Goal: Information Seeking & Learning: Learn about a topic

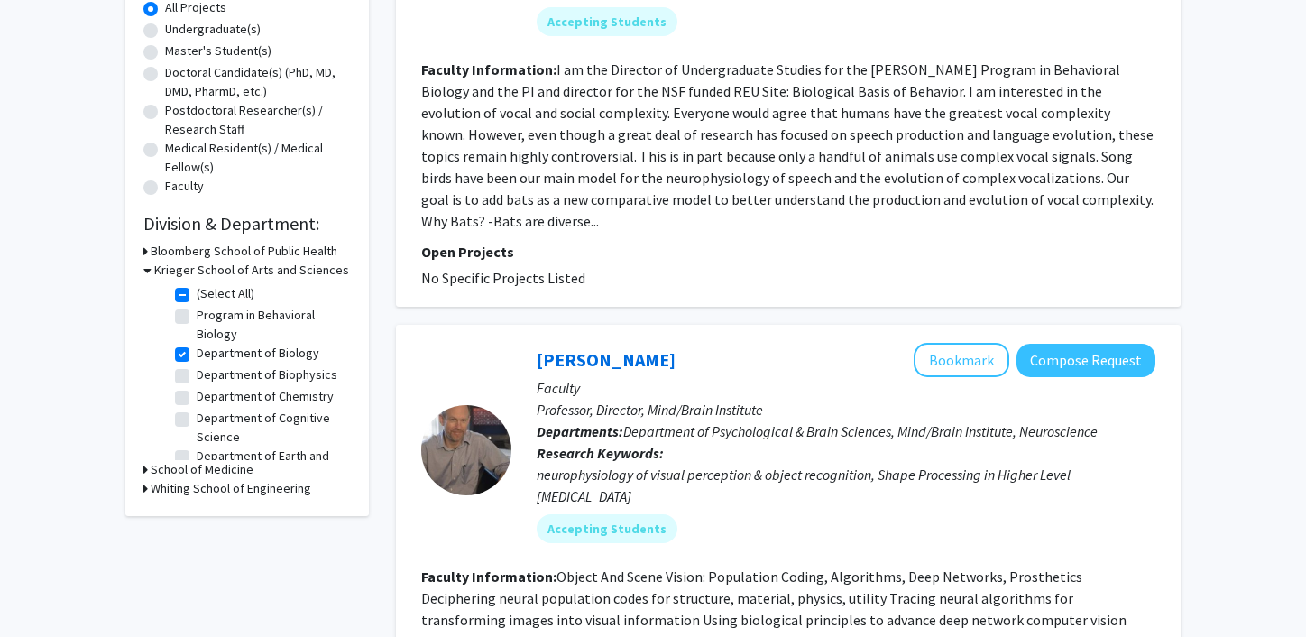
scroll to position [29, 0]
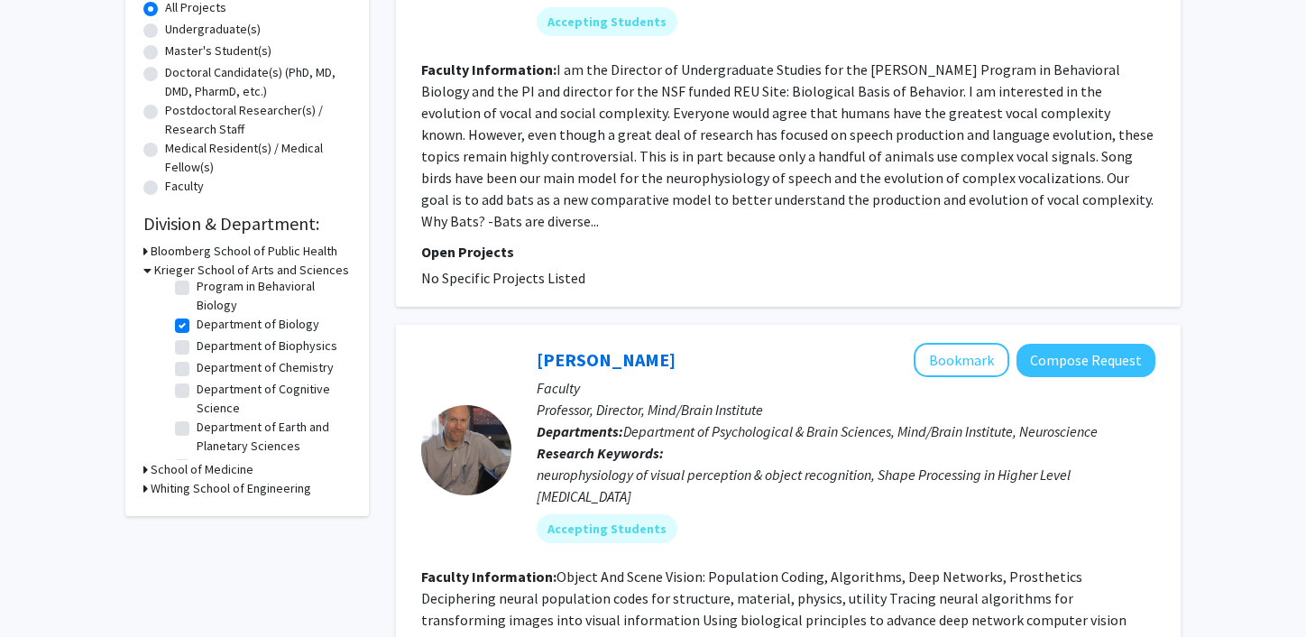
click at [194, 465] on h3 "School of Medicine" at bounding box center [202, 469] width 103 height 19
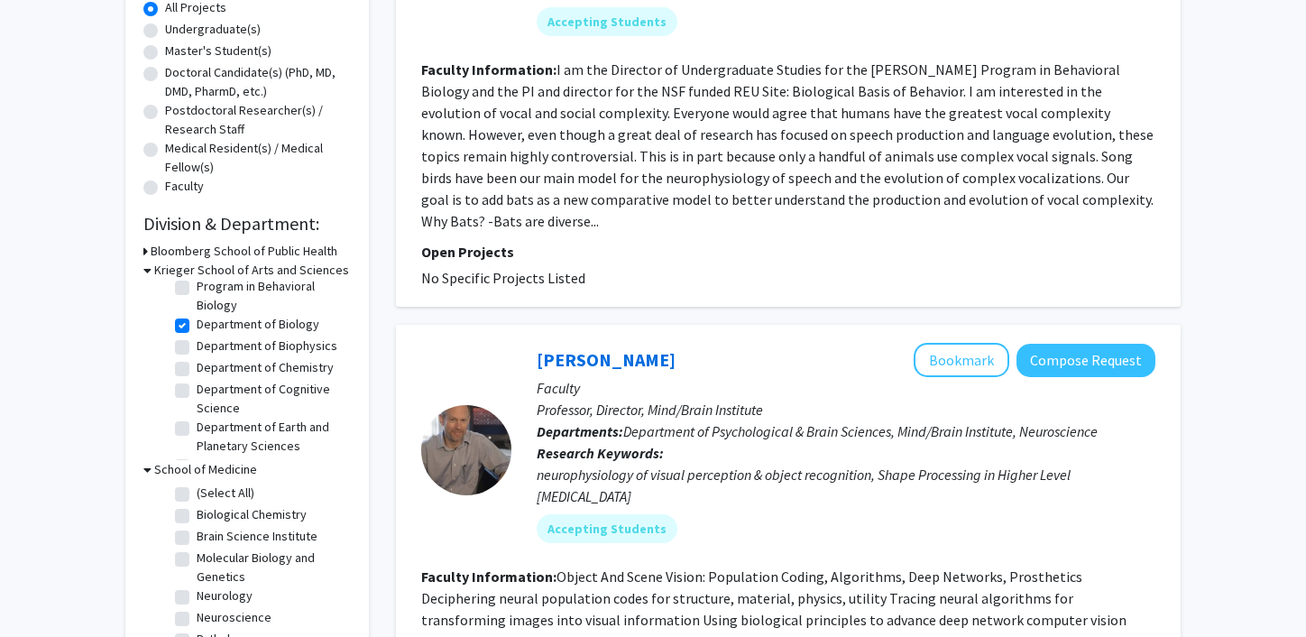
click at [197, 494] on label "(Select All)" at bounding box center [226, 493] width 58 height 19
click at [197, 494] on input "(Select All)" at bounding box center [203, 490] width 12 height 12
checkbox input "true"
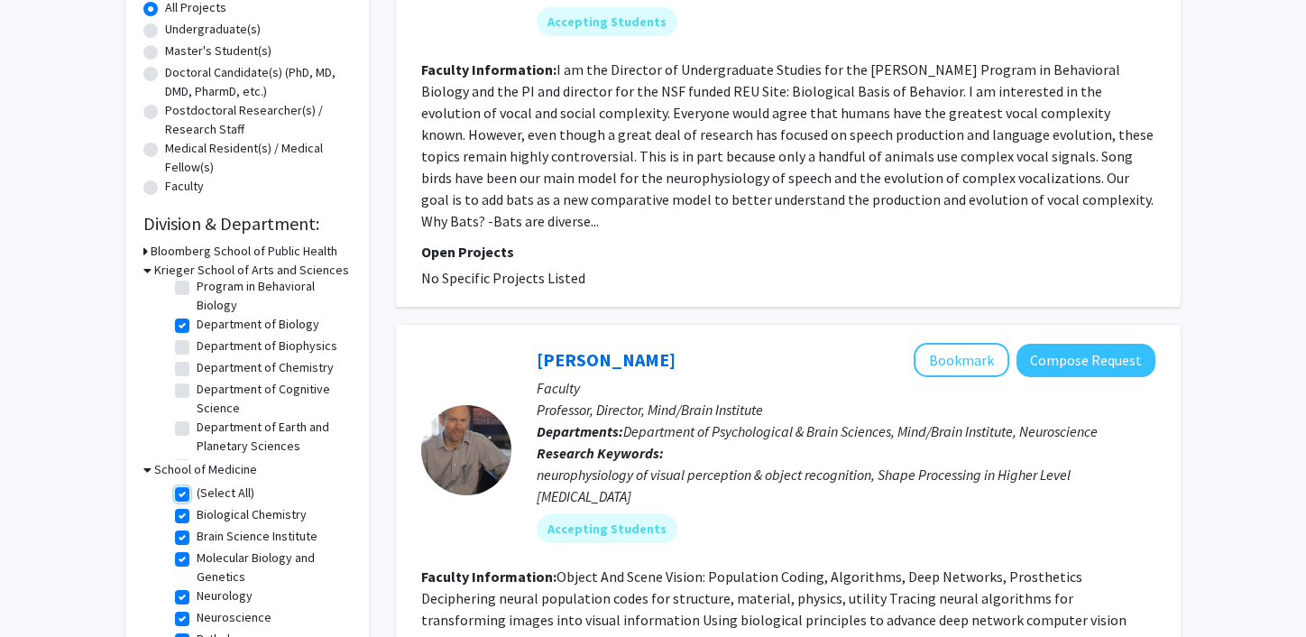
checkbox input "true"
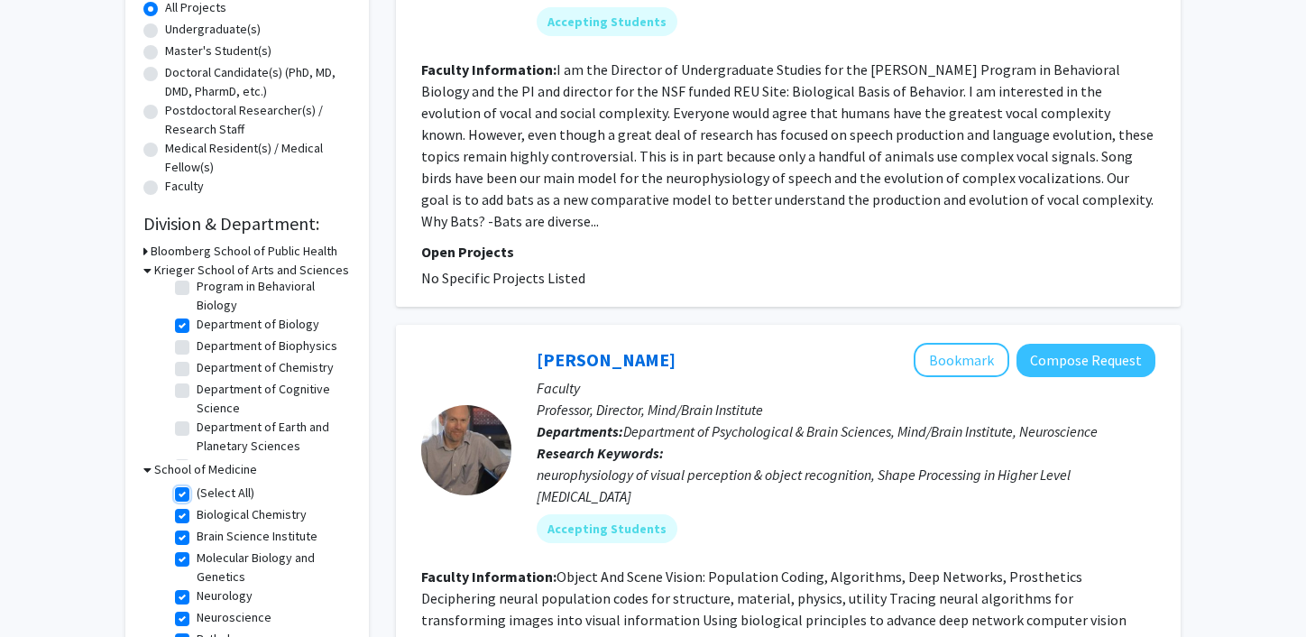
checkbox input "true"
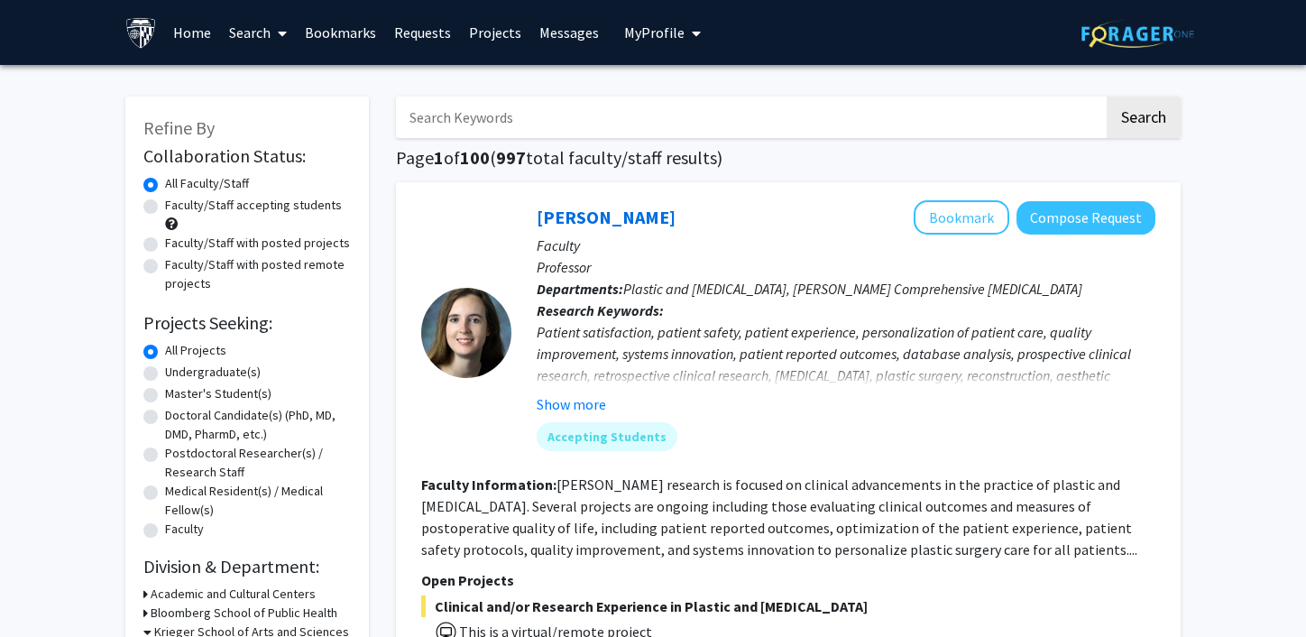
click at [553, 115] on input "Search Keywords" at bounding box center [750, 117] width 708 height 41
type input "pediatrics"
click at [1107, 97] on button "Search" at bounding box center [1144, 117] width 74 height 41
checkbox input "false"
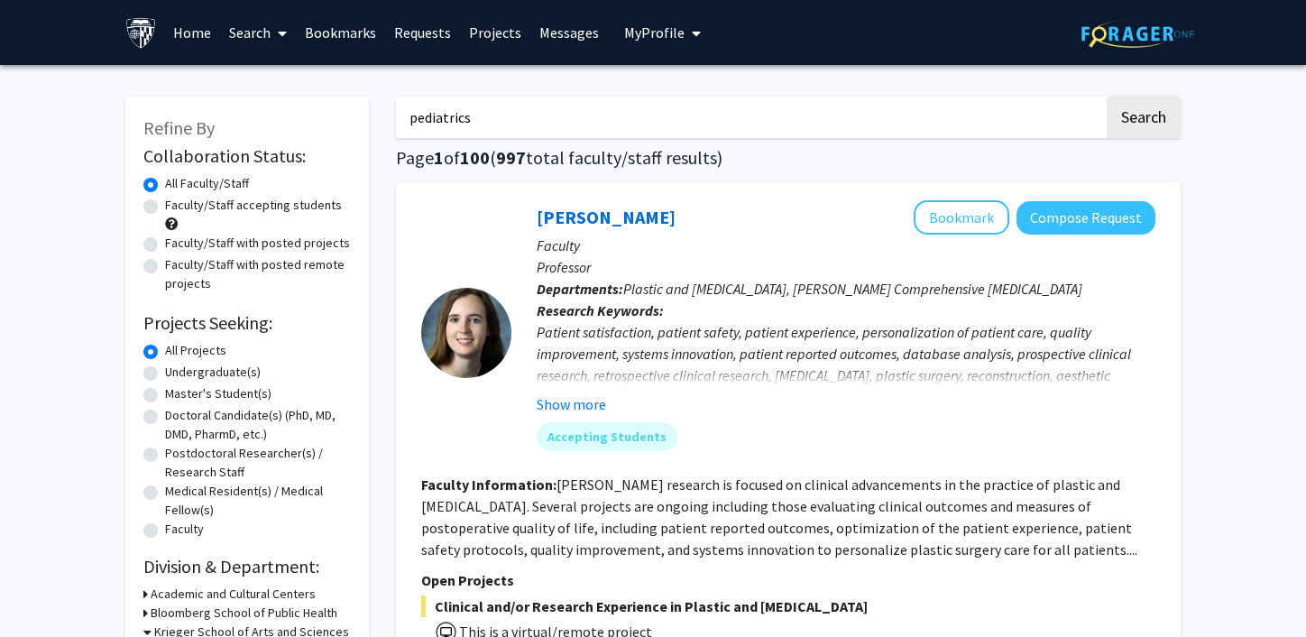
checkbox input "false"
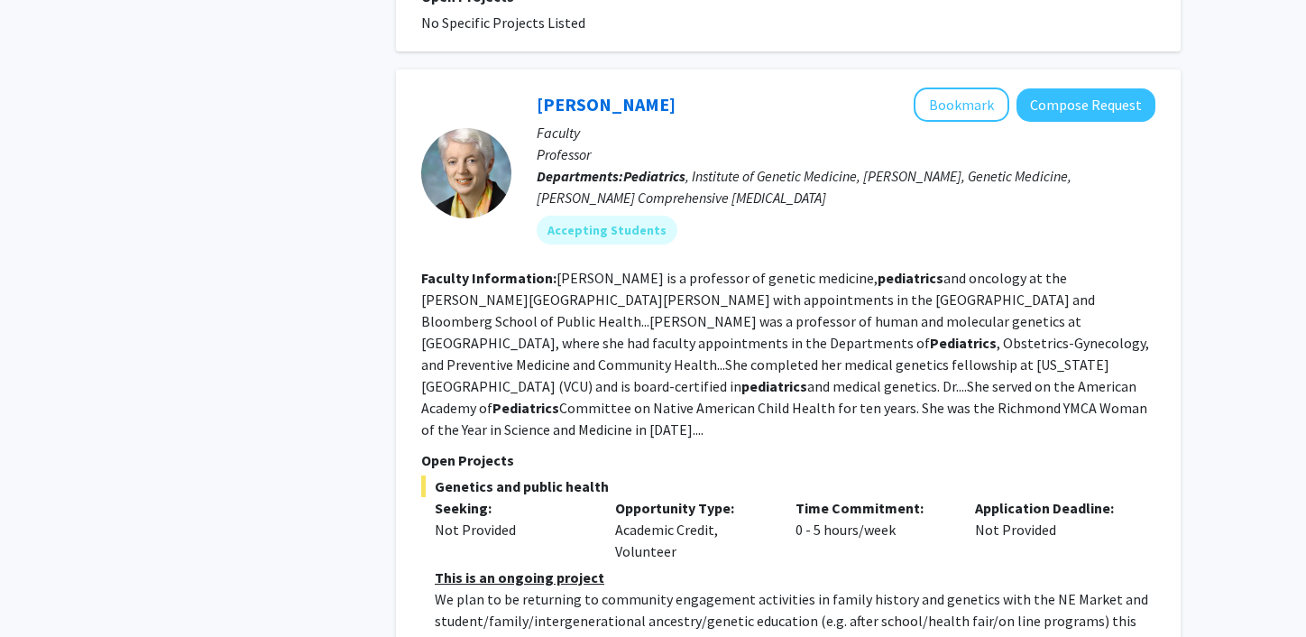
scroll to position [2805, 0]
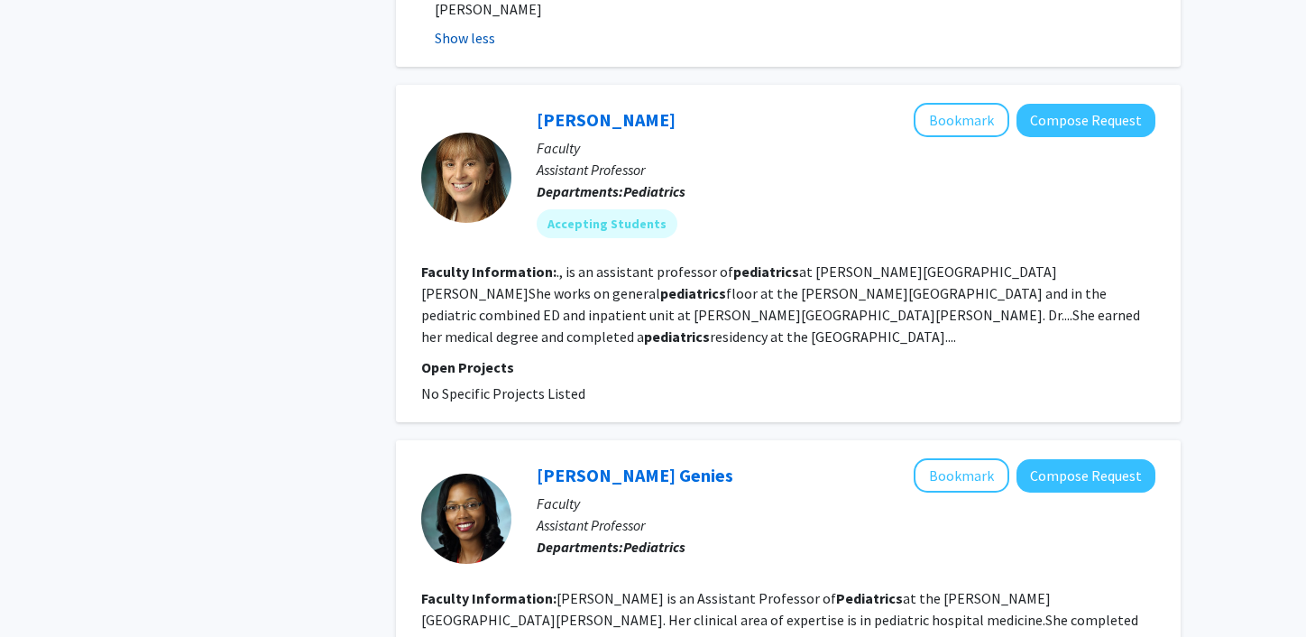
scroll to position [3711, 0]
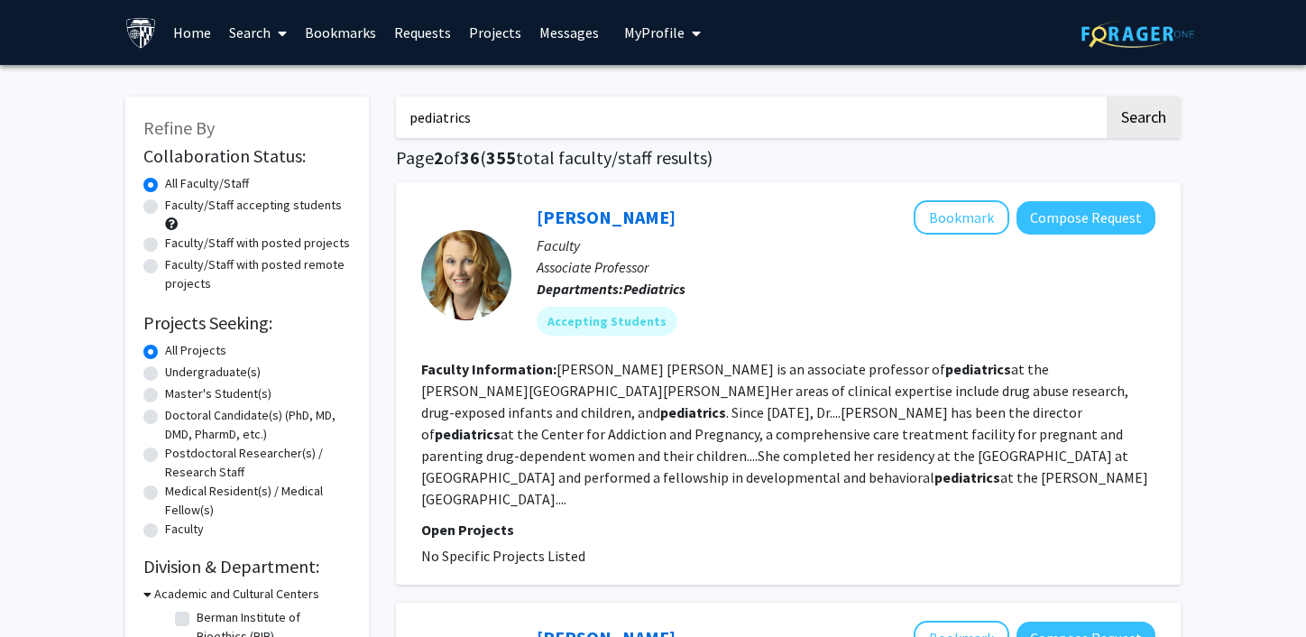
click at [468, 120] on input "pediatrics" at bounding box center [750, 117] width 708 height 41
click at [1107, 97] on button "Search" at bounding box center [1144, 117] width 74 height 41
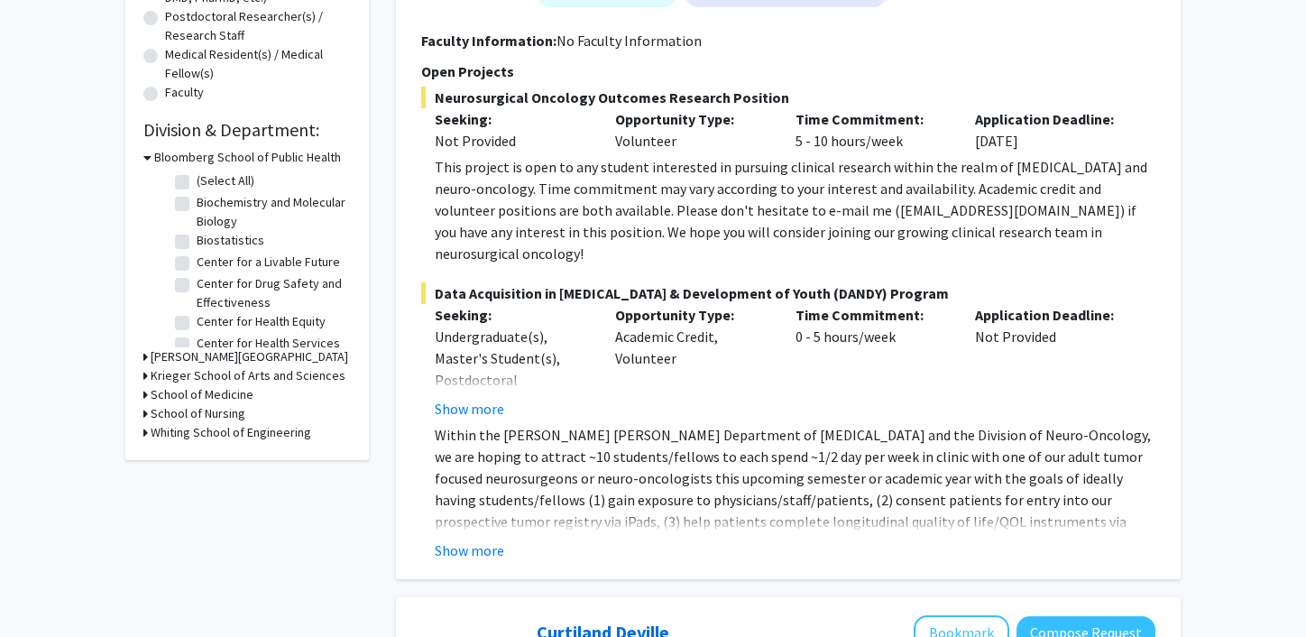
scroll to position [439, 0]
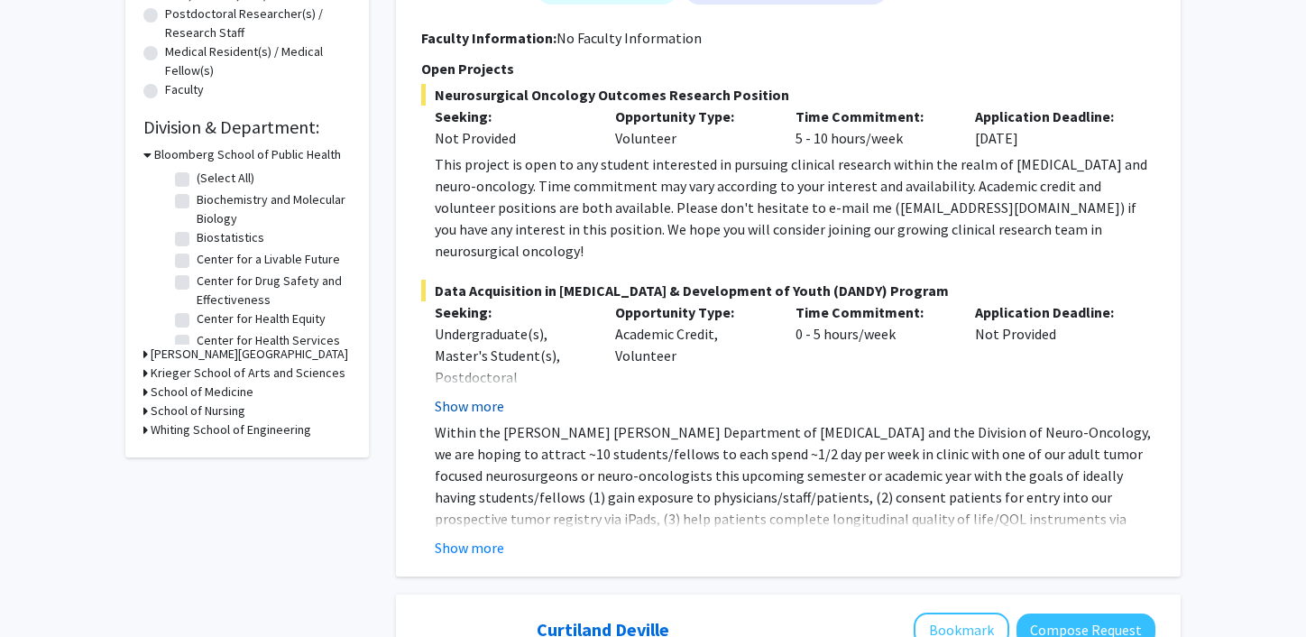
click at [484, 395] on button "Show more" at bounding box center [469, 406] width 69 height 22
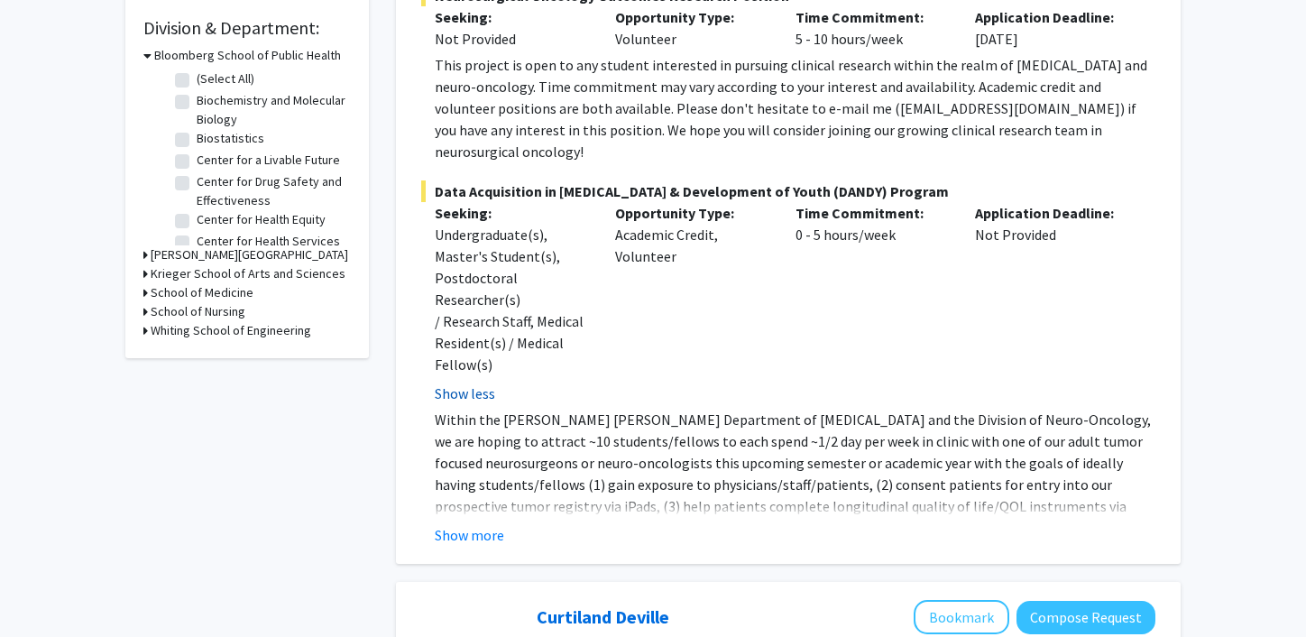
scroll to position [568, 0]
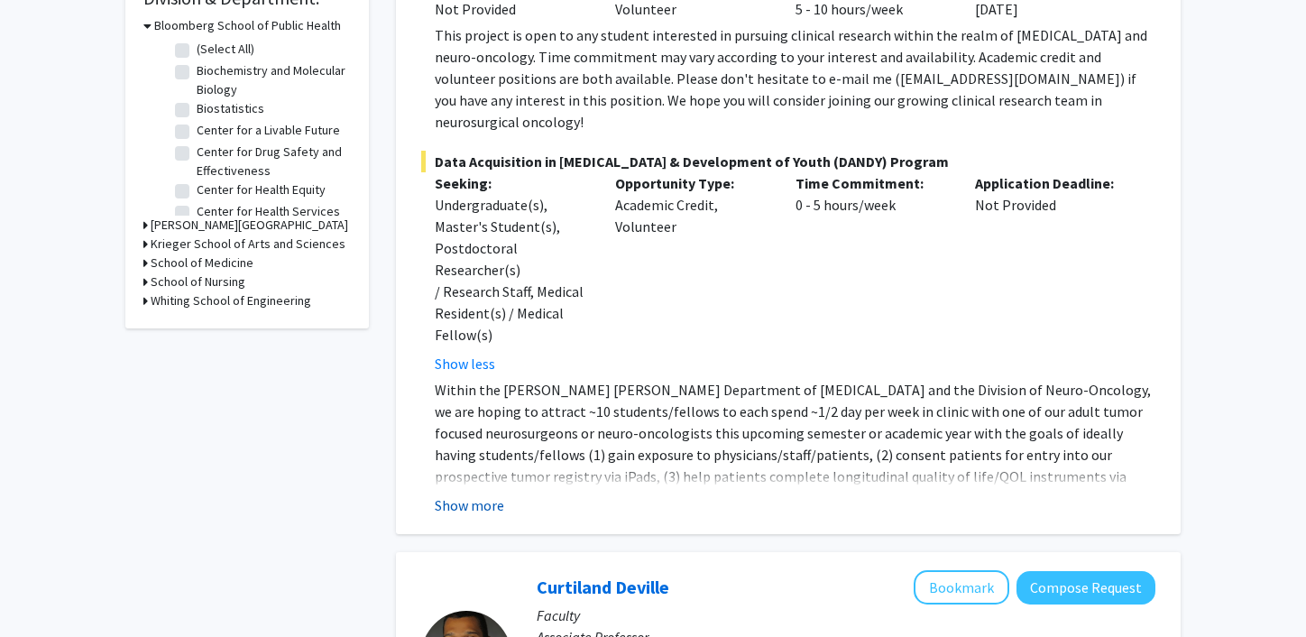
click at [472, 494] on button "Show more" at bounding box center [469, 505] width 69 height 22
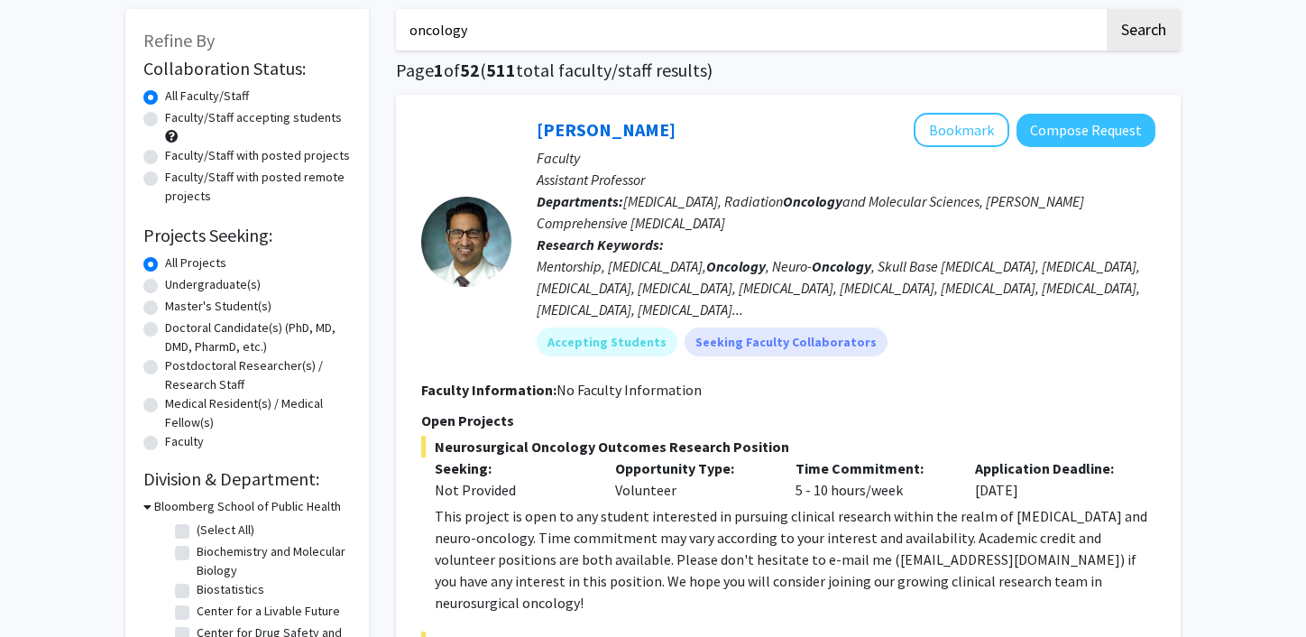
scroll to position [78, 0]
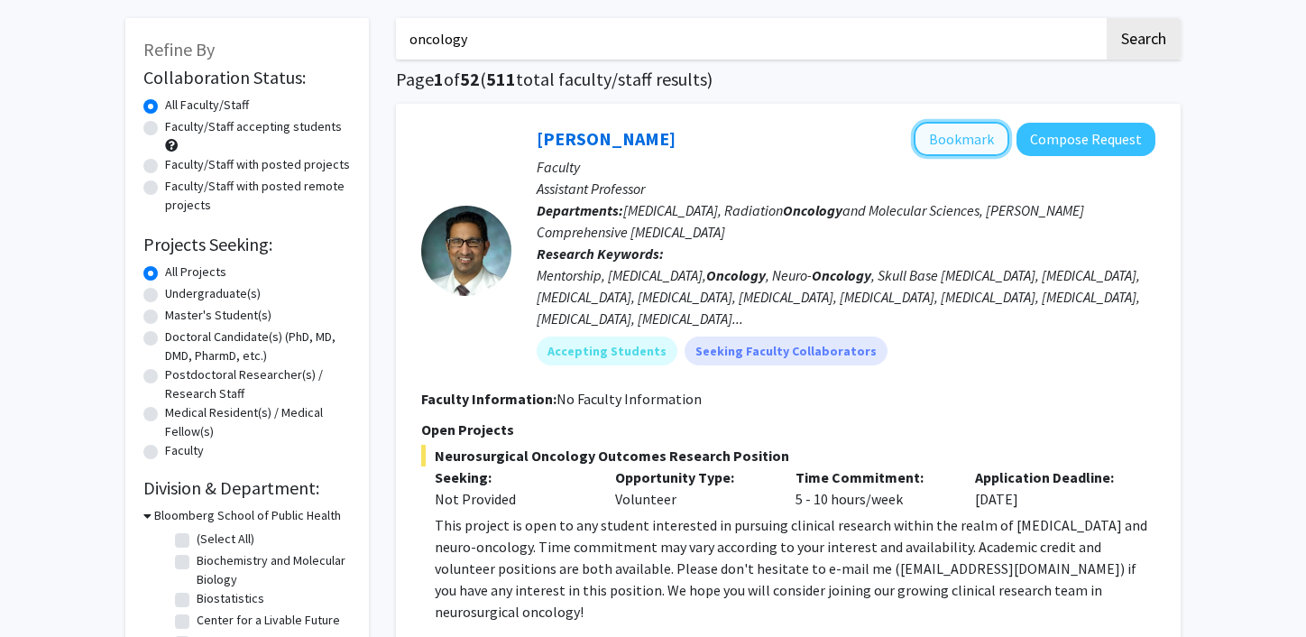
click at [966, 132] on button "Bookmark" at bounding box center [962, 139] width 96 height 34
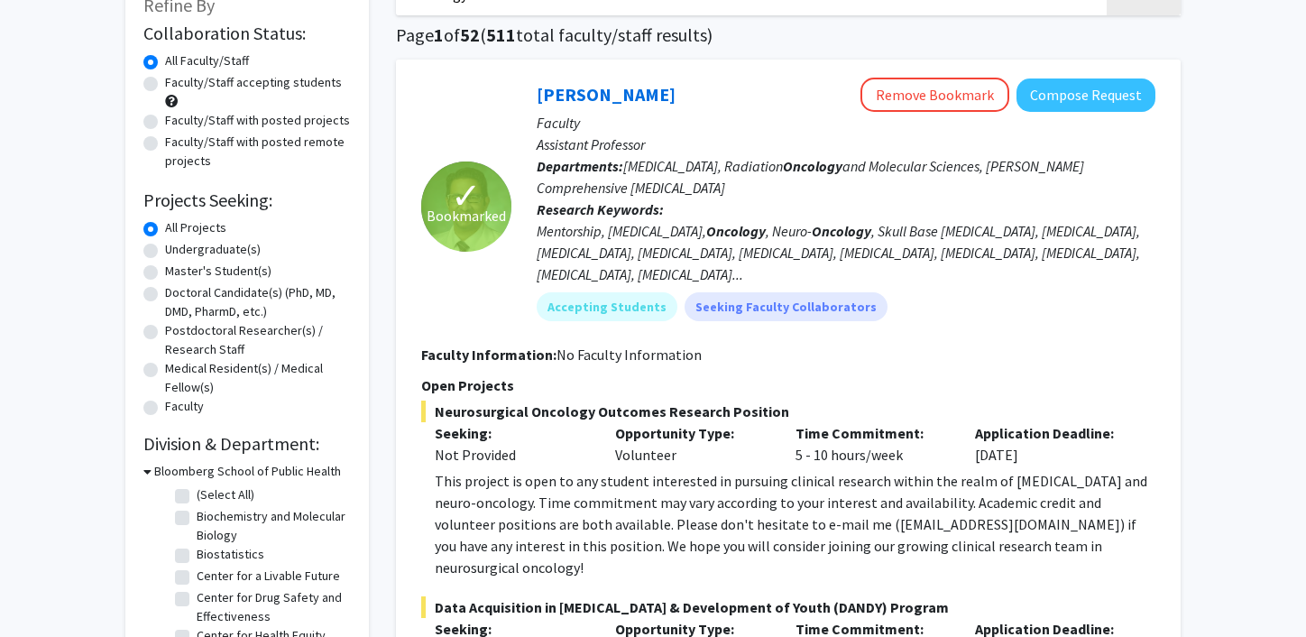
scroll to position [0, 0]
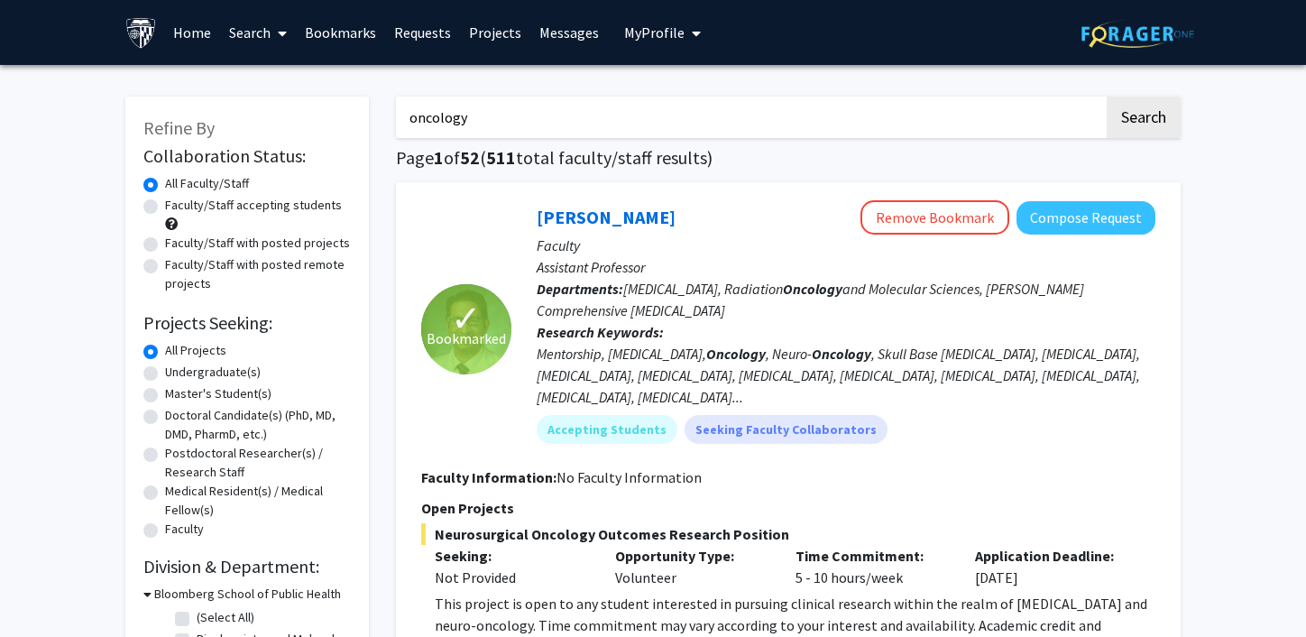
click at [412, 121] on input "oncology" at bounding box center [750, 117] width 708 height 41
click at [1107, 97] on button "Search" at bounding box center [1144, 117] width 74 height 41
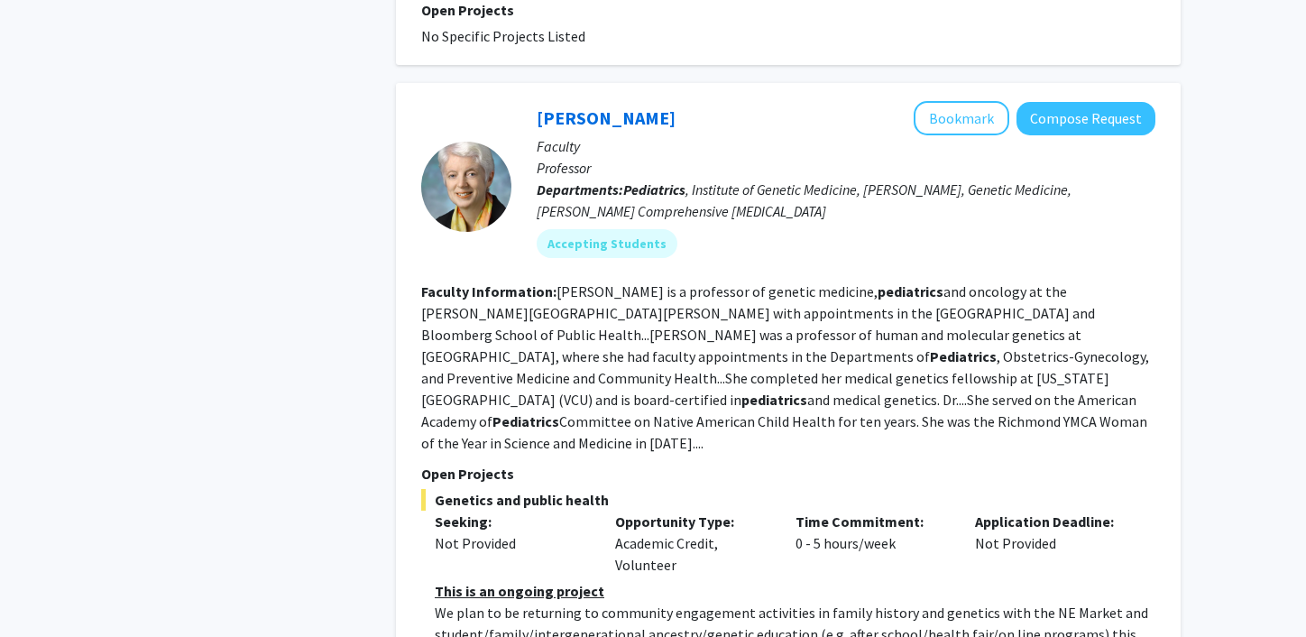
scroll to position [3195, 0]
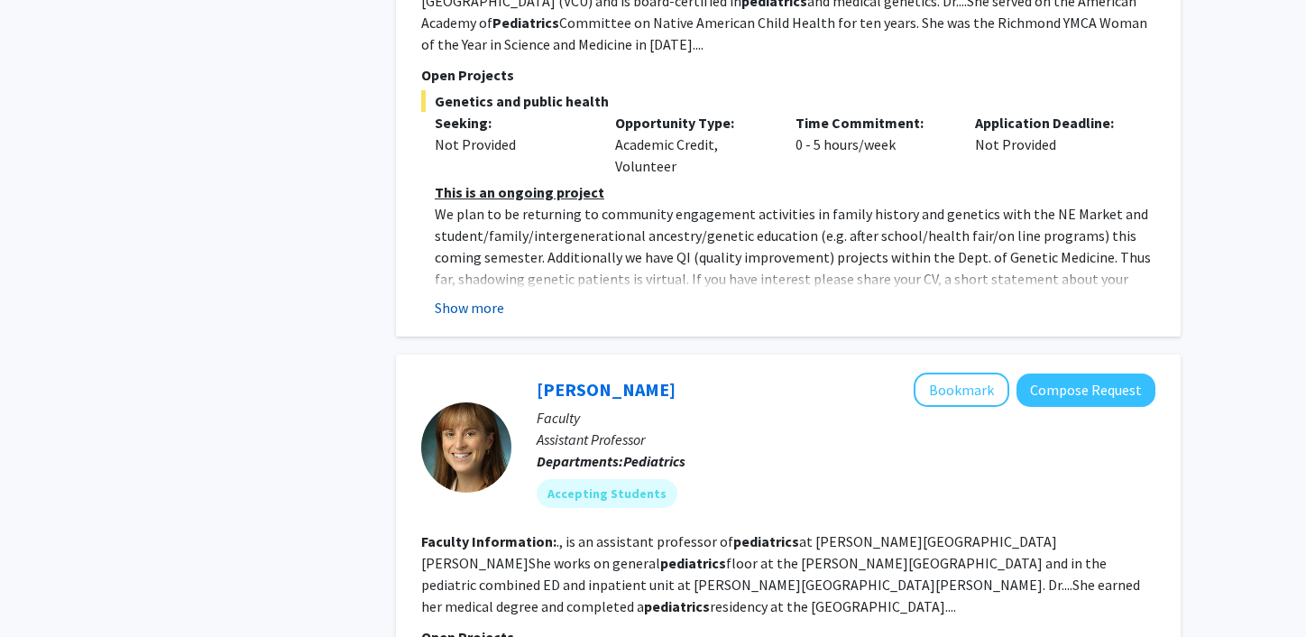
click at [487, 297] on button "Show more" at bounding box center [469, 308] width 69 height 22
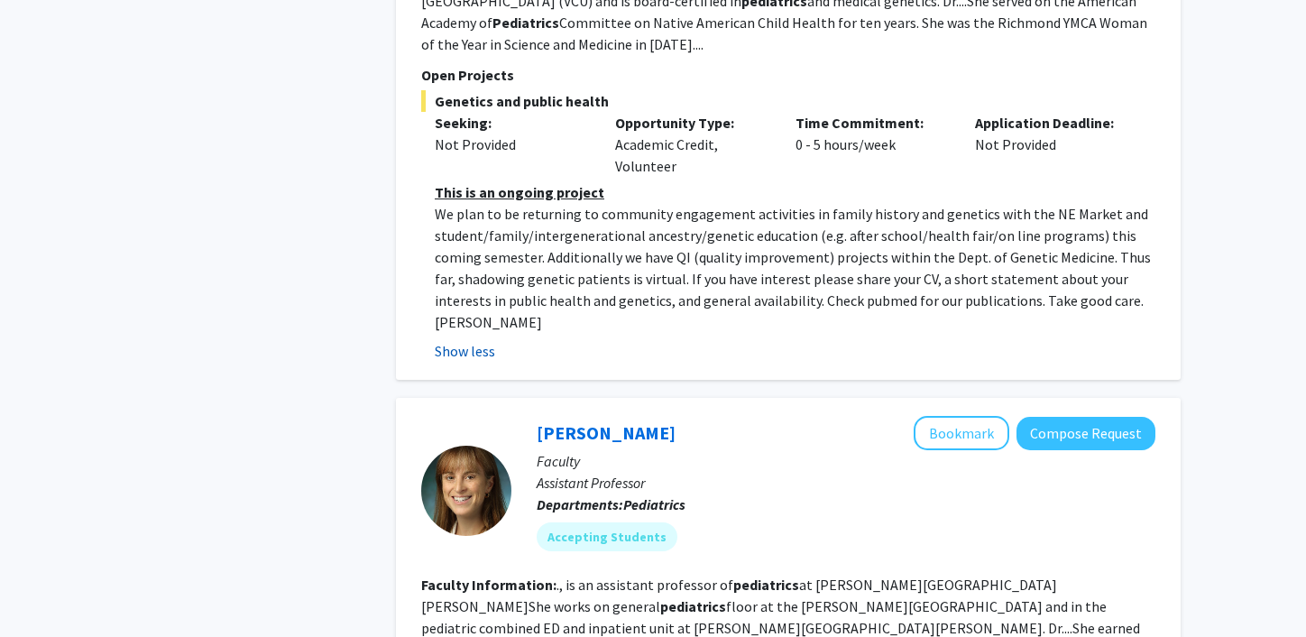
scroll to position [3711, 0]
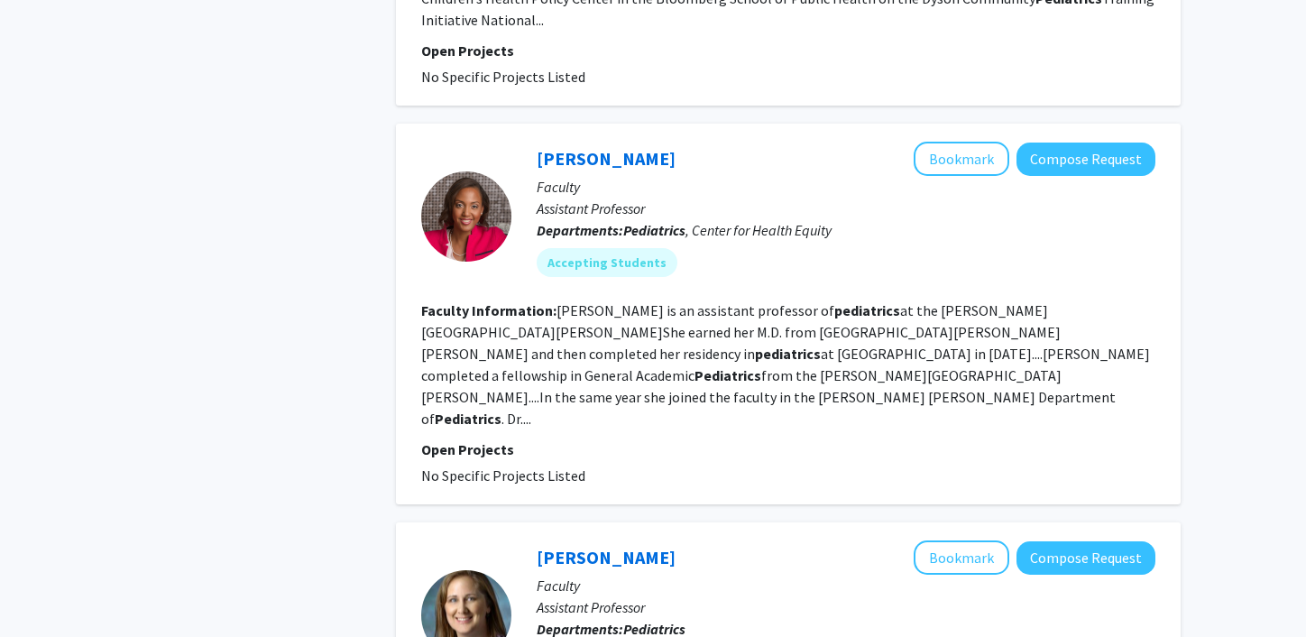
scroll to position [3283, 0]
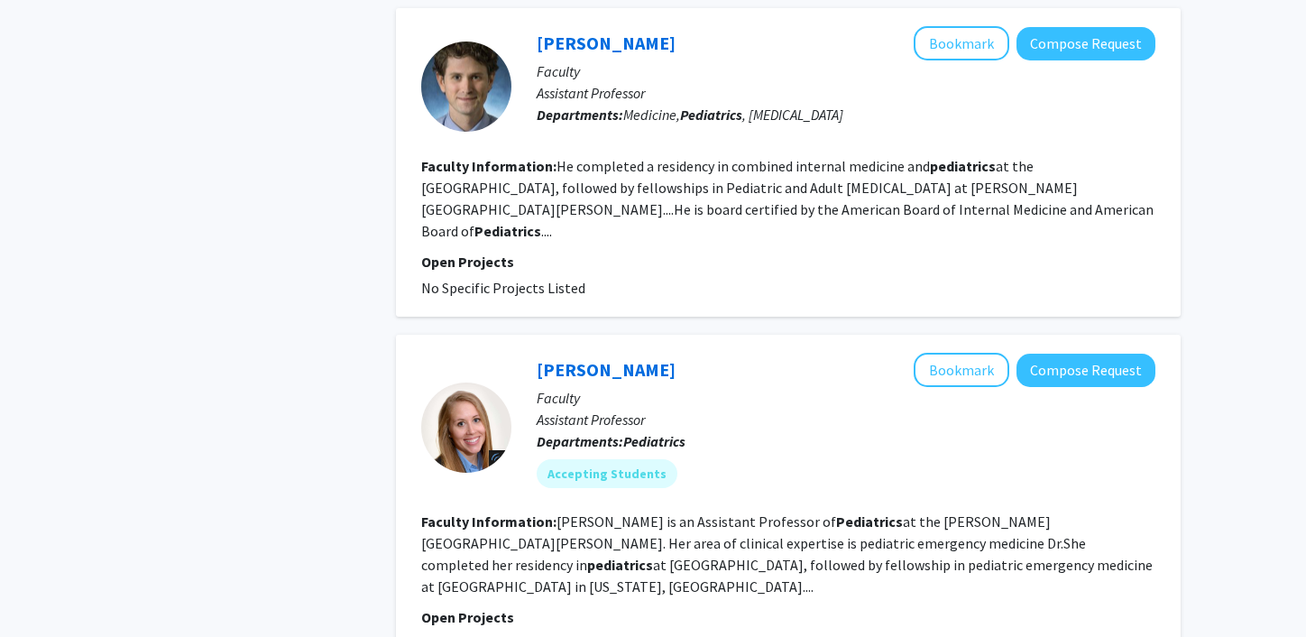
scroll to position [941, 0]
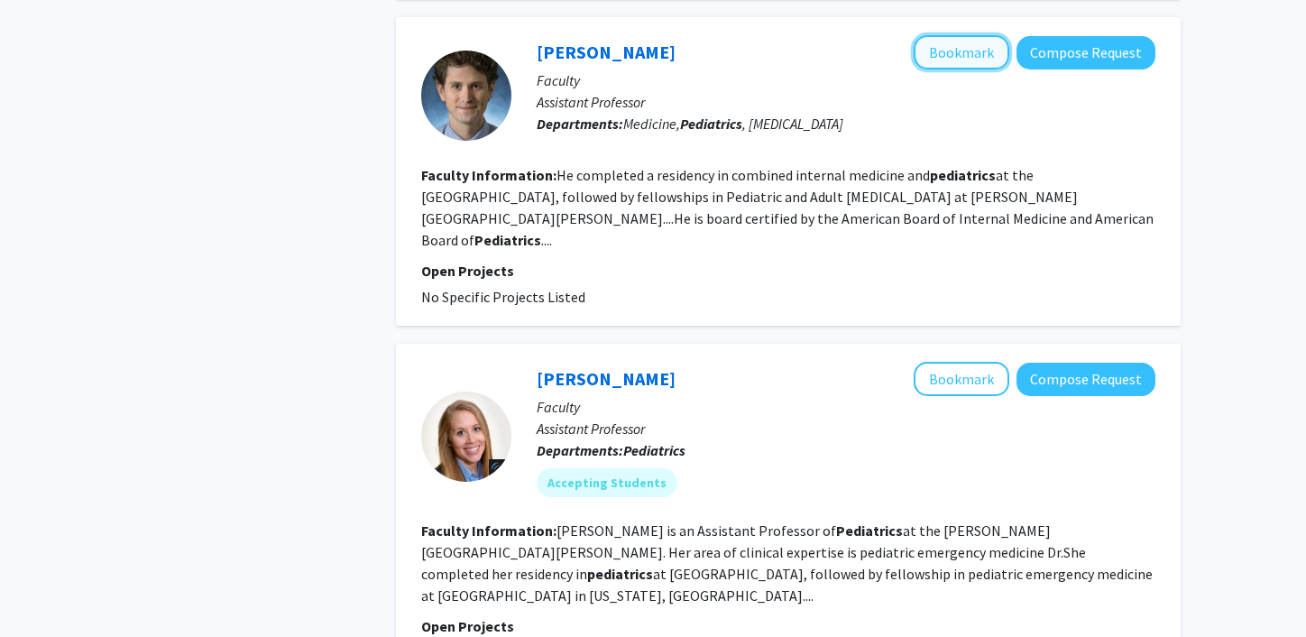
click at [955, 37] on button "Bookmark" at bounding box center [962, 52] width 96 height 34
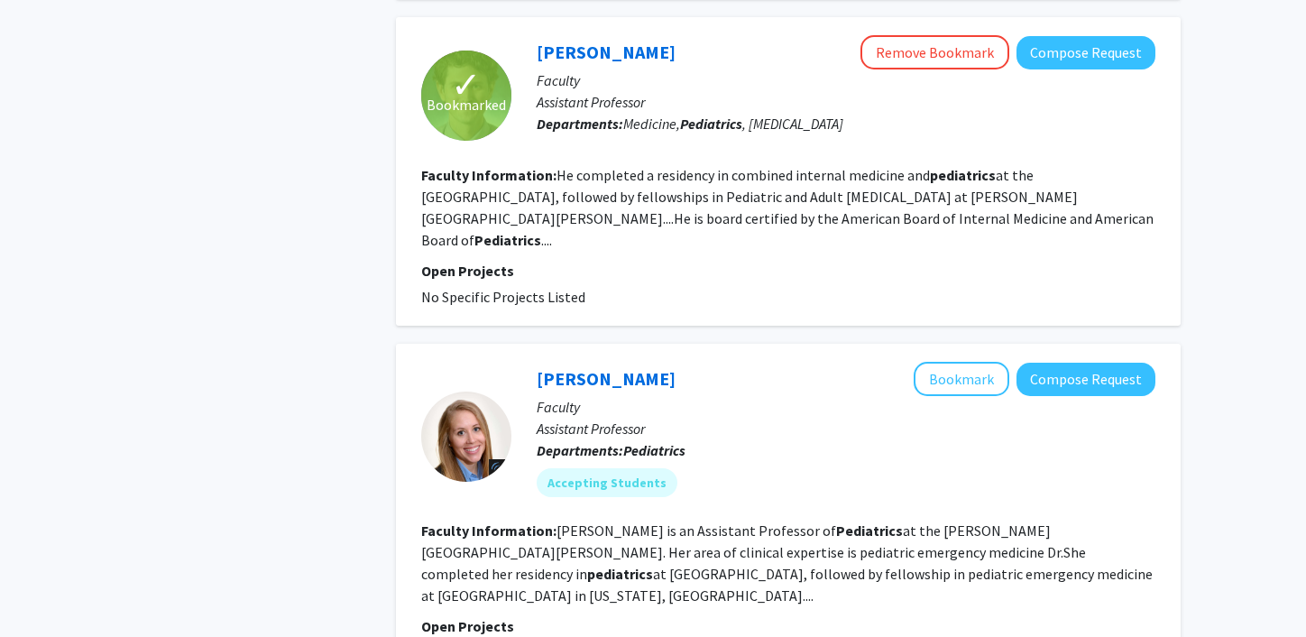
scroll to position [0, 0]
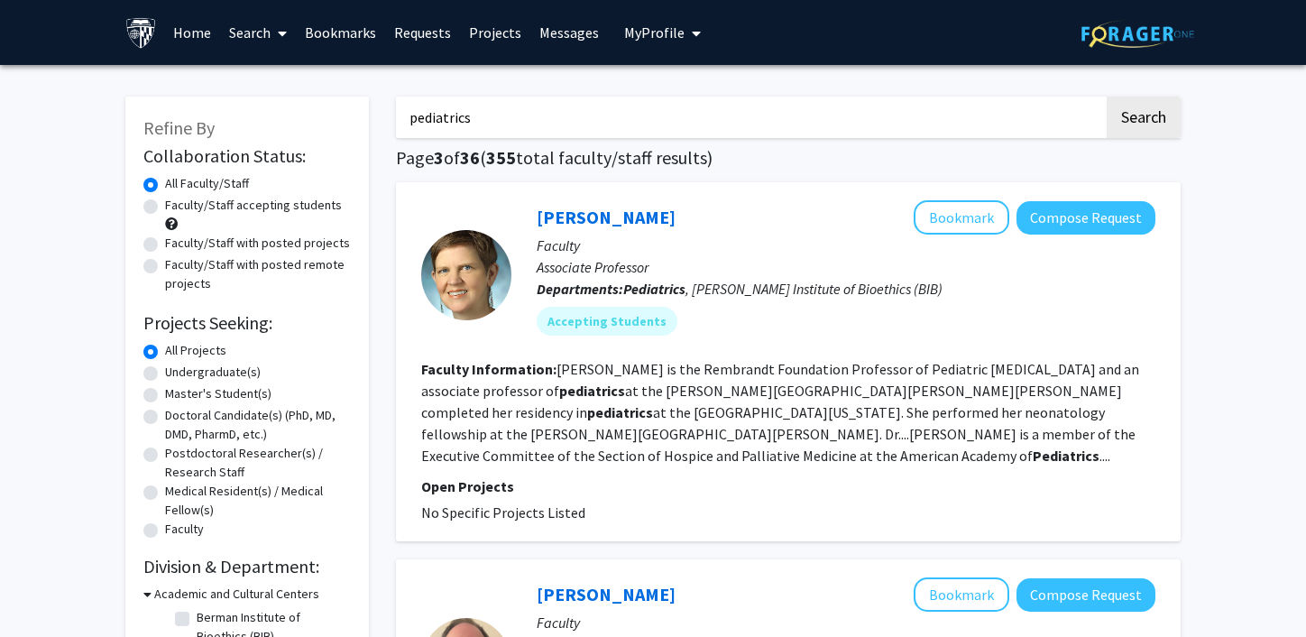
click at [515, 116] on input "pediatrics" at bounding box center [750, 117] width 708 height 41
type input "[PERSON_NAME]"
click at [1107, 97] on button "Search" at bounding box center [1144, 117] width 74 height 41
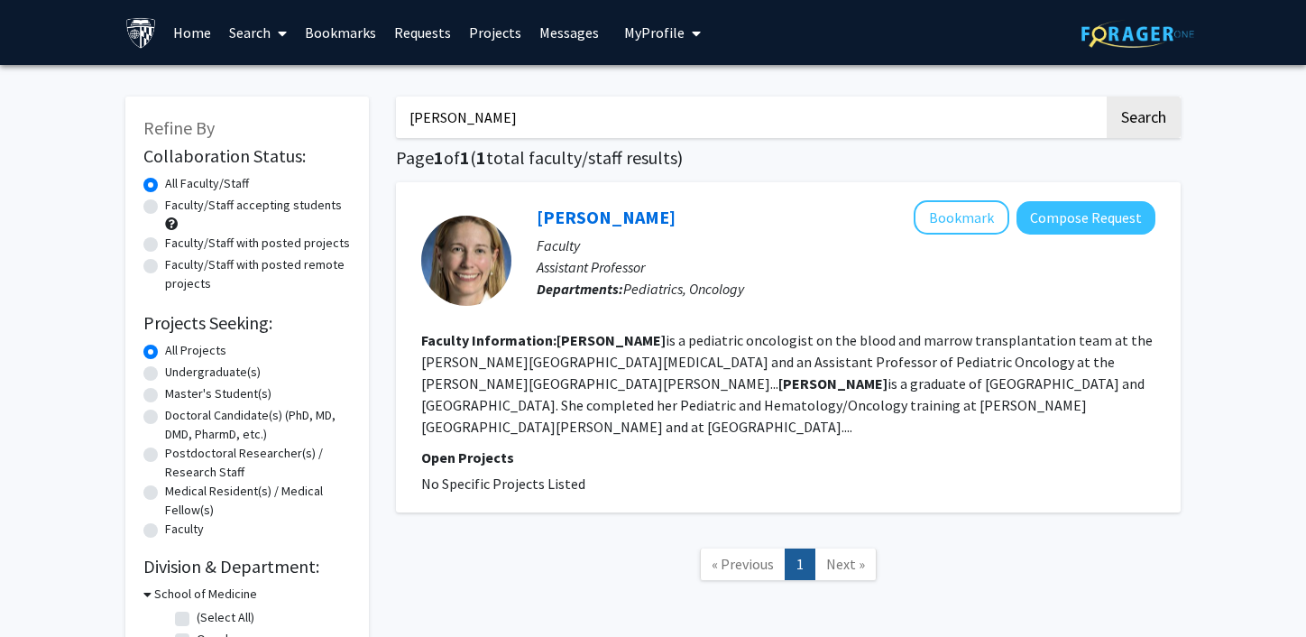
click at [448, 122] on input "[PERSON_NAME]" at bounding box center [750, 117] width 708 height 41
click at [1107, 97] on button "Search" at bounding box center [1144, 117] width 74 height 41
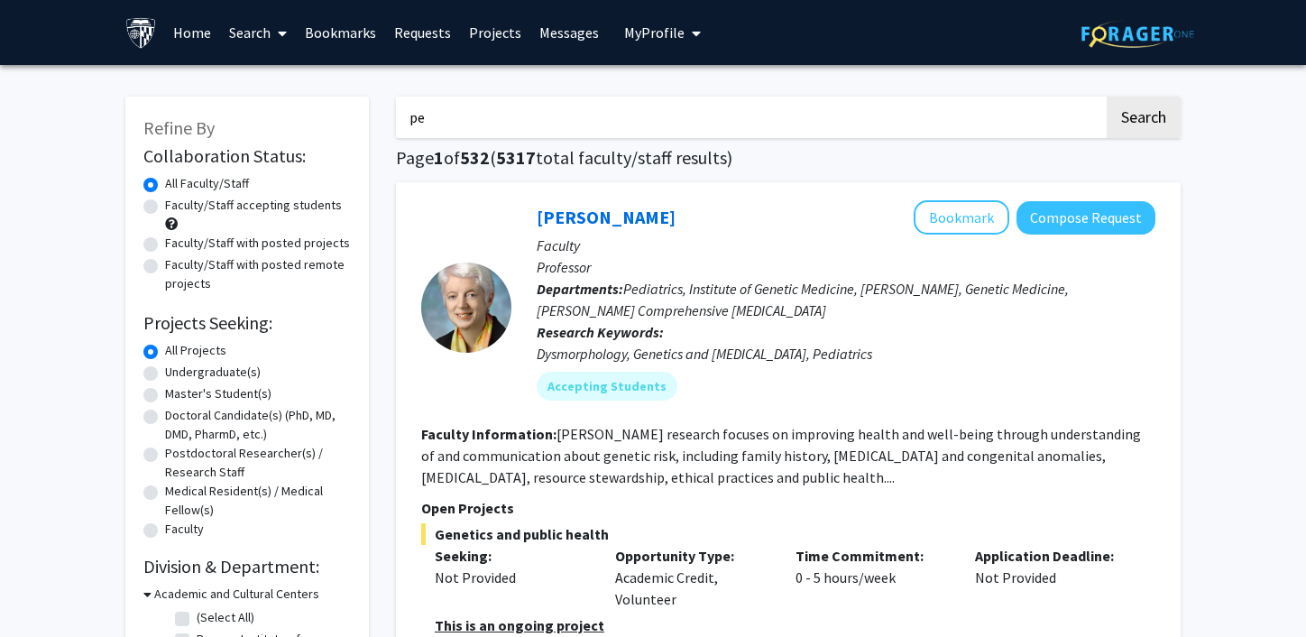
type input "p"
type input "research"
click at [1107, 97] on button "Search" at bounding box center [1144, 117] width 74 height 41
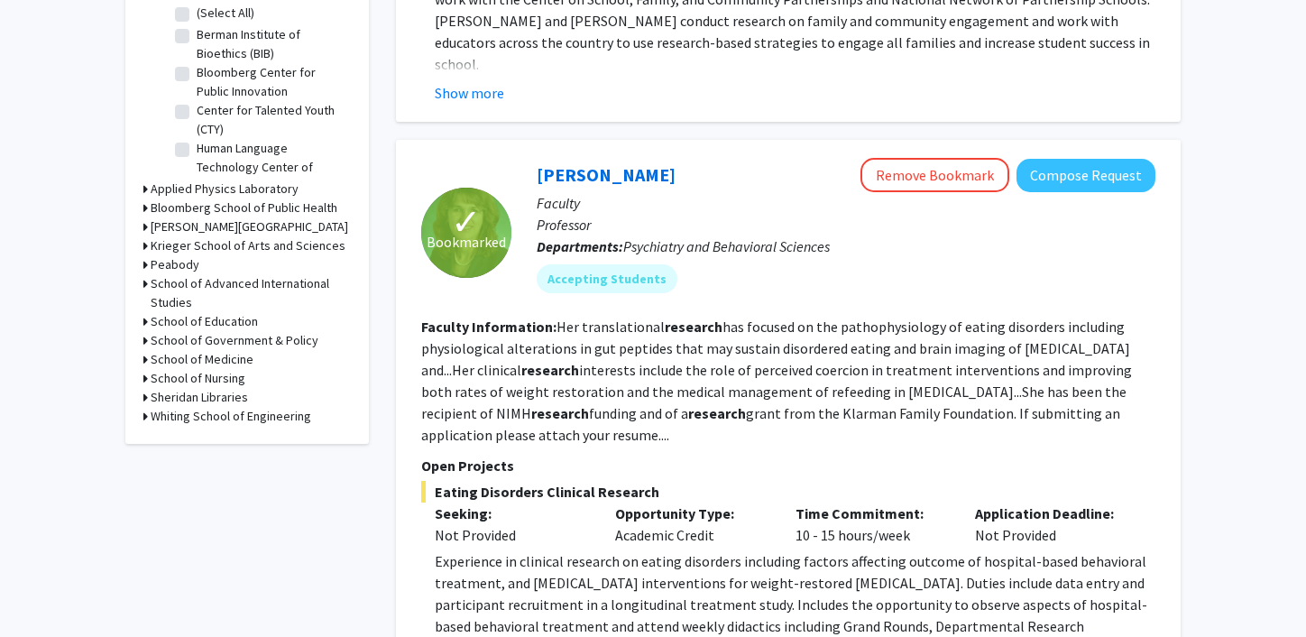
scroll to position [614, 0]
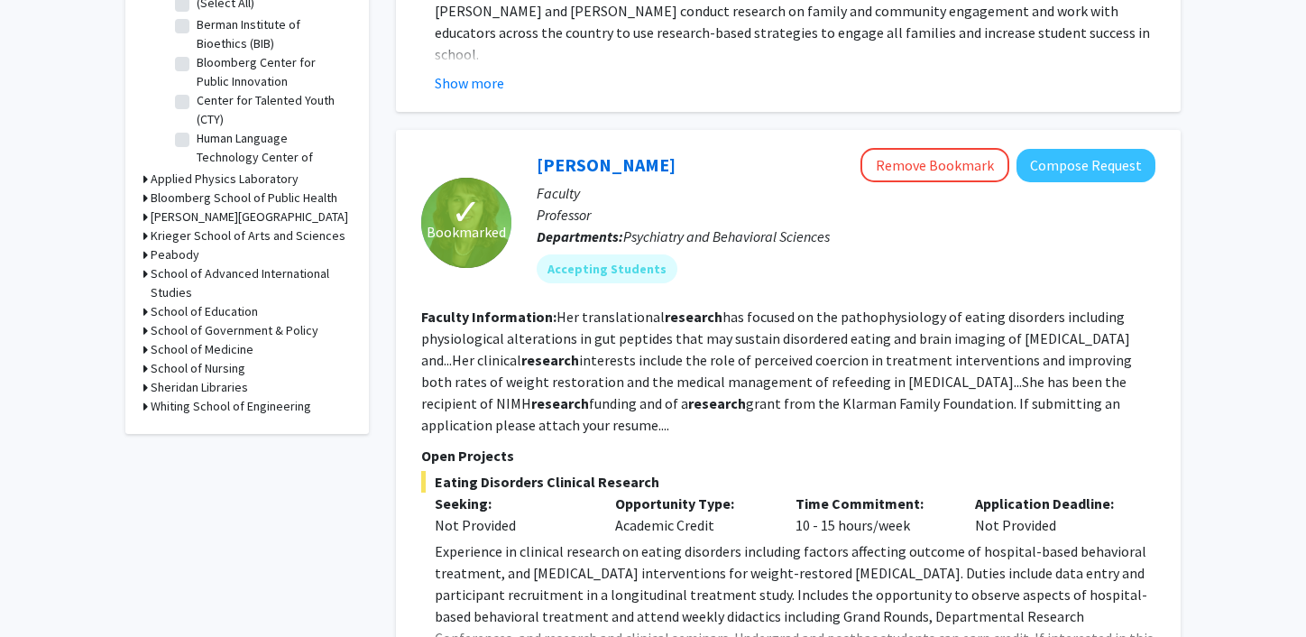
click at [214, 238] on h3 "Krieger School of Arts and Sciences" at bounding box center [248, 235] width 195 height 19
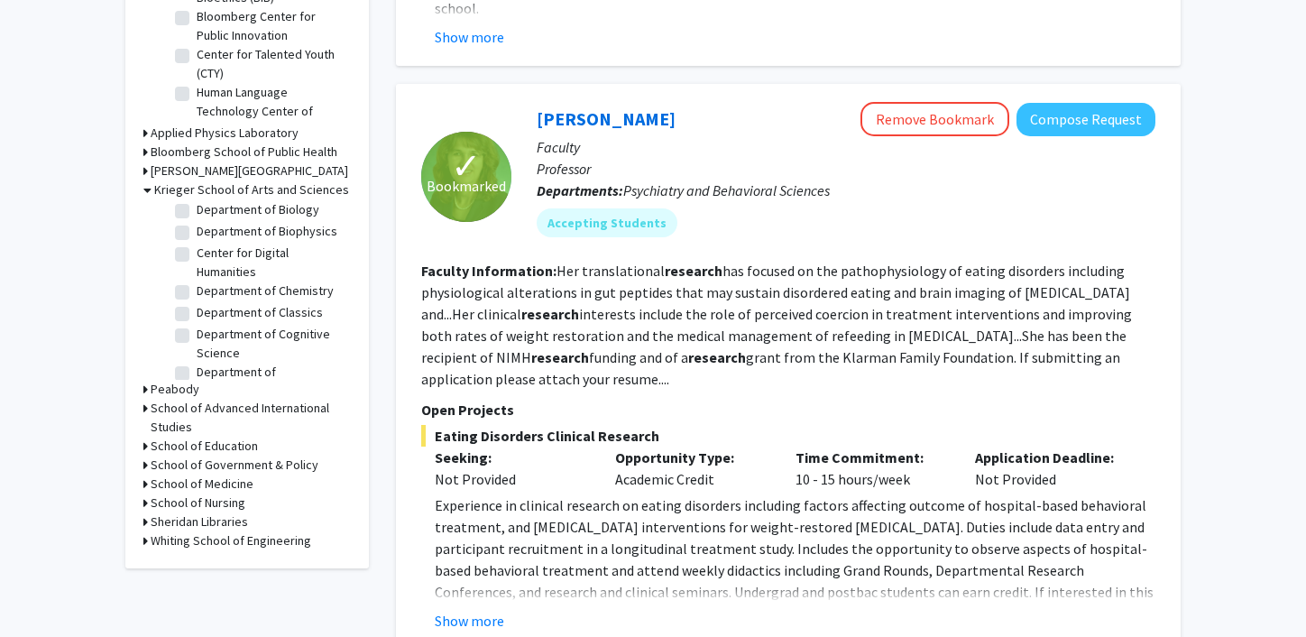
scroll to position [327, 0]
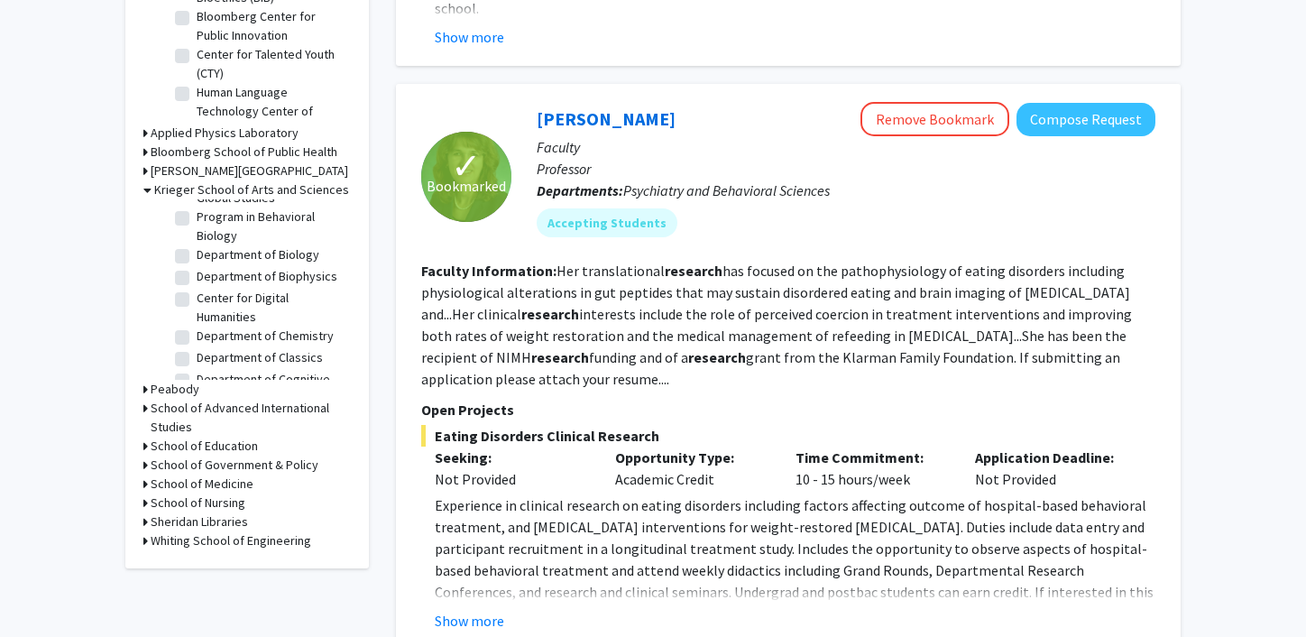
click at [197, 262] on label "Department of Biology" at bounding box center [258, 254] width 123 height 19
click at [197, 257] on input "Department of Biology" at bounding box center [203, 251] width 12 height 12
checkbox input "true"
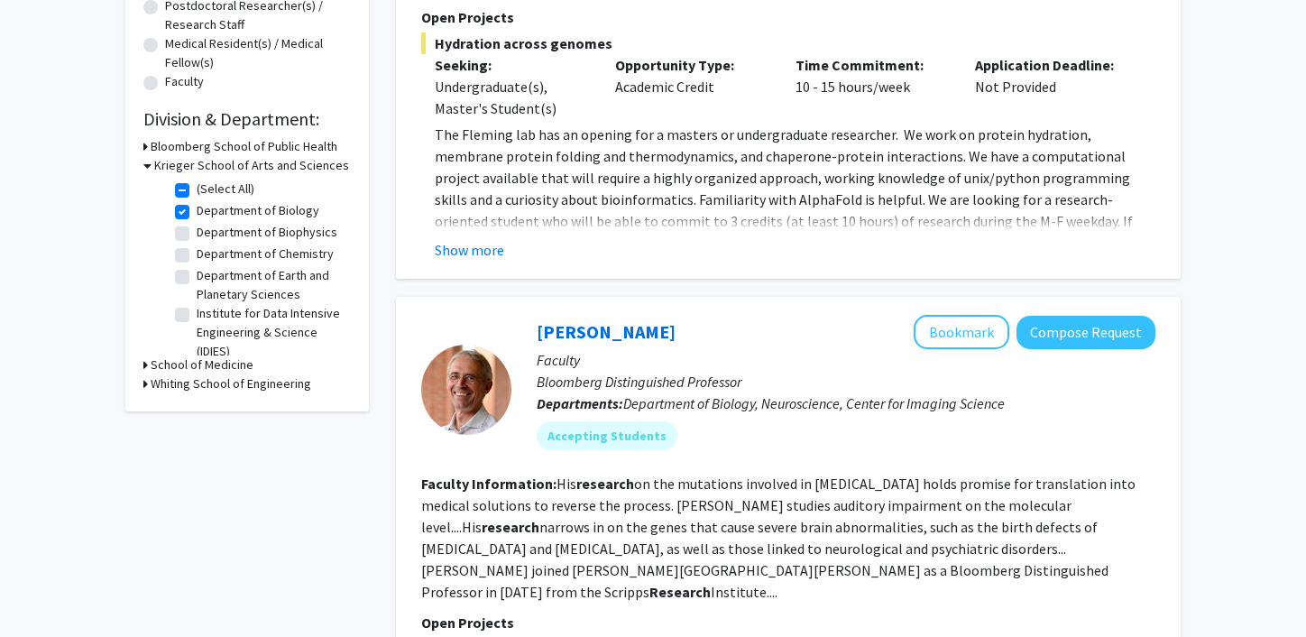
scroll to position [455, 0]
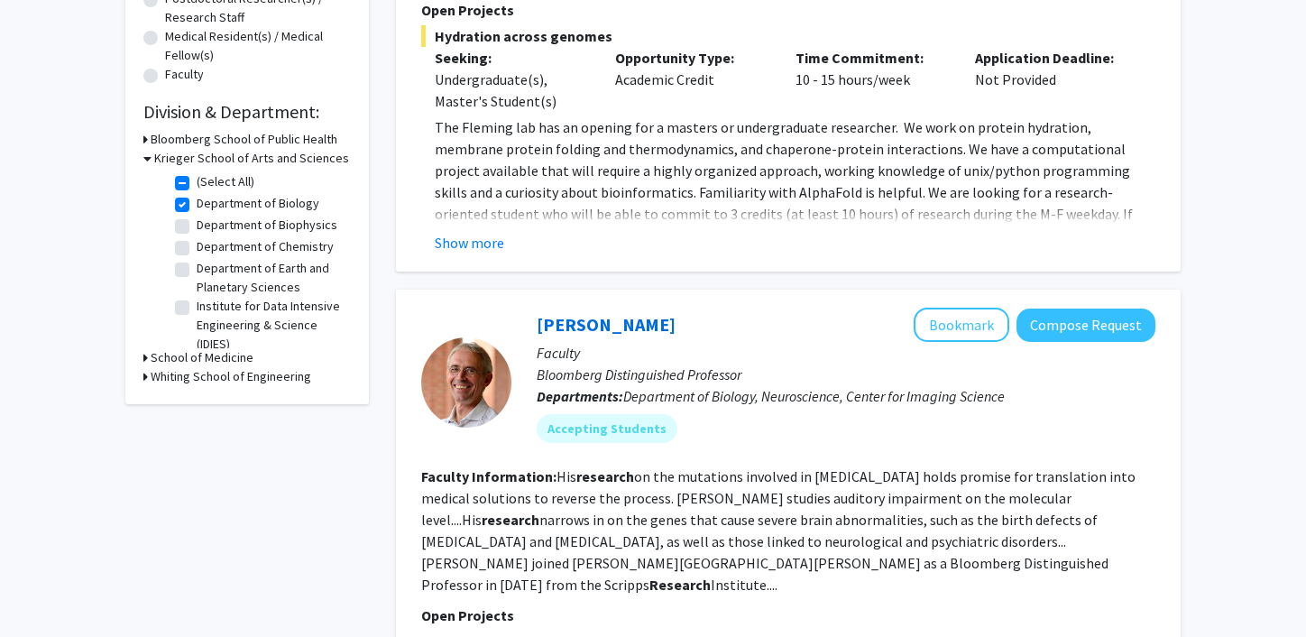
click at [220, 360] on h3 "School of Medicine" at bounding box center [202, 357] width 103 height 19
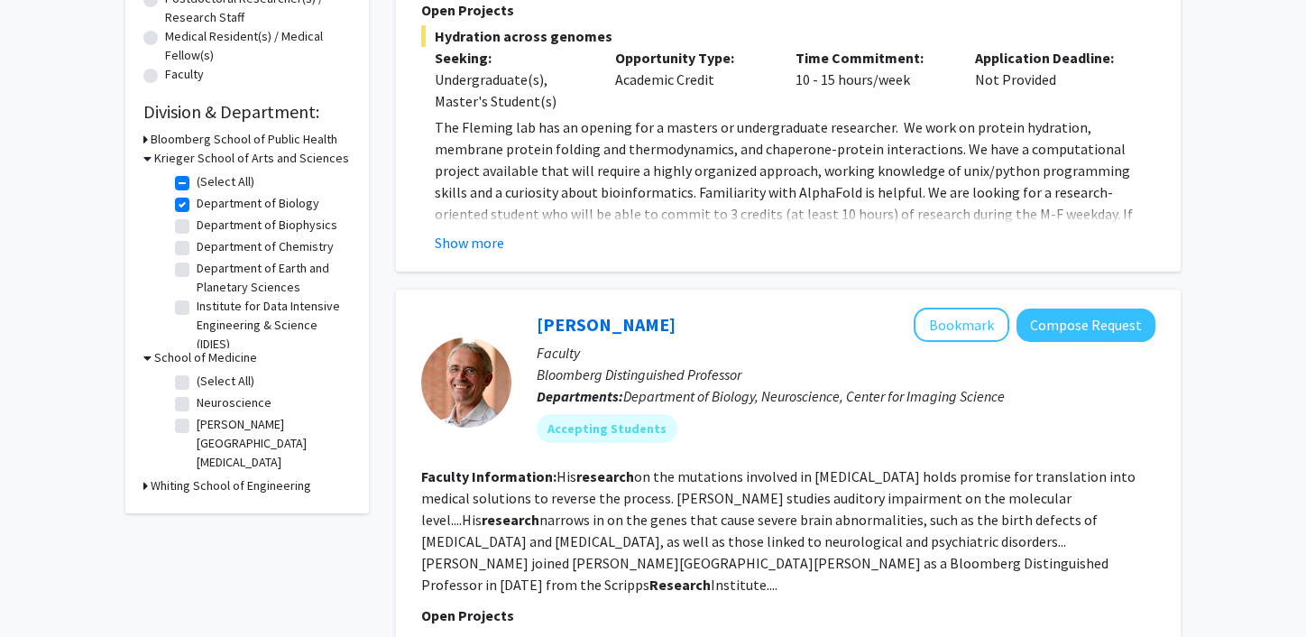
click at [197, 380] on label "(Select All)" at bounding box center [226, 381] width 58 height 19
click at [197, 380] on input "(Select All)" at bounding box center [203, 378] width 12 height 12
checkbox input "true"
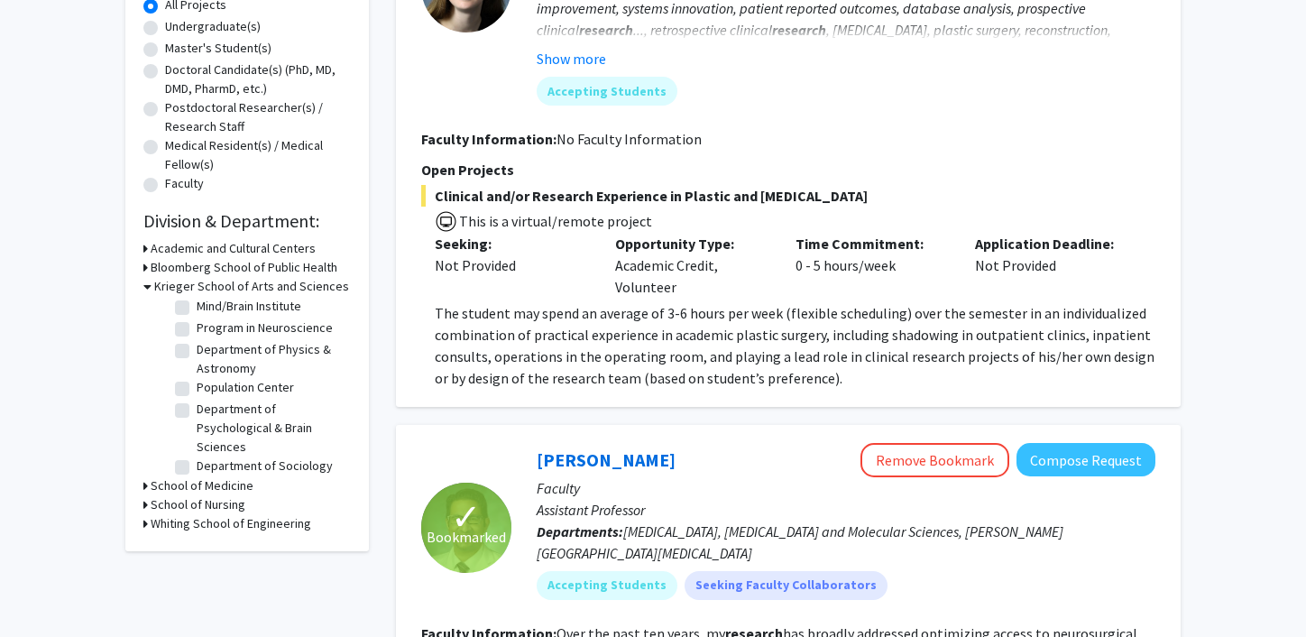
scroll to position [267, 0]
click at [197, 409] on label "Department of Psychological & Brain Sciences" at bounding box center [272, 421] width 150 height 57
click at [197, 405] on input "Department of Psychological & Brain Sciences" at bounding box center [203, 399] width 12 height 12
checkbox input "true"
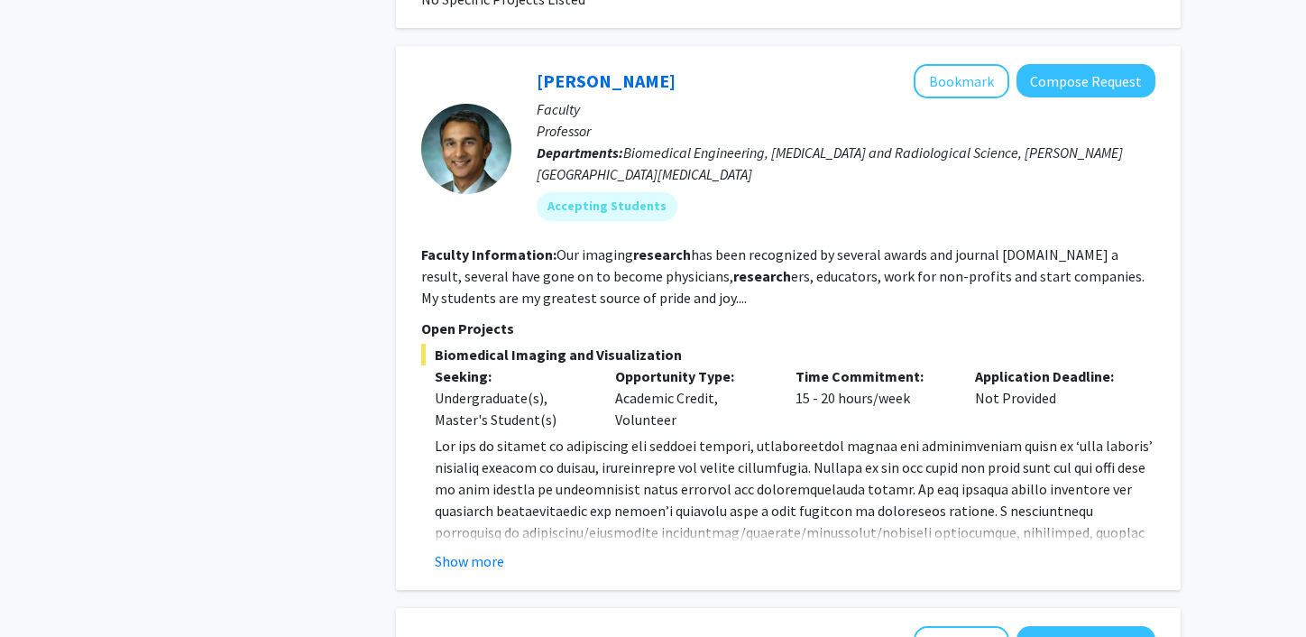
scroll to position [3374, 0]
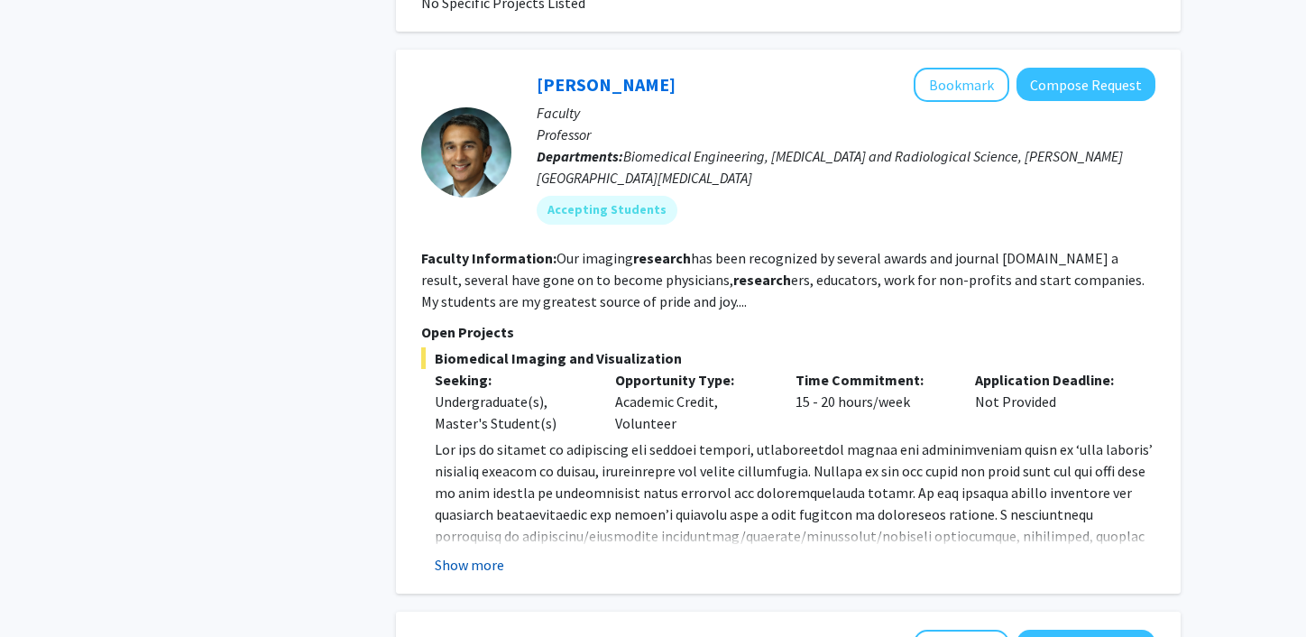
click at [466, 554] on button "Show more" at bounding box center [469, 565] width 69 height 22
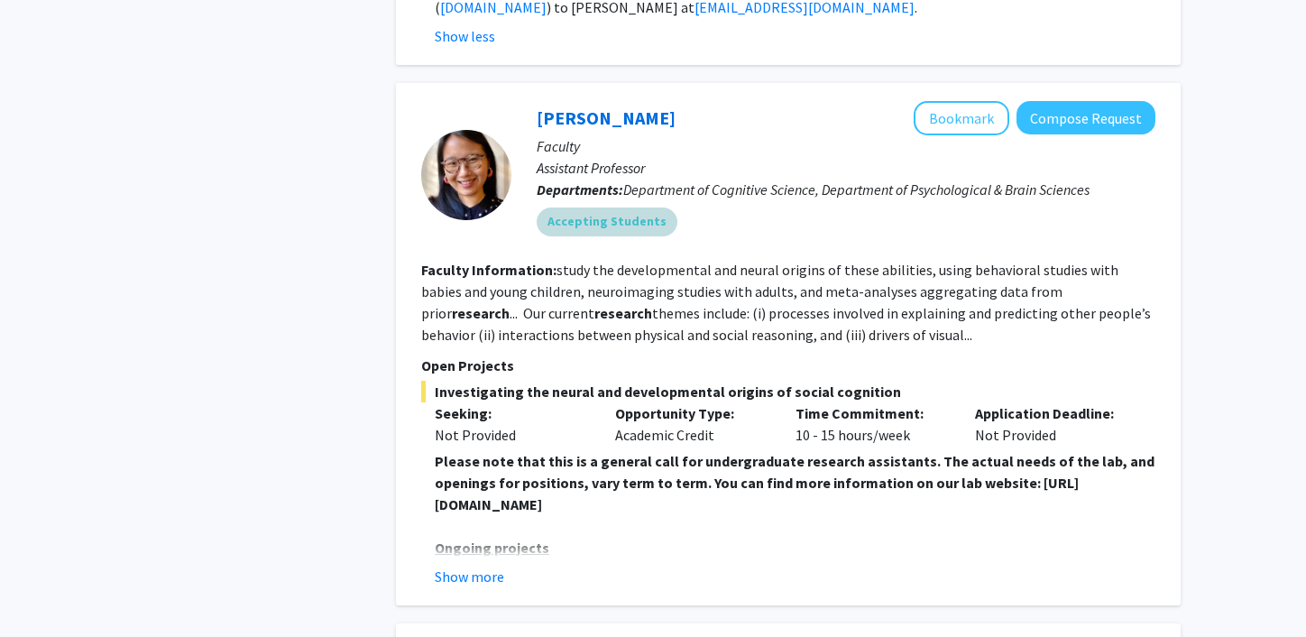
scroll to position [3862, 0]
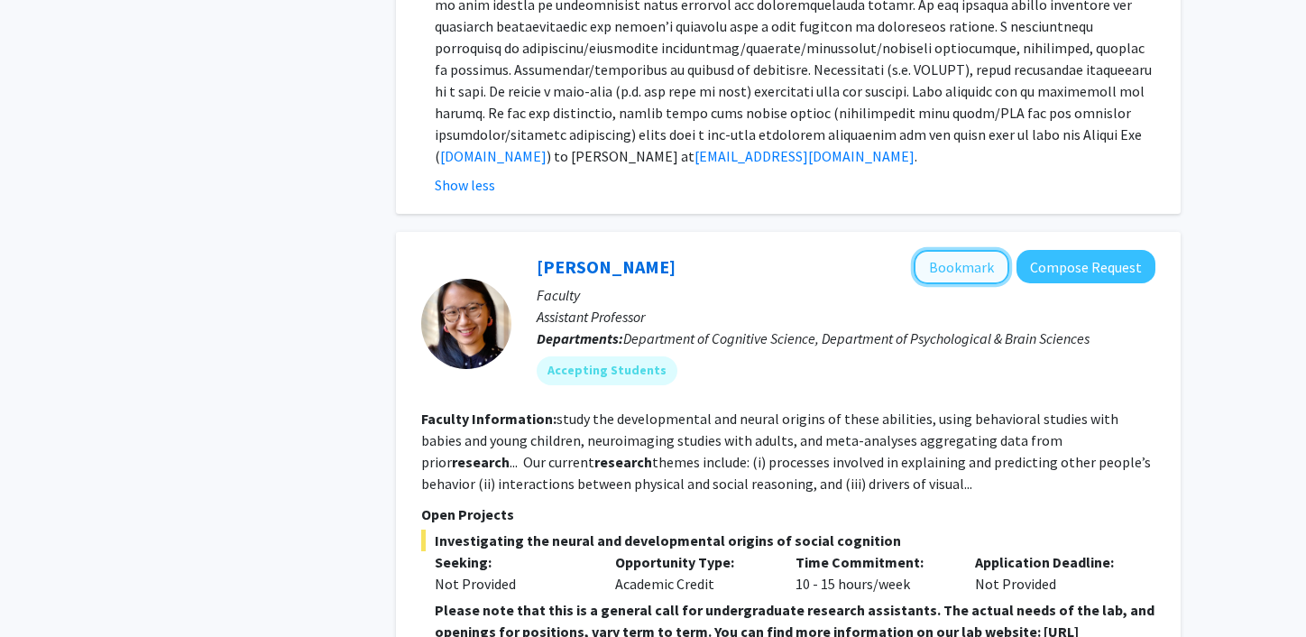
click at [955, 250] on button "Bookmark" at bounding box center [962, 267] width 96 height 34
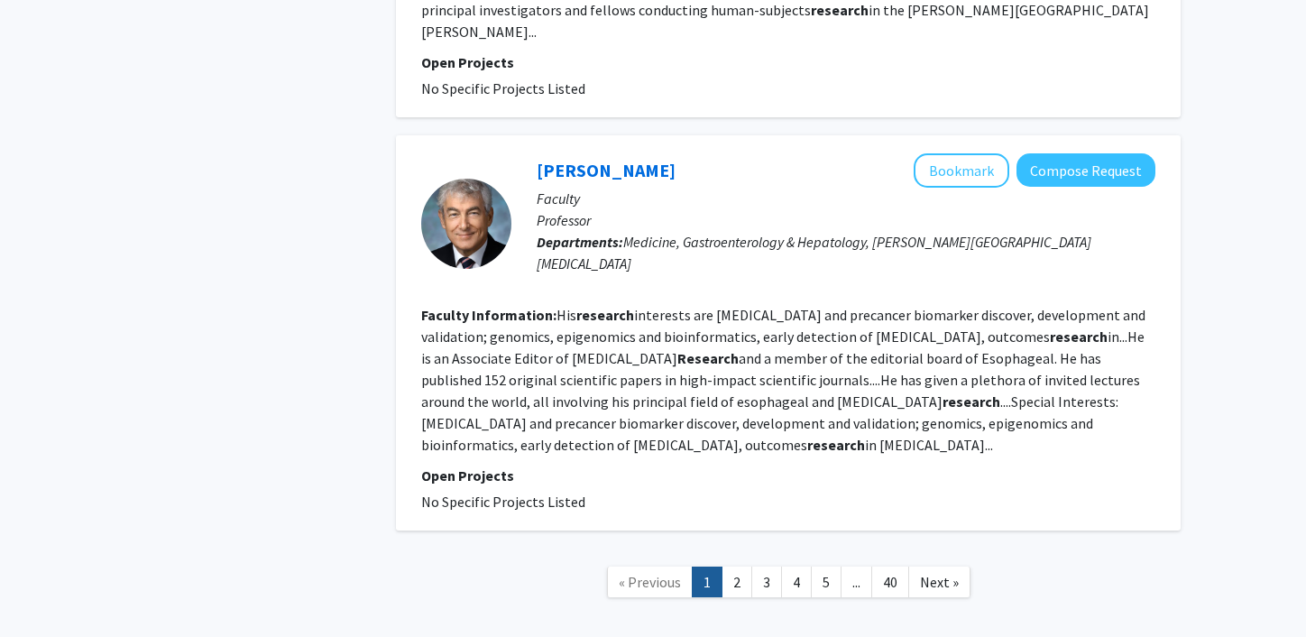
scroll to position [4896, 0]
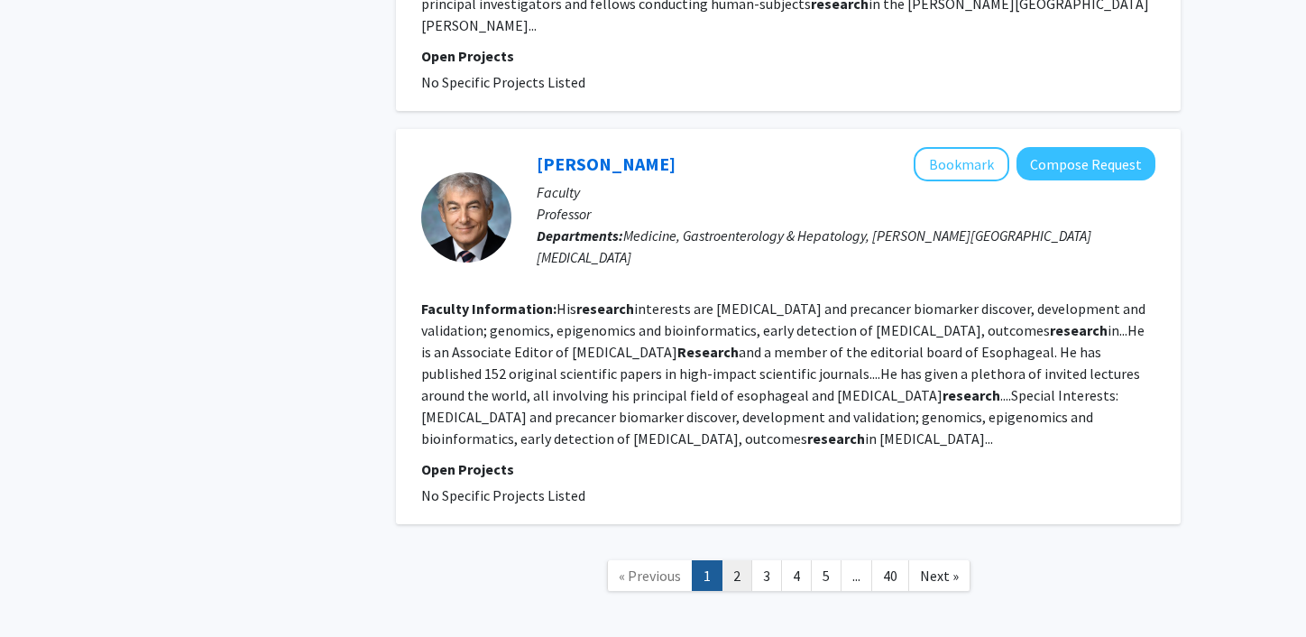
click at [741, 560] on link "2" at bounding box center [737, 576] width 31 height 32
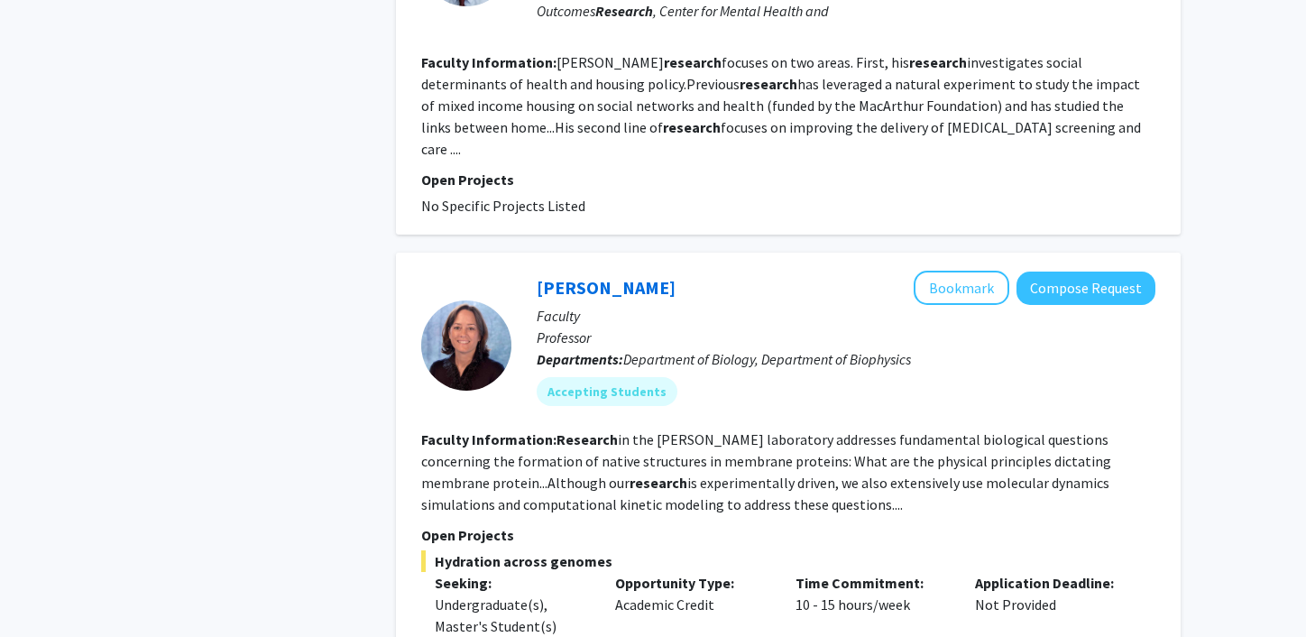
scroll to position [2174, 0]
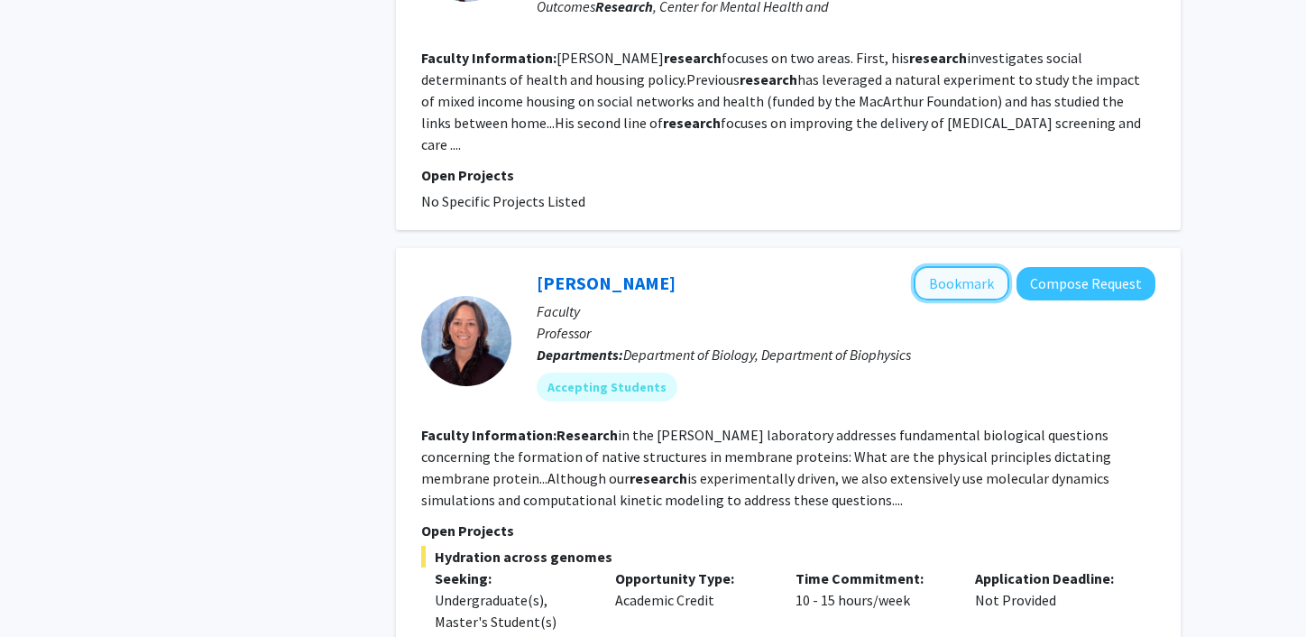
click at [945, 266] on button "Bookmark" at bounding box center [962, 283] width 96 height 34
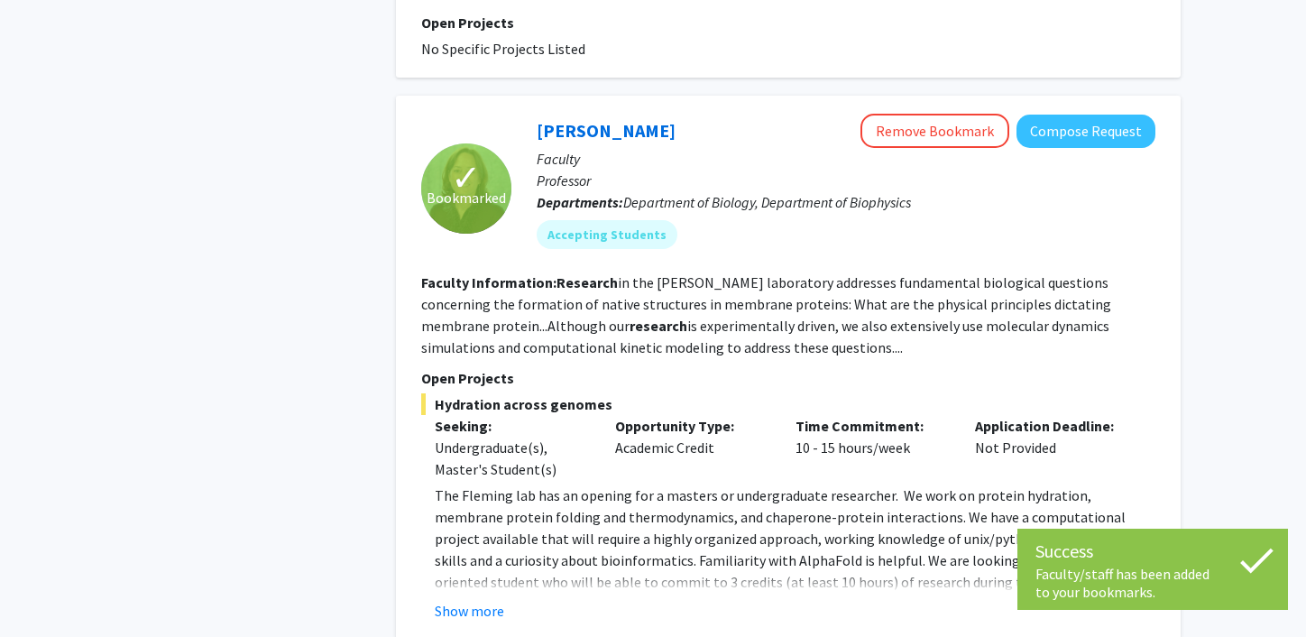
scroll to position [2333, 0]
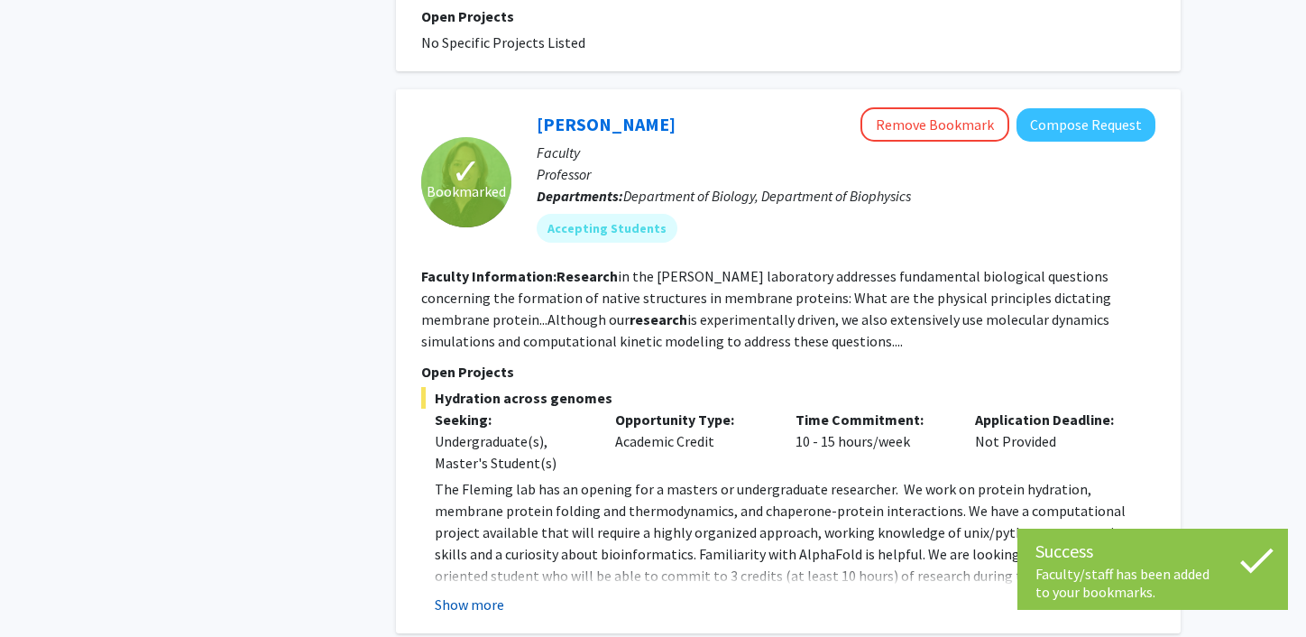
click at [450, 594] on button "Show more" at bounding box center [469, 605] width 69 height 22
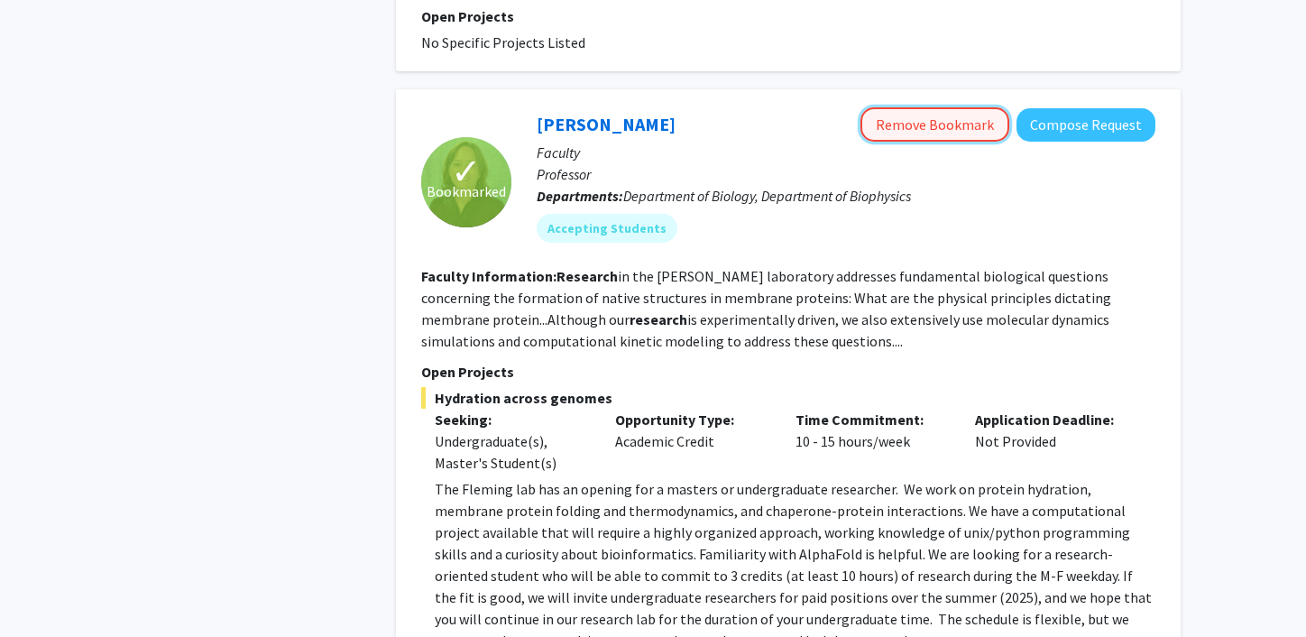
click at [945, 107] on button "Remove Bookmark" at bounding box center [935, 124] width 149 height 34
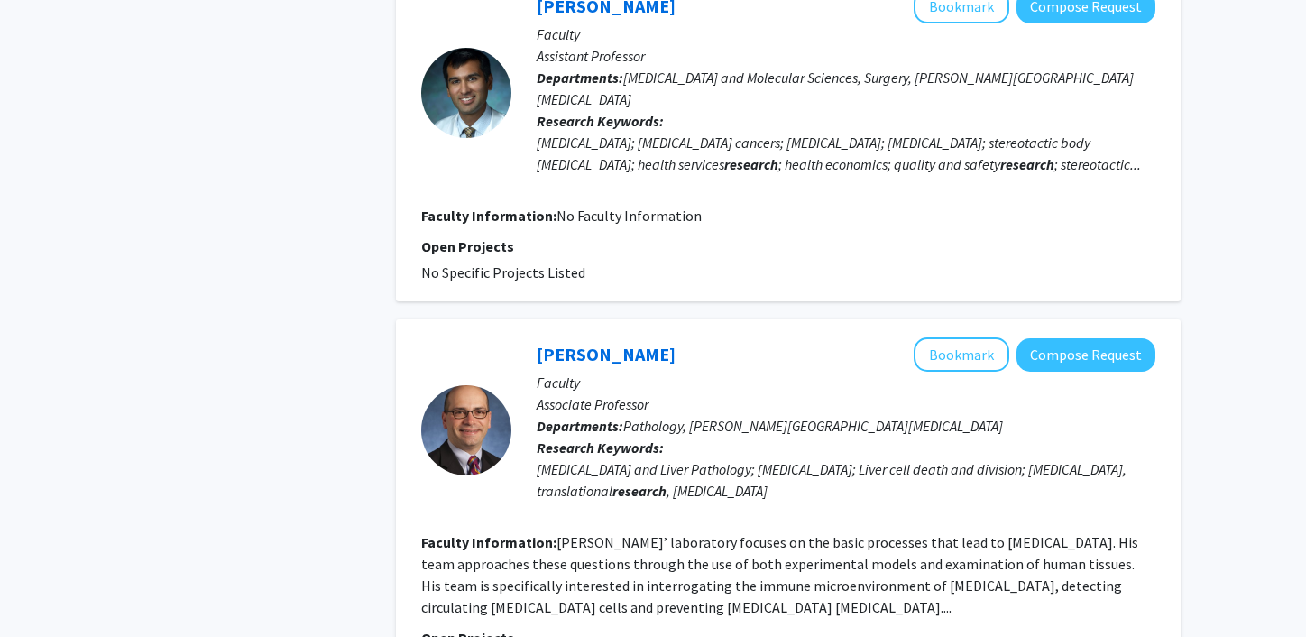
scroll to position [3230, 0]
click at [934, 336] on button "Bookmark" at bounding box center [962, 353] width 96 height 34
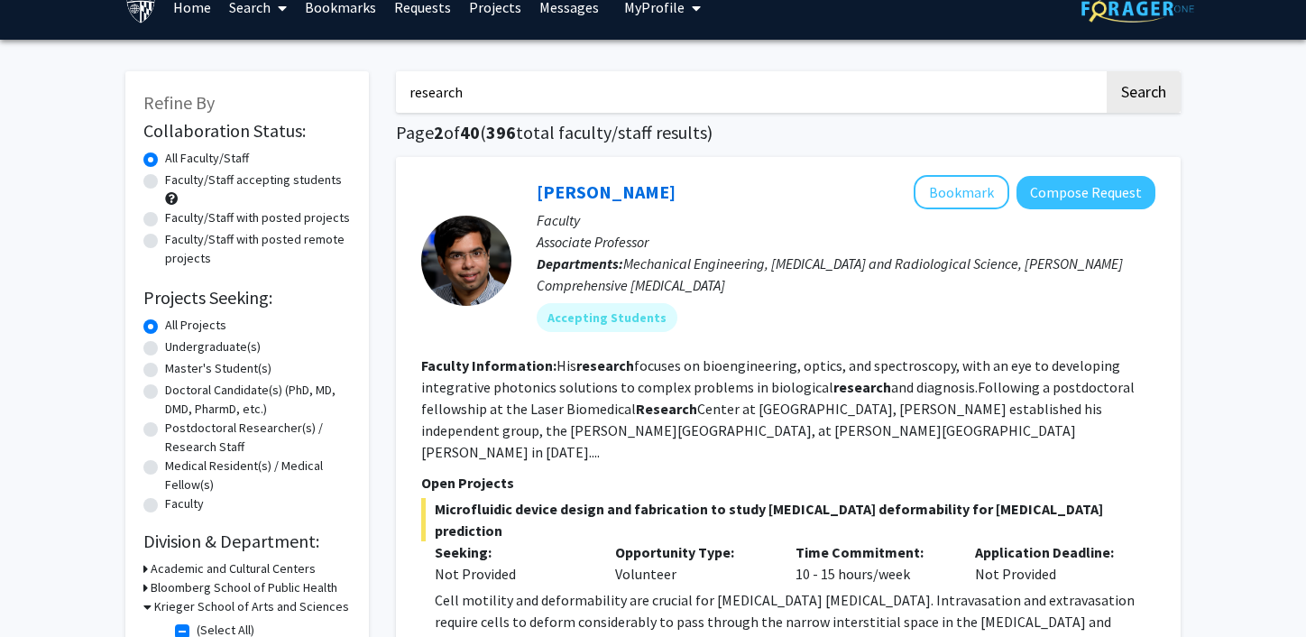
scroll to position [28, 0]
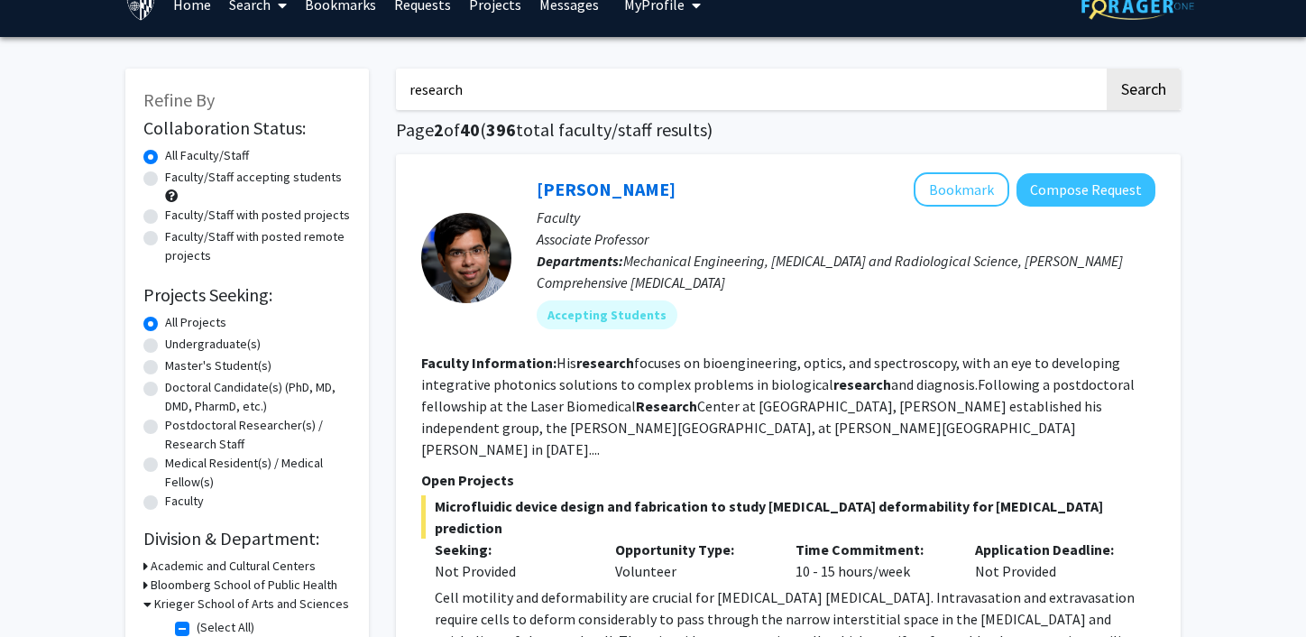
click at [442, 80] on input "research" at bounding box center [750, 89] width 708 height 41
type input "[MEDICAL_DATA]"
click at [1107, 69] on button "Search" at bounding box center [1144, 89] width 74 height 41
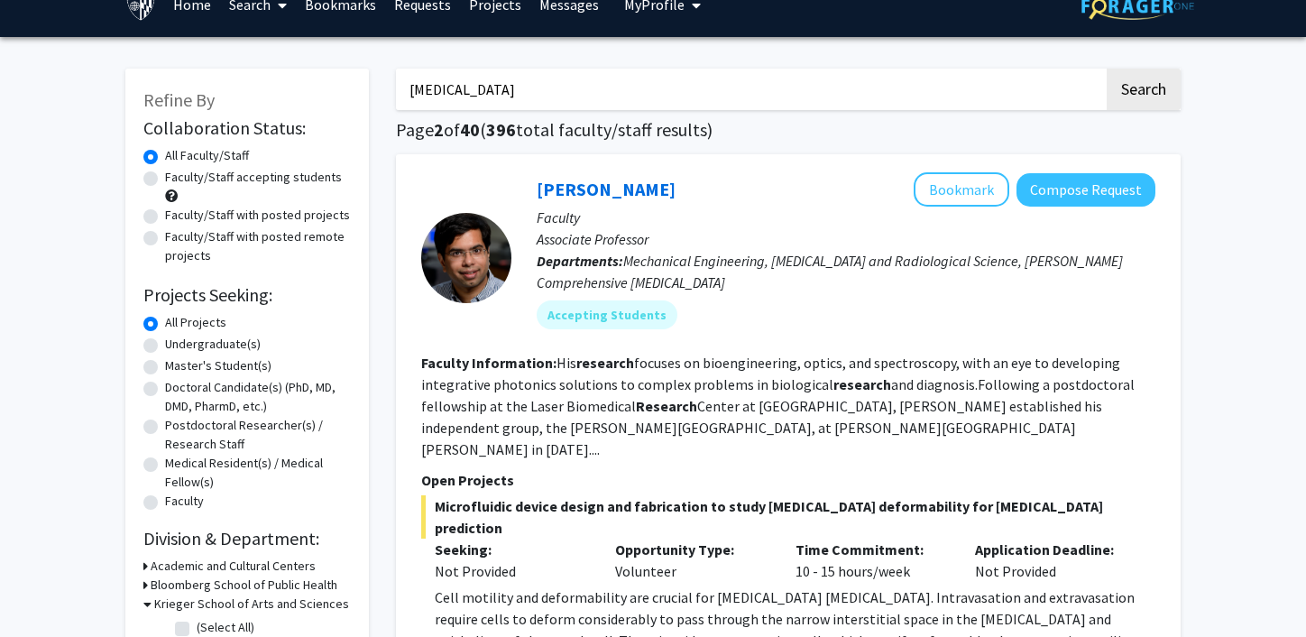
checkbox input "false"
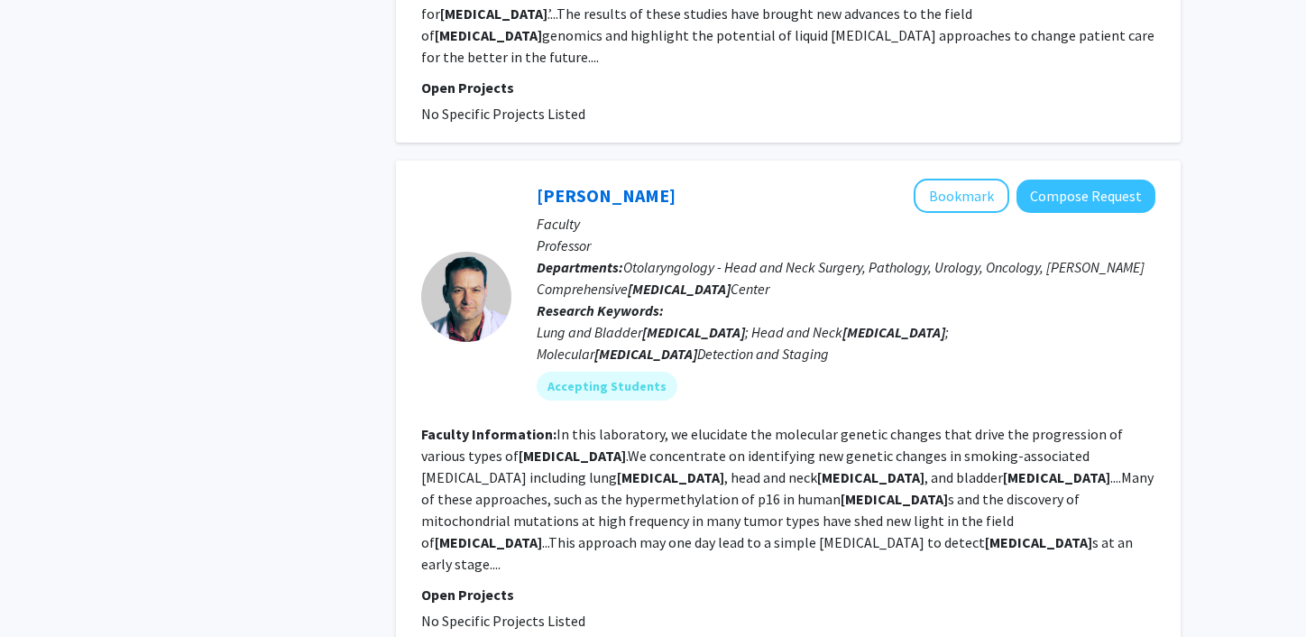
scroll to position [3829, 0]
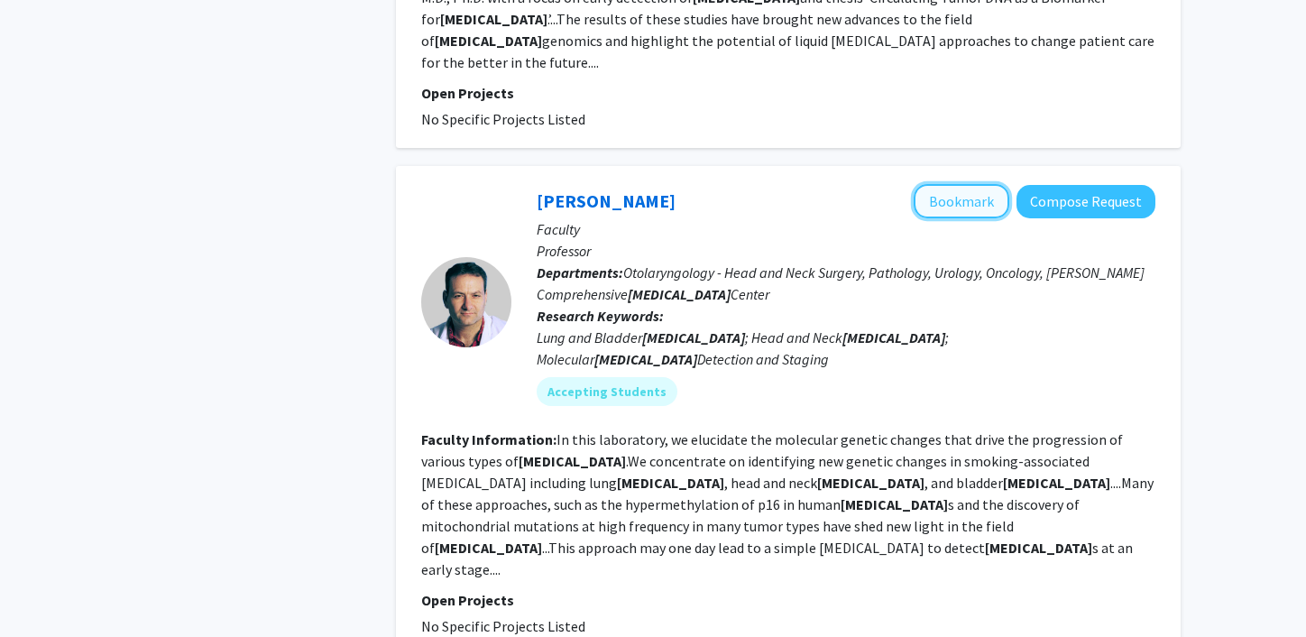
click at [971, 184] on button "Bookmark" at bounding box center [962, 201] width 96 height 34
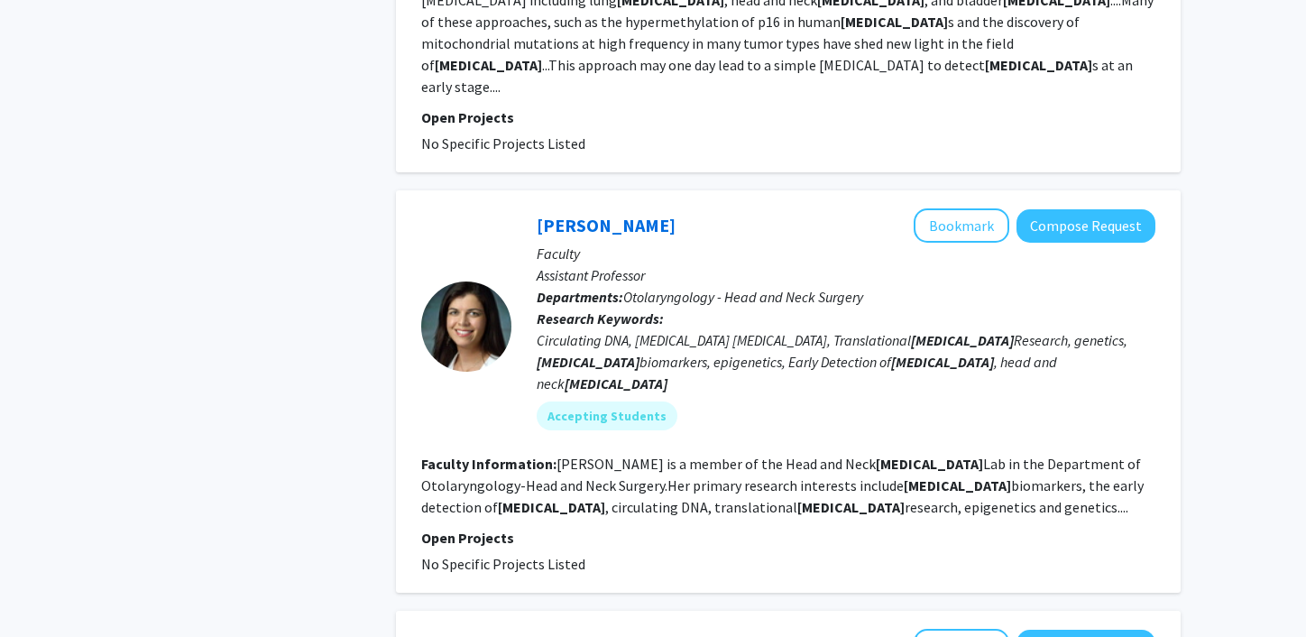
scroll to position [4231, 0]
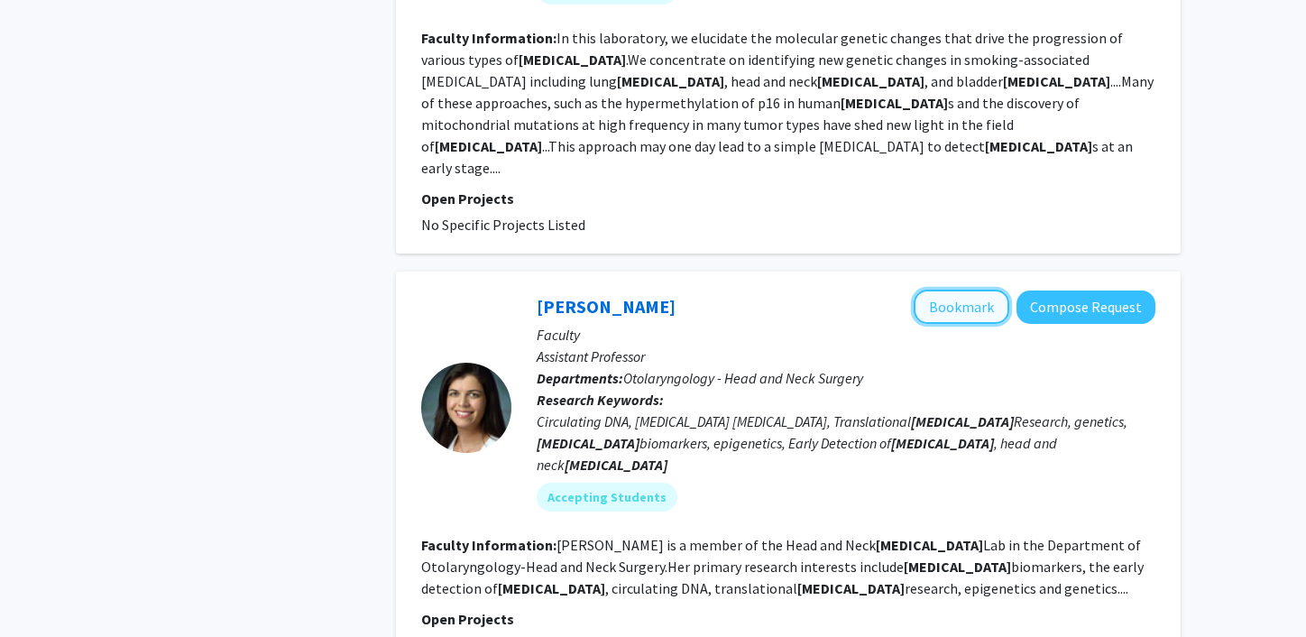
click at [963, 290] on button "Bookmark" at bounding box center [962, 307] width 96 height 34
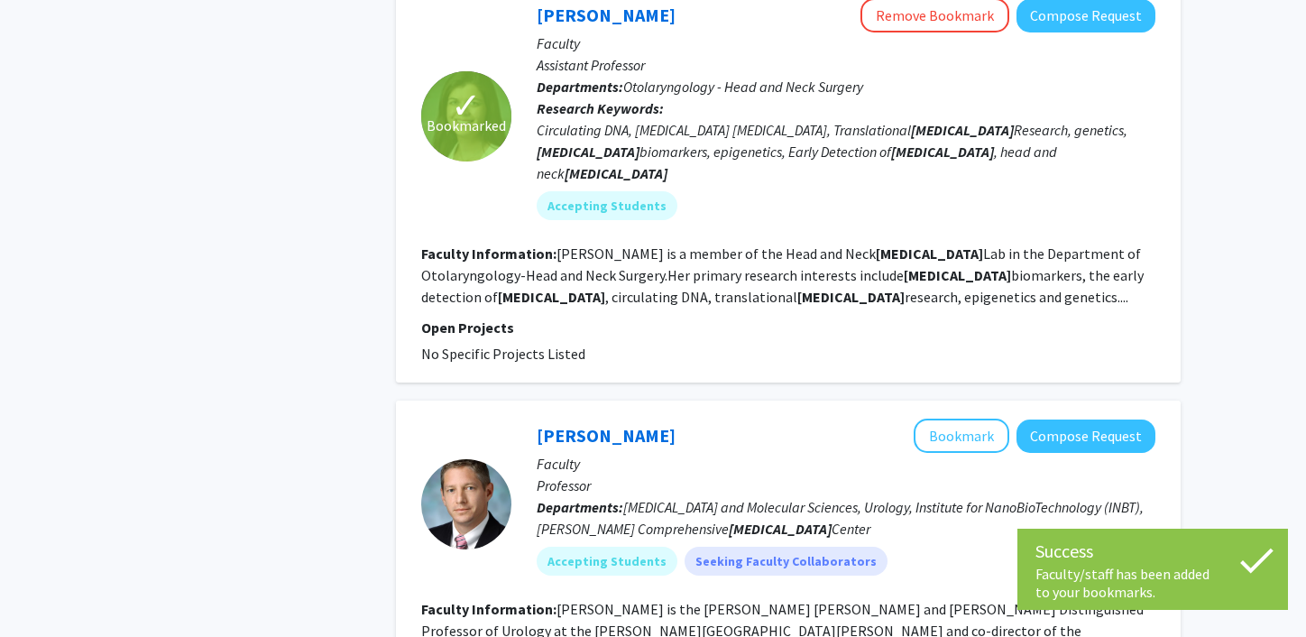
scroll to position [4524, 0]
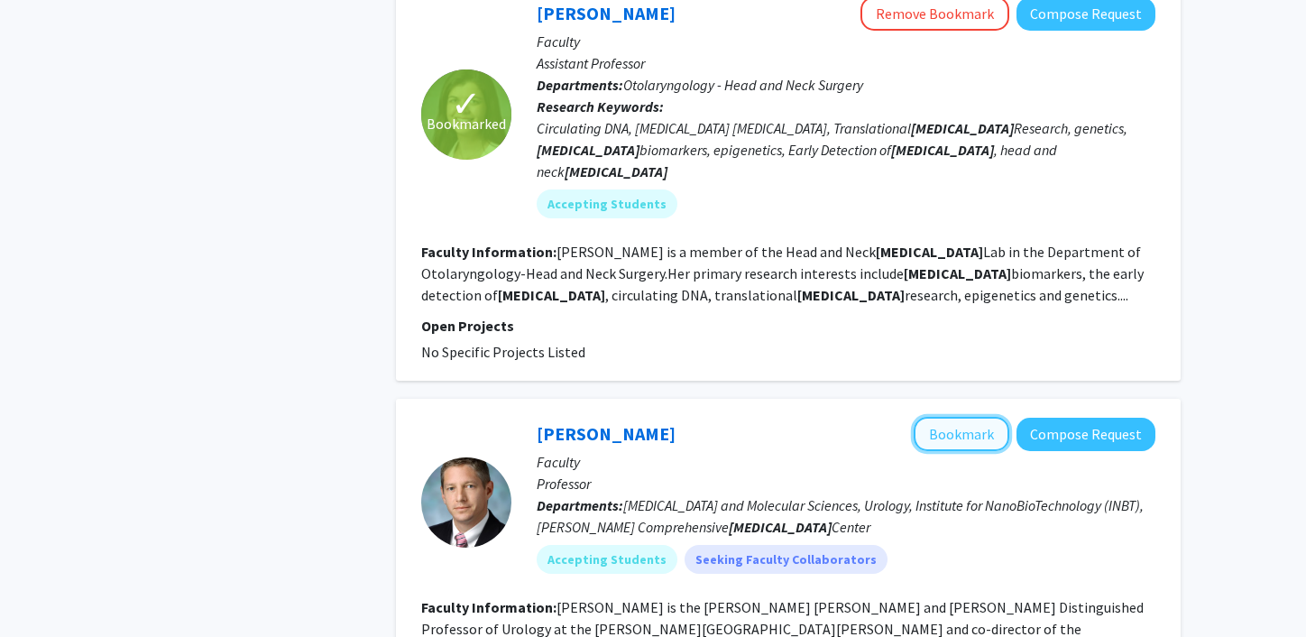
click at [966, 417] on button "Bookmark" at bounding box center [962, 434] width 96 height 34
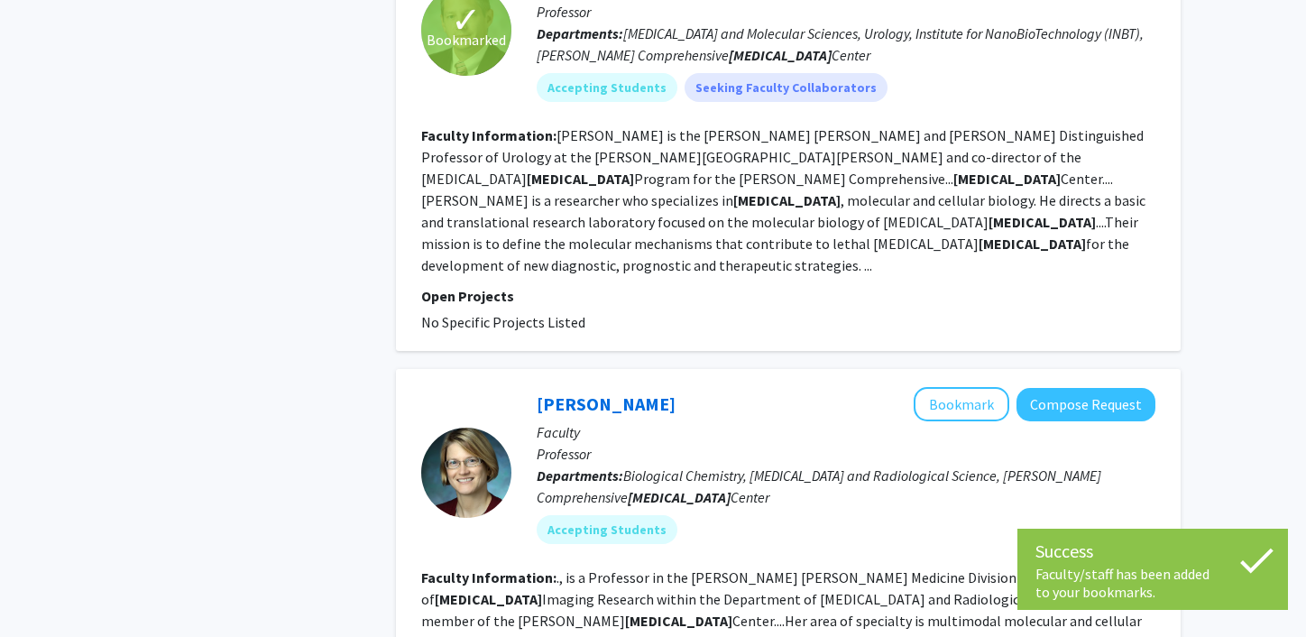
scroll to position [5008, 0]
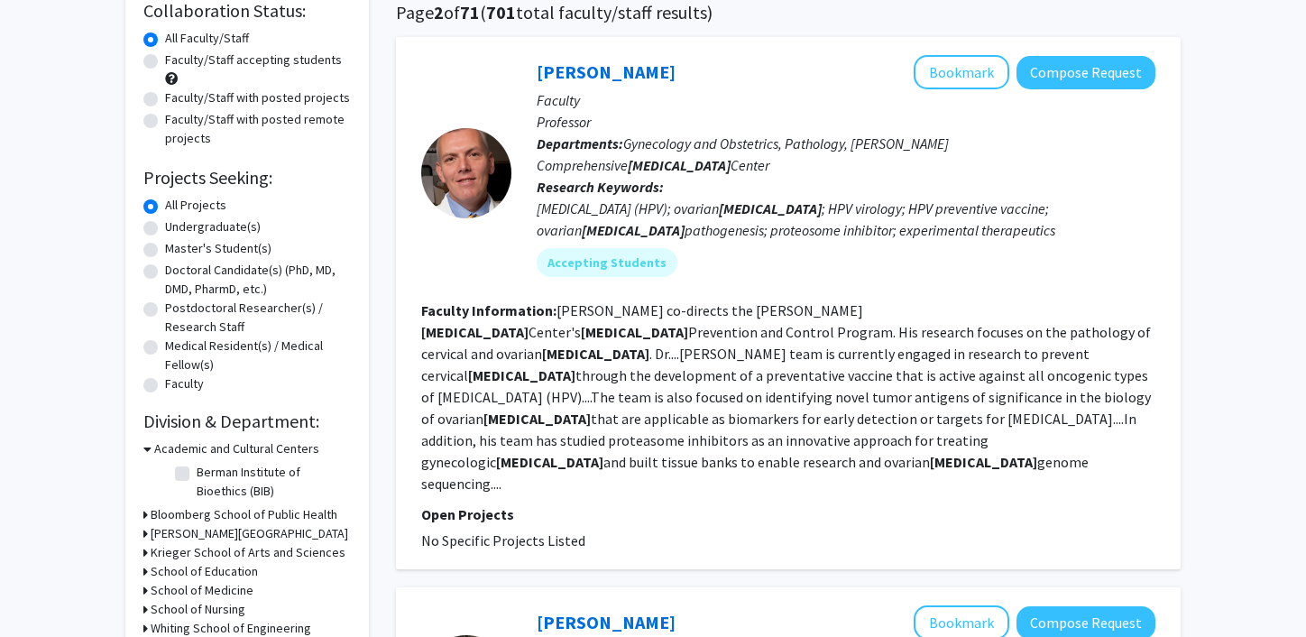
scroll to position [103, 0]
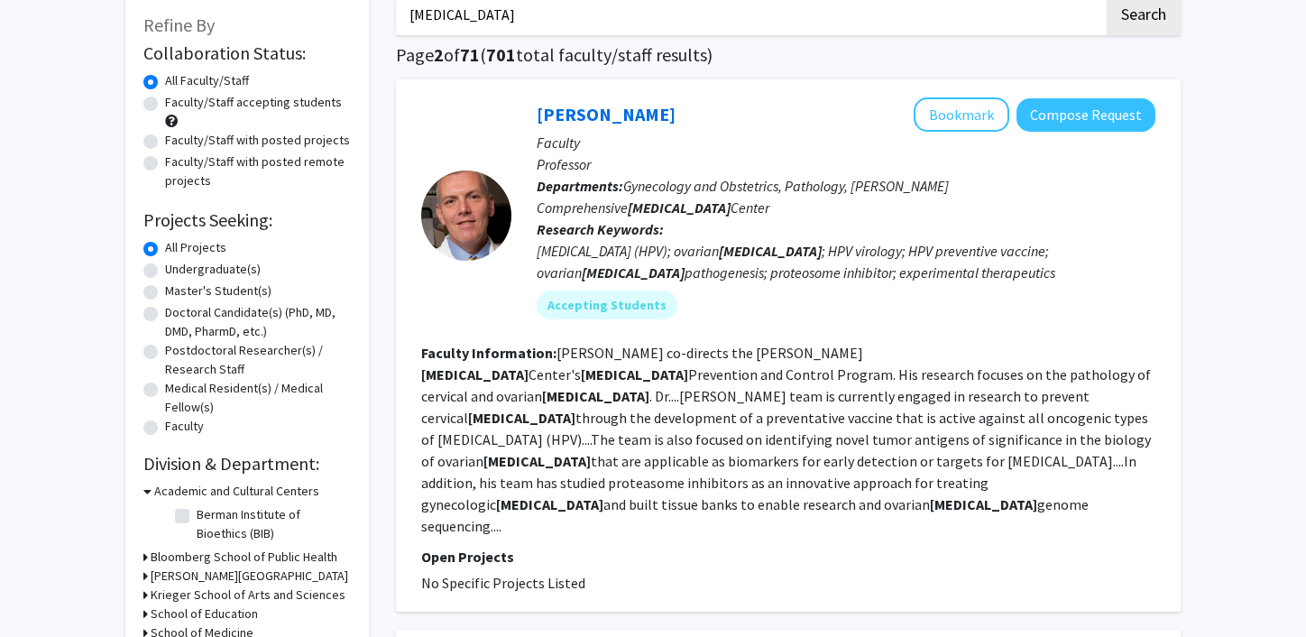
click at [441, 26] on input "[MEDICAL_DATA]" at bounding box center [750, 14] width 708 height 41
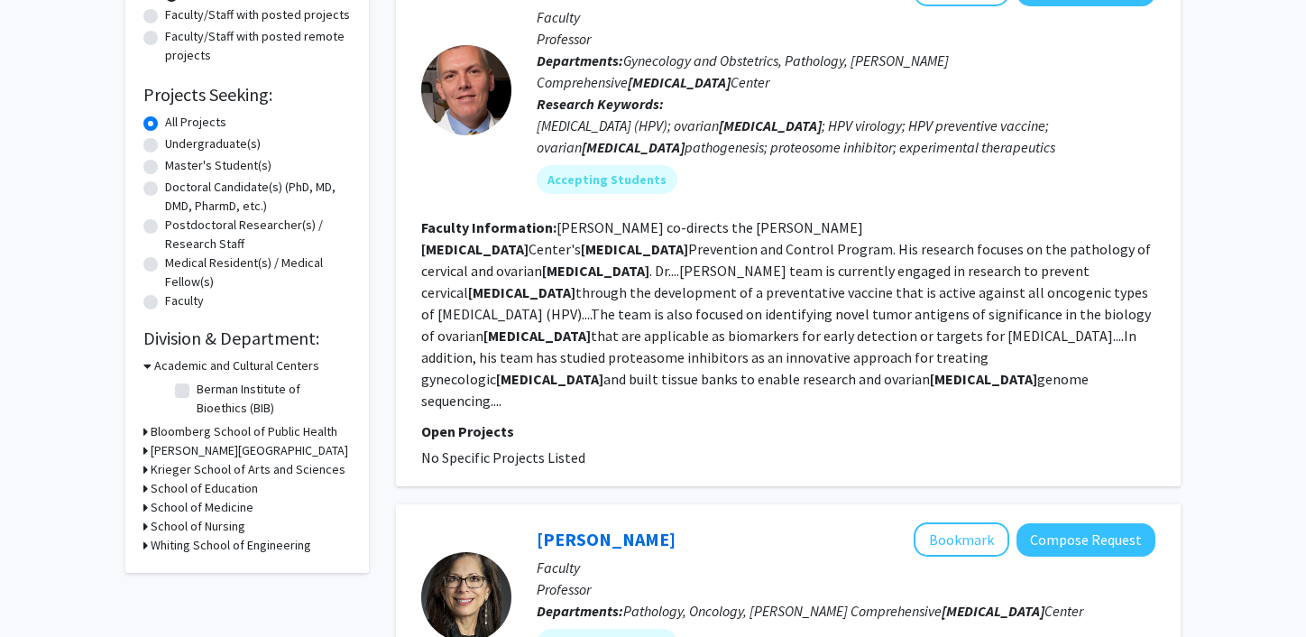
scroll to position [231, 0]
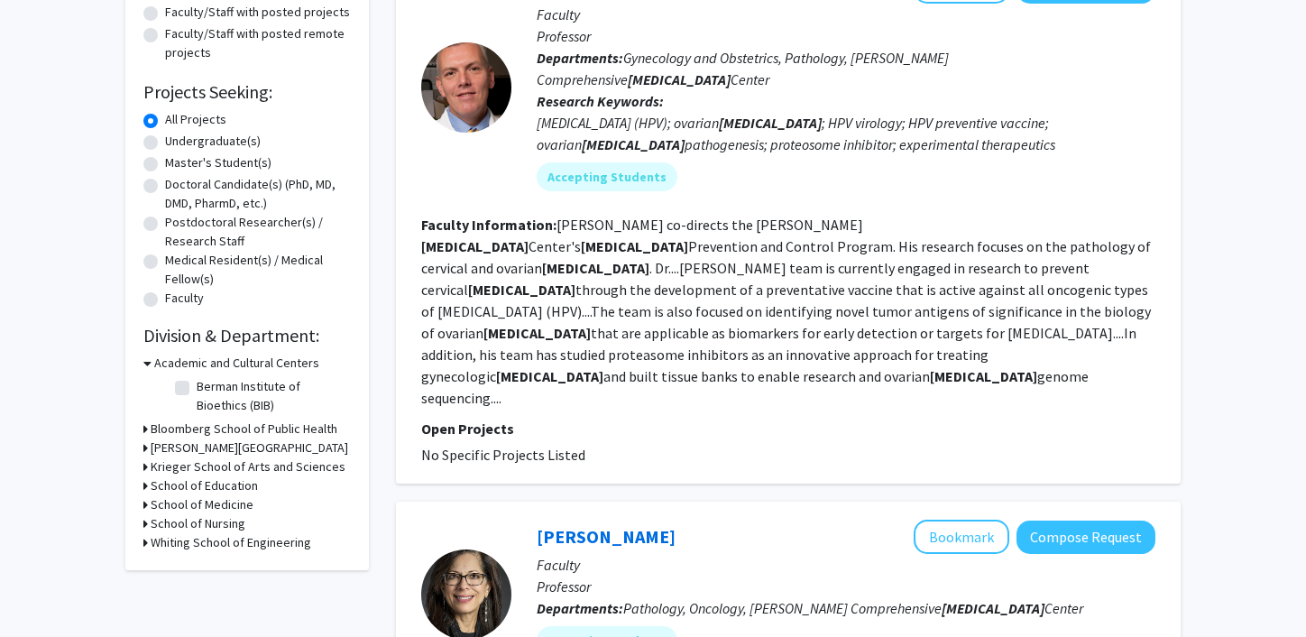
click at [170, 466] on h3 "Krieger School of Arts and Sciences" at bounding box center [248, 466] width 195 height 19
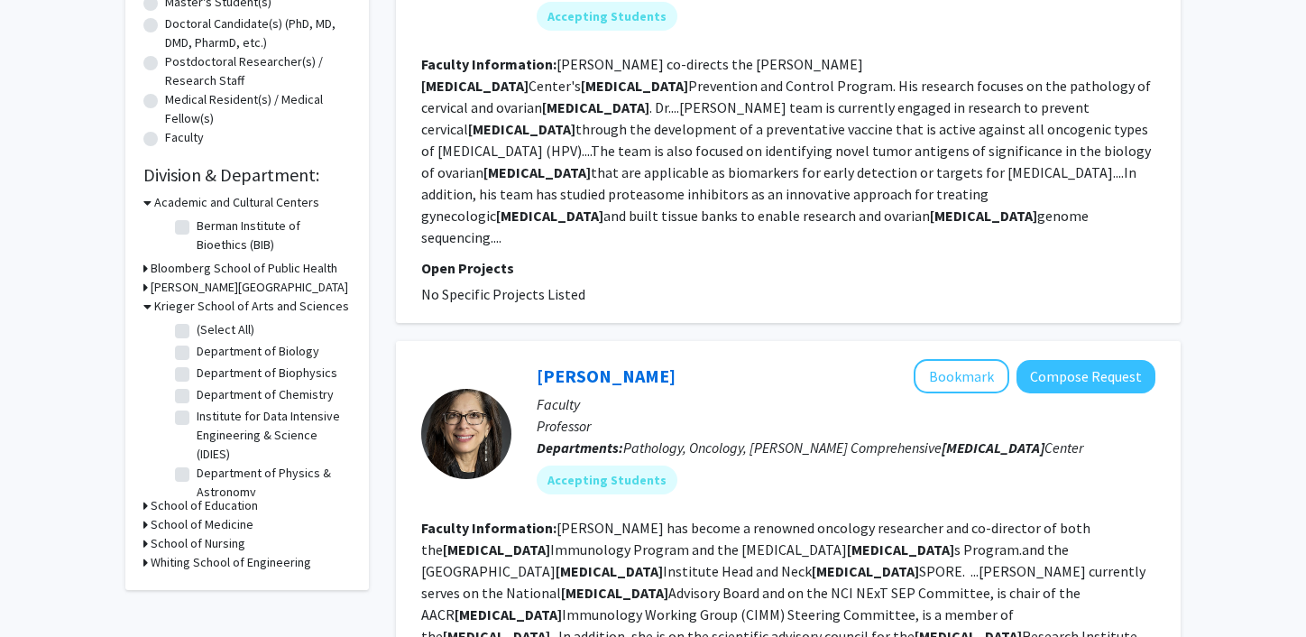
scroll to position [388, 0]
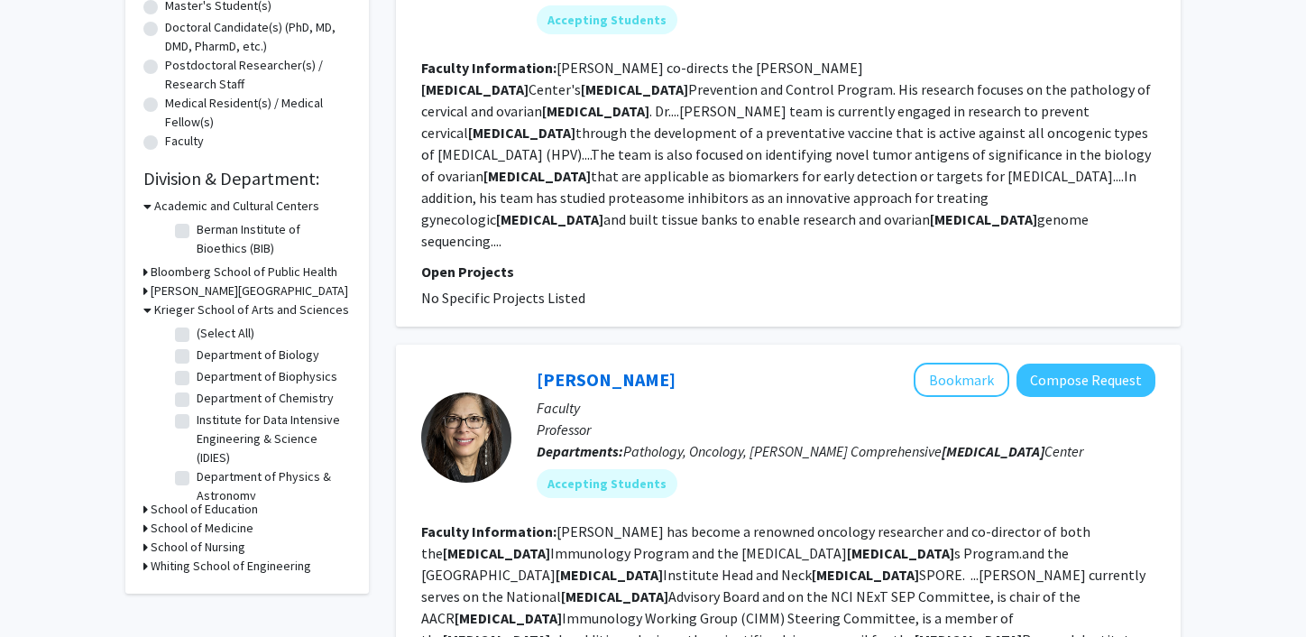
click at [197, 359] on label "Department of Biology" at bounding box center [258, 354] width 123 height 19
click at [197, 357] on input "Department of Biology" at bounding box center [203, 351] width 12 height 12
checkbox input "true"
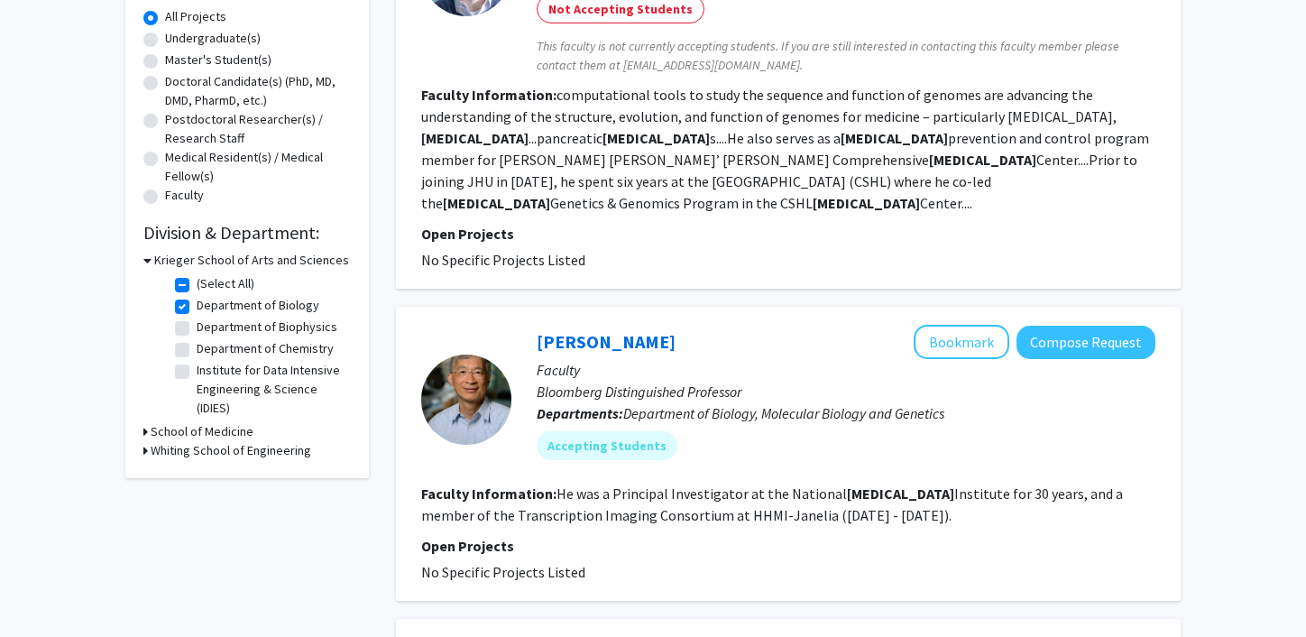
scroll to position [335, 0]
click at [175, 431] on h3 "School of Medicine" at bounding box center [202, 430] width 103 height 19
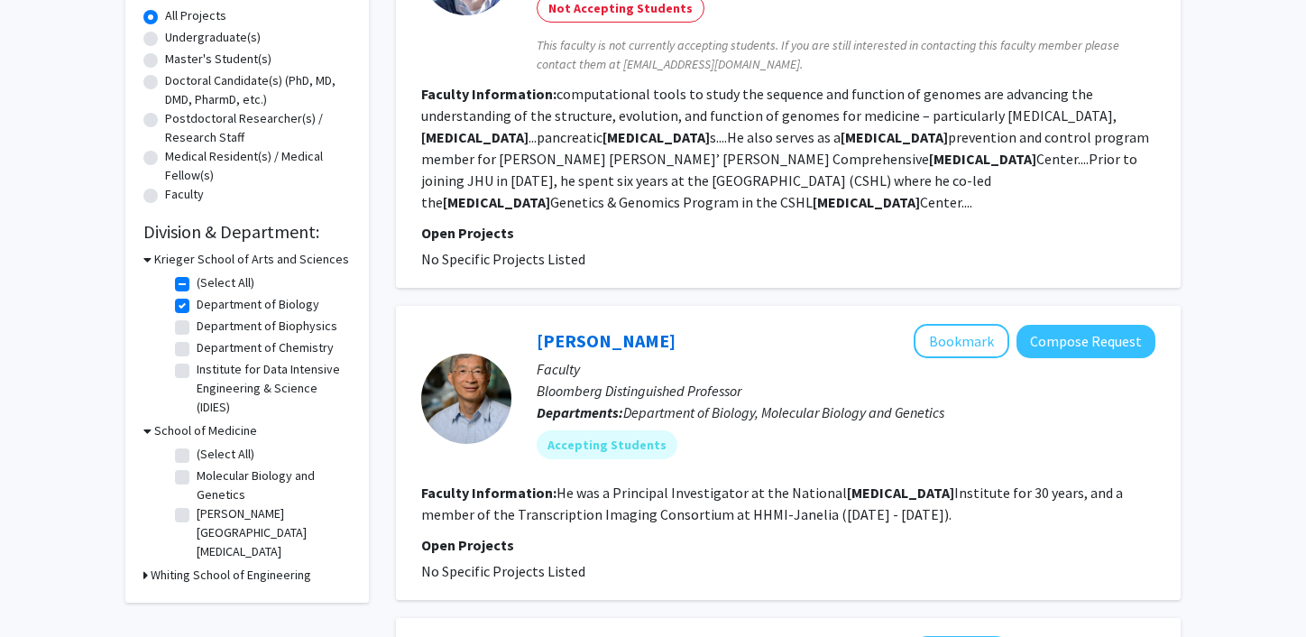
click at [197, 454] on label "(Select All)" at bounding box center [226, 454] width 58 height 19
click at [197, 454] on input "(Select All)" at bounding box center [203, 451] width 12 height 12
checkbox input "true"
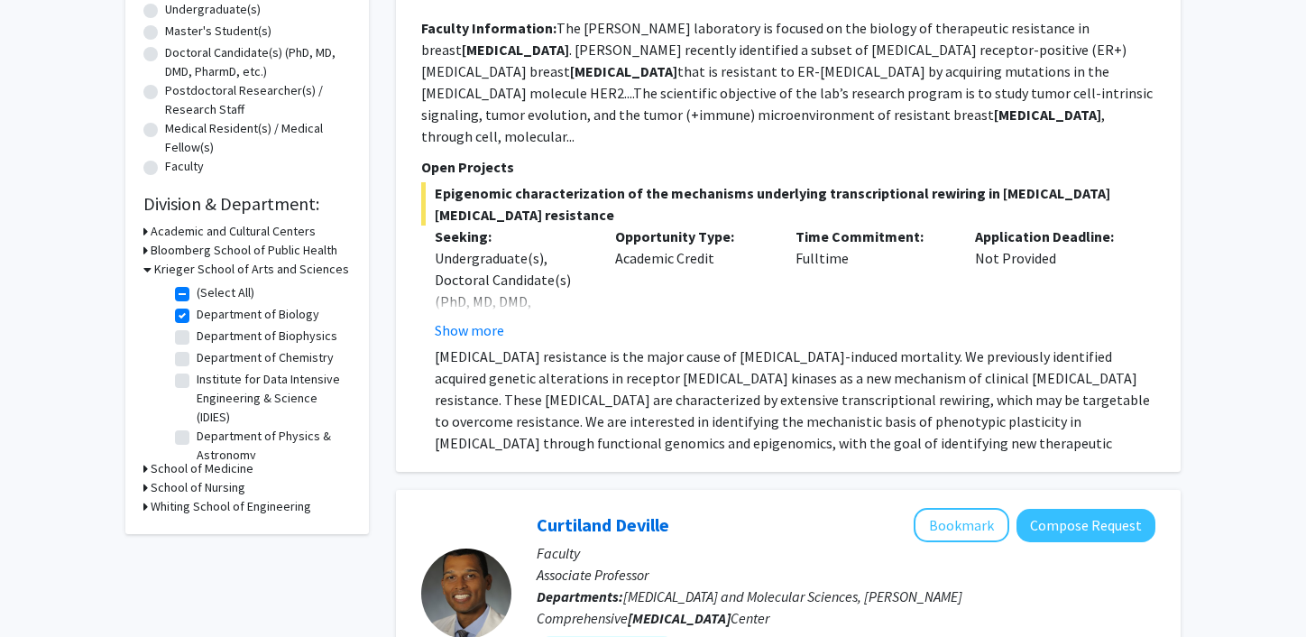
scroll to position [352, 0]
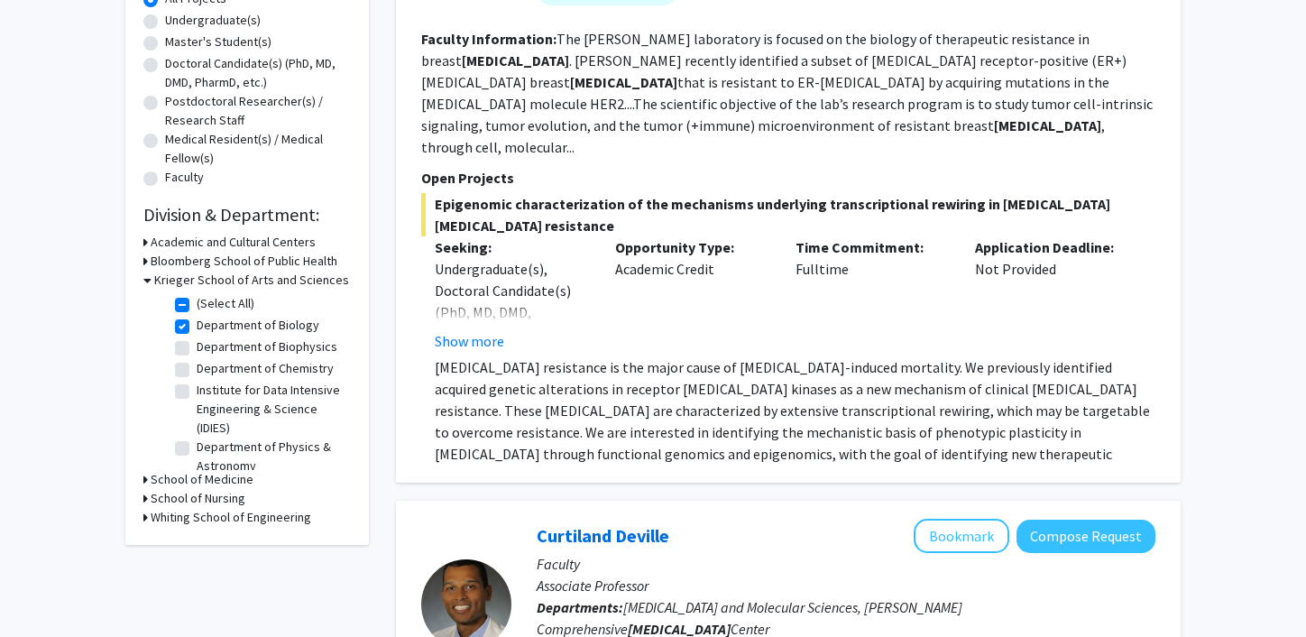
click at [197, 303] on label "(Select All)" at bounding box center [226, 303] width 58 height 19
click at [197, 303] on input "(Select All)" at bounding box center [203, 300] width 12 height 12
checkbox input "false"
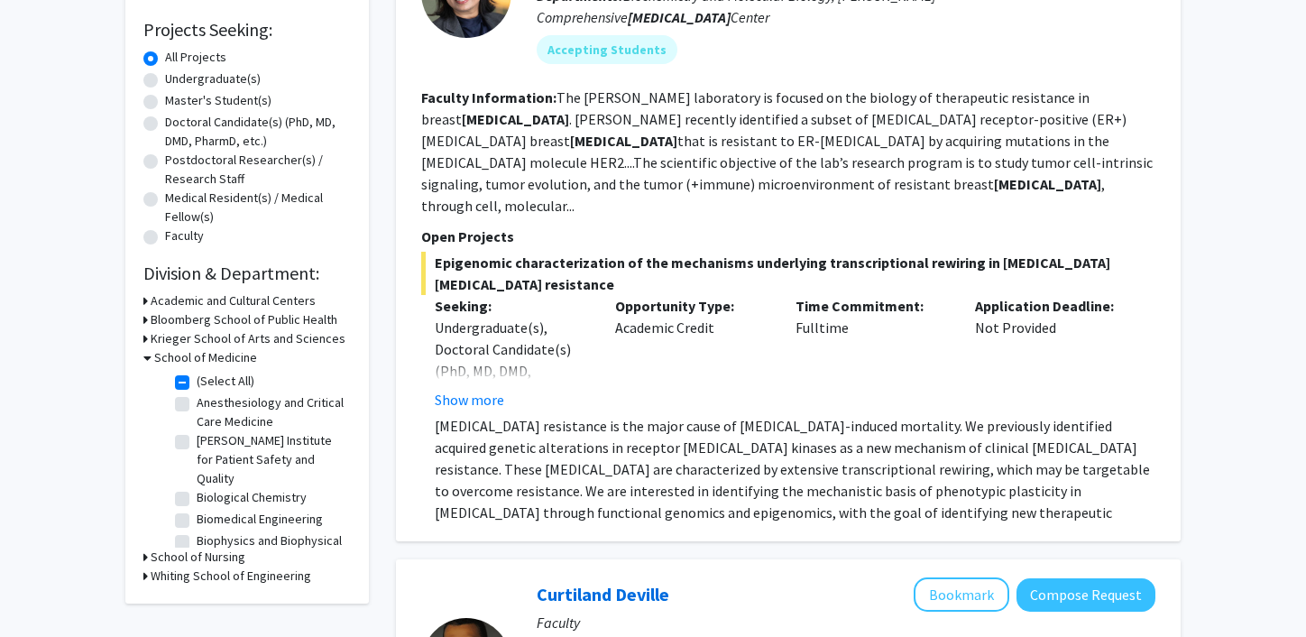
scroll to position [298, 0]
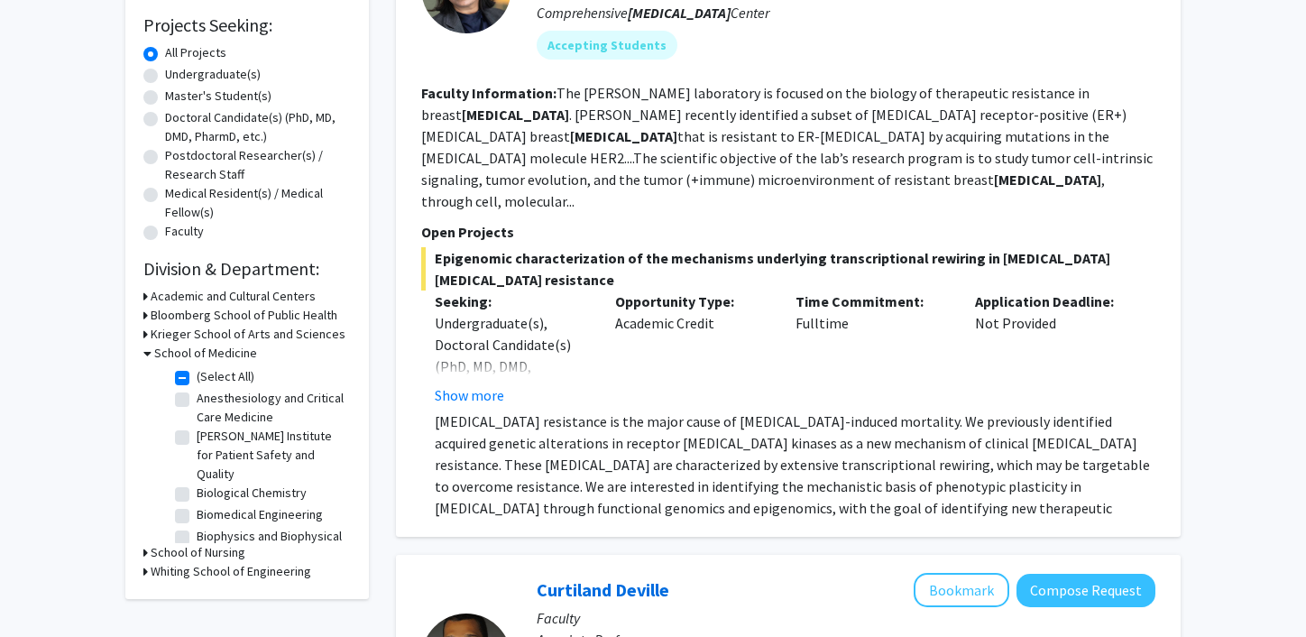
click at [202, 354] on h3 "School of Medicine" at bounding box center [205, 353] width 103 height 19
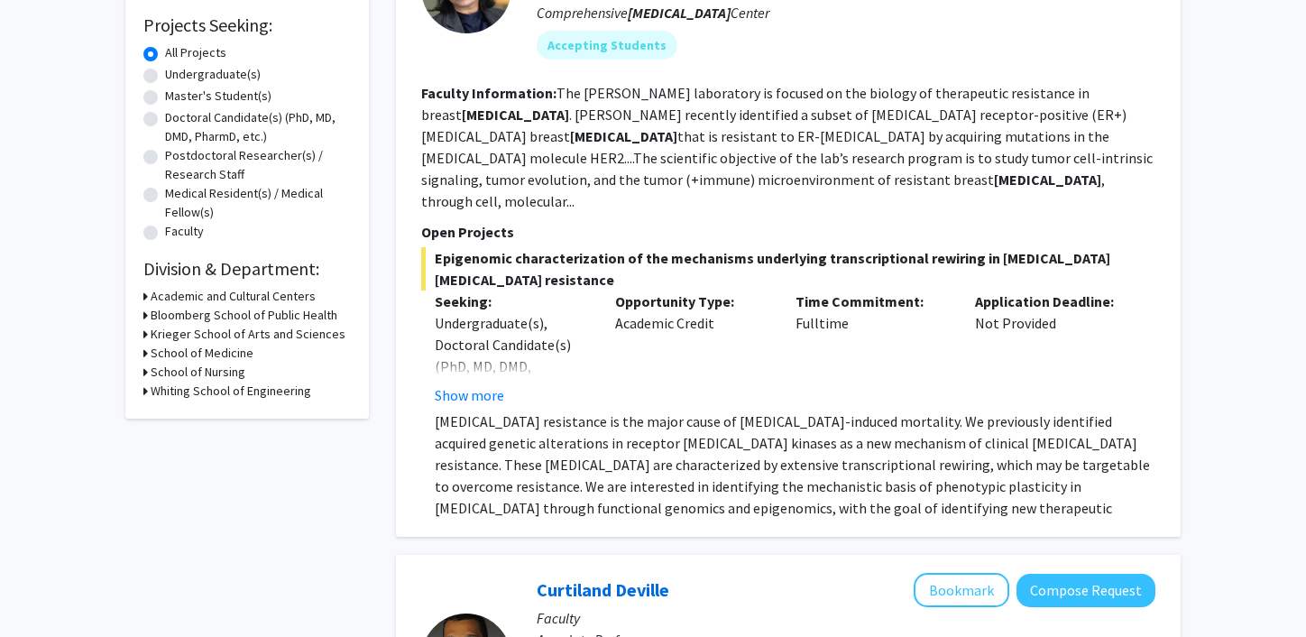
click at [194, 334] on h3 "Krieger School of Arts and Sciences" at bounding box center [248, 334] width 195 height 19
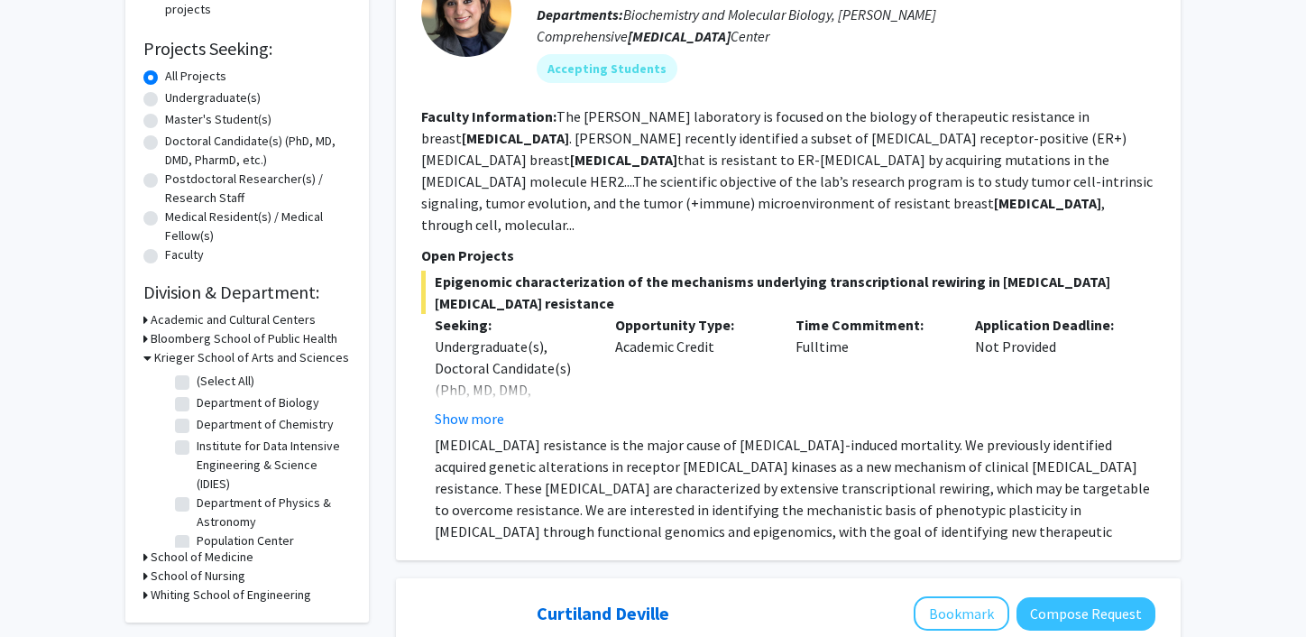
scroll to position [0, 0]
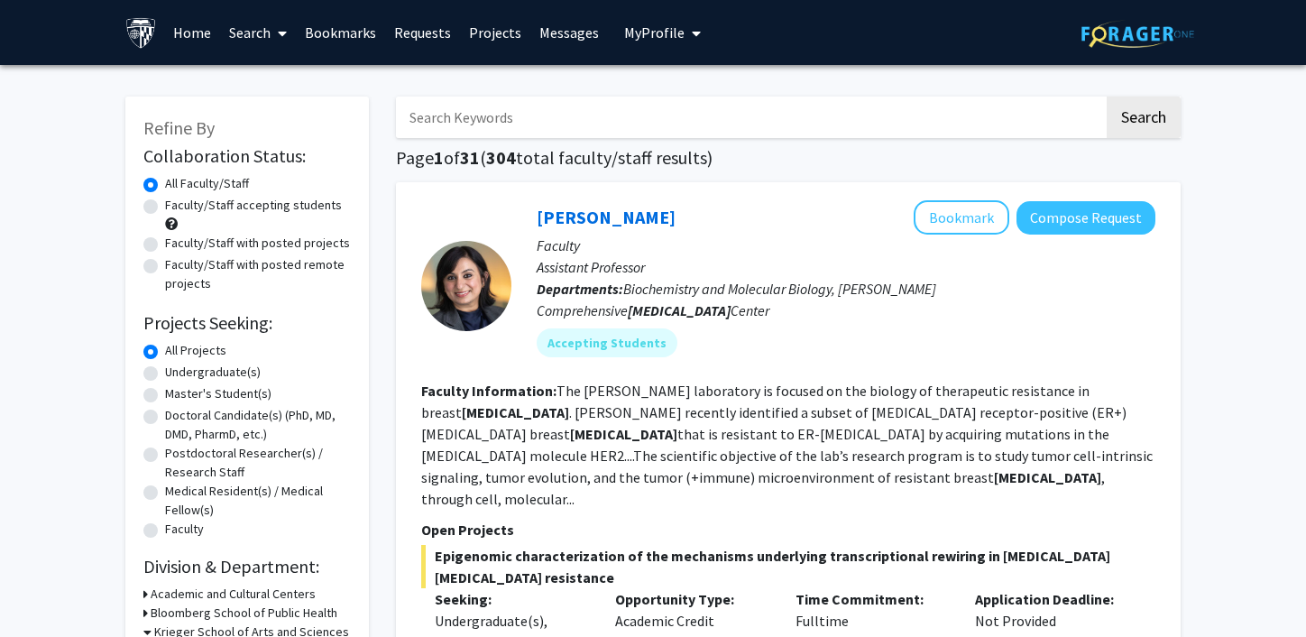
click at [266, 32] on link "Search" at bounding box center [258, 32] width 76 height 63
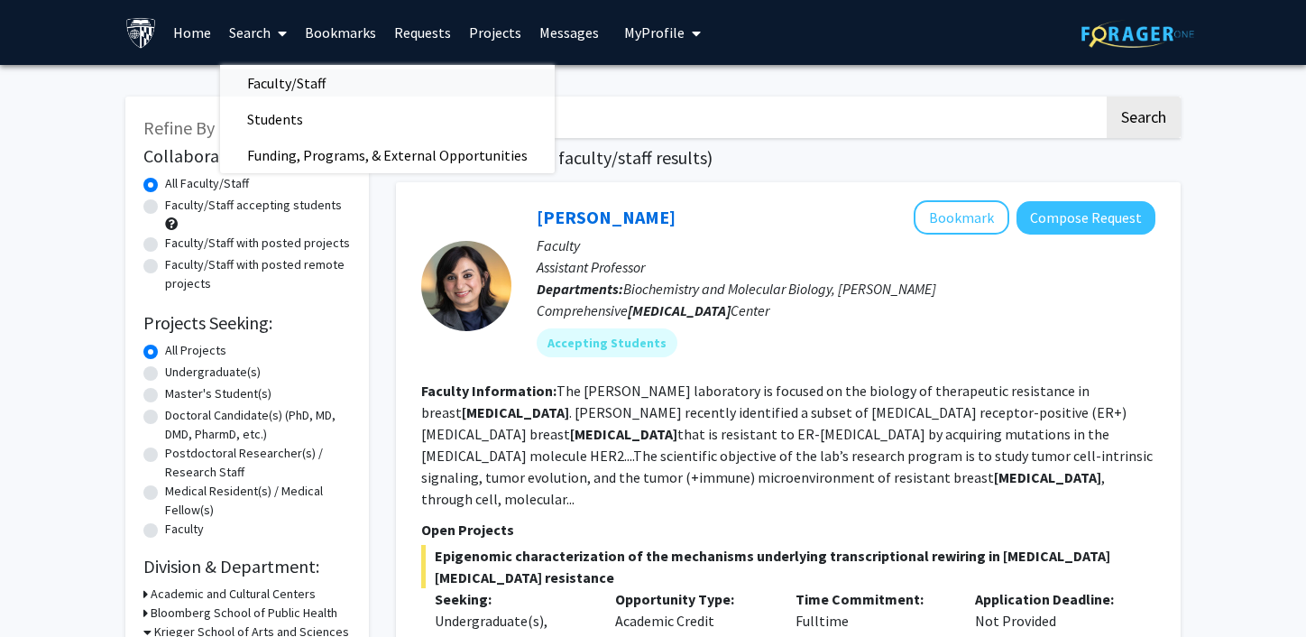
click at [302, 88] on span "Faculty/Staff" at bounding box center [286, 83] width 133 height 36
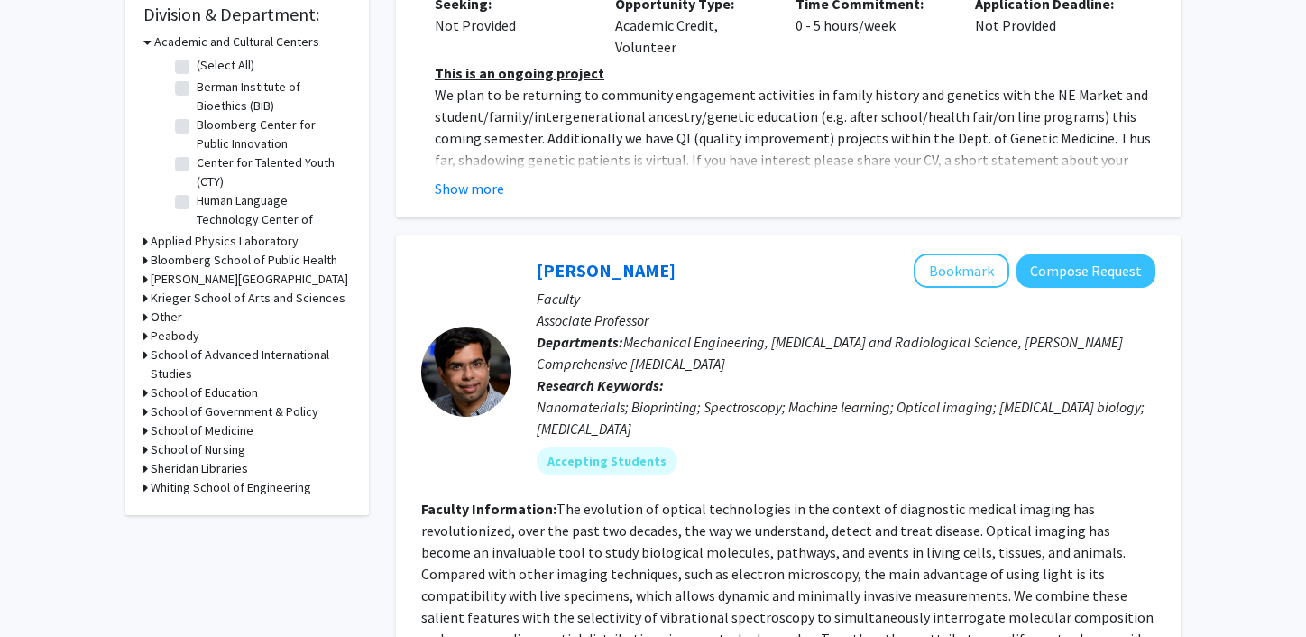
scroll to position [618, 0]
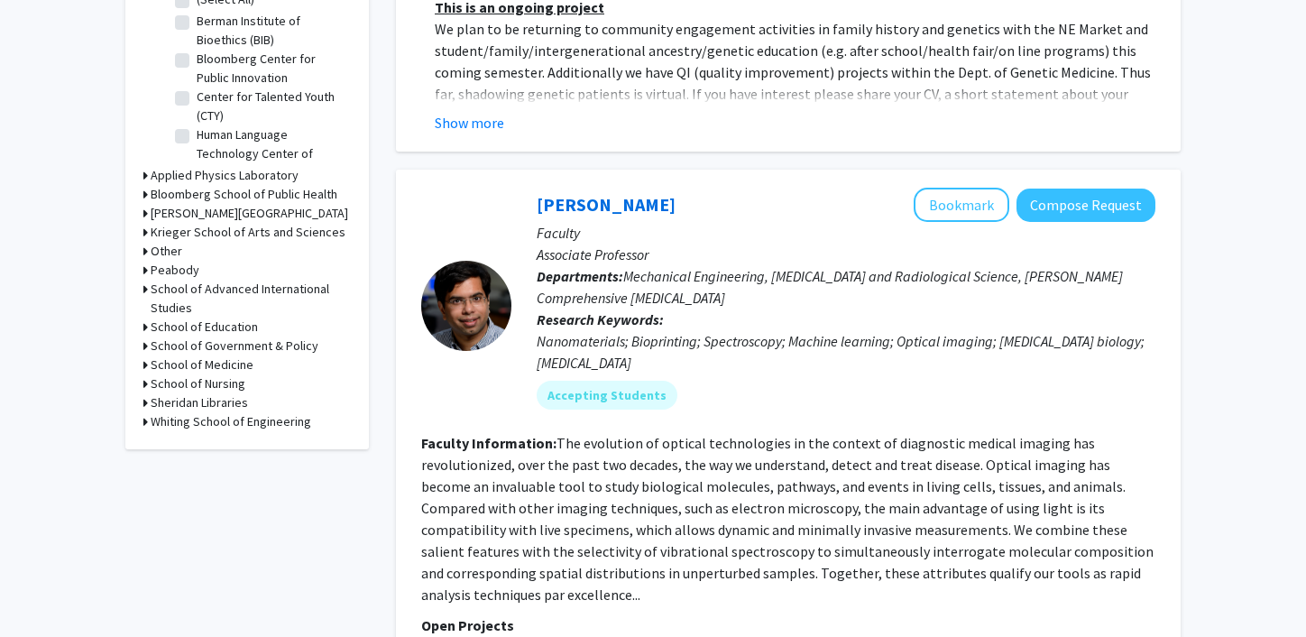
click at [216, 241] on h3 "Krieger School of Arts and Sciences" at bounding box center [248, 232] width 195 height 19
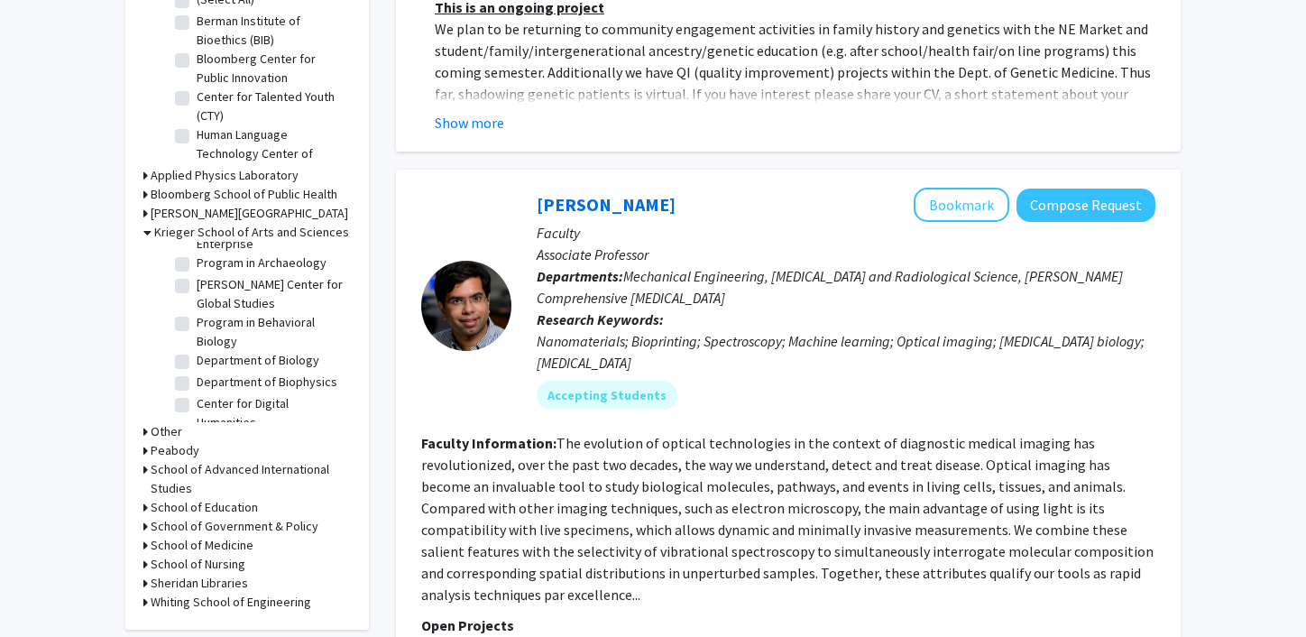
scroll to position [272, 0]
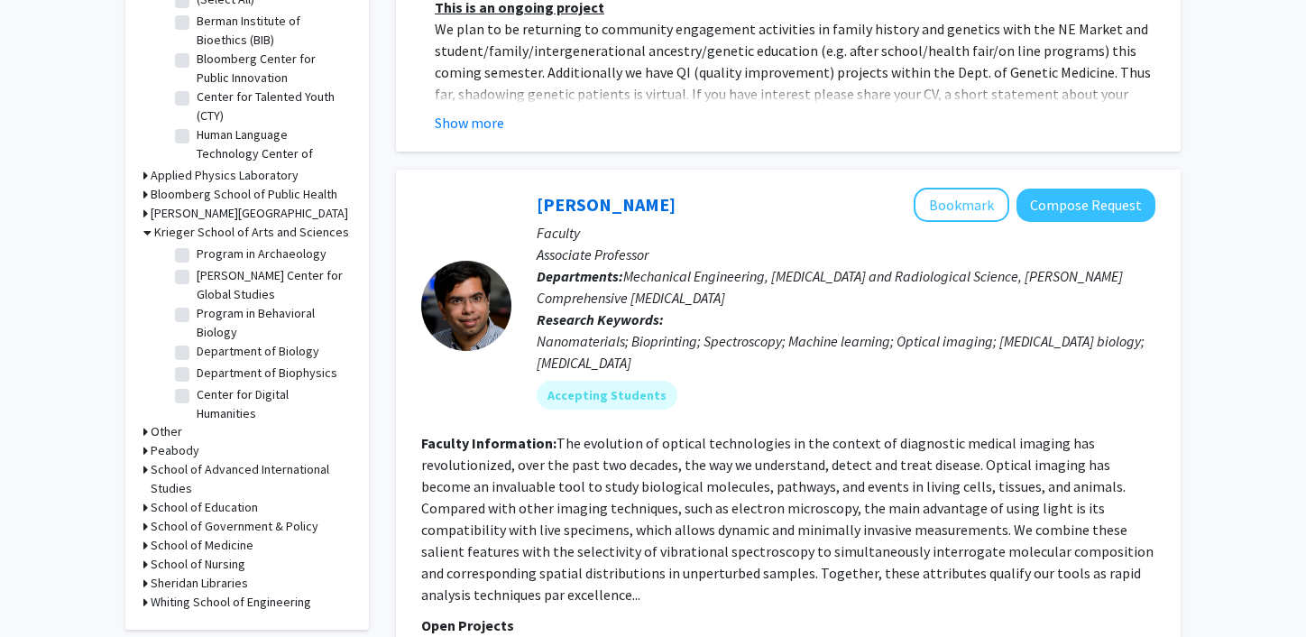
click at [197, 352] on label "Department of Biology" at bounding box center [258, 351] width 123 height 19
click at [197, 352] on input "Department of Biology" at bounding box center [203, 348] width 12 height 12
checkbox input "true"
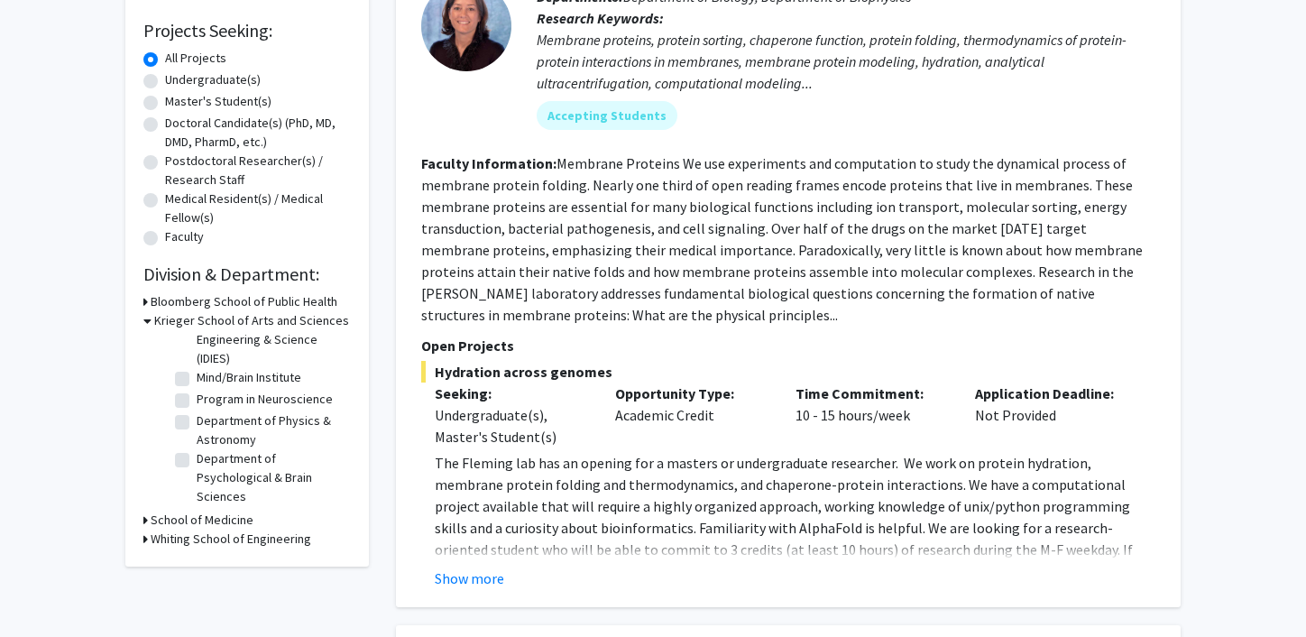
scroll to position [335, 0]
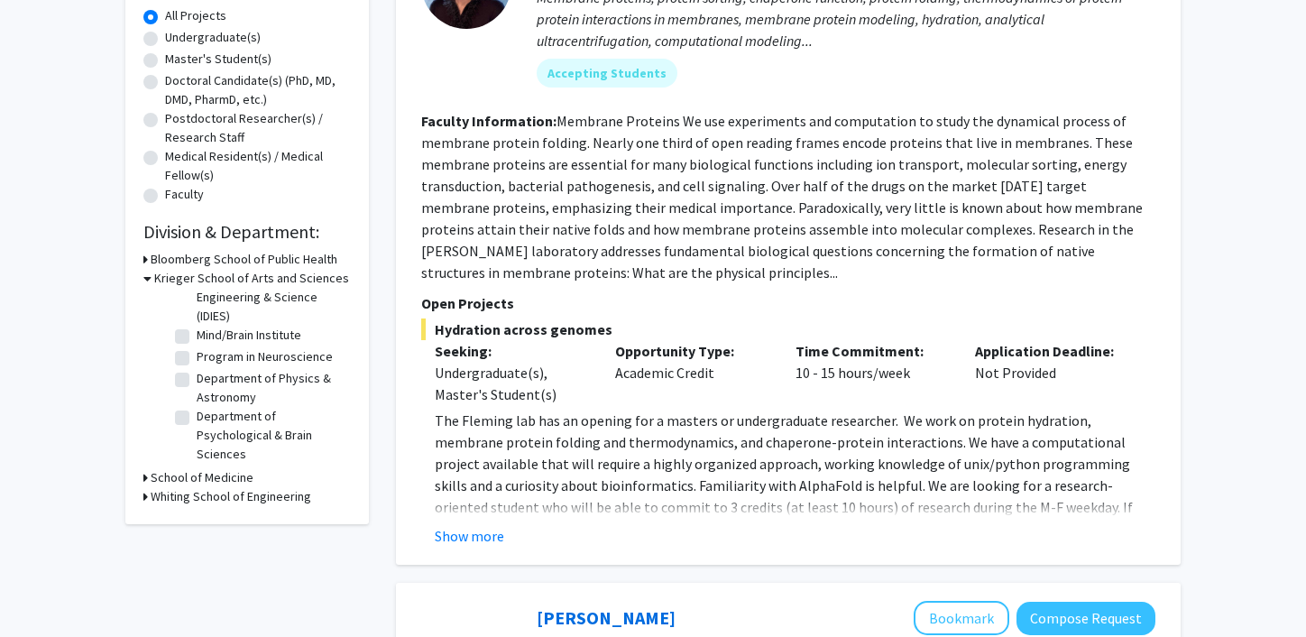
click at [197, 418] on label "Department of Psychological & Brain Sciences" at bounding box center [272, 435] width 150 height 57
click at [197, 418] on input "Department of Psychological & Brain Sciences" at bounding box center [203, 413] width 12 height 12
checkbox input "true"
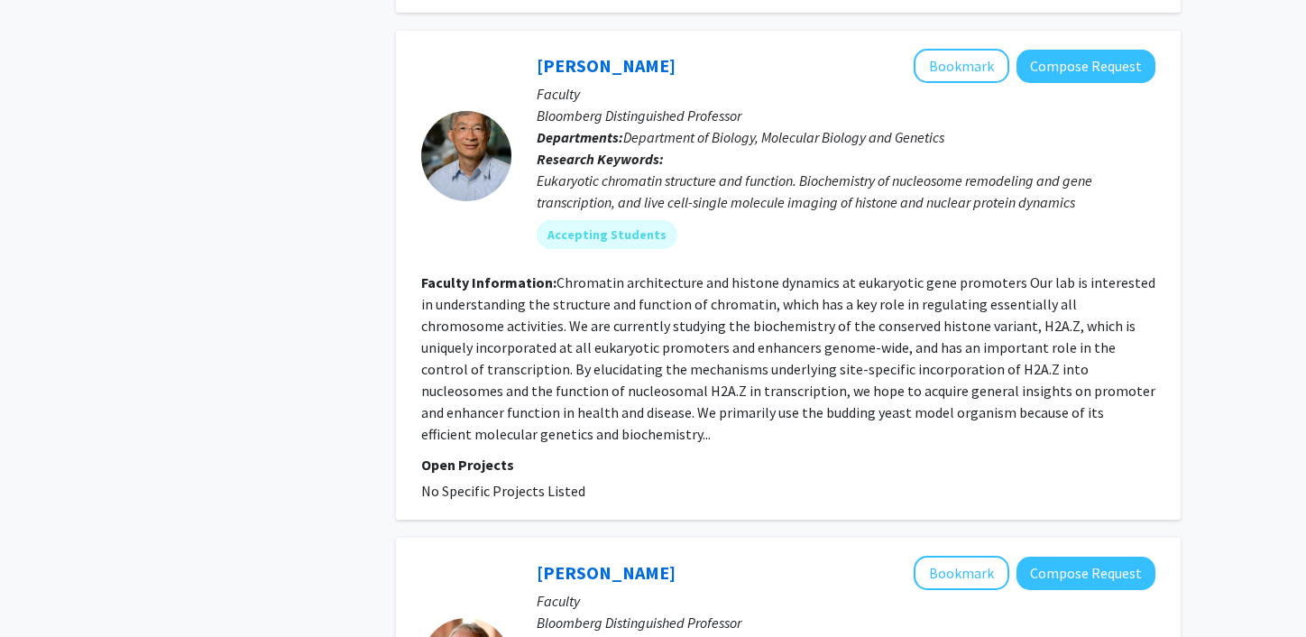
scroll to position [1391, 0]
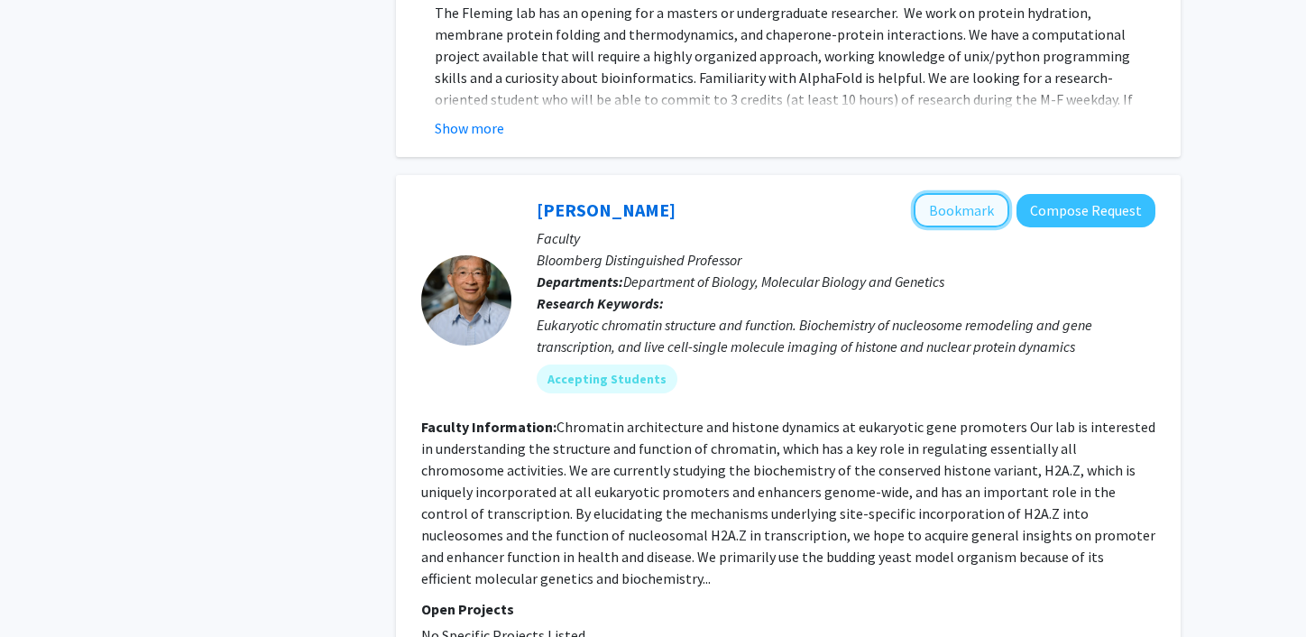
click at [950, 204] on button "Bookmark" at bounding box center [962, 210] width 96 height 34
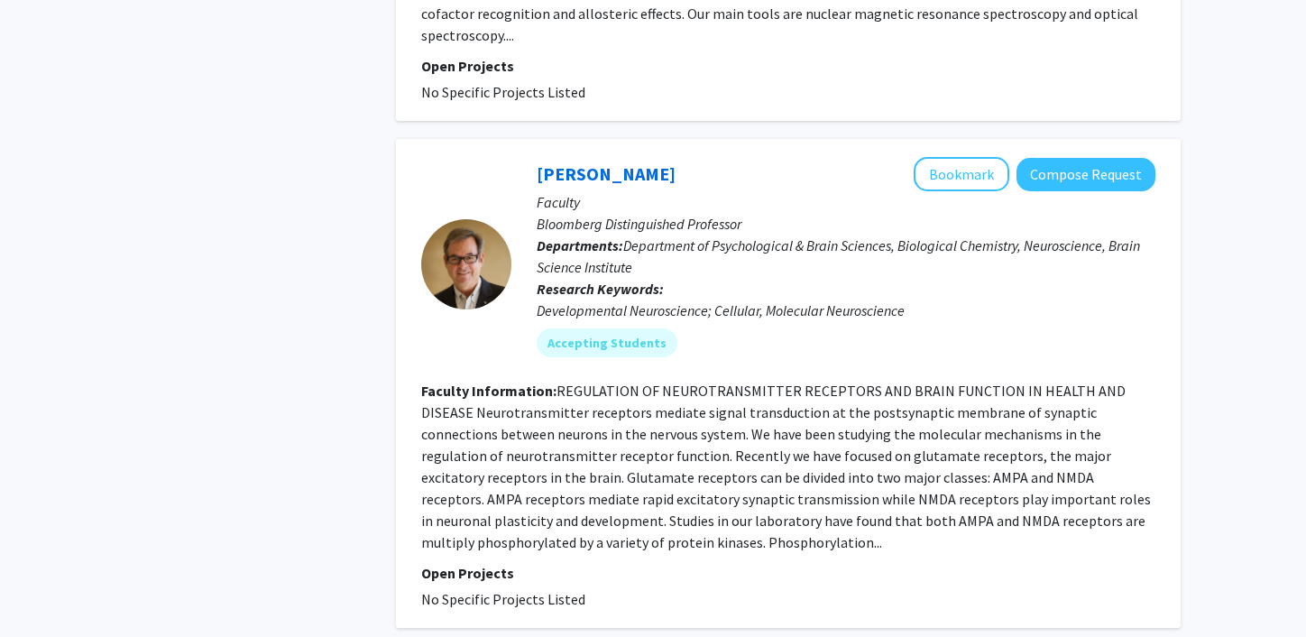
scroll to position [2864, 0]
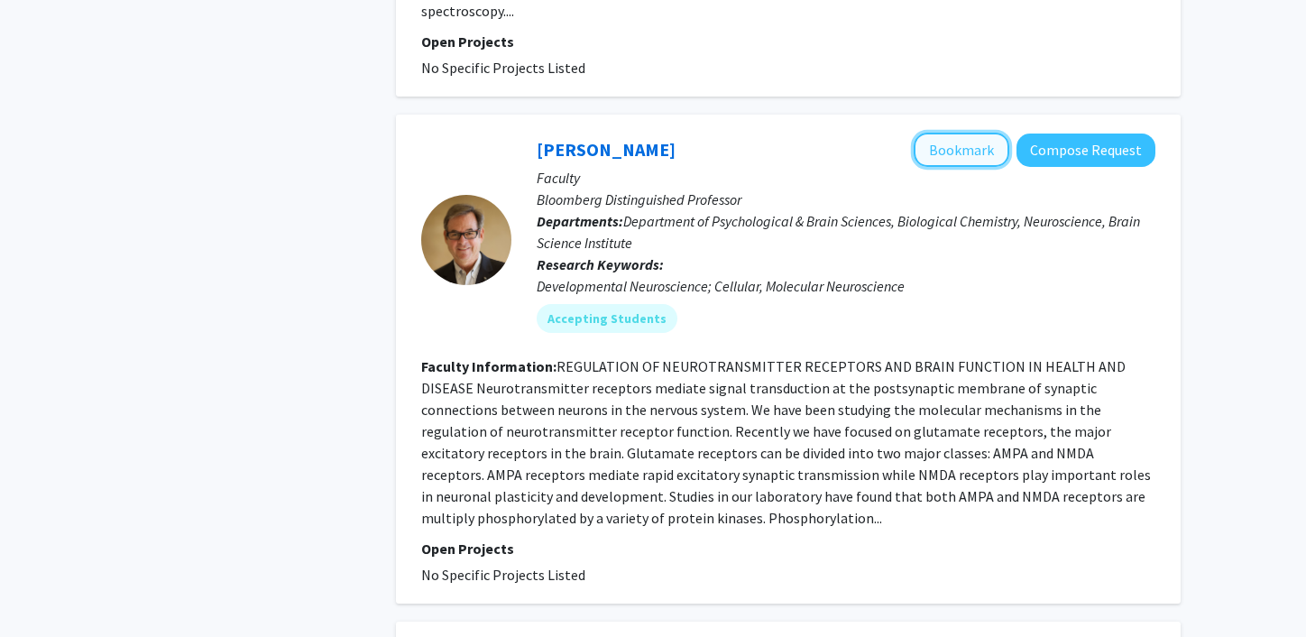
click at [949, 133] on button "Bookmark" at bounding box center [962, 150] width 96 height 34
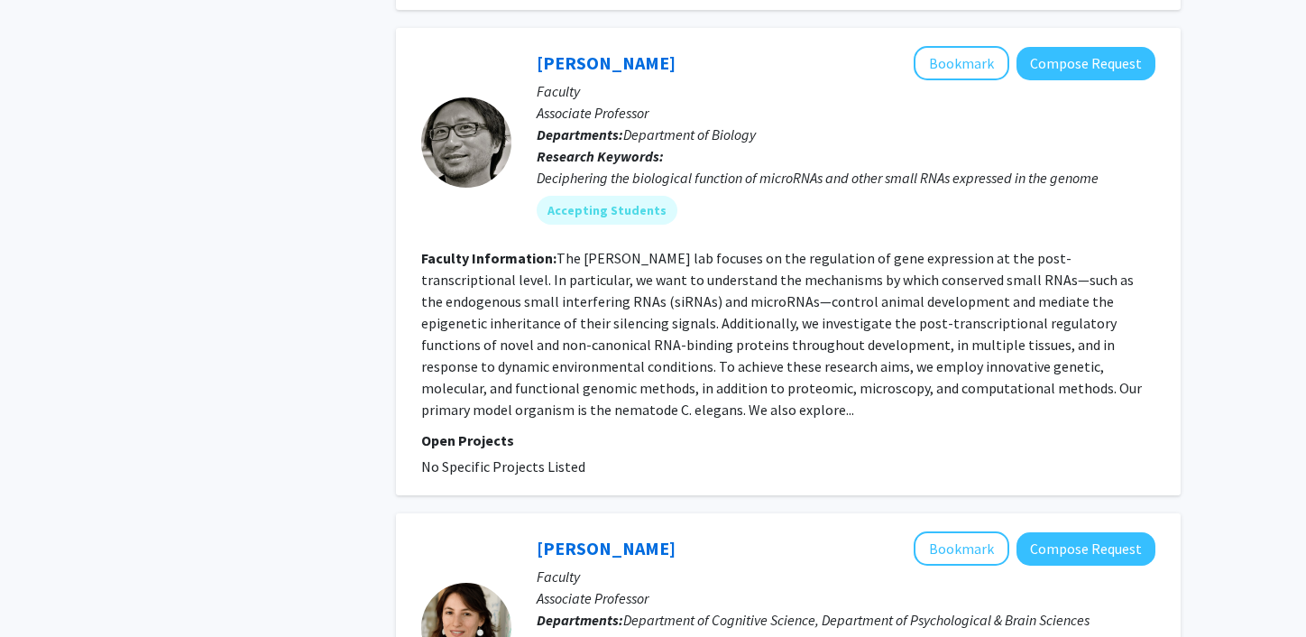
scroll to position [3949, 0]
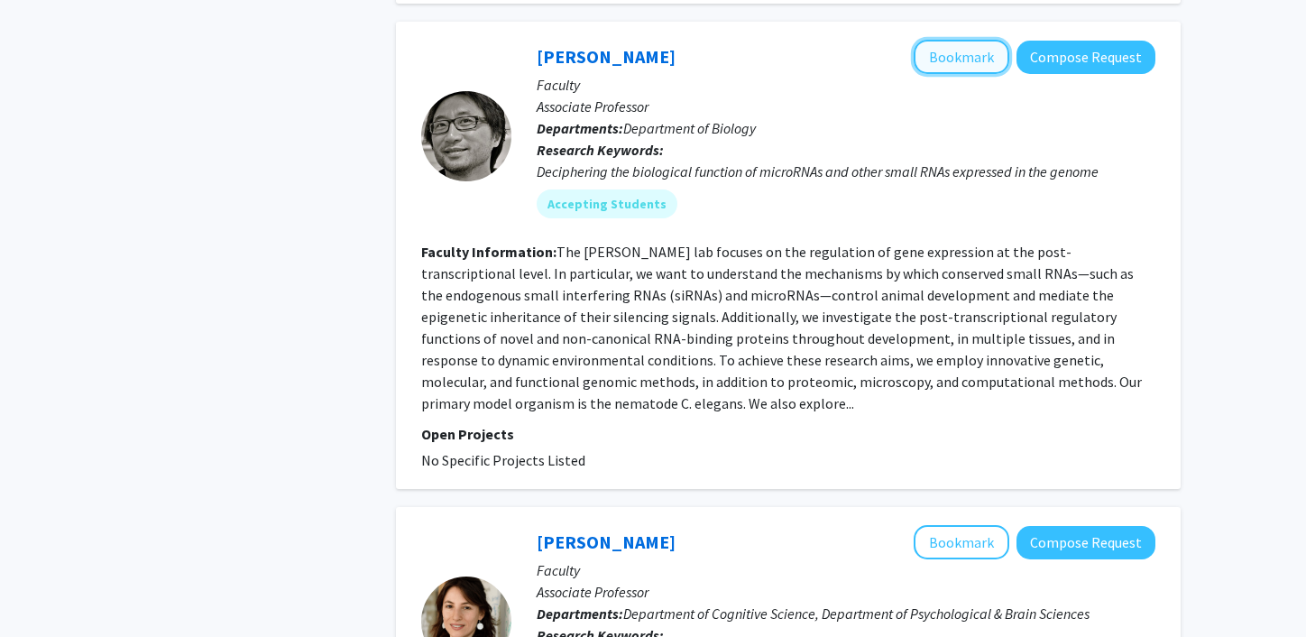
click at [967, 40] on button "Bookmark" at bounding box center [962, 57] width 96 height 34
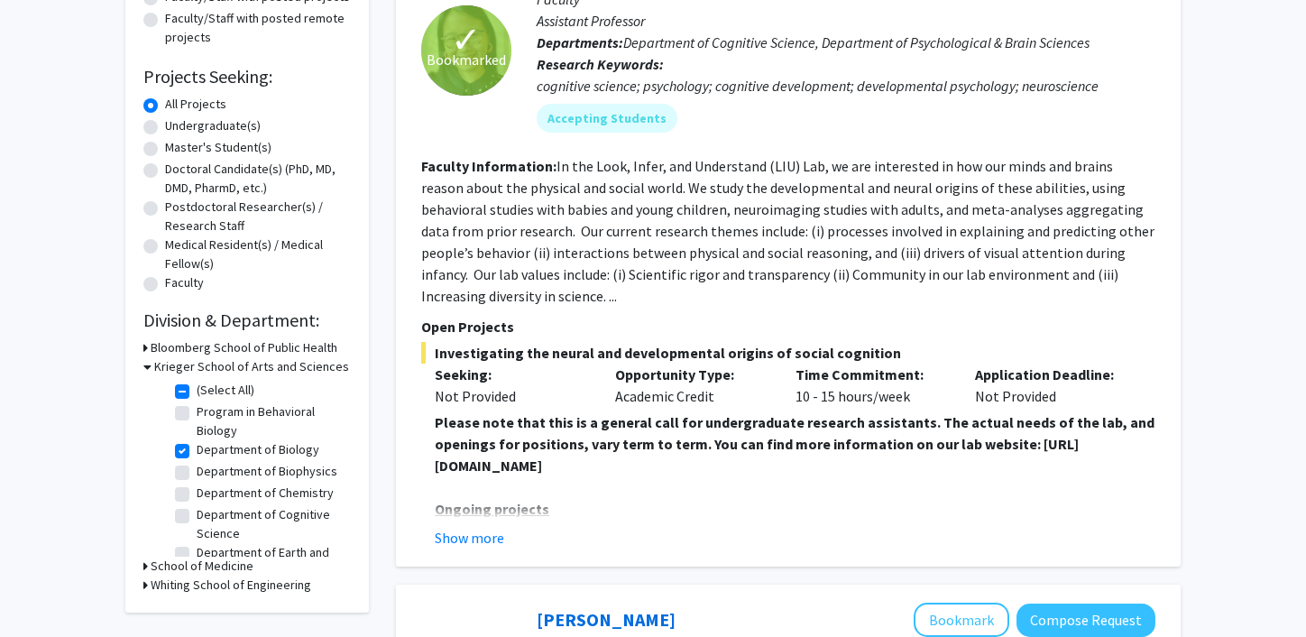
scroll to position [0, 0]
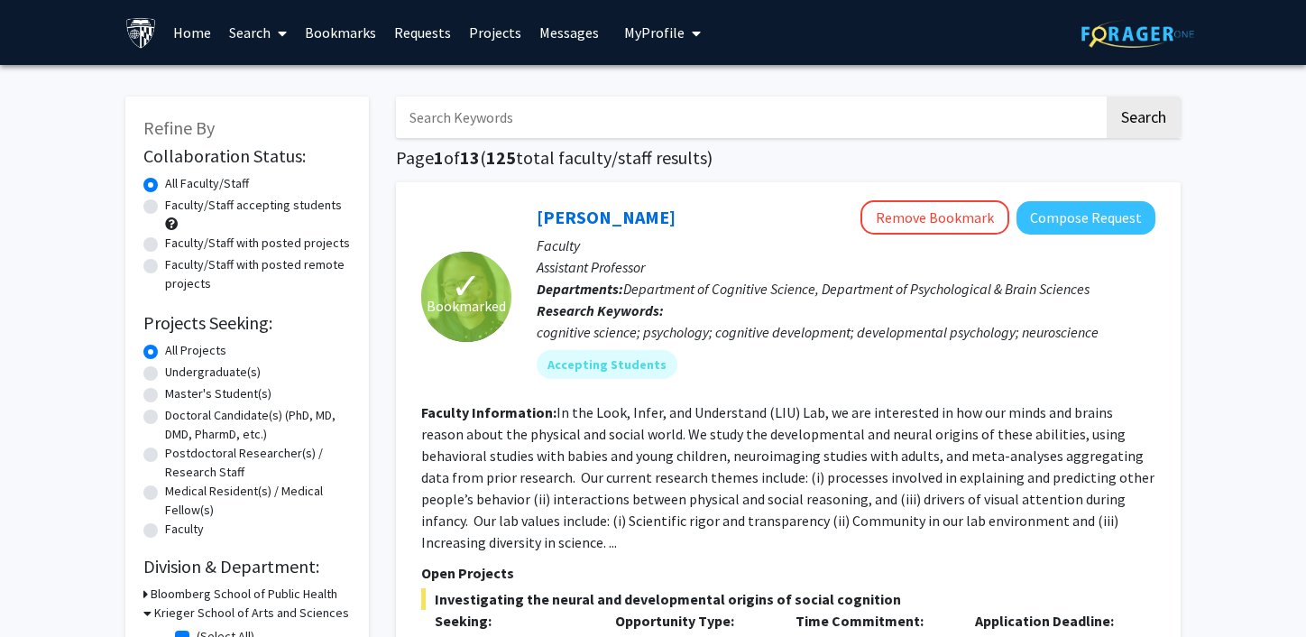
click at [348, 38] on link "Bookmarks" at bounding box center [340, 32] width 89 height 63
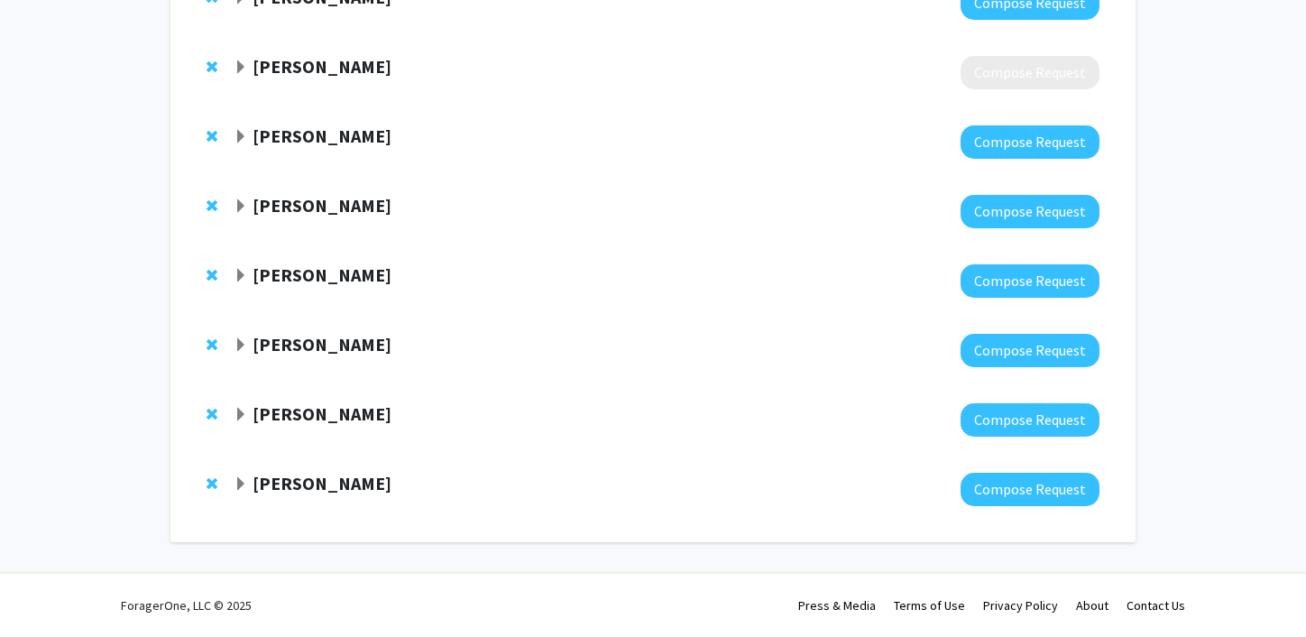
scroll to position [370, 0]
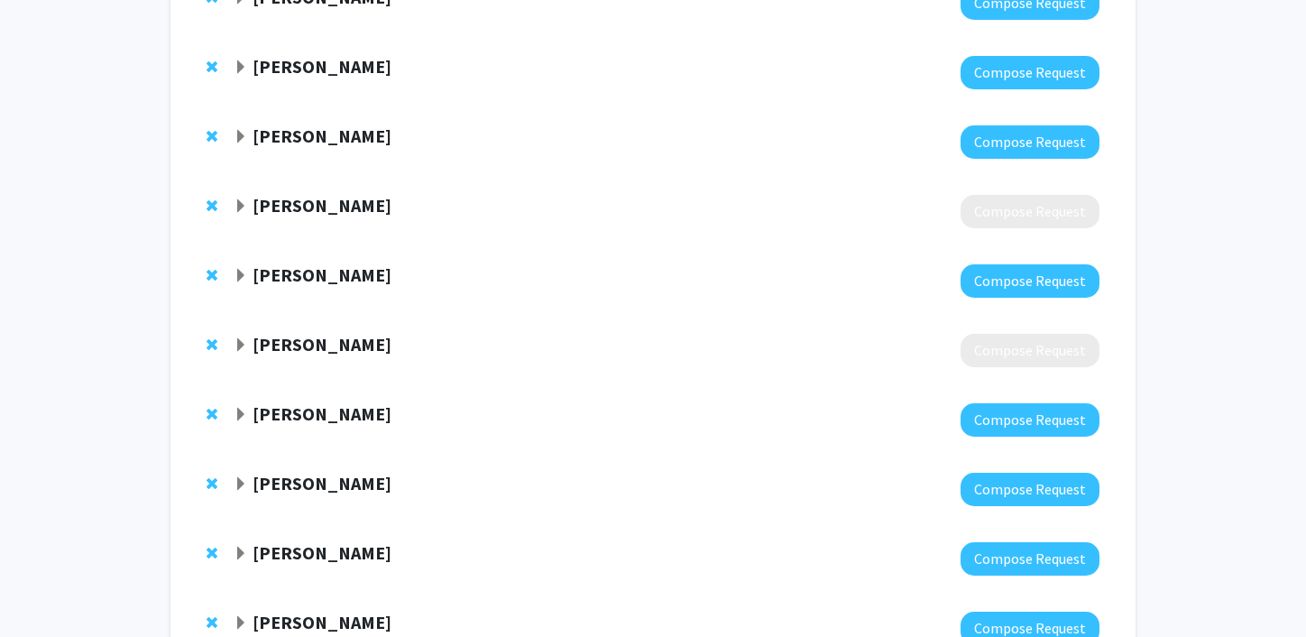
click at [350, 344] on strong "[PERSON_NAME]" at bounding box center [322, 344] width 139 height 23
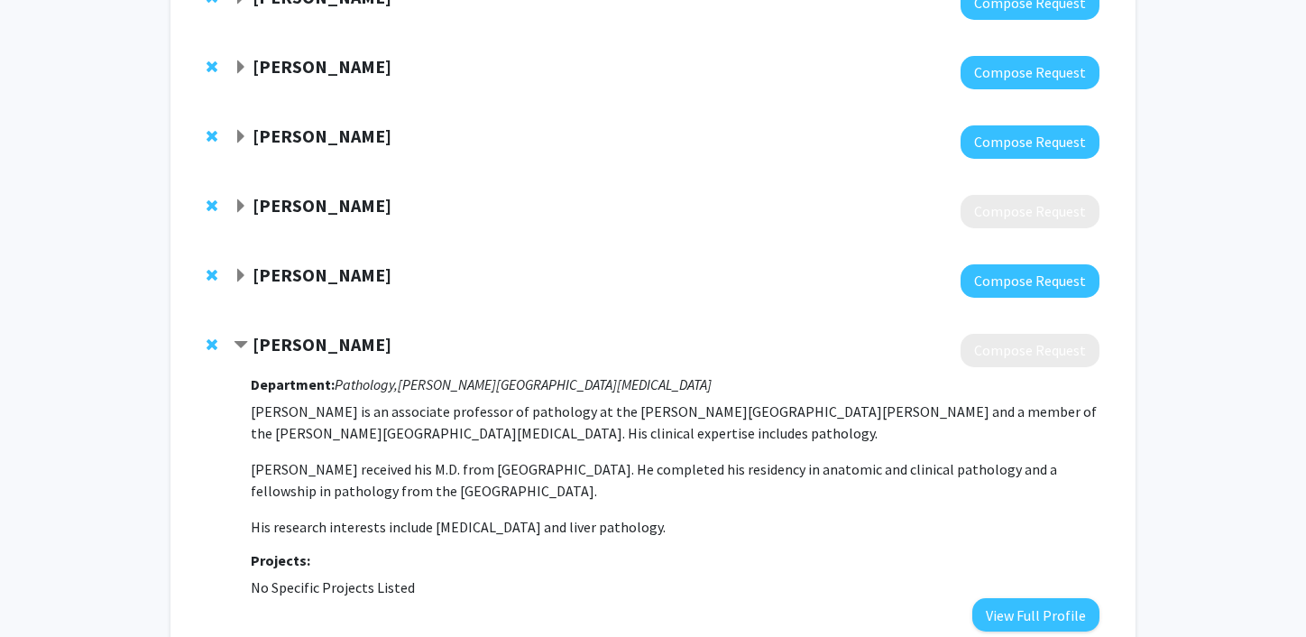
click at [350, 344] on strong "[PERSON_NAME]" at bounding box center [322, 344] width 139 height 23
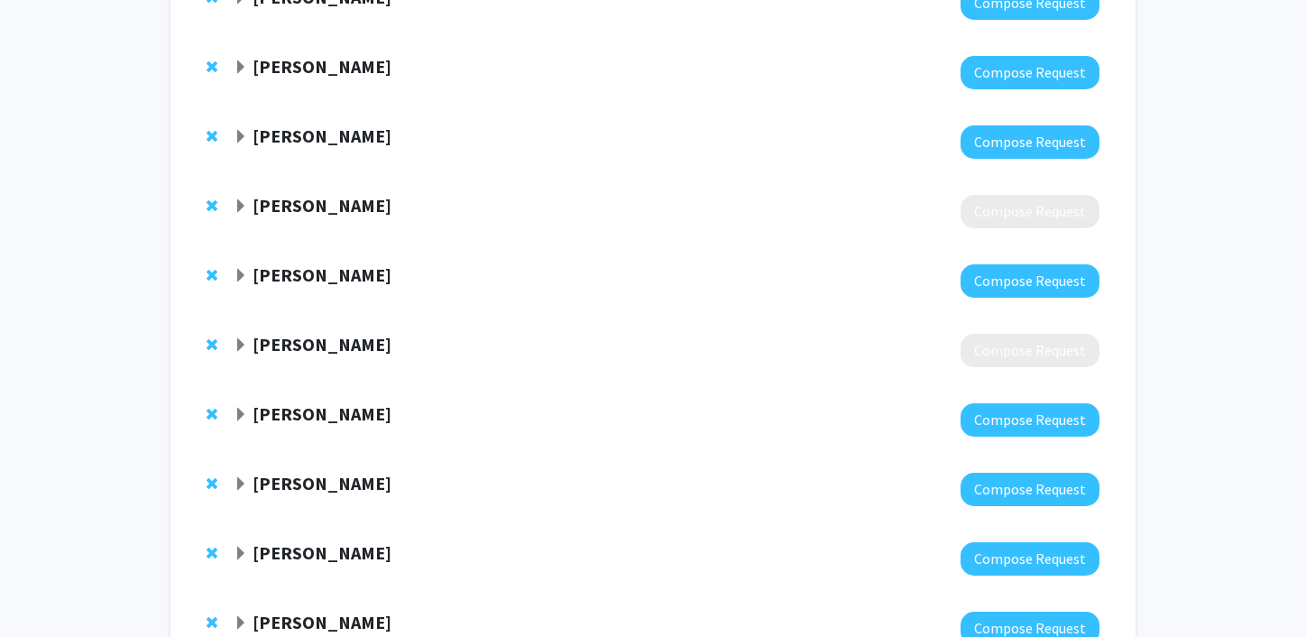
click at [311, 276] on strong "[PERSON_NAME]" at bounding box center [322, 274] width 139 height 23
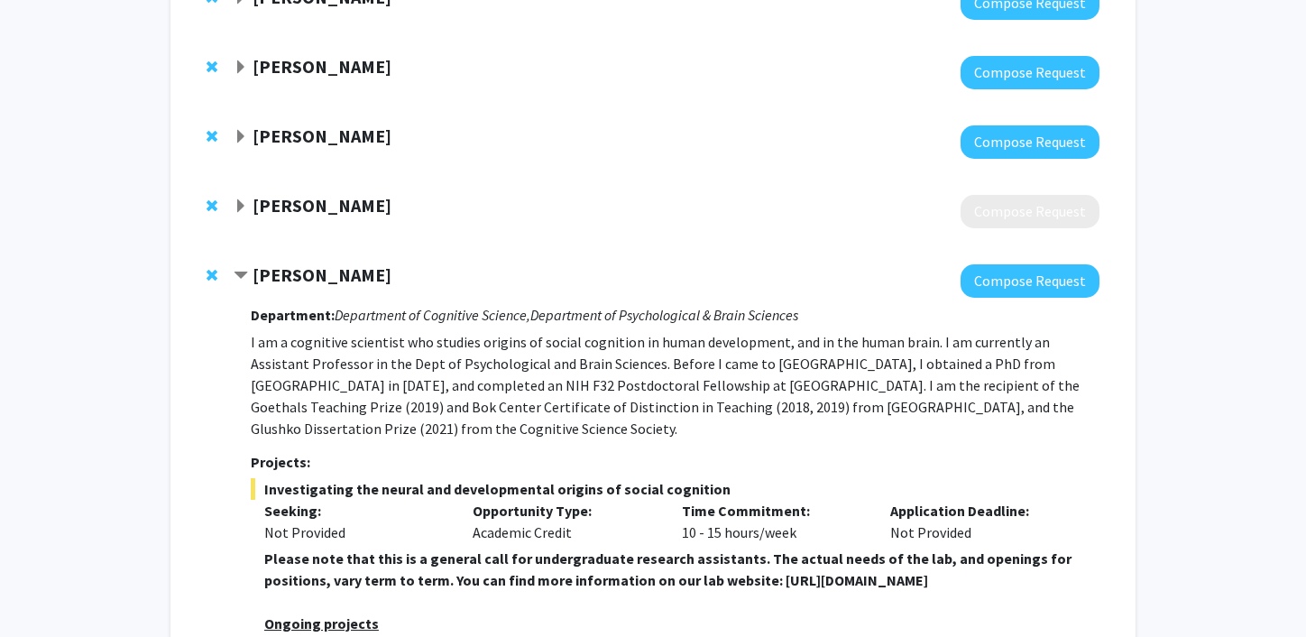
click at [311, 276] on strong "[PERSON_NAME]" at bounding box center [322, 274] width 139 height 23
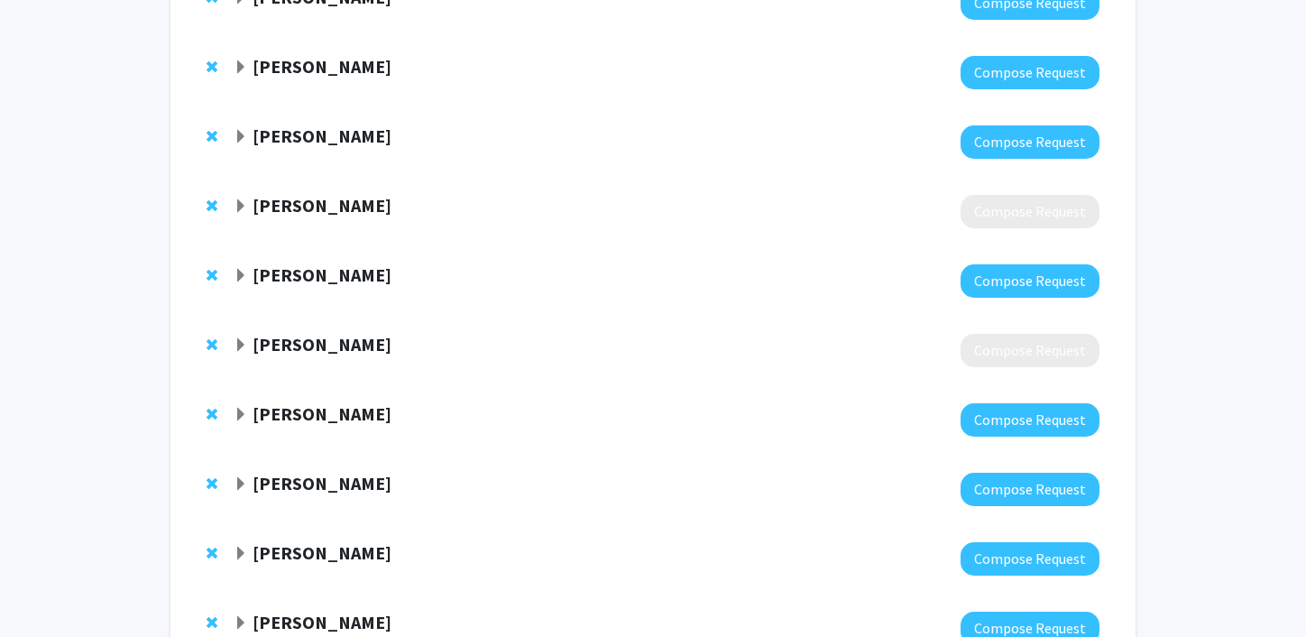
click at [324, 202] on strong "[PERSON_NAME]" at bounding box center [322, 205] width 139 height 23
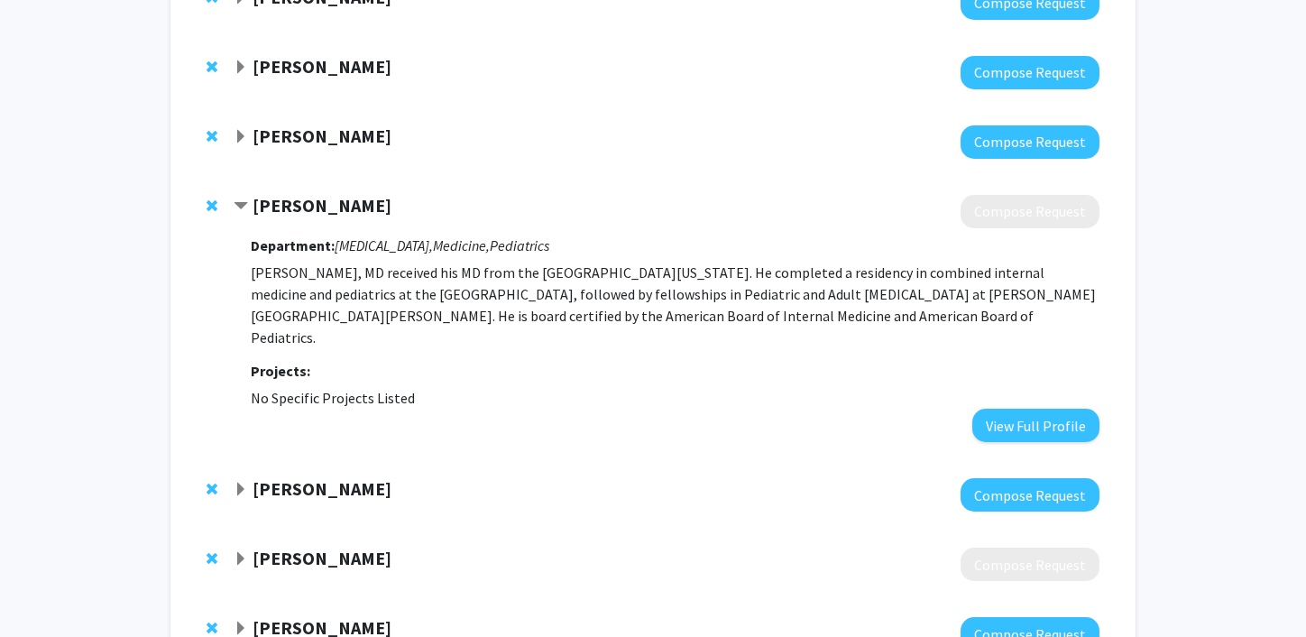
click at [319, 132] on strong "[PERSON_NAME]" at bounding box center [322, 135] width 139 height 23
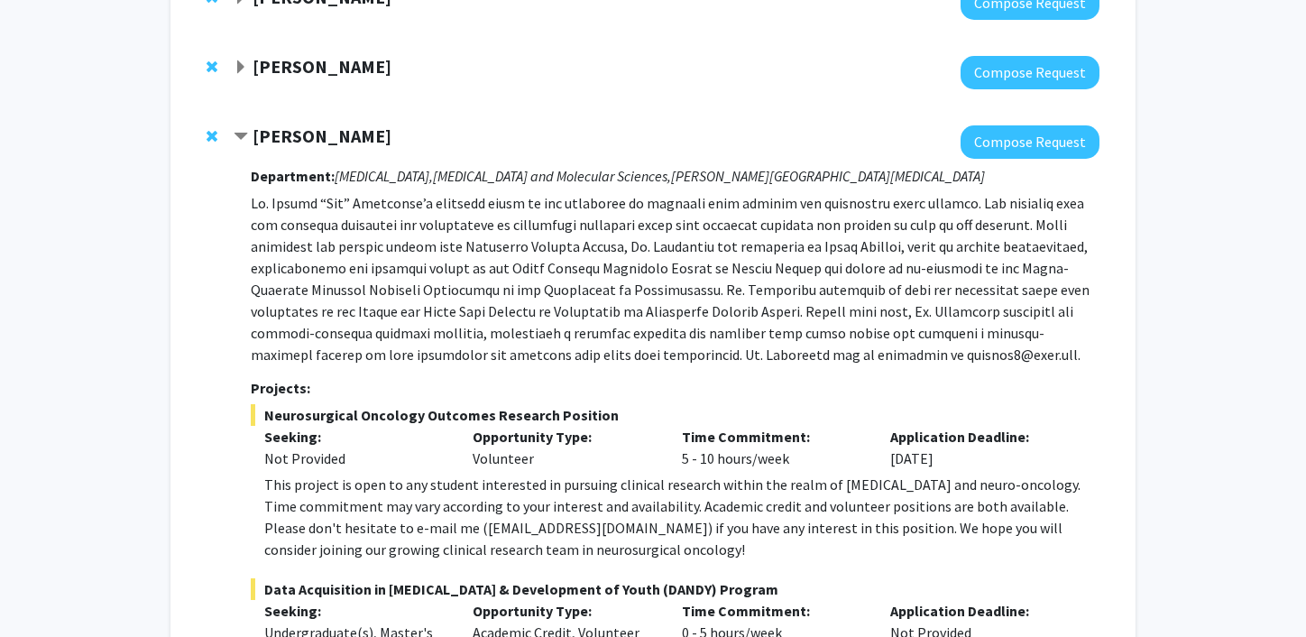
click at [319, 133] on strong "[PERSON_NAME]" at bounding box center [322, 135] width 139 height 23
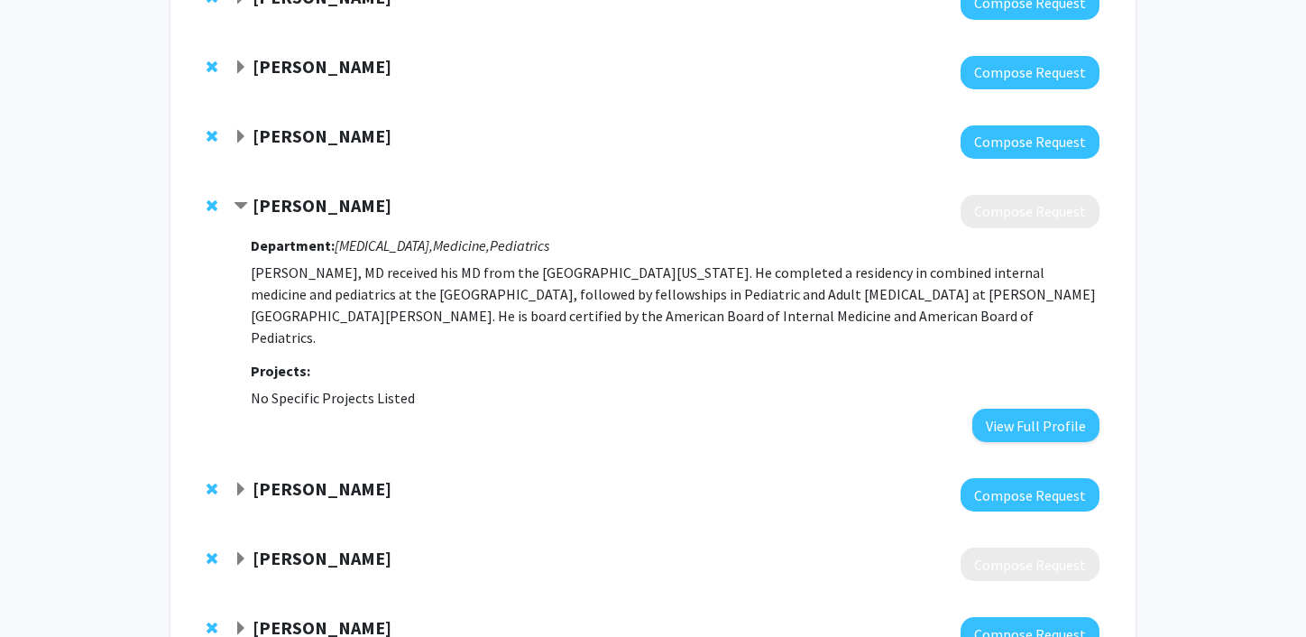
click at [328, 56] on strong "[PERSON_NAME]" at bounding box center [322, 66] width 139 height 23
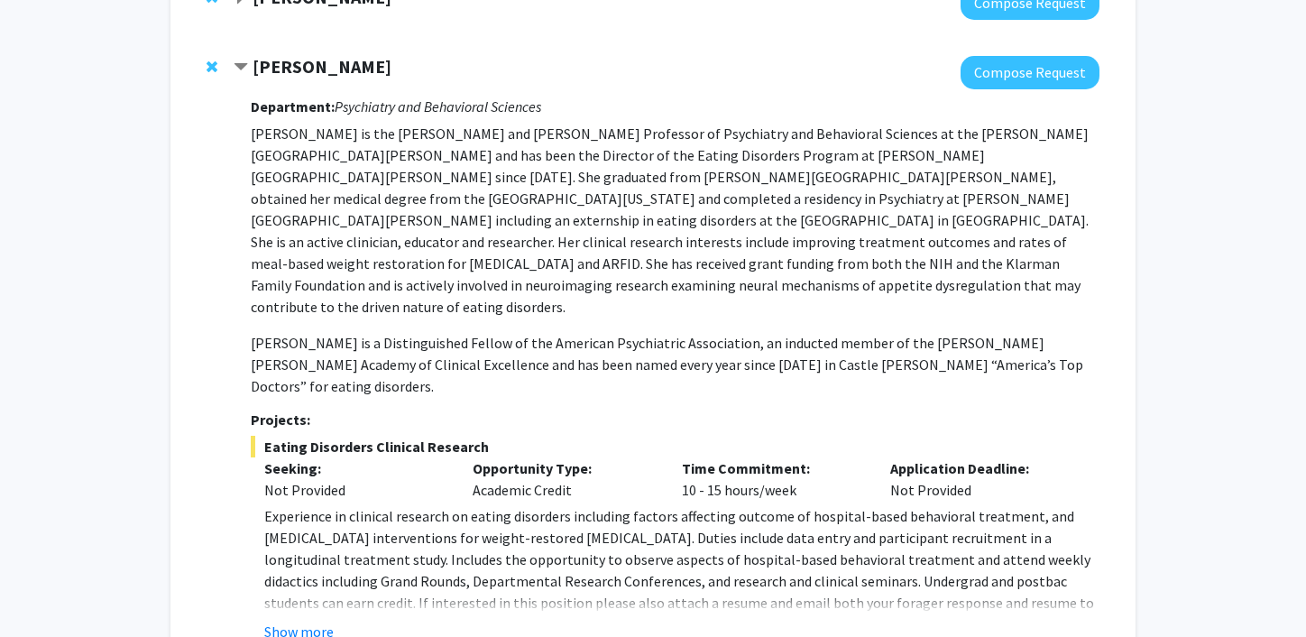
click at [328, 56] on strong "[PERSON_NAME]" at bounding box center [322, 66] width 139 height 23
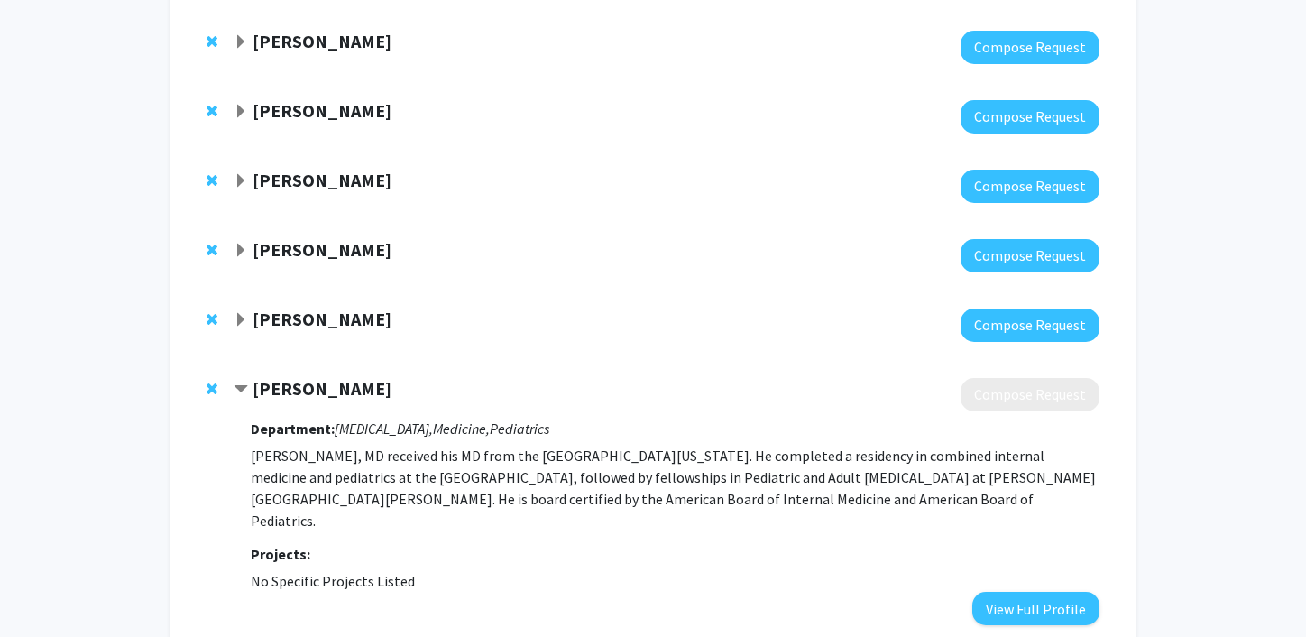
scroll to position [167, 0]
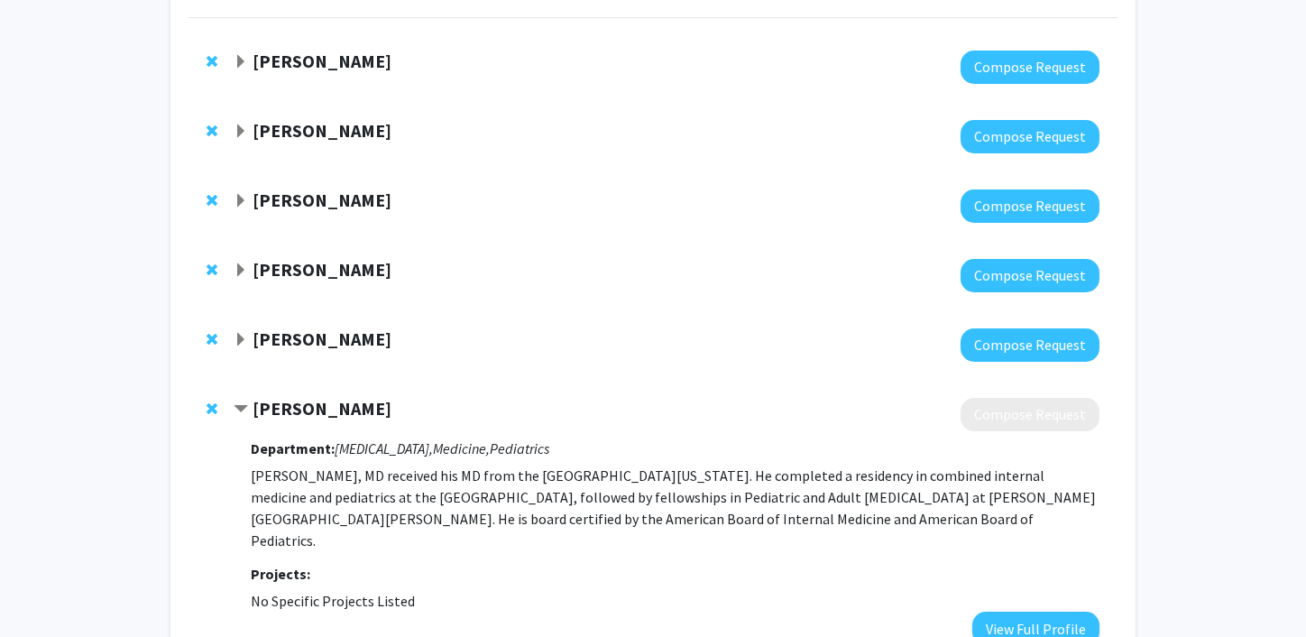
click at [333, 123] on strong "[PERSON_NAME]" at bounding box center [322, 130] width 139 height 23
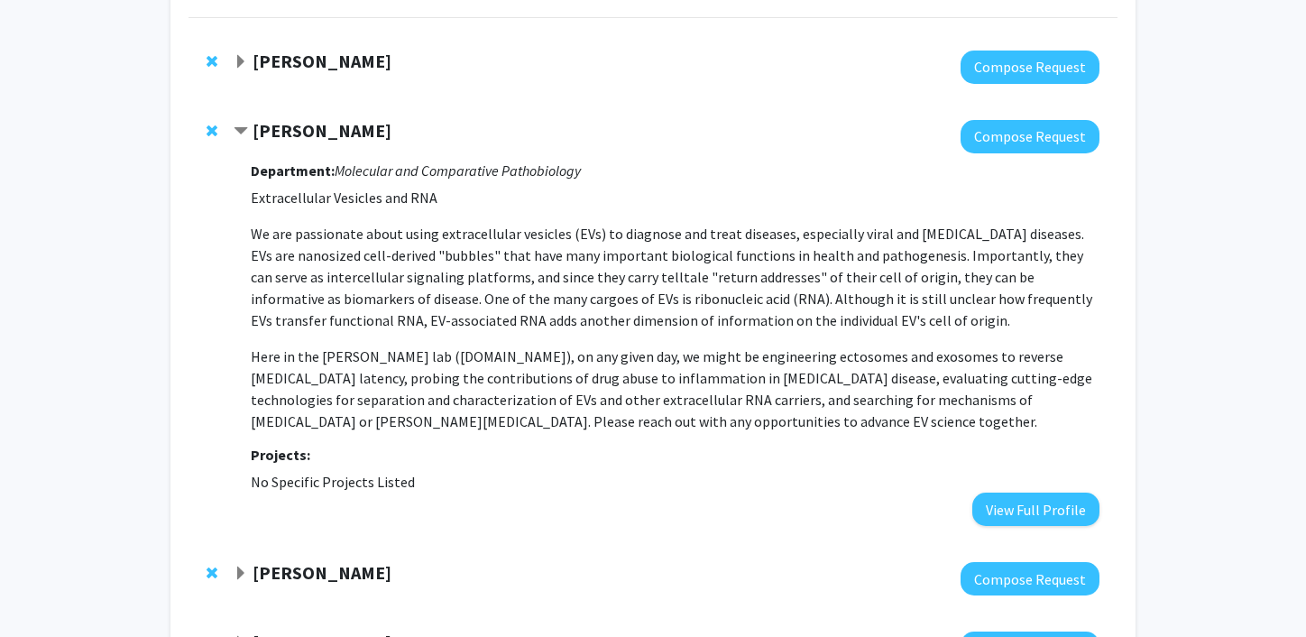
click at [333, 123] on strong "[PERSON_NAME]" at bounding box center [322, 130] width 139 height 23
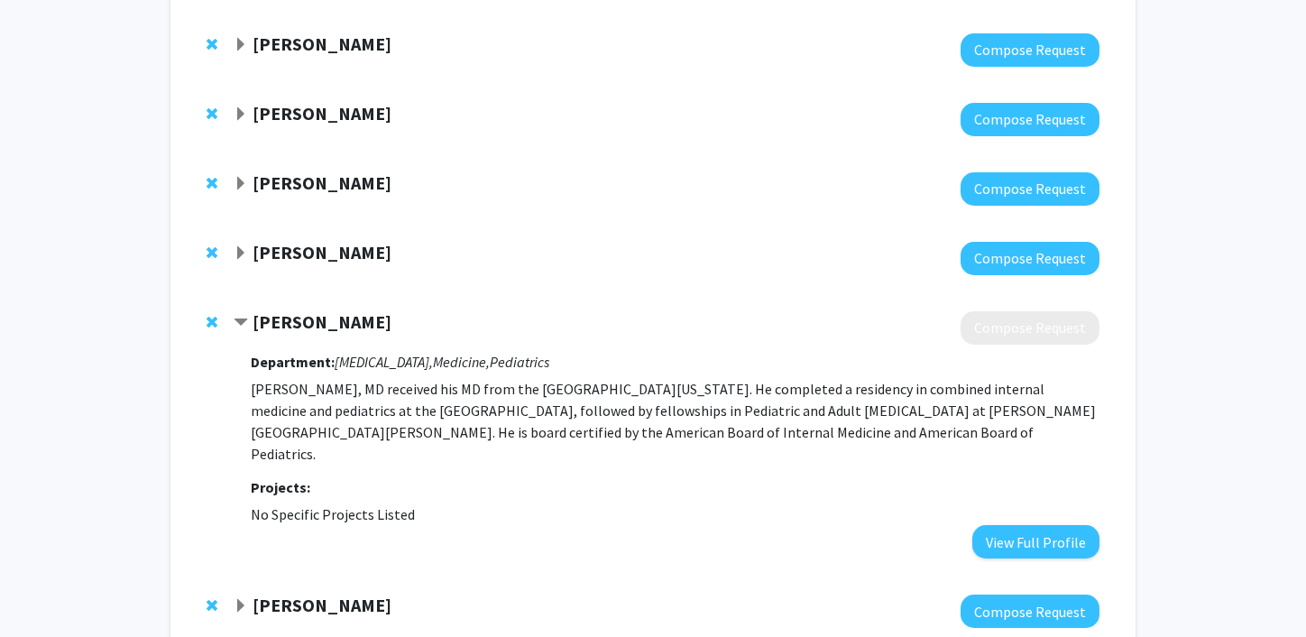
scroll to position [273, 0]
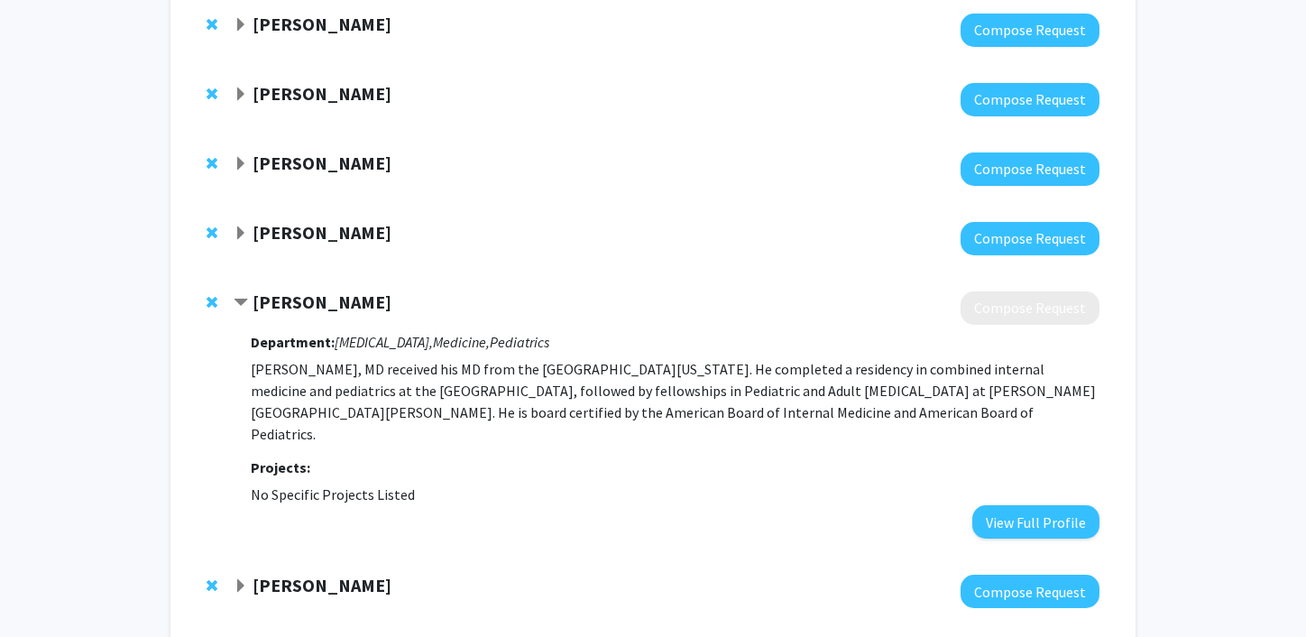
click at [307, 288] on div "[PERSON_NAME] Compose Request Department: [MEDICAL_DATA], Medicine, Pediatrics …" at bounding box center [653, 414] width 929 height 283
click at [303, 304] on strong "[PERSON_NAME]" at bounding box center [322, 301] width 139 height 23
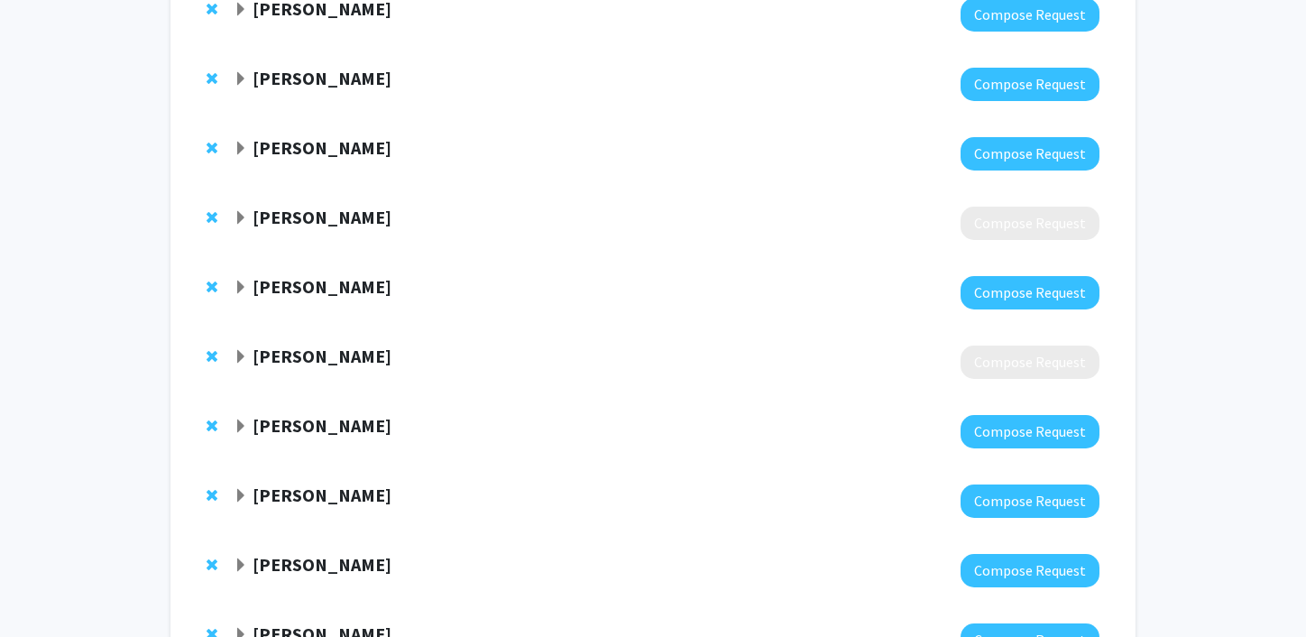
scroll to position [0, 0]
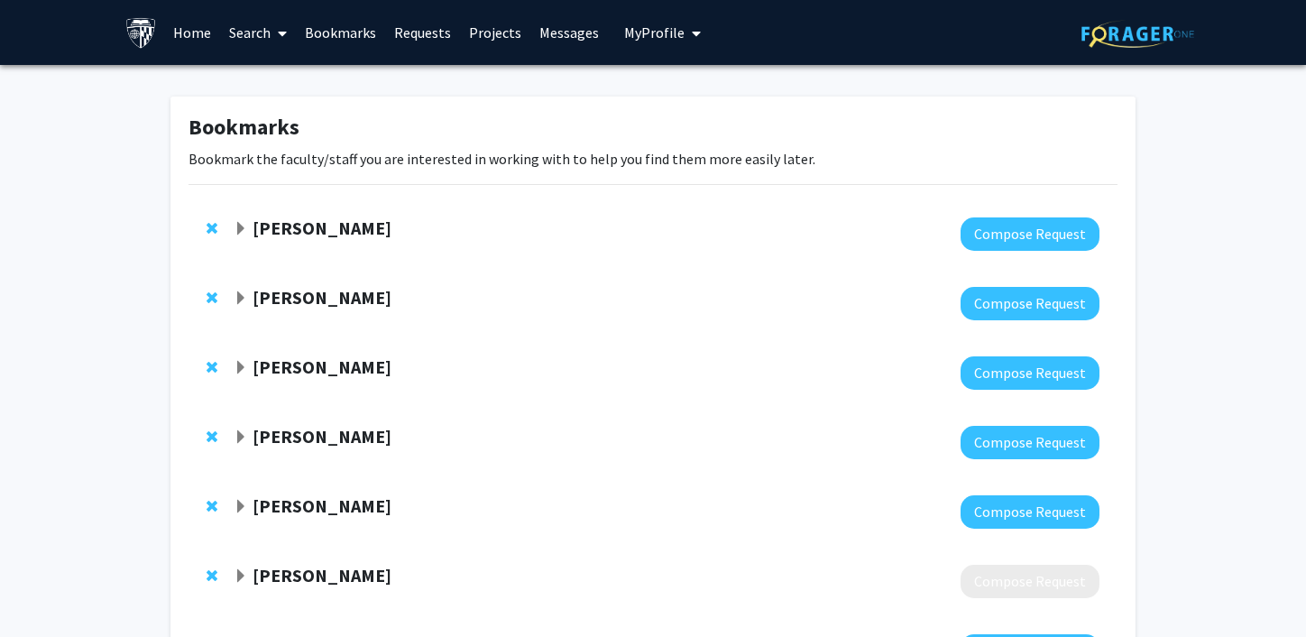
click at [250, 34] on link "Search" at bounding box center [258, 32] width 76 height 63
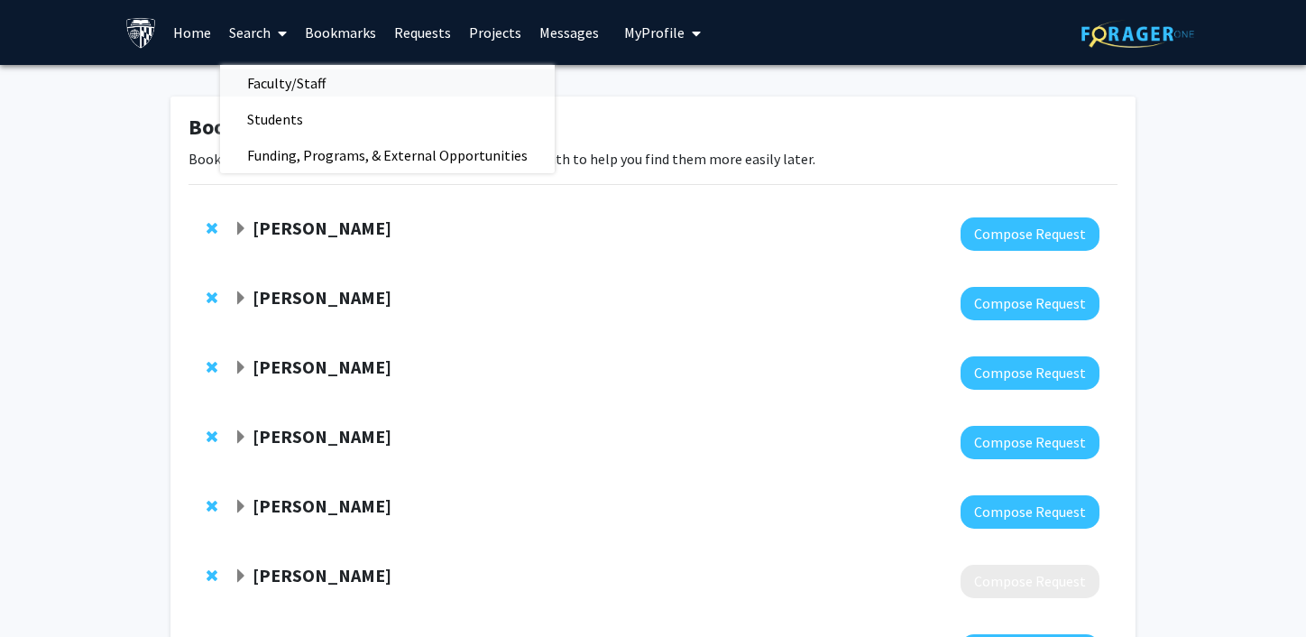
click at [279, 88] on span "Faculty/Staff" at bounding box center [286, 83] width 133 height 36
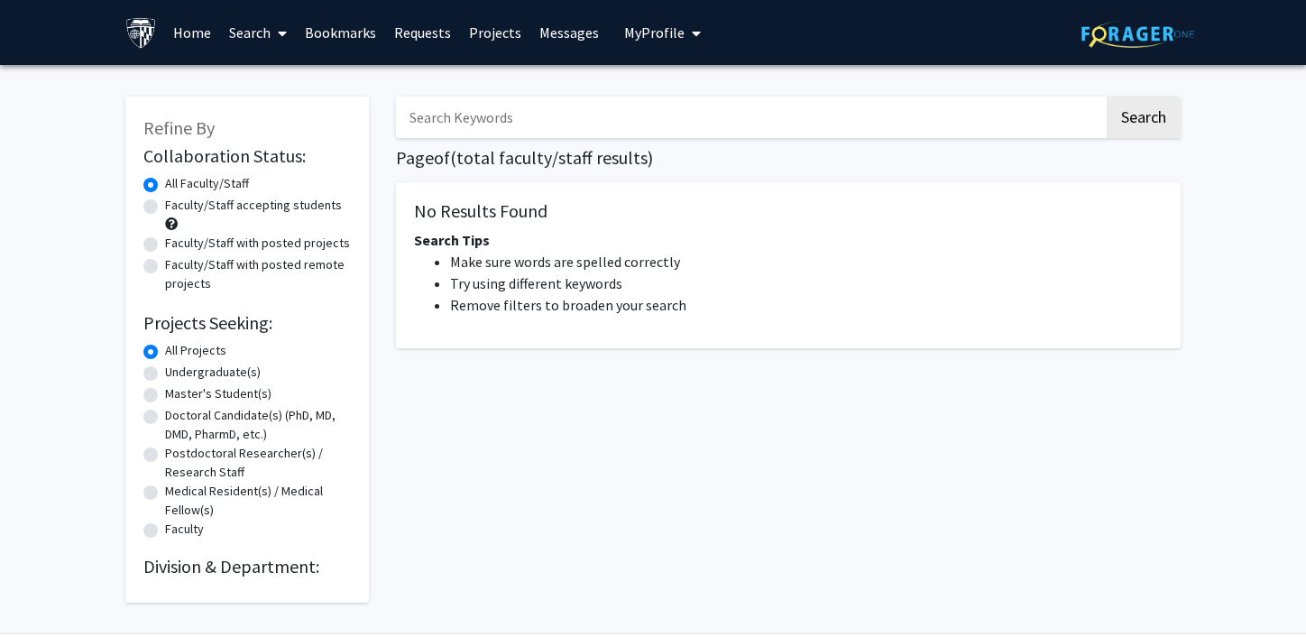
click at [245, 35] on link "Search" at bounding box center [258, 32] width 76 height 63
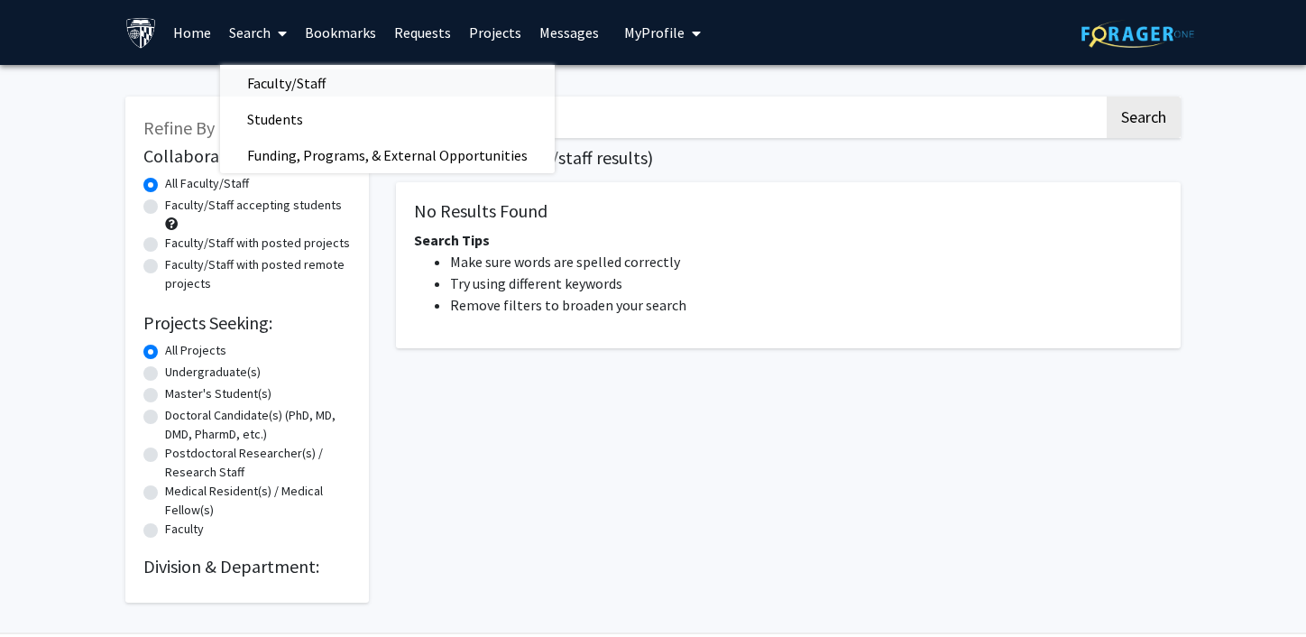
click at [264, 89] on span "Faculty/Staff" at bounding box center [286, 83] width 133 height 36
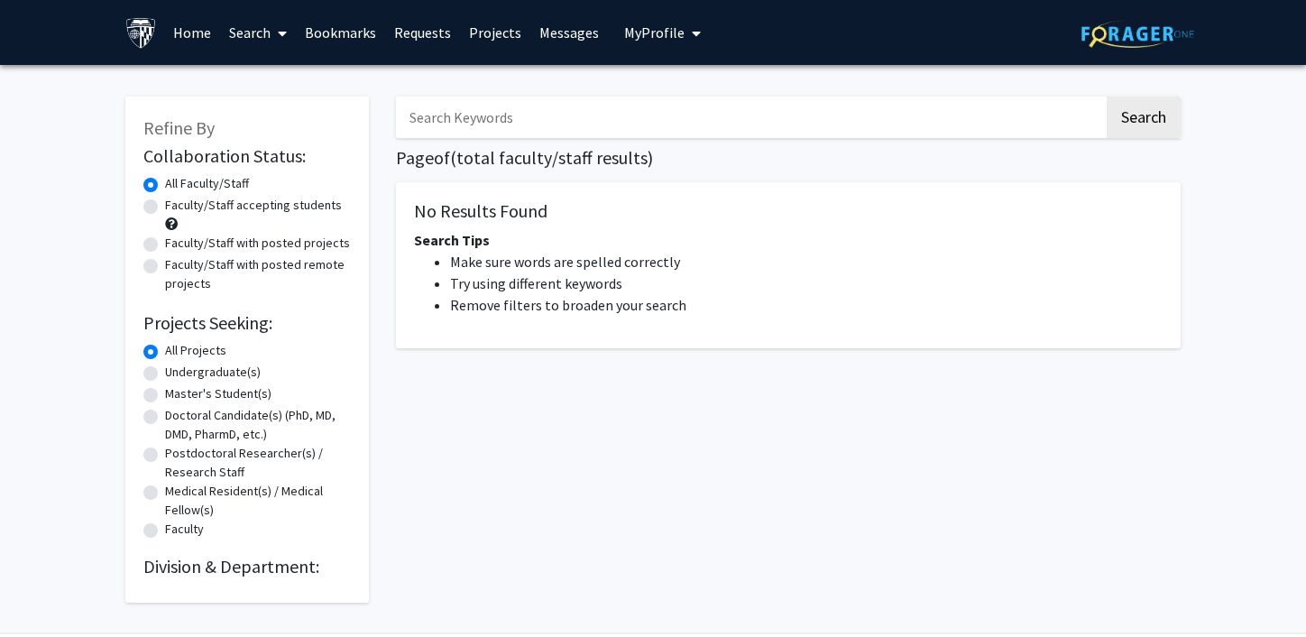
click at [273, 30] on span at bounding box center [279, 33] width 16 height 63
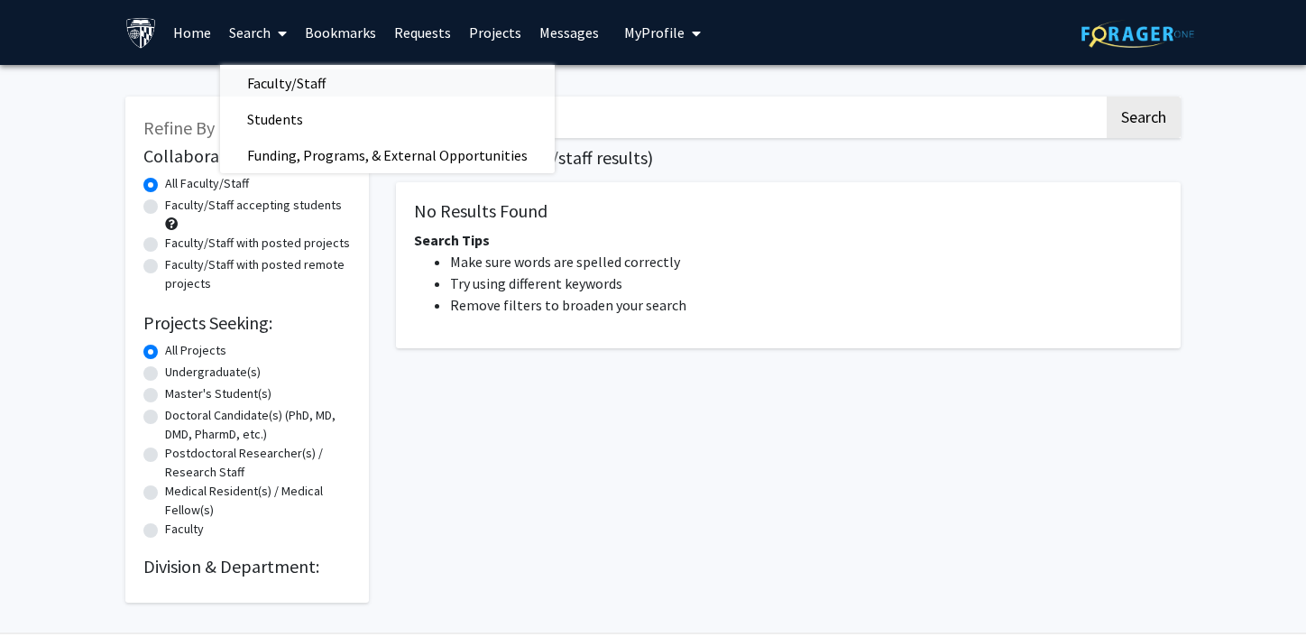
click at [275, 91] on span "Faculty/Staff" at bounding box center [286, 83] width 133 height 36
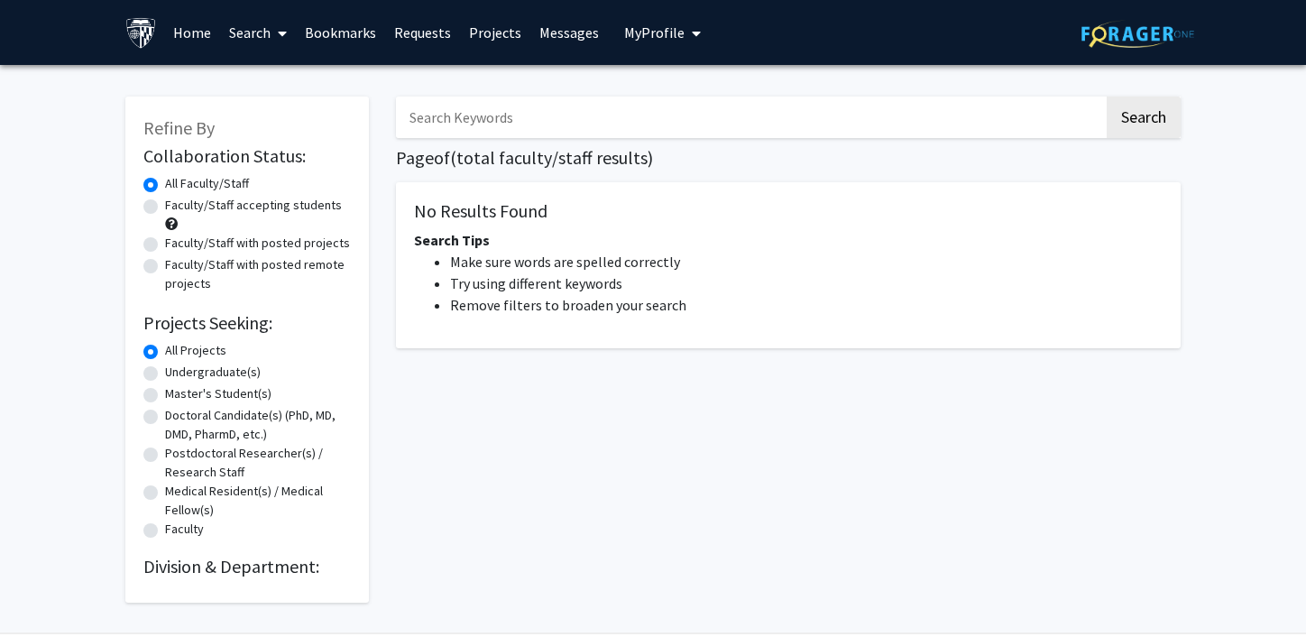
click at [180, 30] on link "Home" at bounding box center [192, 32] width 56 height 63
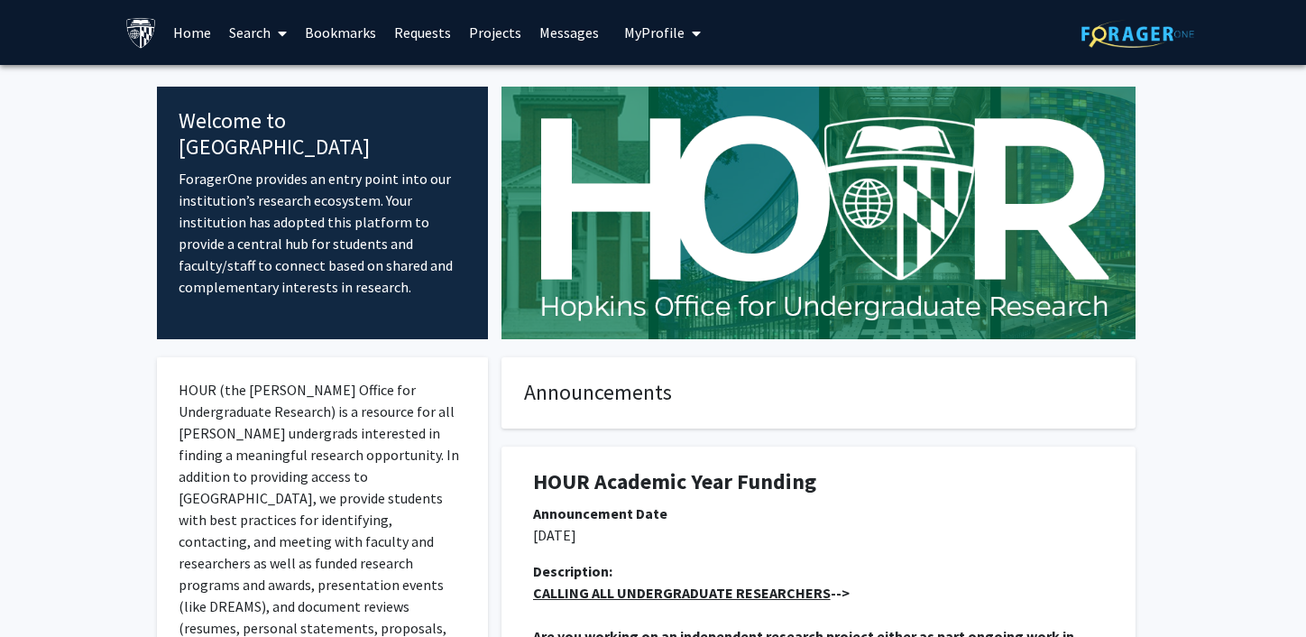
click at [253, 41] on link "Search" at bounding box center [258, 32] width 76 height 63
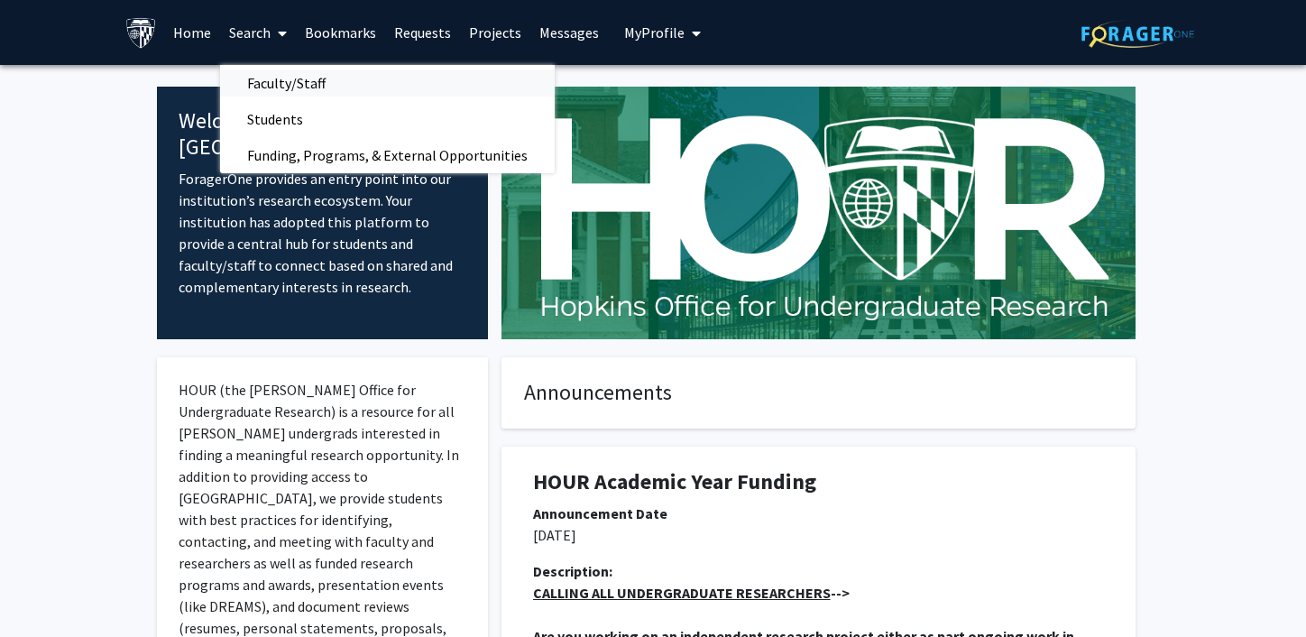
click at [265, 69] on span "Faculty/Staff" at bounding box center [286, 83] width 133 height 36
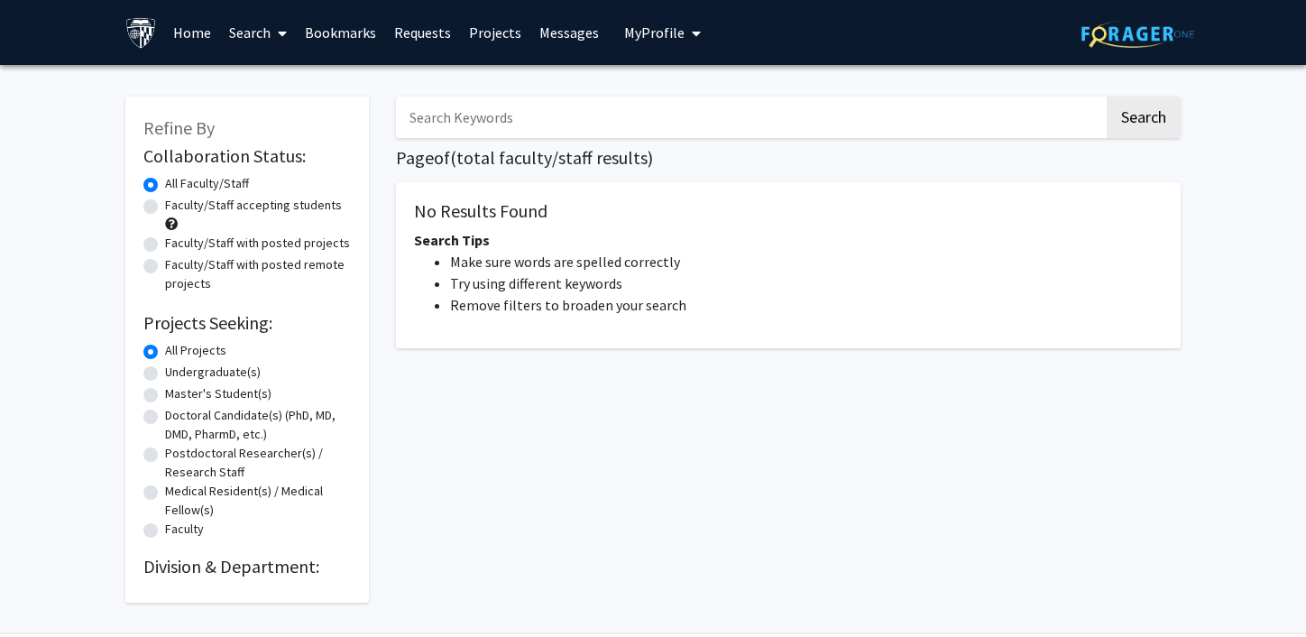
click at [358, 42] on link "Bookmarks" at bounding box center [340, 32] width 89 height 63
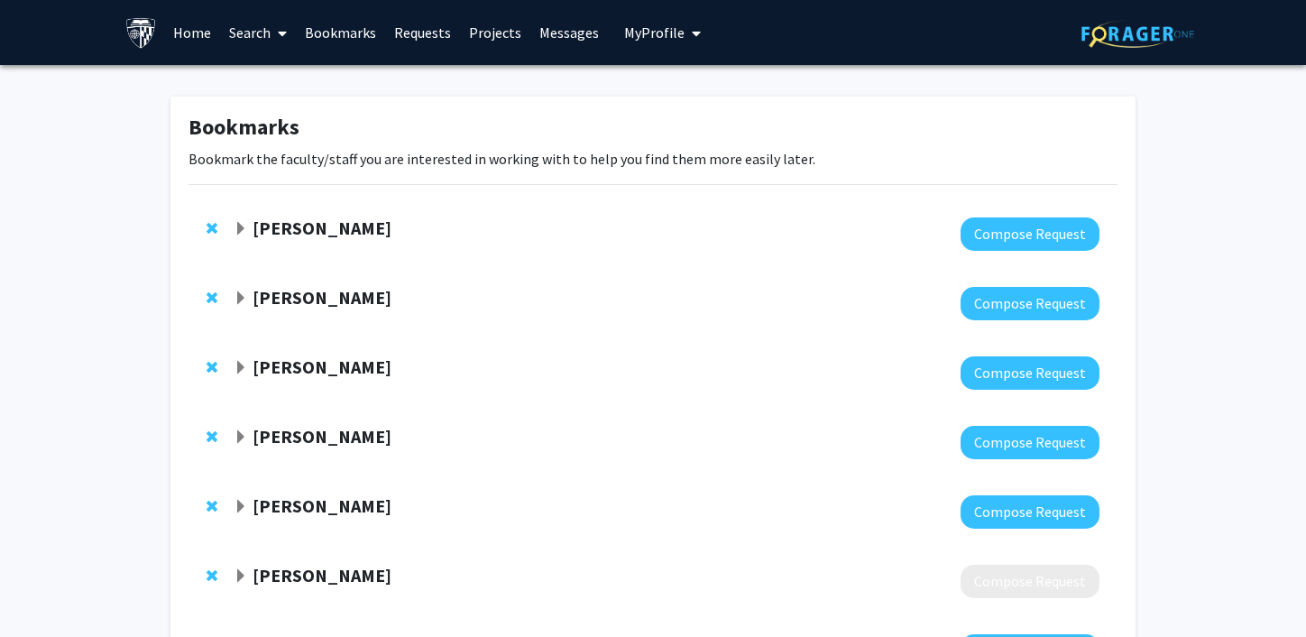
click at [278, 41] on span at bounding box center [279, 33] width 16 height 63
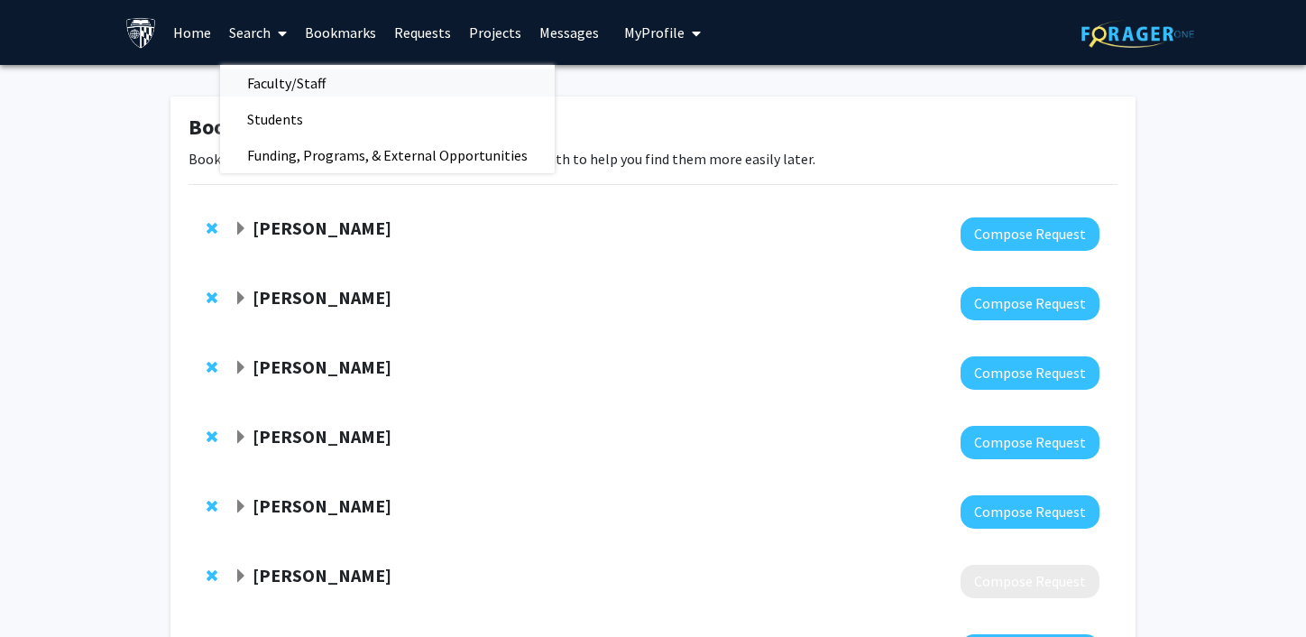
click at [271, 88] on span "Faculty/Staff" at bounding box center [286, 83] width 133 height 36
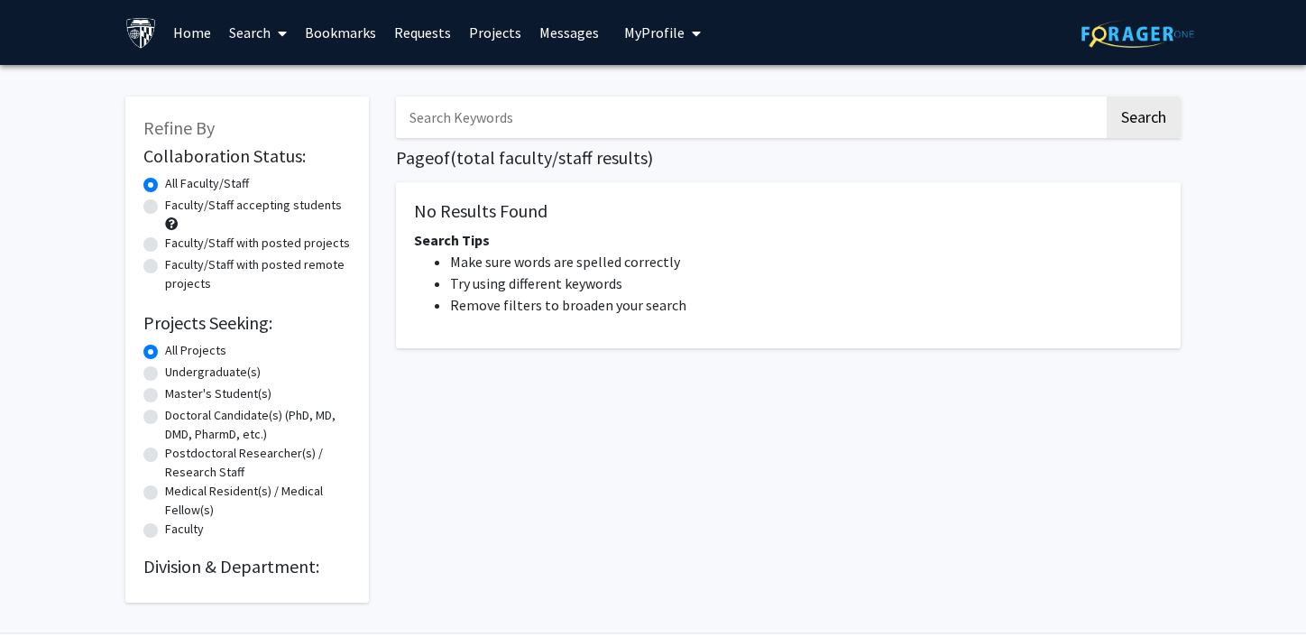
click at [472, 139] on div "Search Page of ( total faculty/staff results) No Results Found Search Tips Make…" at bounding box center [788, 340] width 812 height 524
click at [438, 121] on input "Search Keywords" at bounding box center [750, 117] width 708 height 41
type input "[MEDICAL_DATA]"
click at [1107, 97] on button "Search" at bounding box center [1144, 117] width 74 height 41
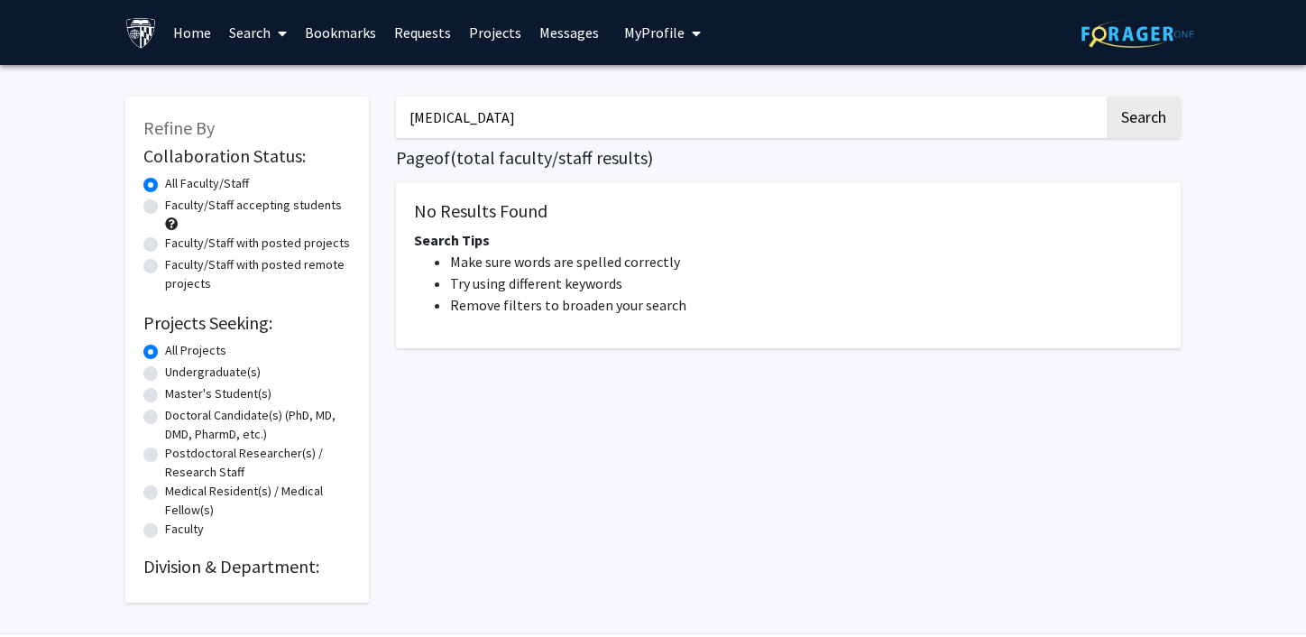
click at [1107, 97] on button "Search" at bounding box center [1144, 117] width 74 height 41
click at [194, 41] on link "Home" at bounding box center [192, 32] width 56 height 63
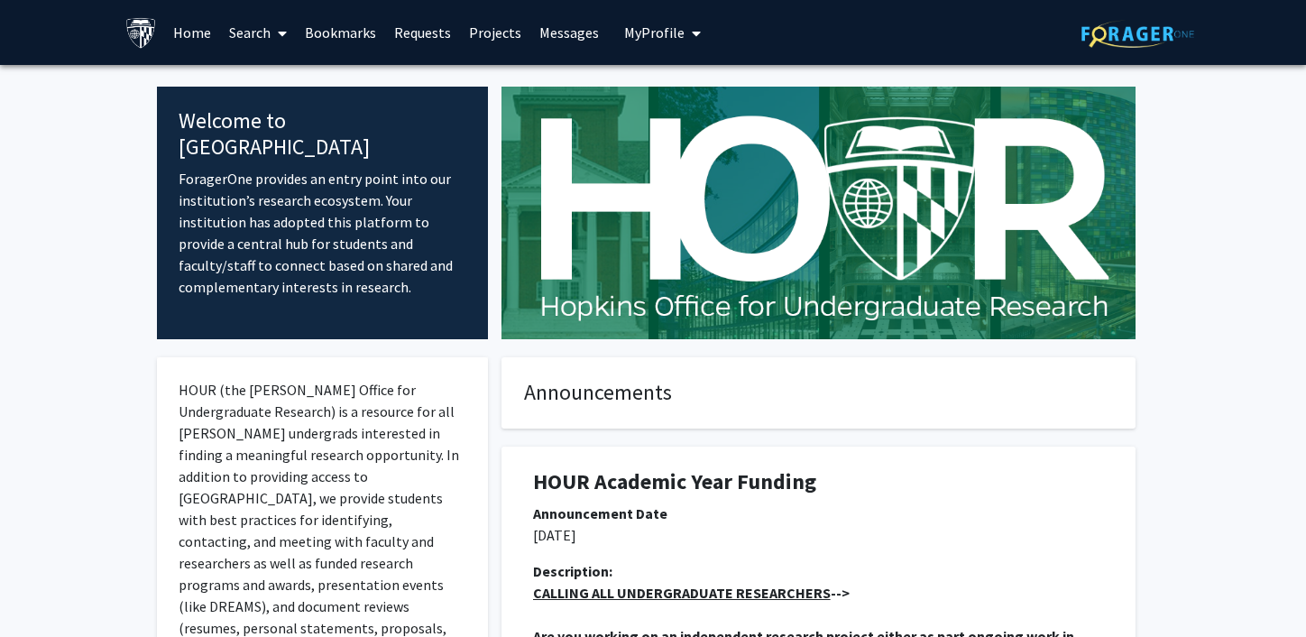
click at [264, 41] on link "Search" at bounding box center [258, 32] width 76 height 63
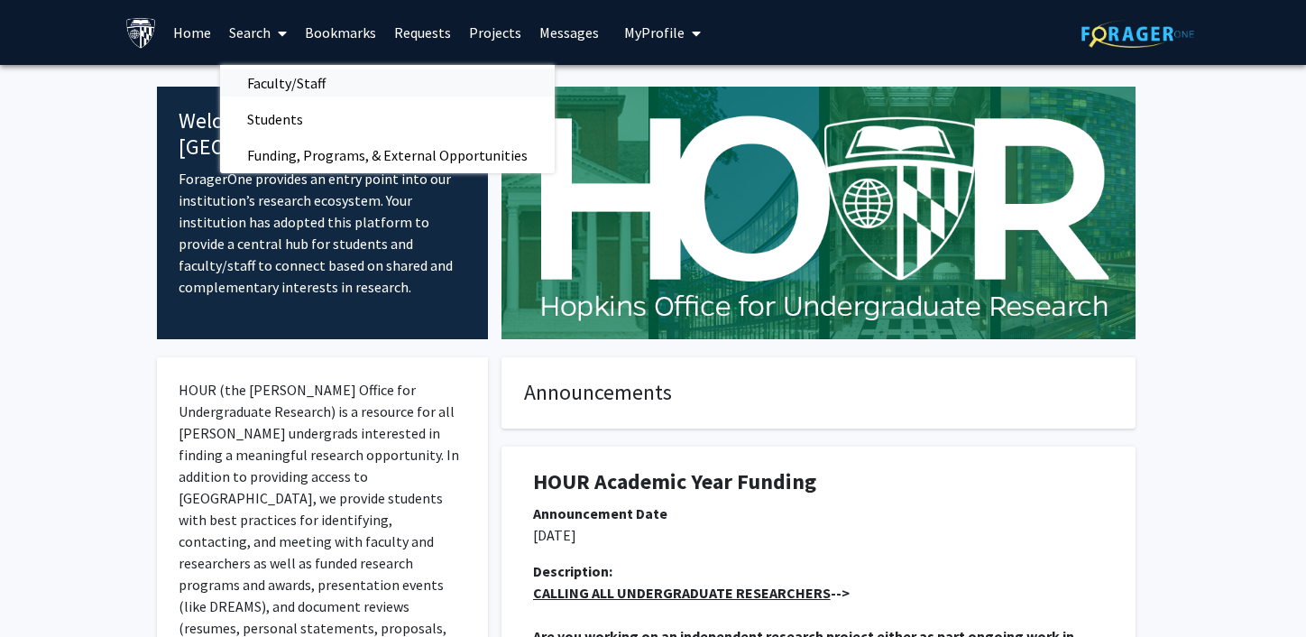
click at [271, 78] on span "Faculty/Staff" at bounding box center [286, 83] width 133 height 36
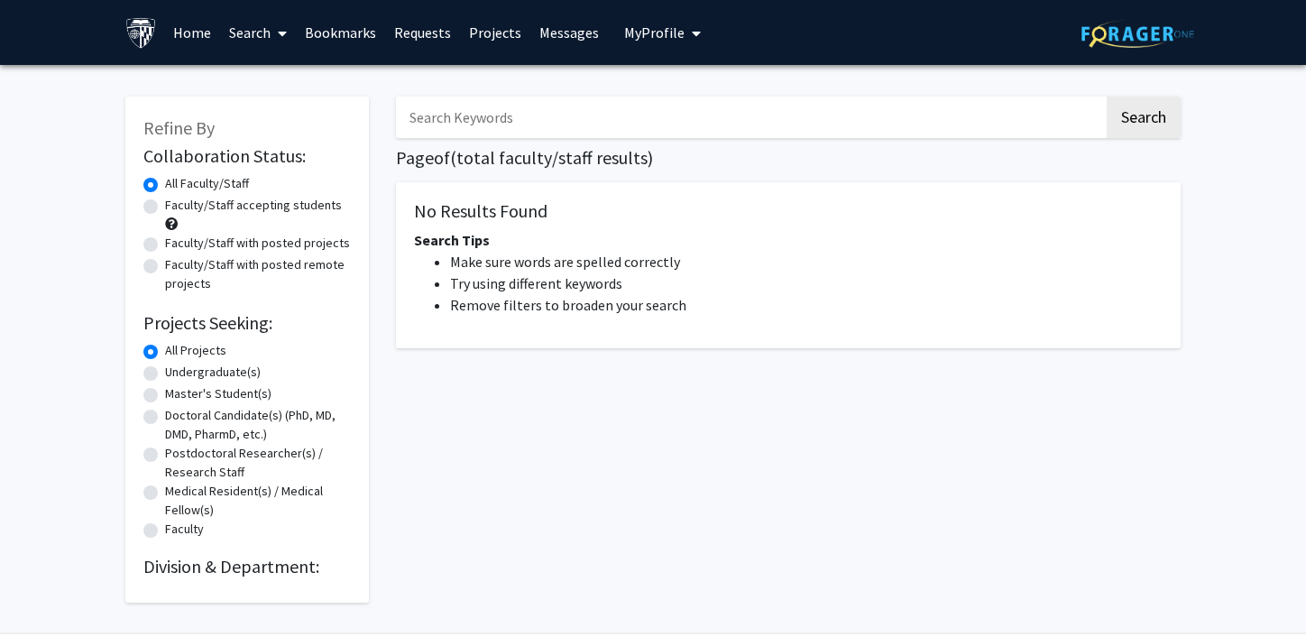
scroll to position [60, 0]
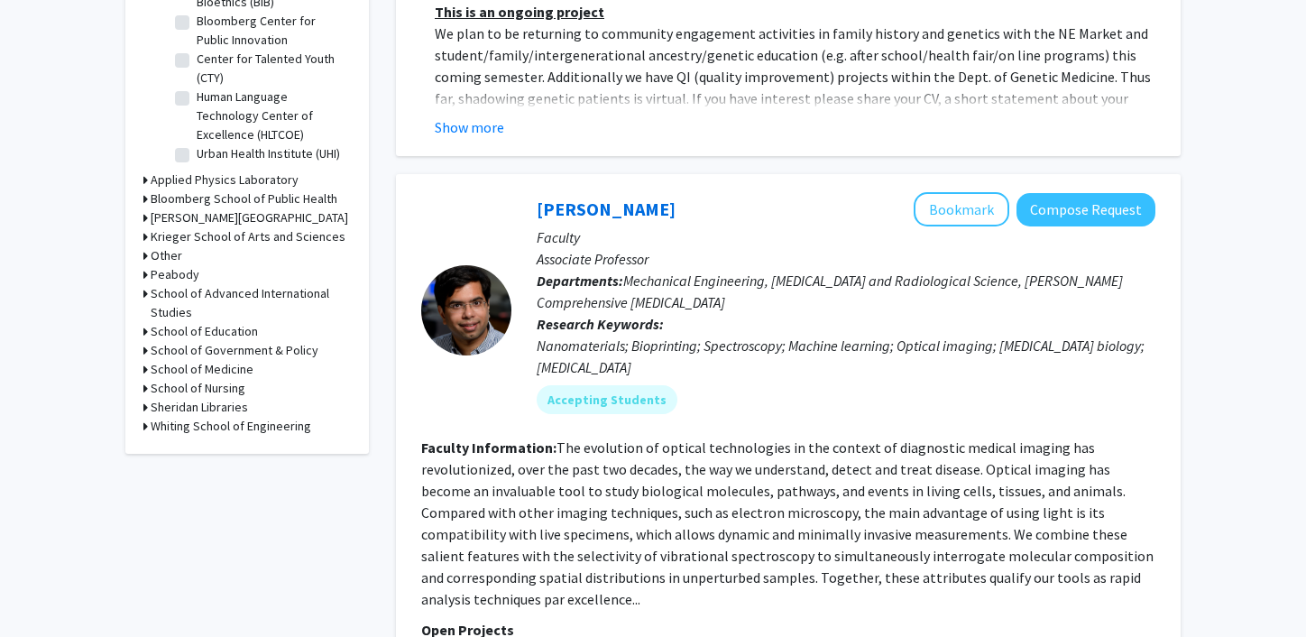
scroll to position [690, 0]
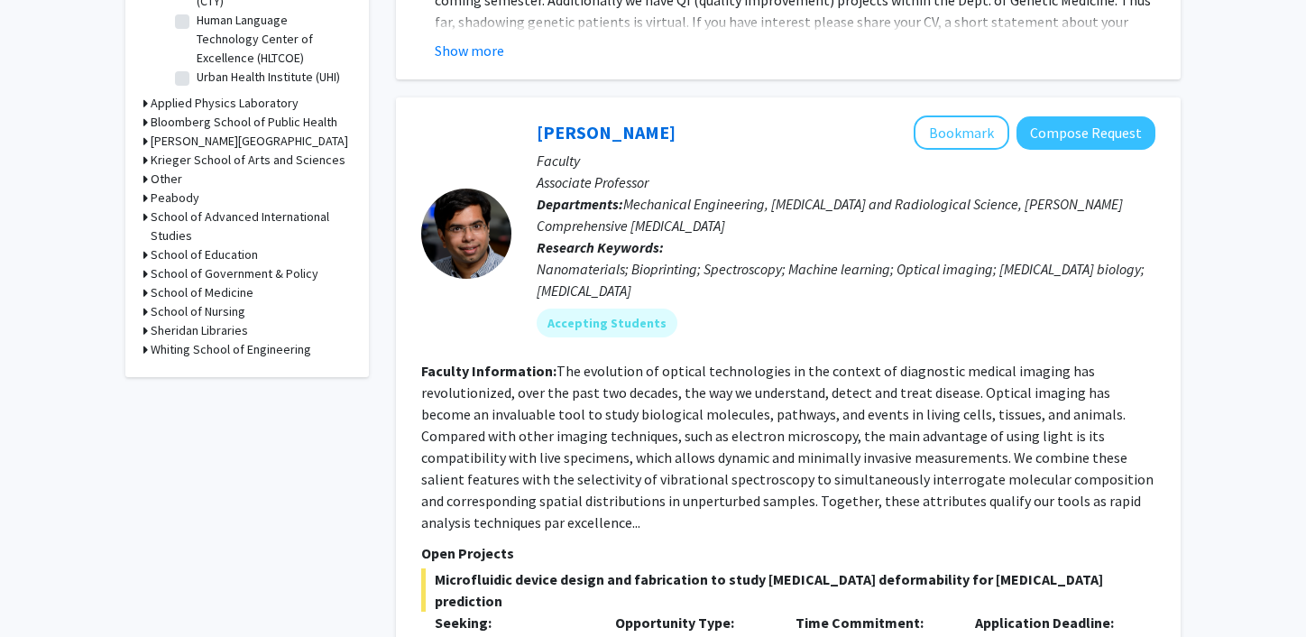
click at [216, 161] on h3 "Krieger School of Arts and Sciences" at bounding box center [248, 160] width 195 height 19
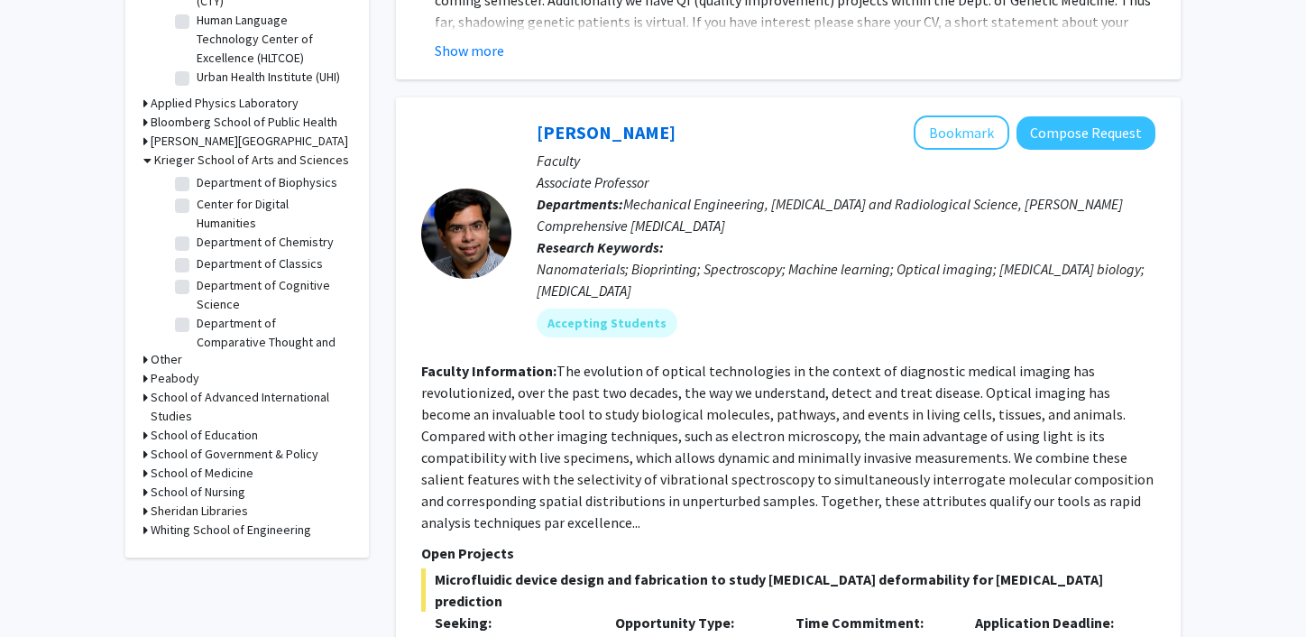
scroll to position [325, 0]
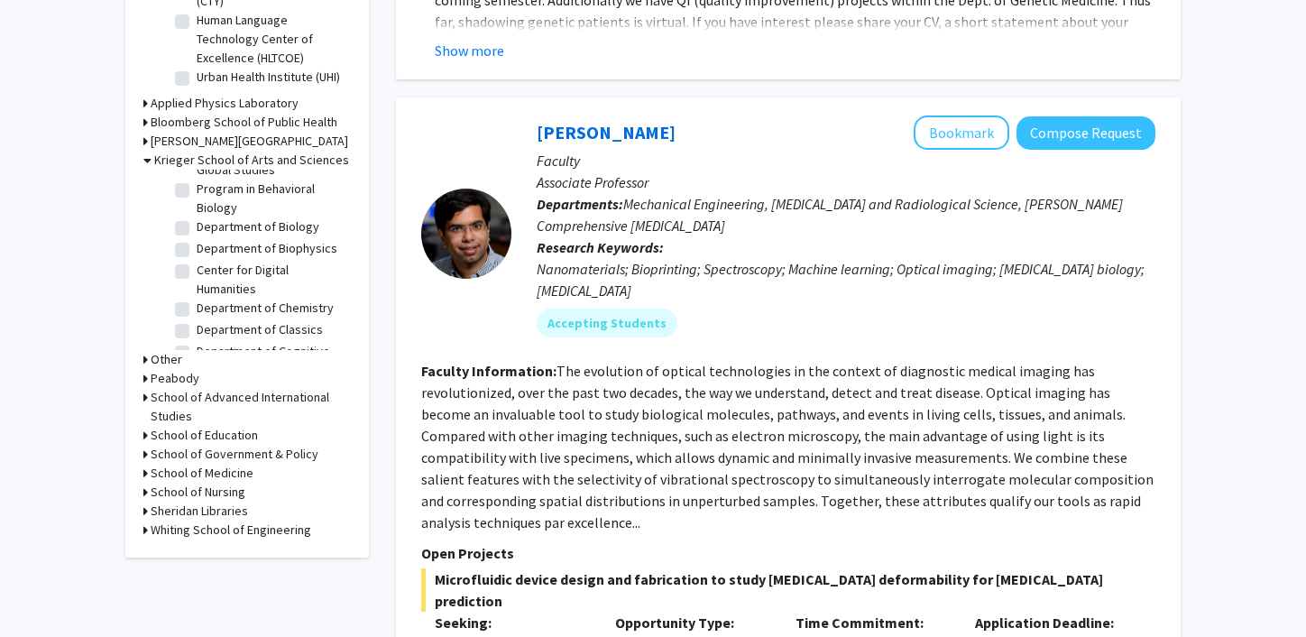
click at [197, 232] on label "Department of Biology" at bounding box center [258, 226] width 123 height 19
click at [197, 229] on input "Department of Biology" at bounding box center [203, 223] width 12 height 12
checkbox input "true"
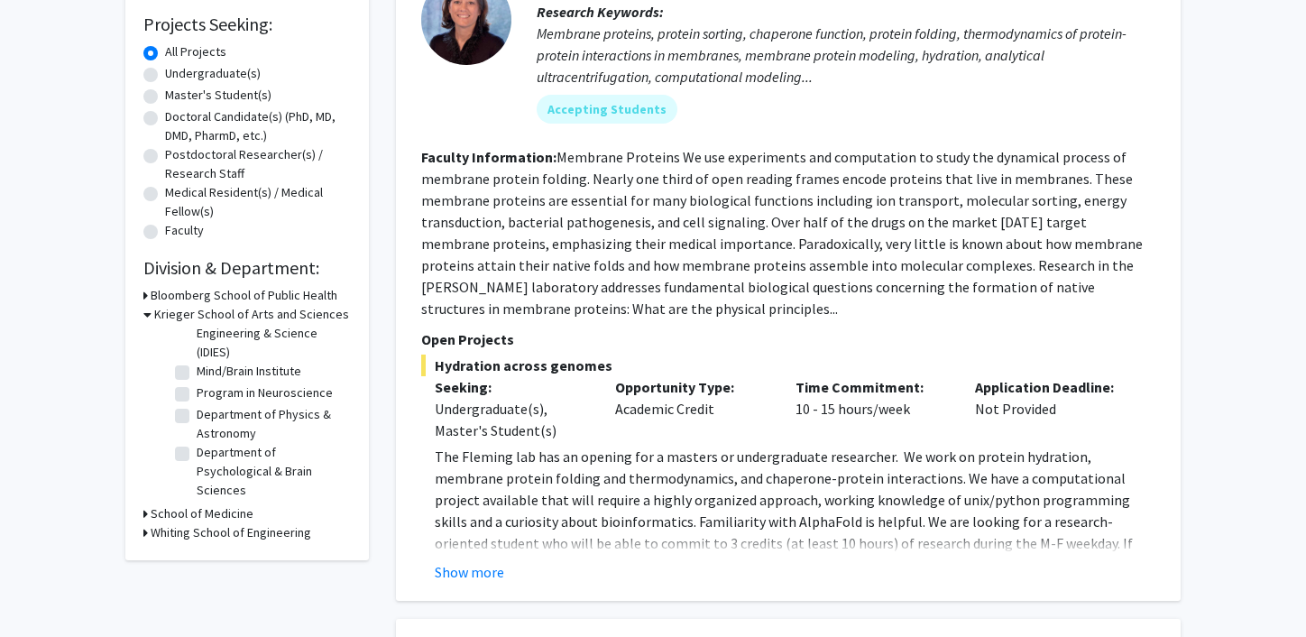
scroll to position [308, 0]
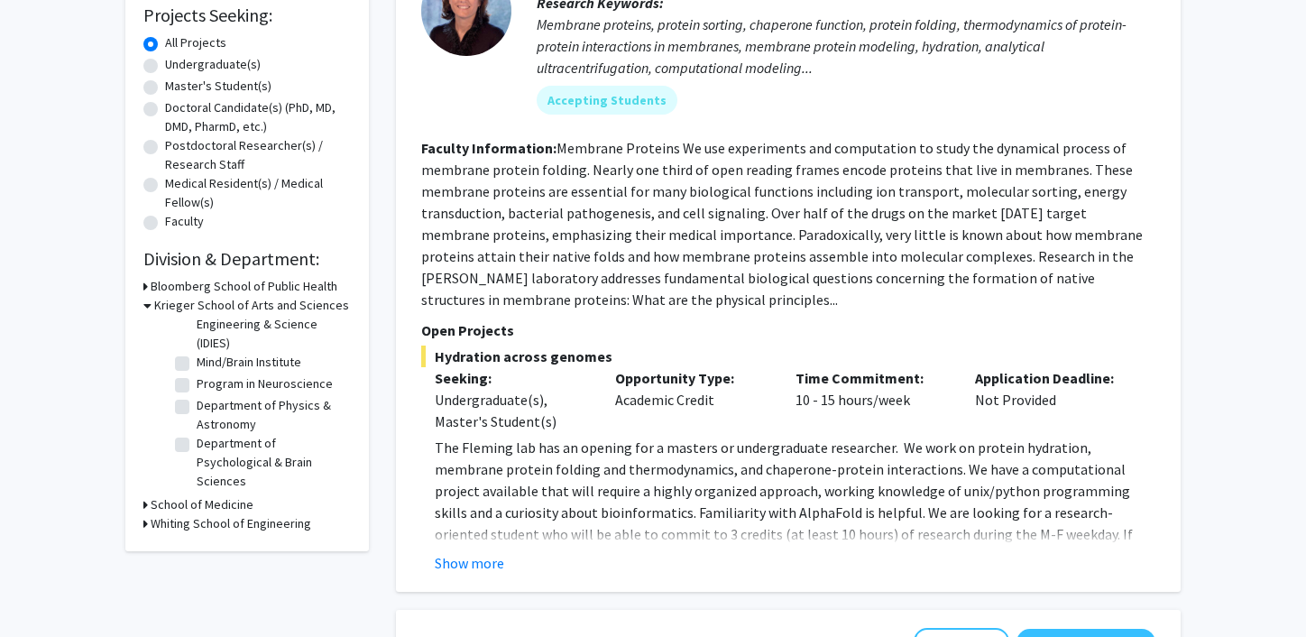
click at [197, 449] on label "Department of Psychological & Brain Sciences" at bounding box center [272, 462] width 150 height 57
click at [197, 446] on input "Department of Psychological & Brain Sciences" at bounding box center [203, 440] width 12 height 12
checkbox input "true"
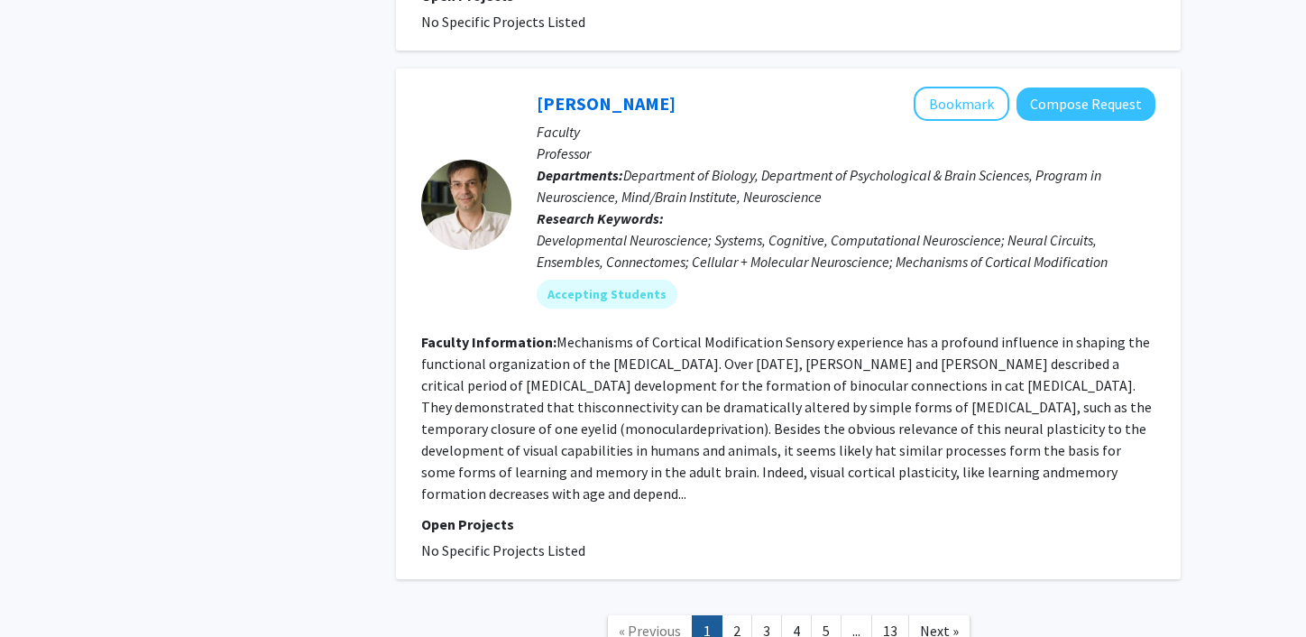
scroll to position [4950, 0]
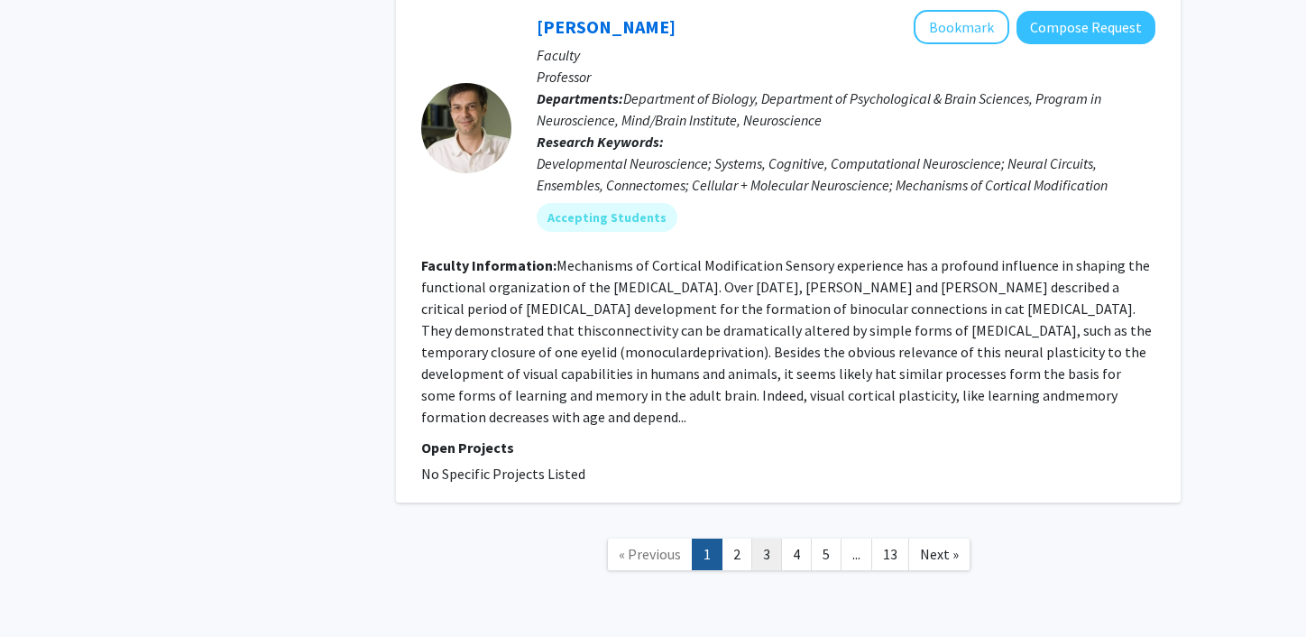
click at [767, 539] on link "3" at bounding box center [766, 555] width 31 height 32
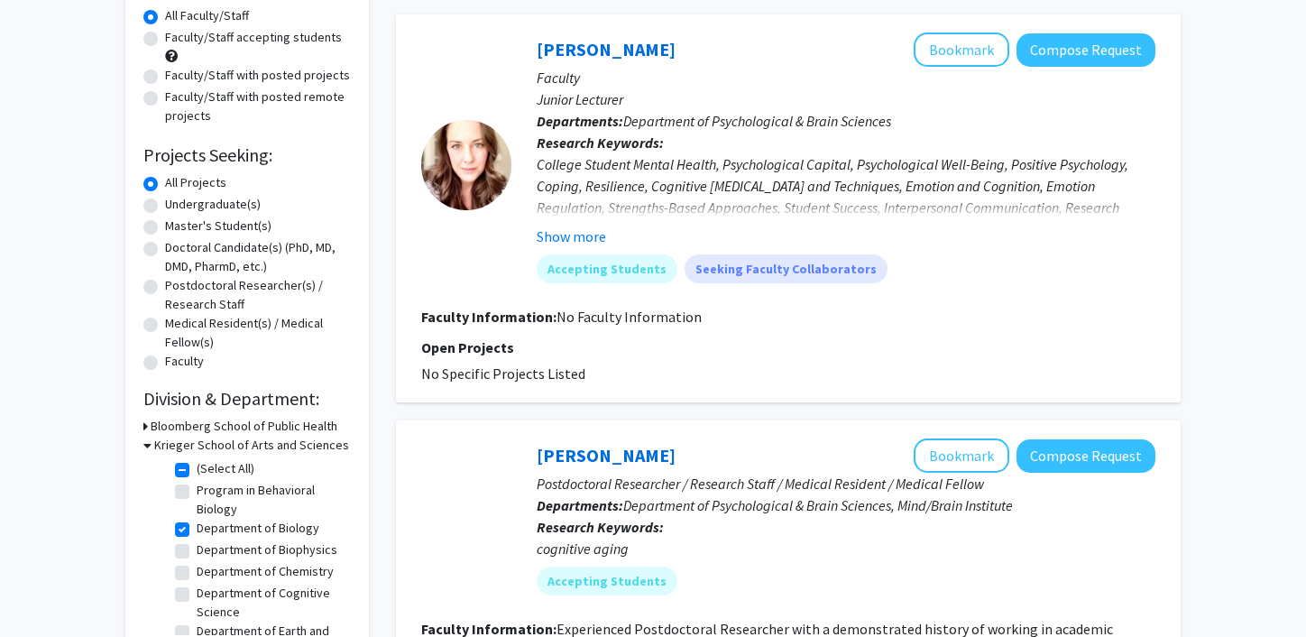
scroll to position [157, 0]
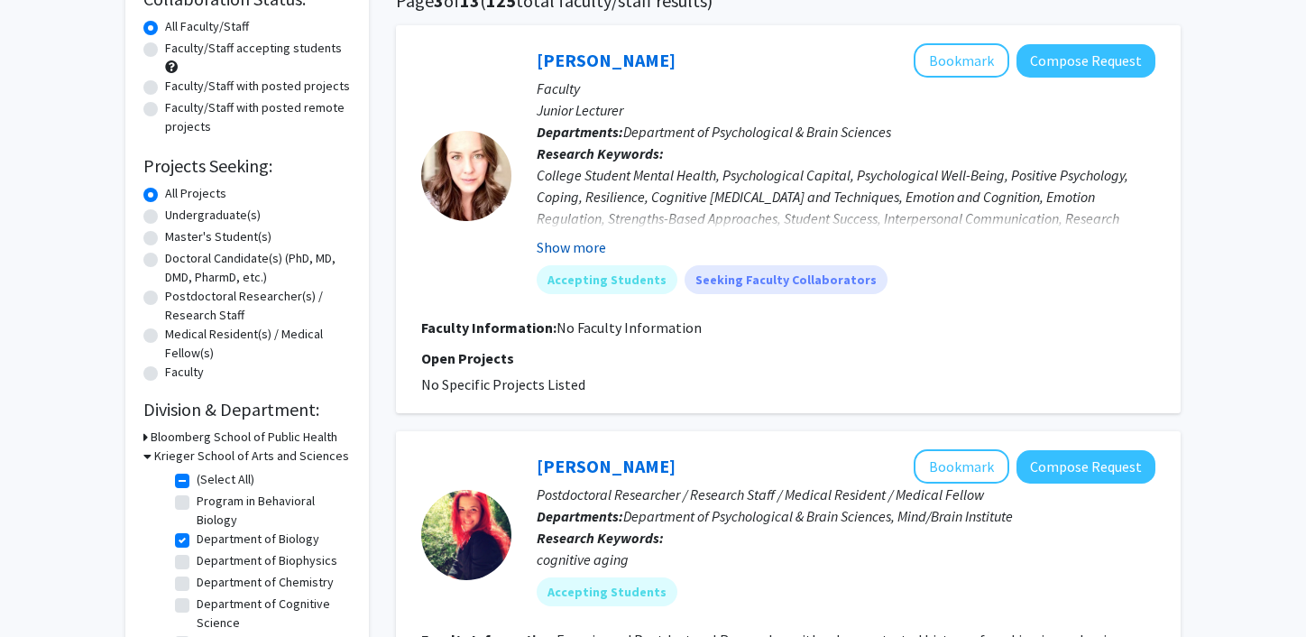
click at [582, 245] on button "Show more" at bounding box center [571, 247] width 69 height 22
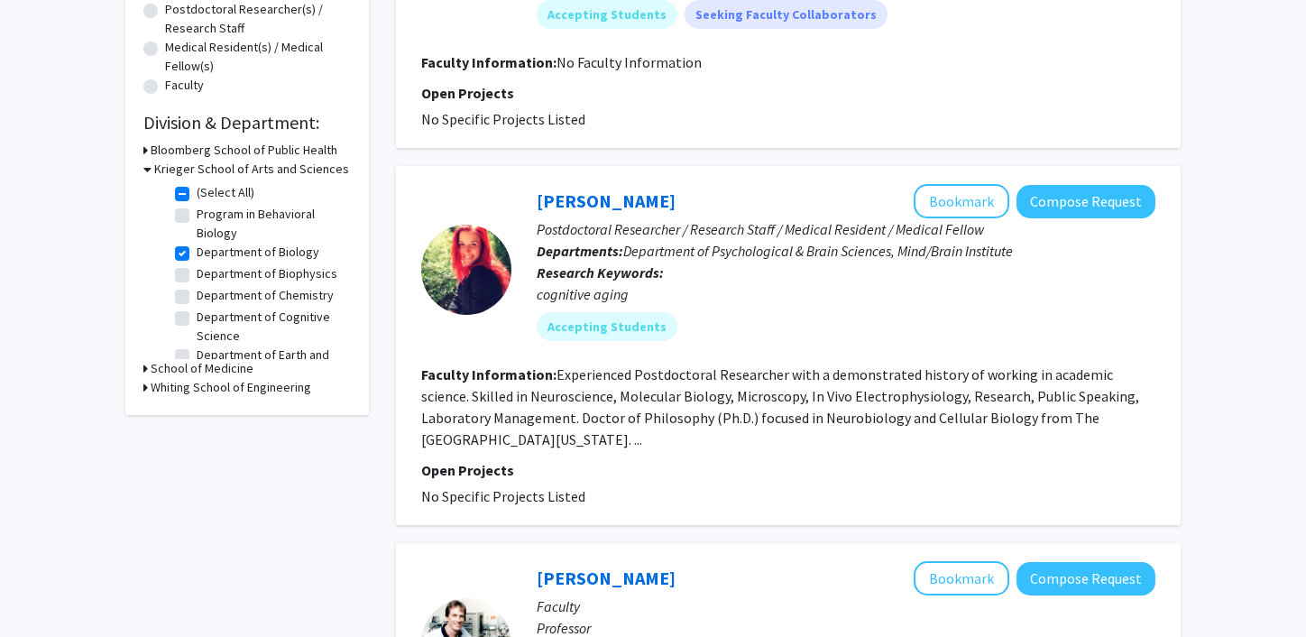
scroll to position [0, 0]
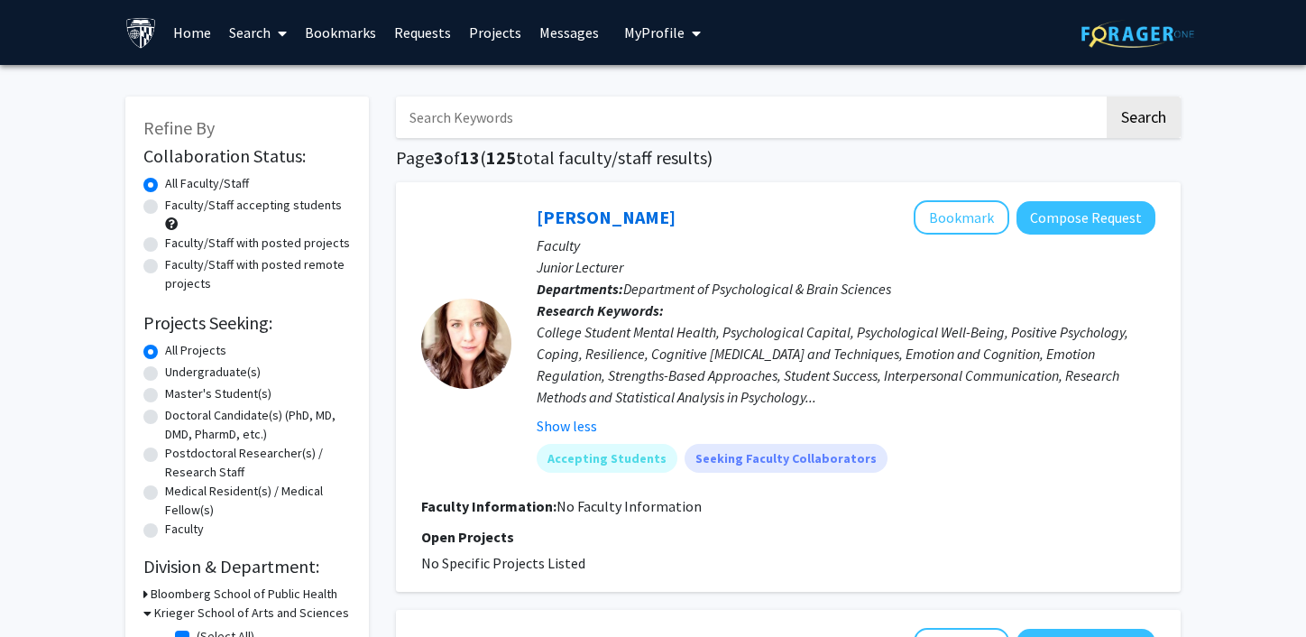
click at [525, 112] on input "Search Keywords" at bounding box center [750, 117] width 708 height 41
type input "research"
click at [1107, 97] on button "Search" at bounding box center [1144, 117] width 74 height 41
checkbox input "false"
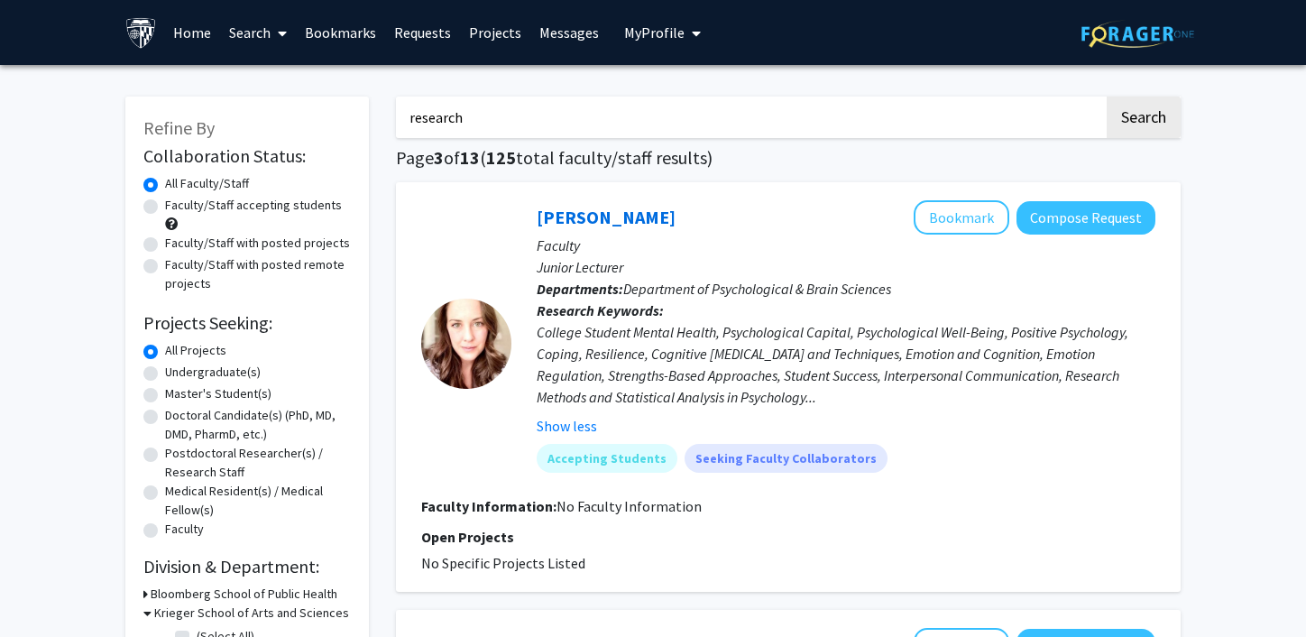
checkbox input "false"
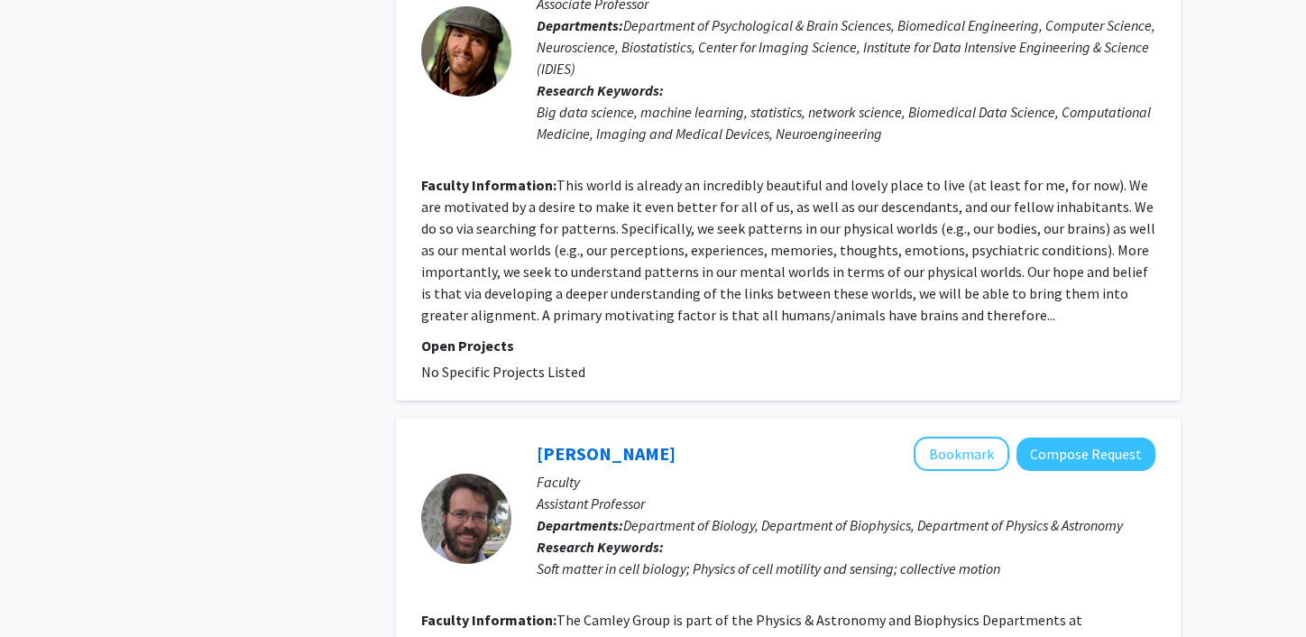
scroll to position [4031, 0]
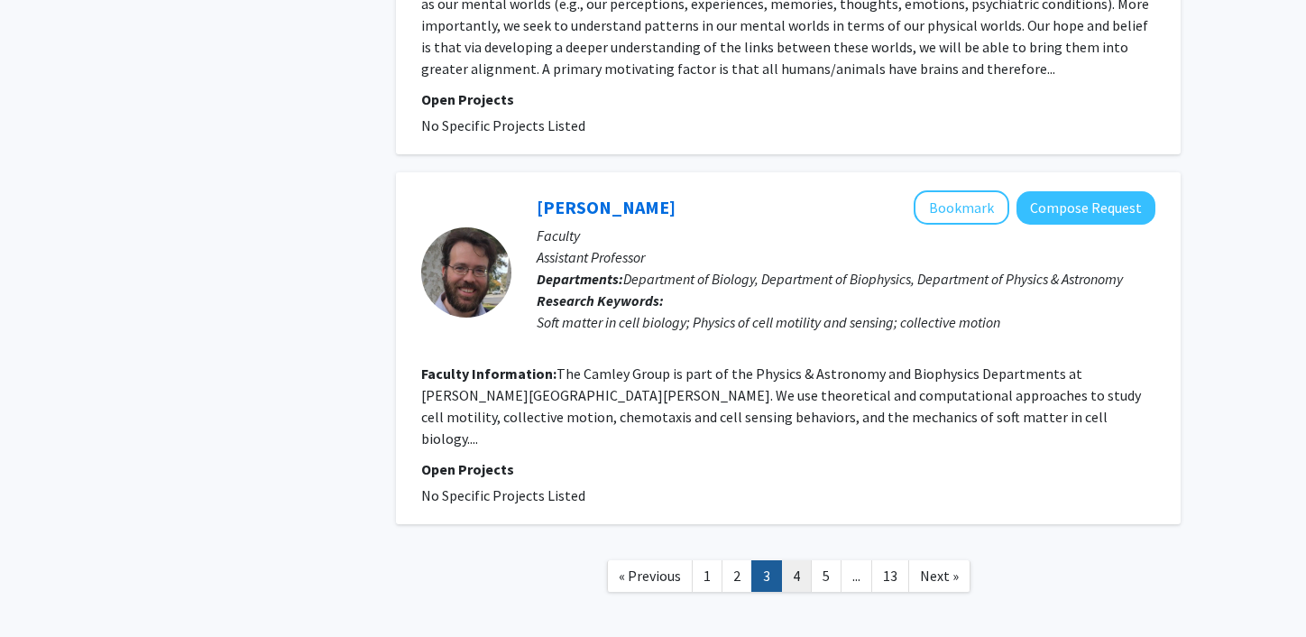
click at [795, 560] on link "4" at bounding box center [796, 576] width 31 height 32
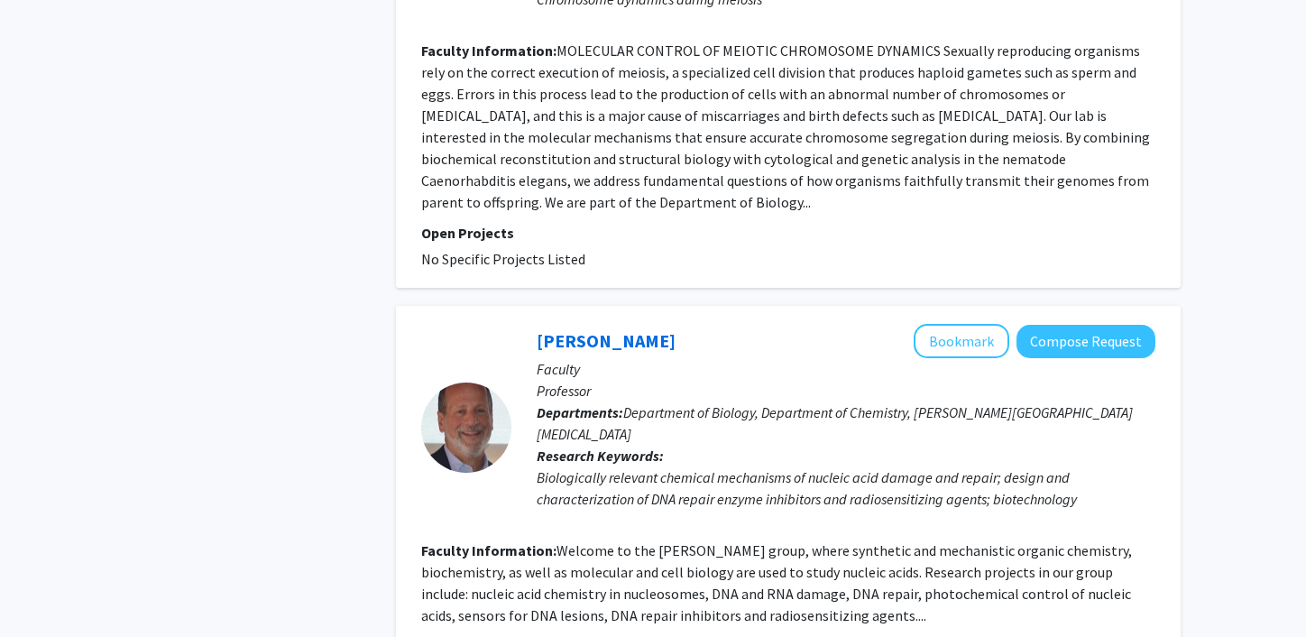
scroll to position [4098, 0]
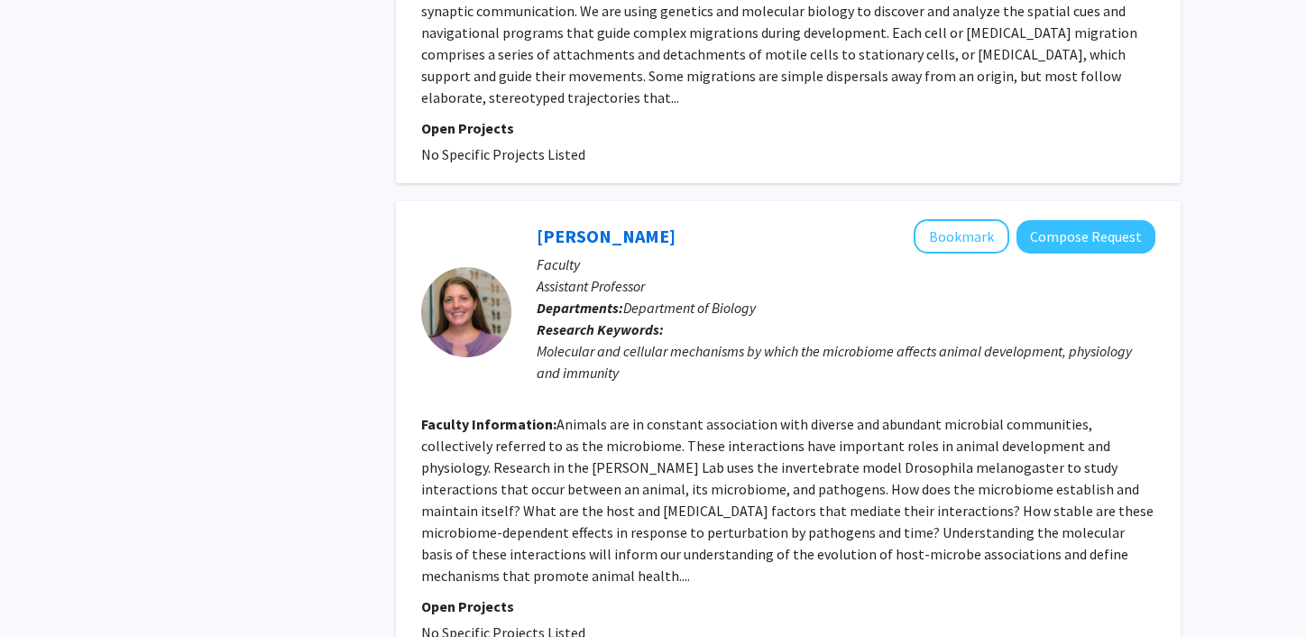
scroll to position [4122, 0]
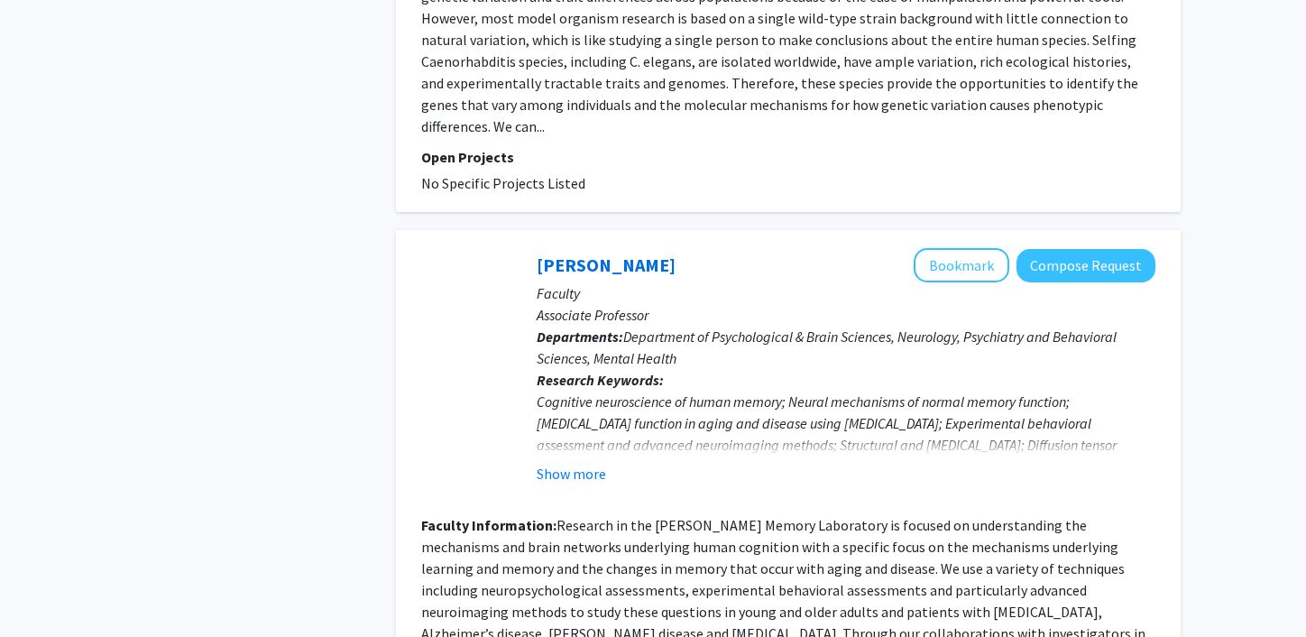
scroll to position [1761, 0]
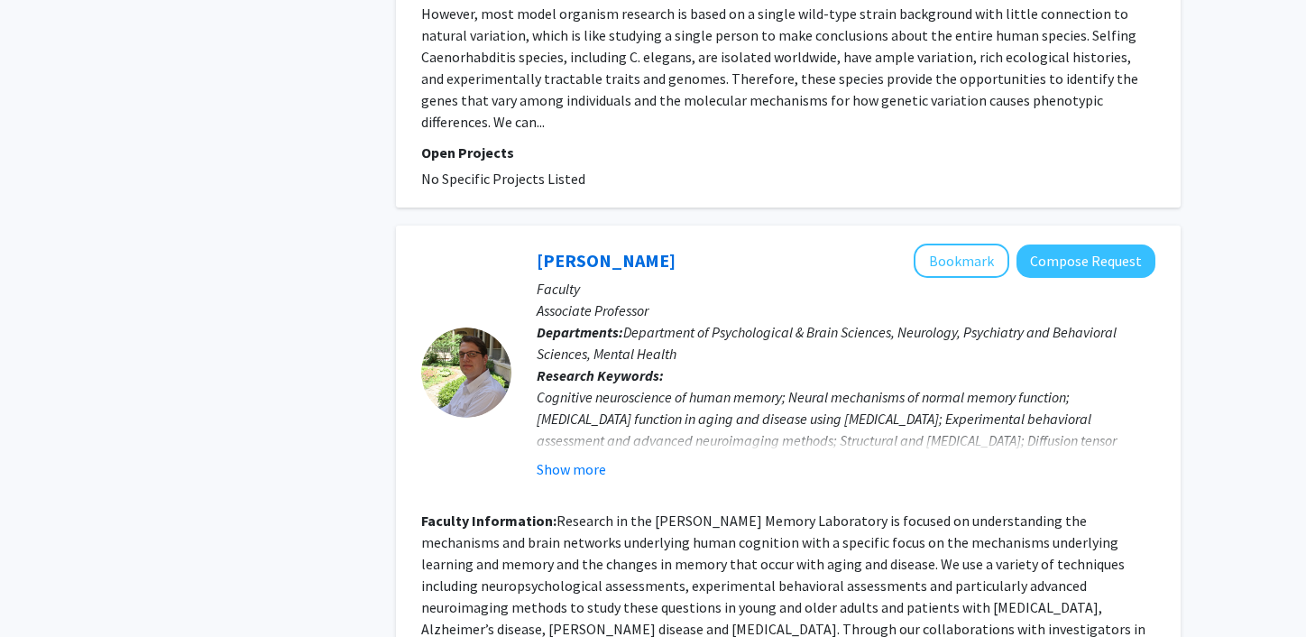
click at [574, 386] on fg-read-more "Cognitive neuroscience of human memory; Neural mechanisms of normal memory func…" at bounding box center [846, 433] width 619 height 94
click at [573, 458] on button "Show more" at bounding box center [571, 469] width 69 height 22
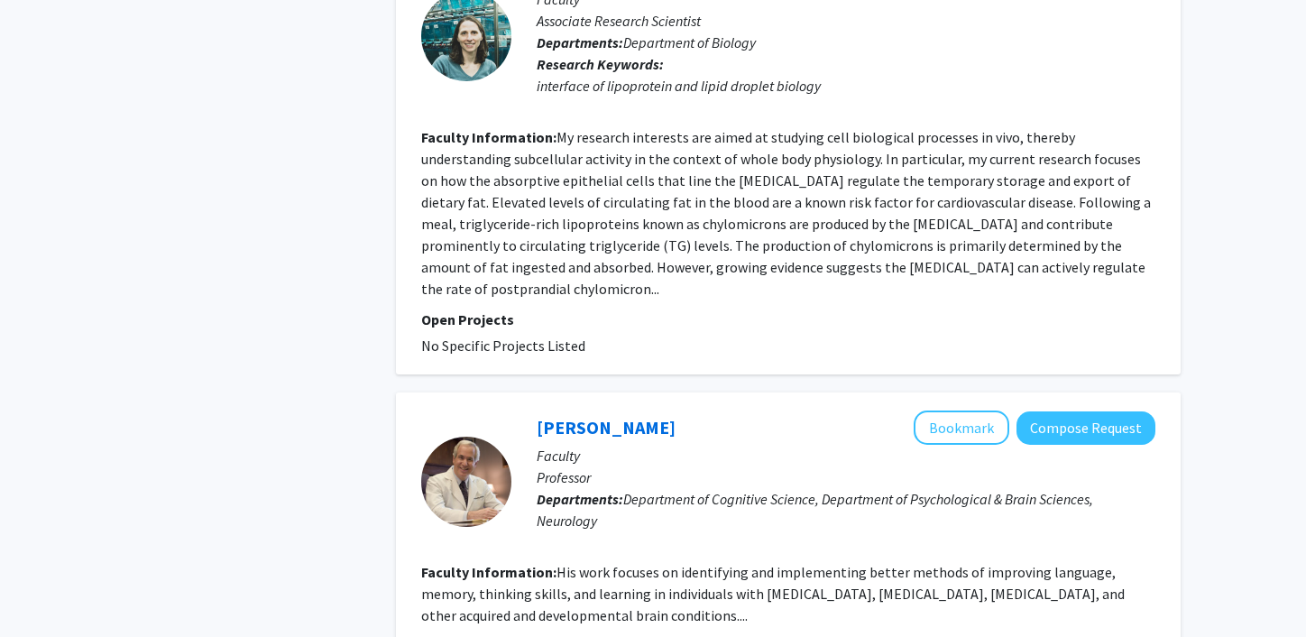
scroll to position [4104, 0]
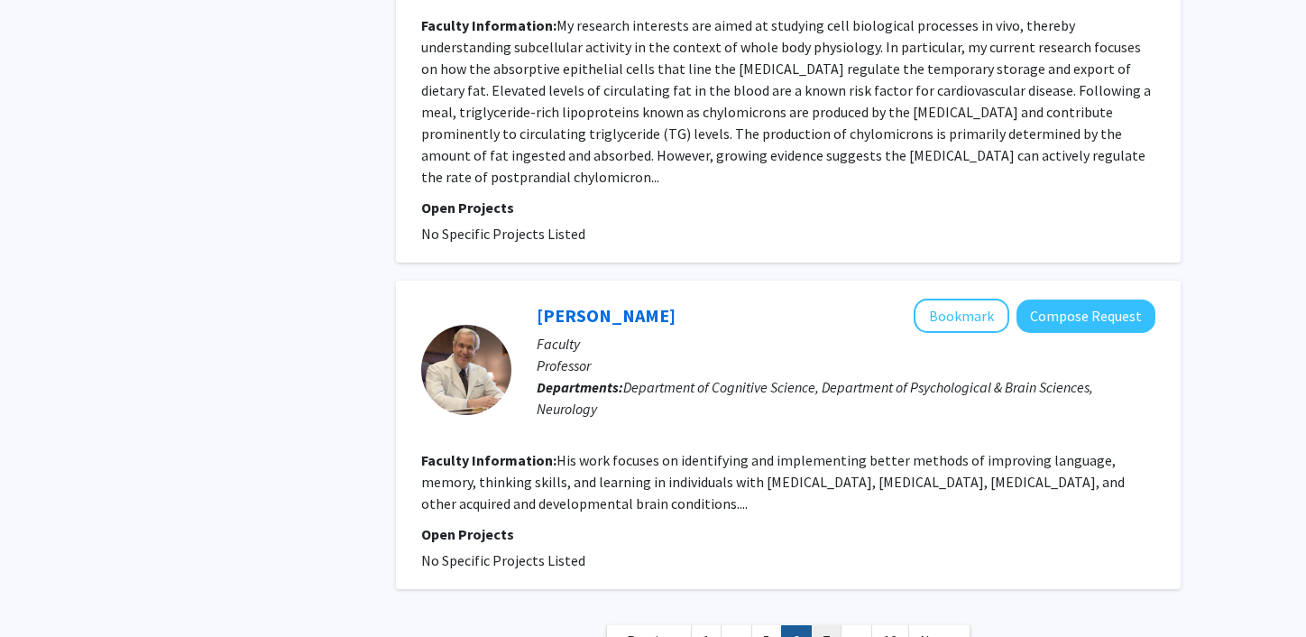
click at [815, 625] on link "7" at bounding box center [826, 641] width 31 height 32
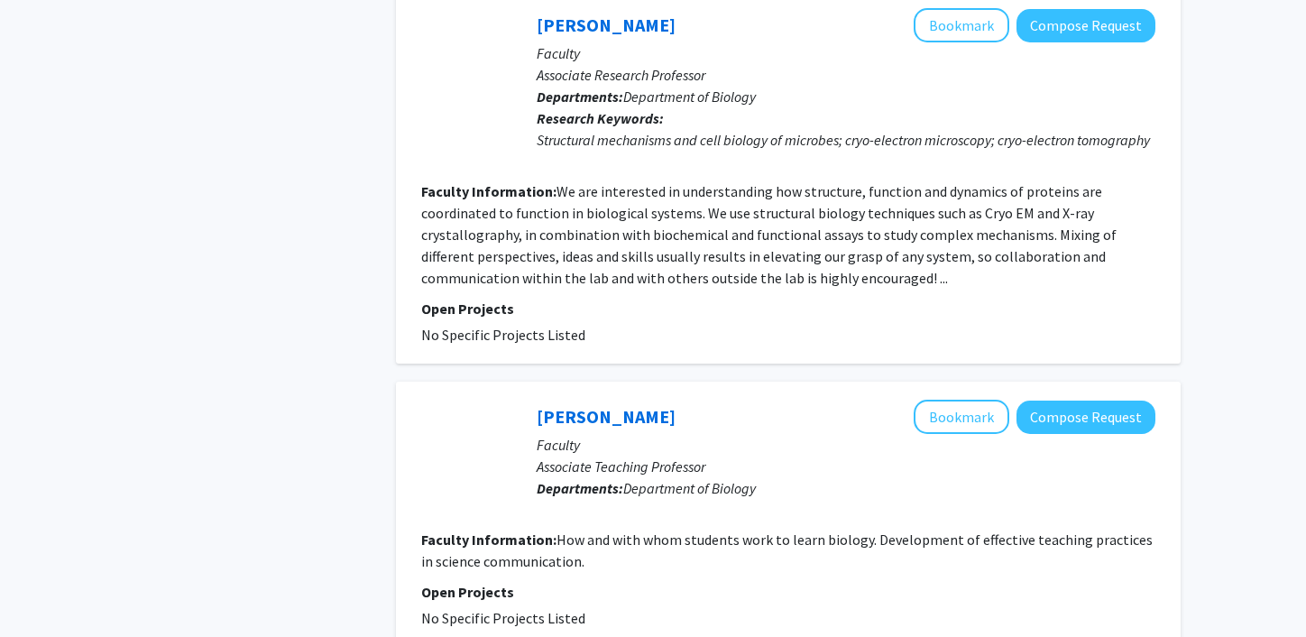
scroll to position [3404, 0]
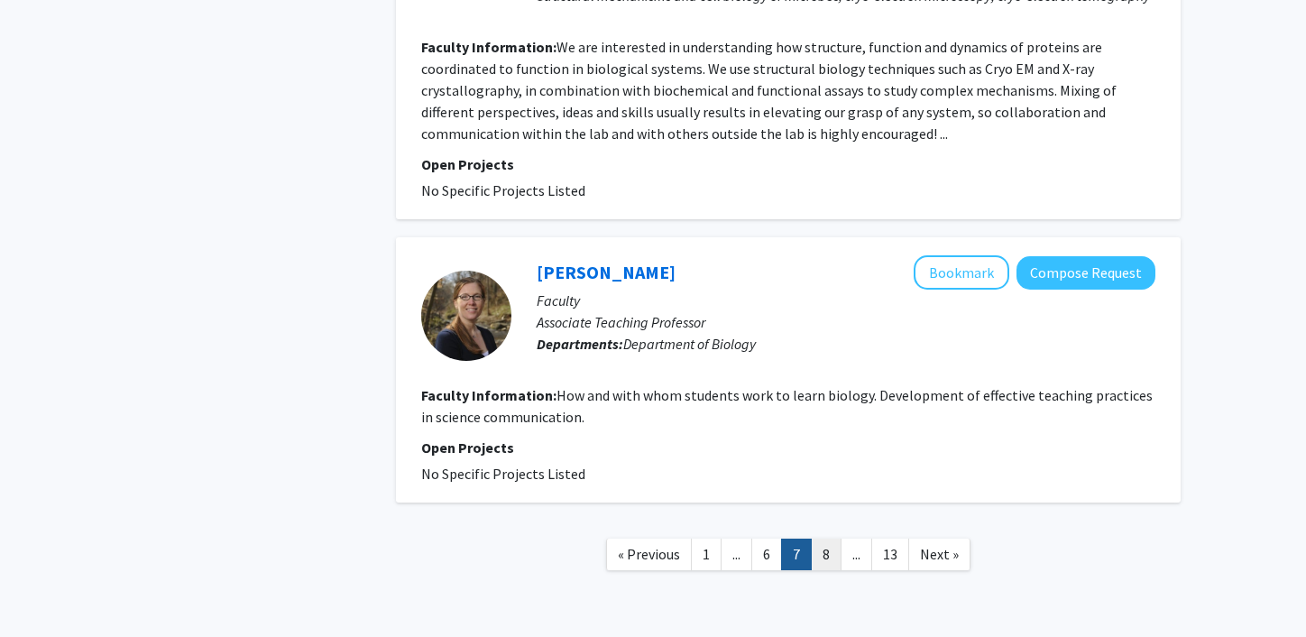
click at [829, 539] on link "8" at bounding box center [826, 555] width 31 height 32
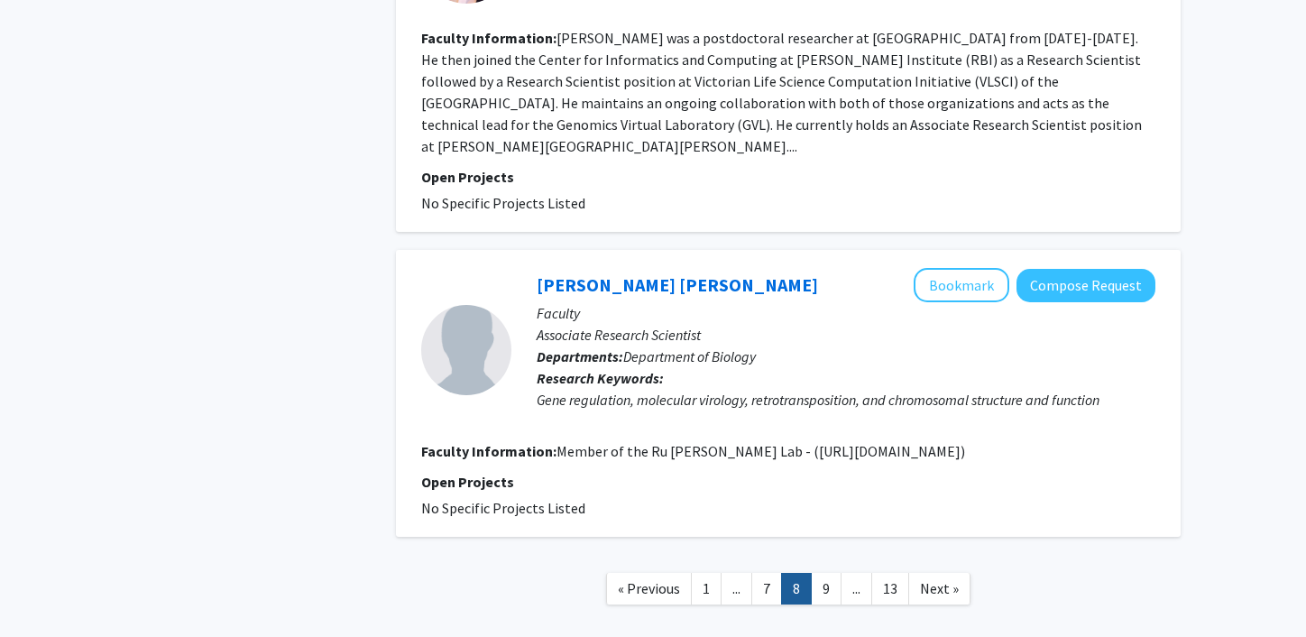
scroll to position [3252, 0]
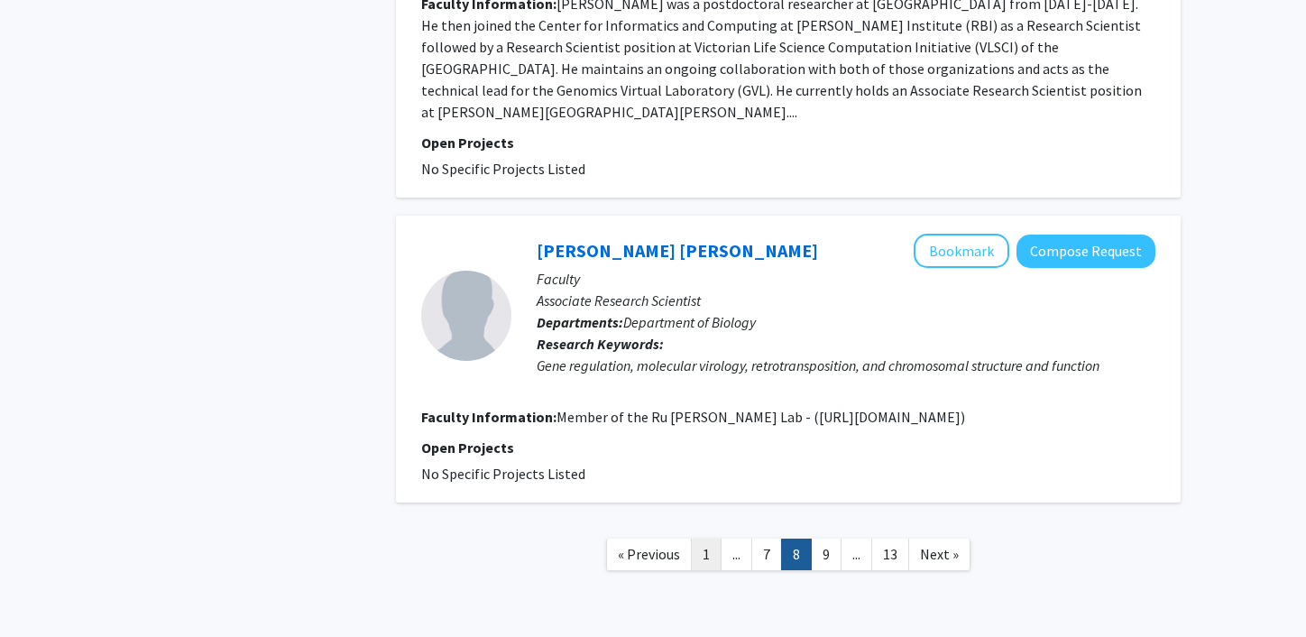
click at [704, 539] on link "1" at bounding box center [706, 555] width 31 height 32
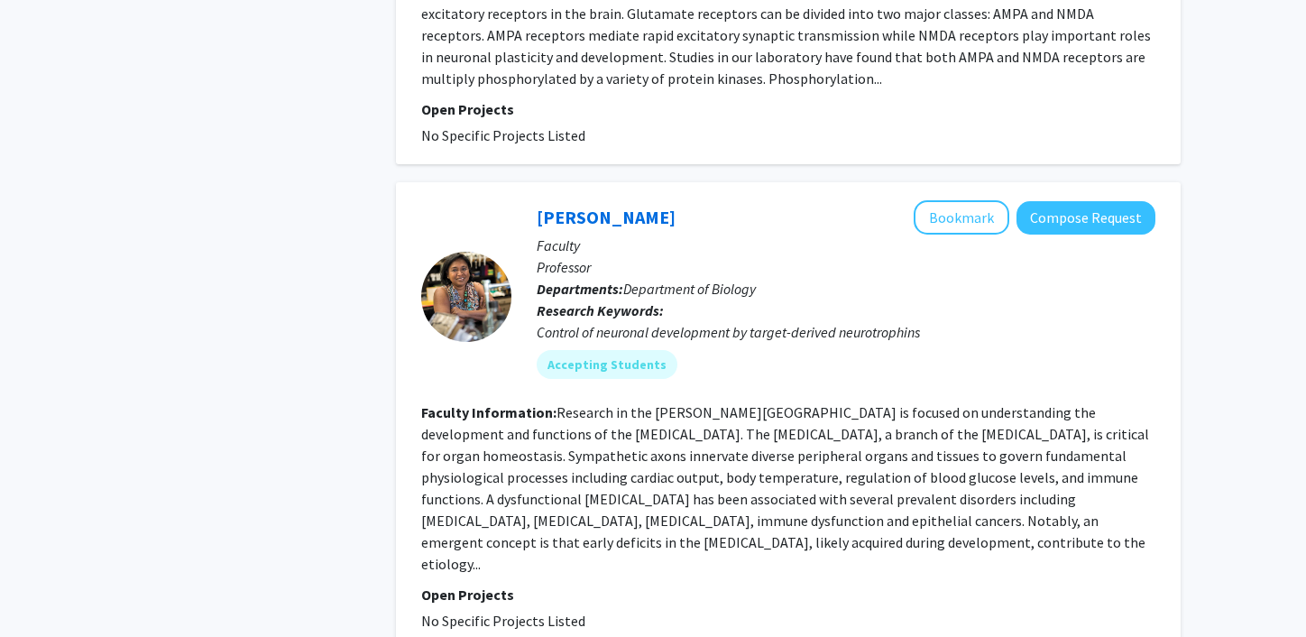
scroll to position [3321, 0]
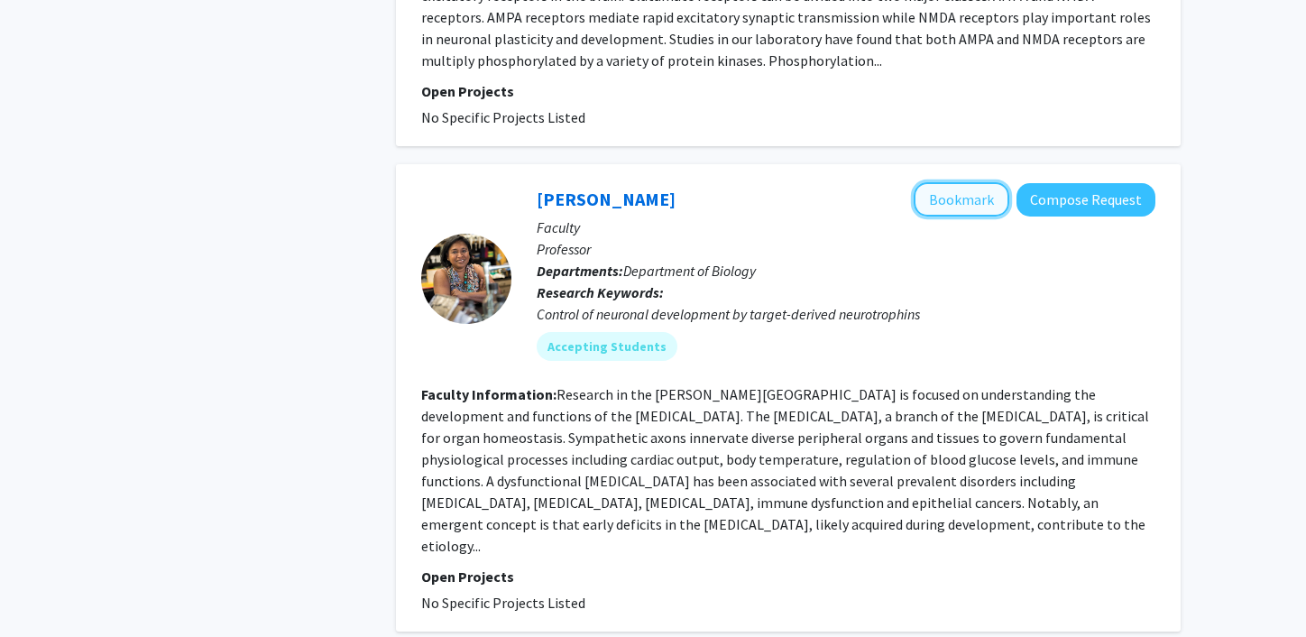
click at [954, 186] on button "Bookmark" at bounding box center [962, 199] width 96 height 34
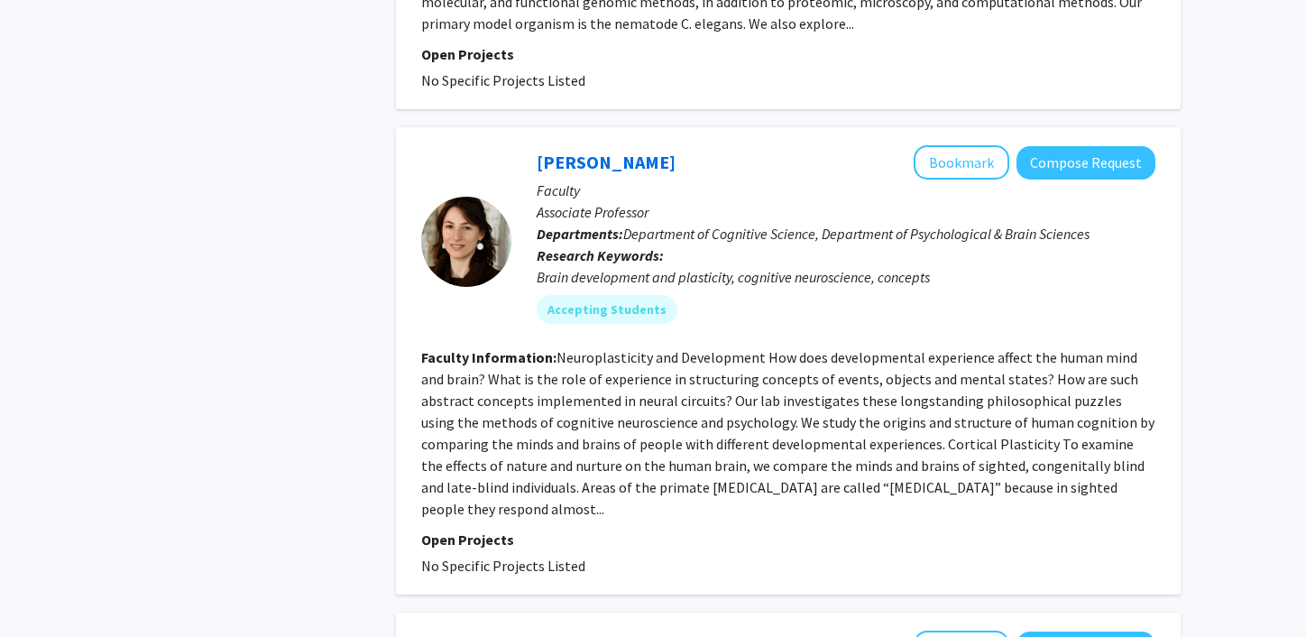
scroll to position [4332, 0]
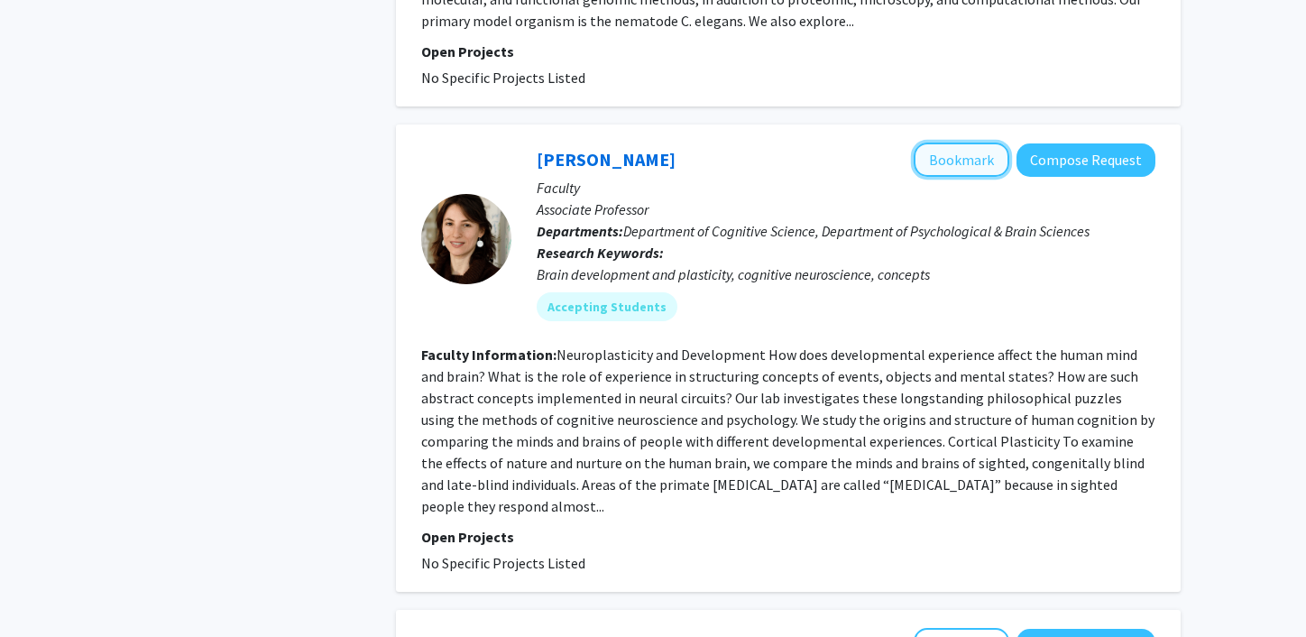
click at [953, 143] on button "Bookmark" at bounding box center [962, 160] width 96 height 34
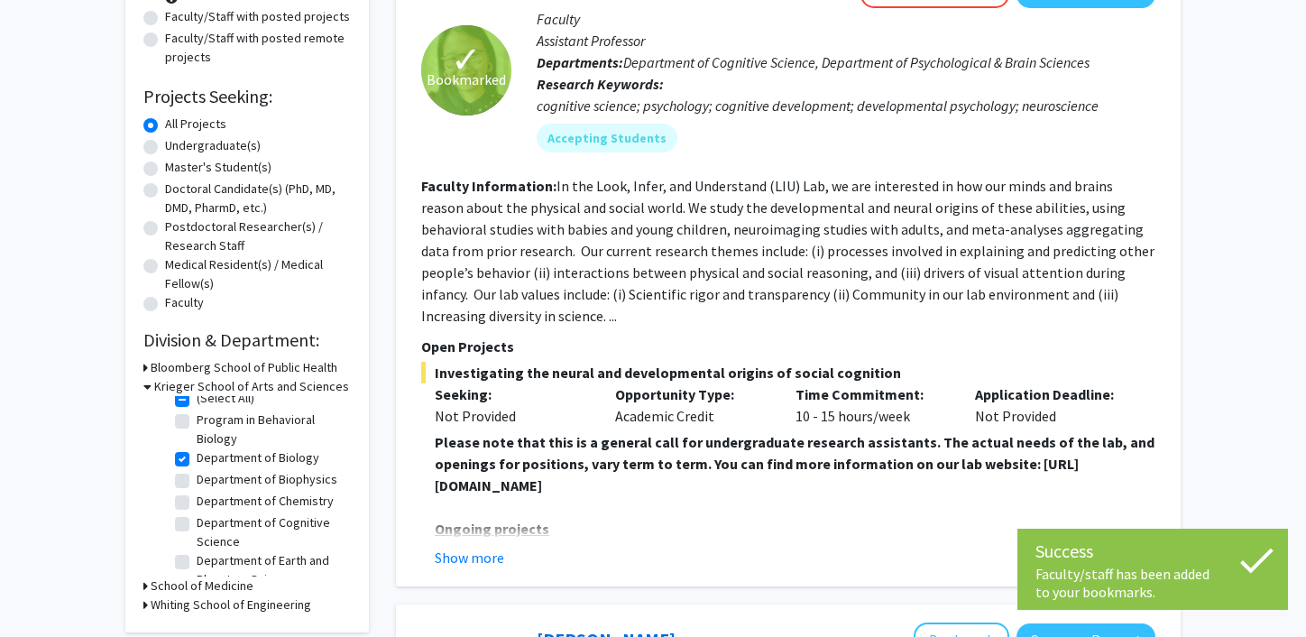
scroll to position [0, 0]
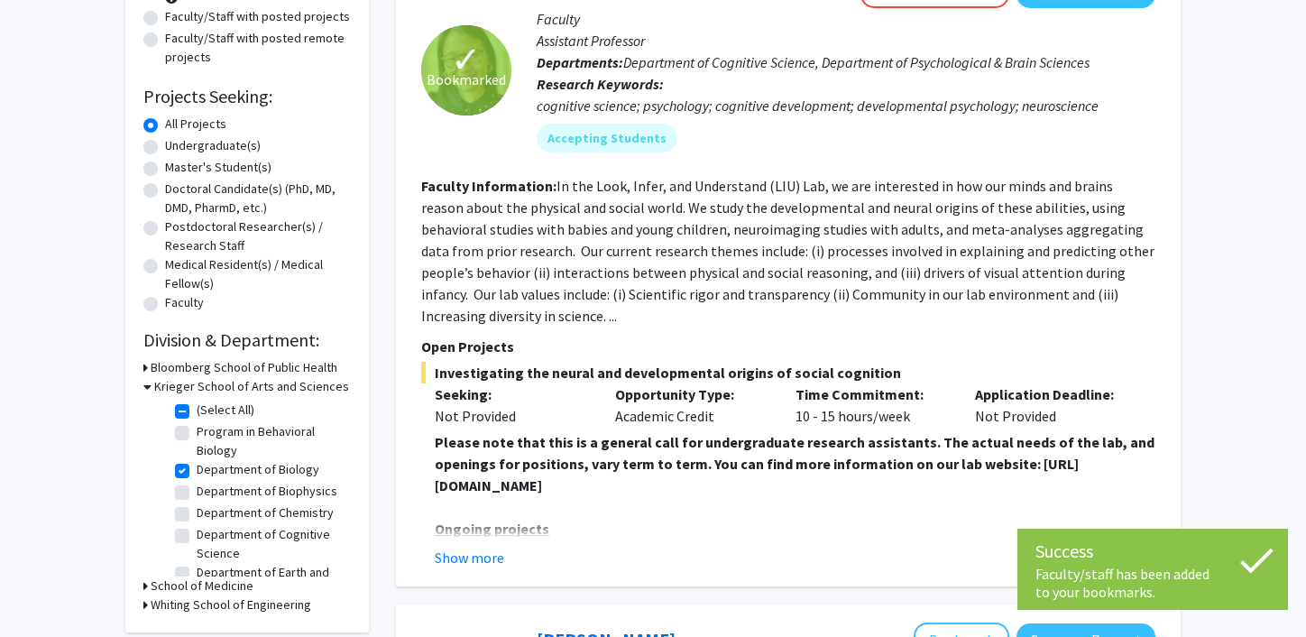
click at [197, 474] on label "Department of Biology" at bounding box center [258, 469] width 123 height 19
click at [197, 472] on input "Department of Biology" at bounding box center [203, 466] width 12 height 12
checkbox input "false"
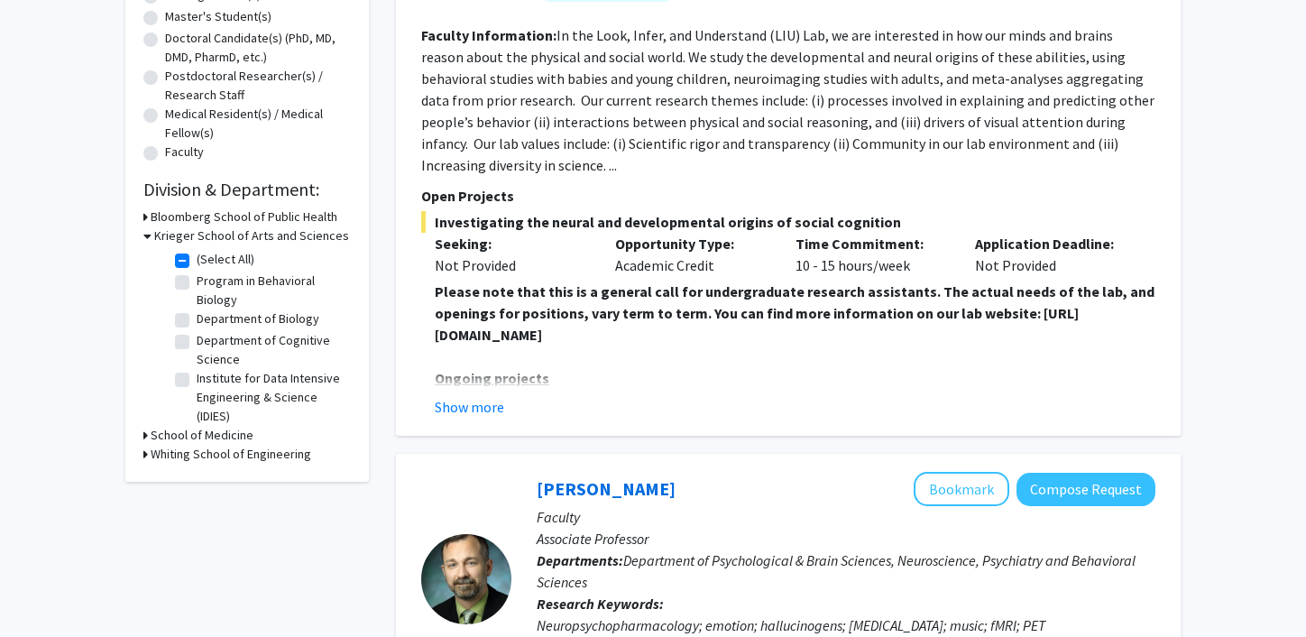
scroll to position [126, 0]
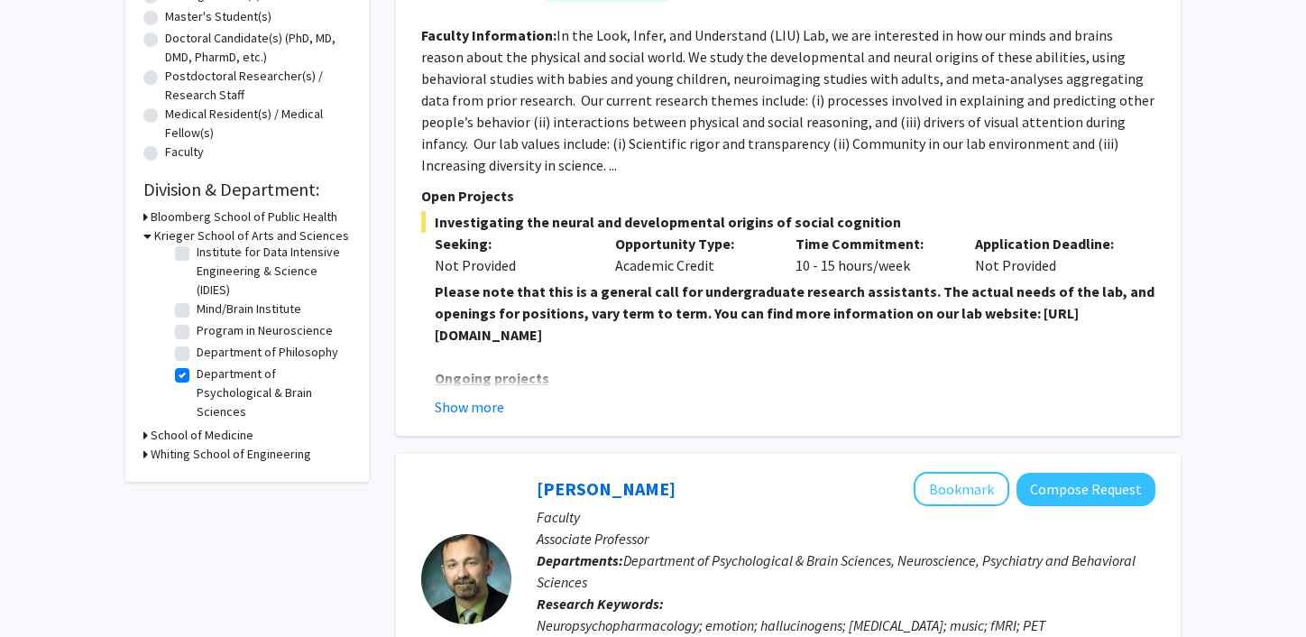
click at [197, 380] on label "Department of Psychological & Brain Sciences" at bounding box center [272, 392] width 150 height 57
click at [197, 376] on input "Department of Psychological & Brain Sciences" at bounding box center [203, 370] width 12 height 12
checkbox input "false"
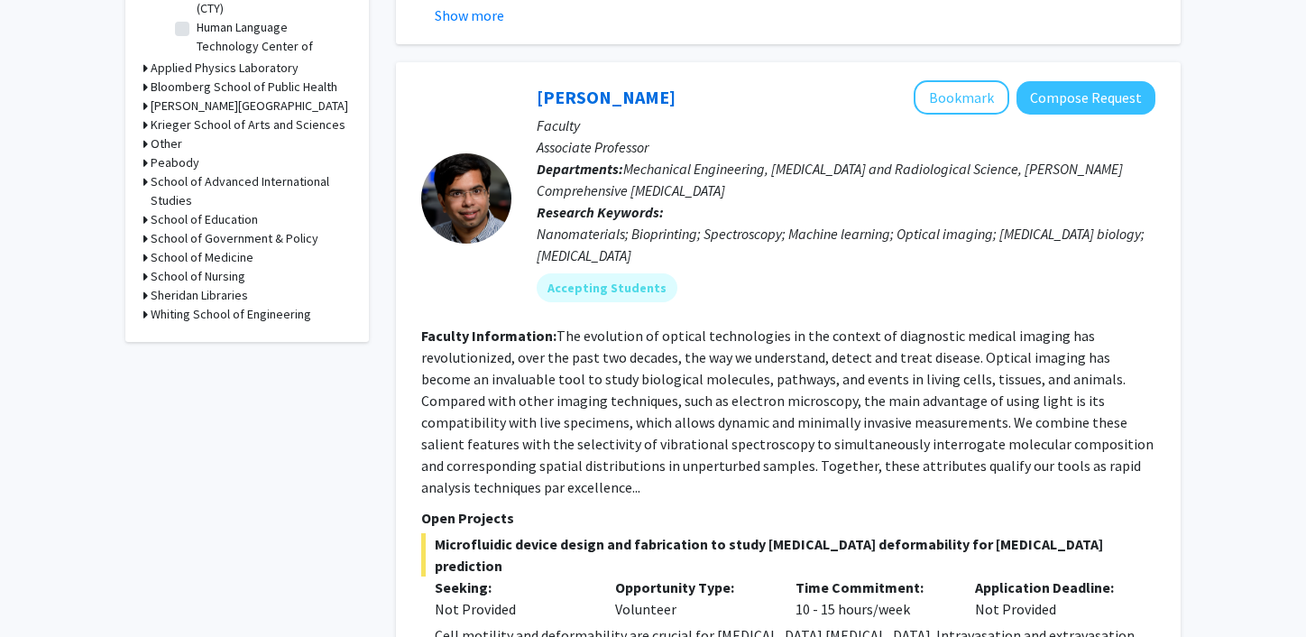
scroll to position [684, 0]
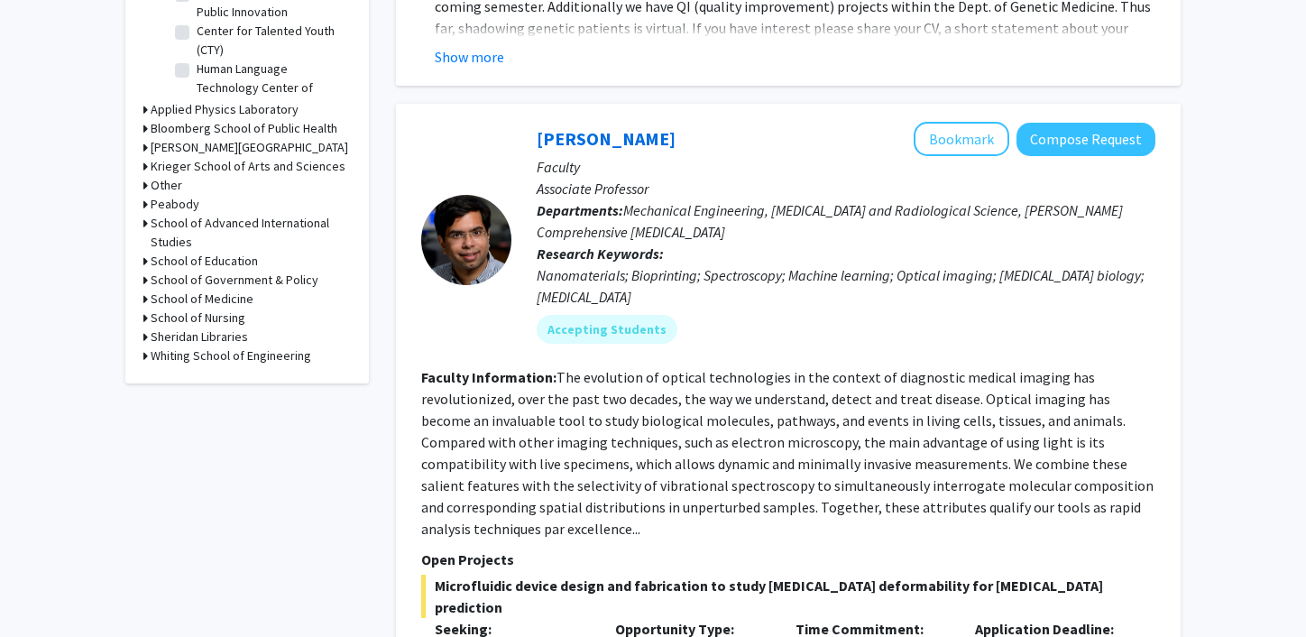
click at [209, 298] on h3 "School of Medicine" at bounding box center [202, 299] width 103 height 19
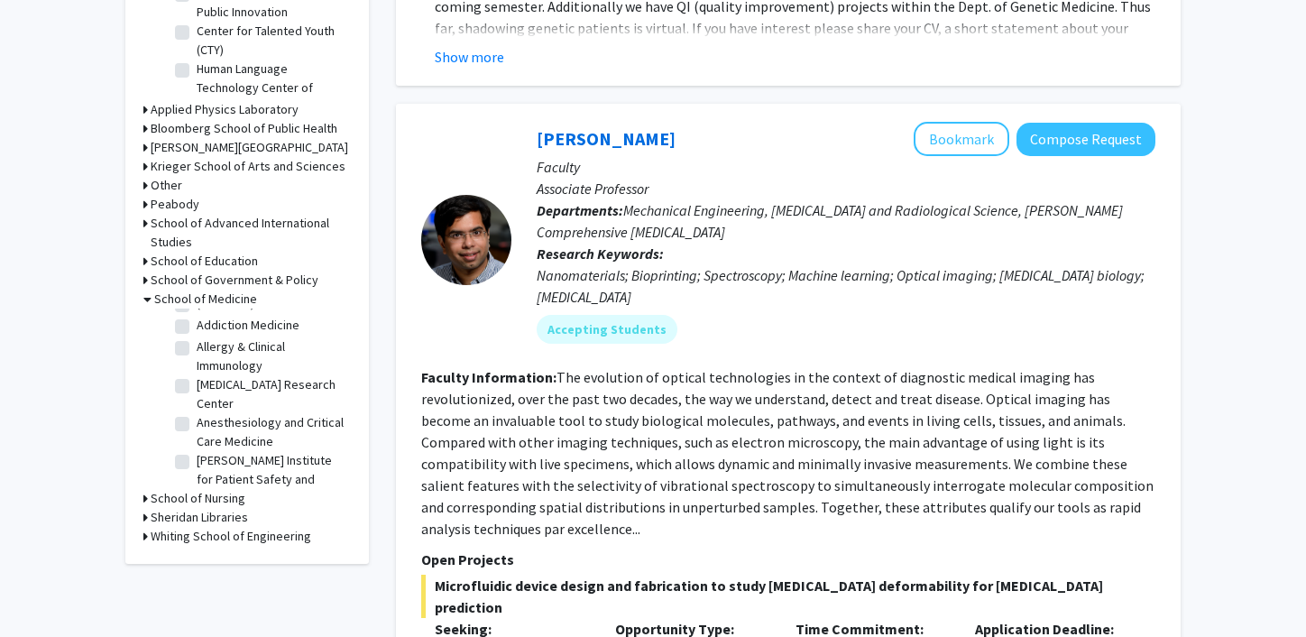
scroll to position [23, 0]
click at [197, 383] on label "Alzheimer's Disease Research Center" at bounding box center [272, 391] width 150 height 38
click at [197, 383] on input "Alzheimer's Disease Research Center" at bounding box center [203, 378] width 12 height 12
checkbox input "true"
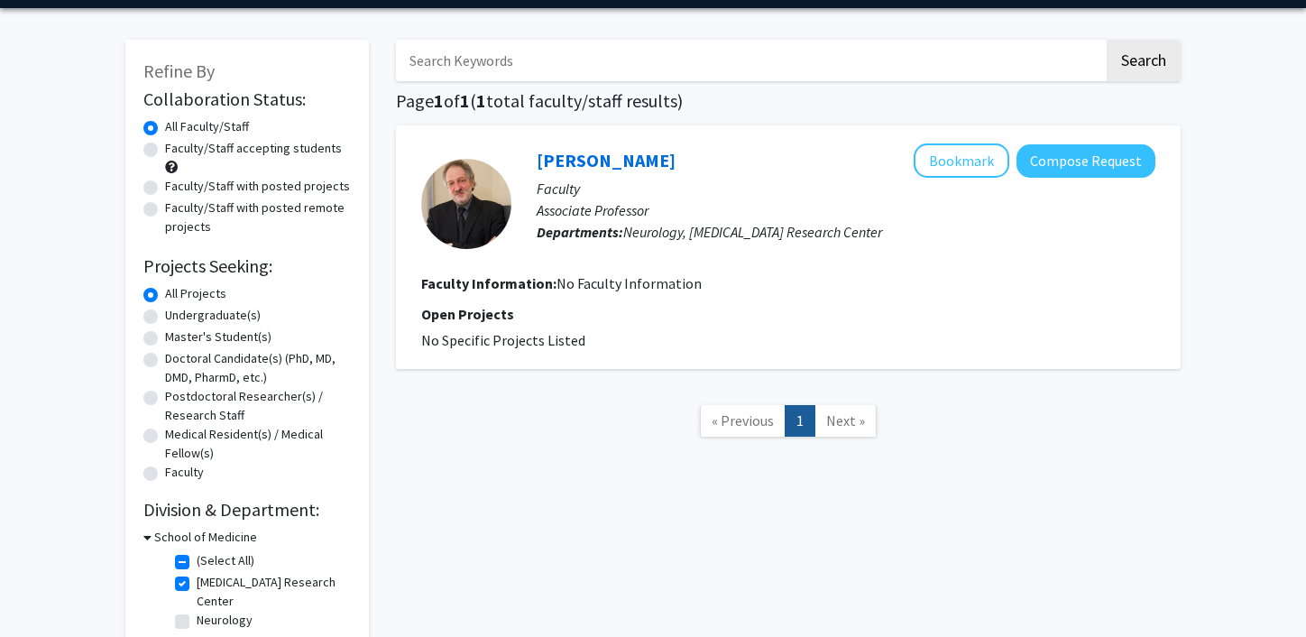
scroll to position [170, 0]
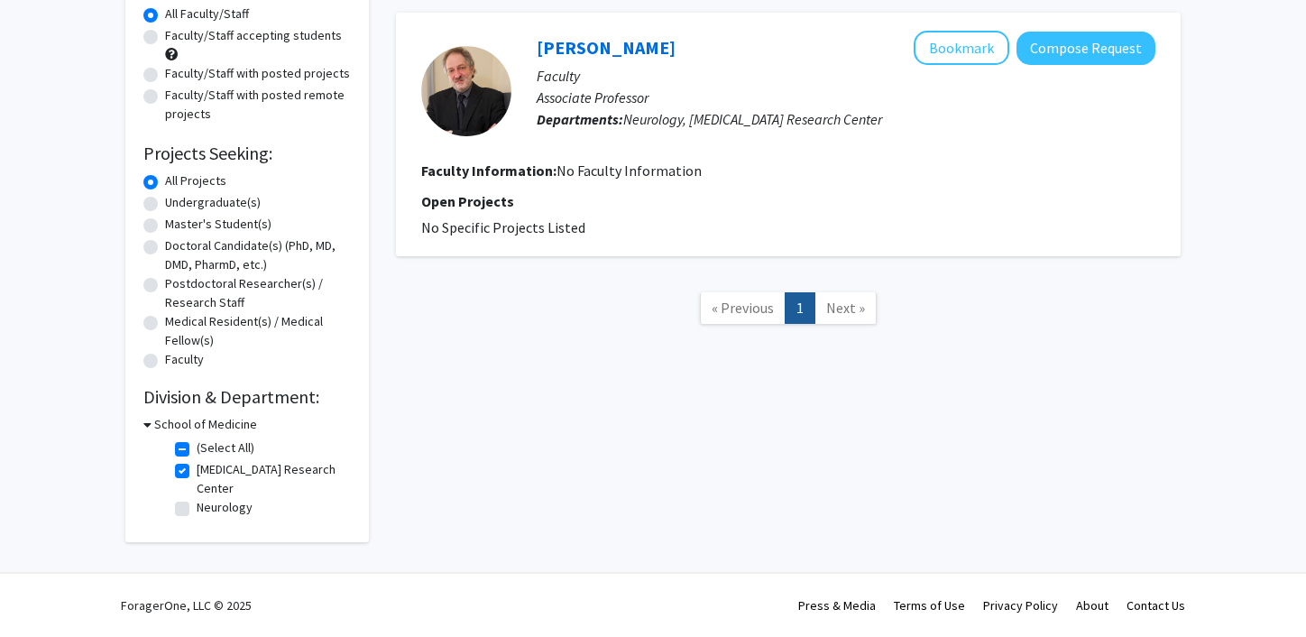
click at [197, 475] on label "Alzheimer's Disease Research Center" at bounding box center [272, 479] width 150 height 38
click at [197, 472] on input "Alzheimer's Disease Research Center" at bounding box center [203, 466] width 12 height 12
checkbox input "false"
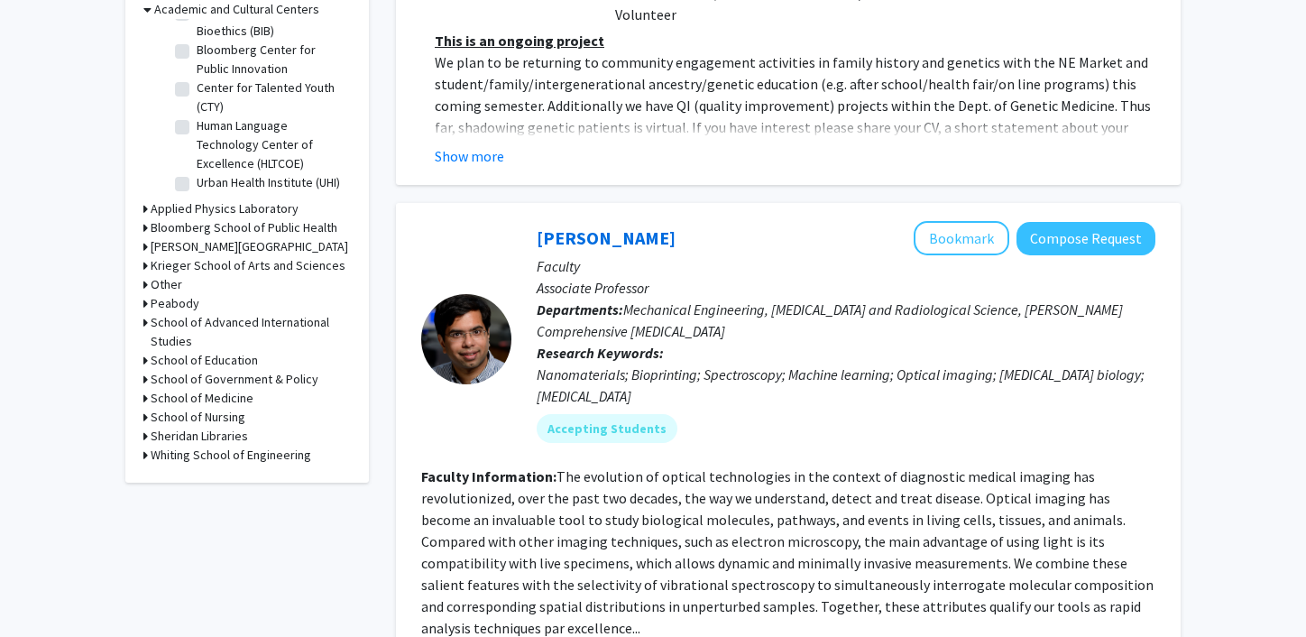
scroll to position [592, 0]
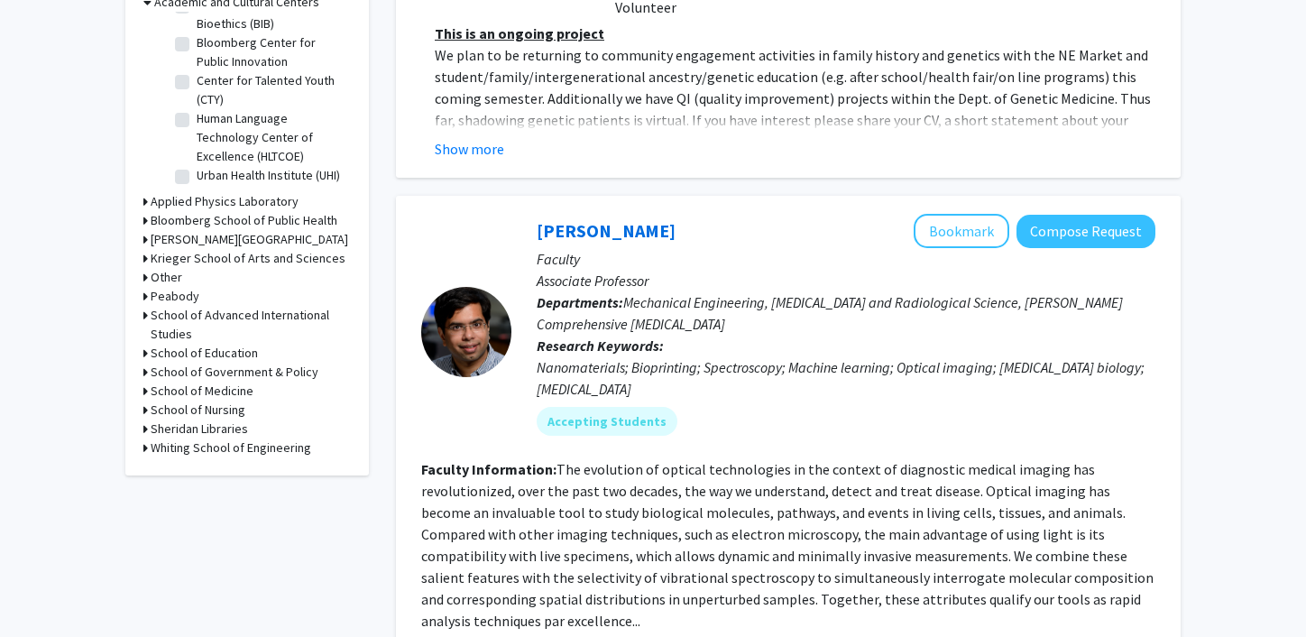
click at [203, 393] on h3 "School of Medicine" at bounding box center [202, 391] width 103 height 19
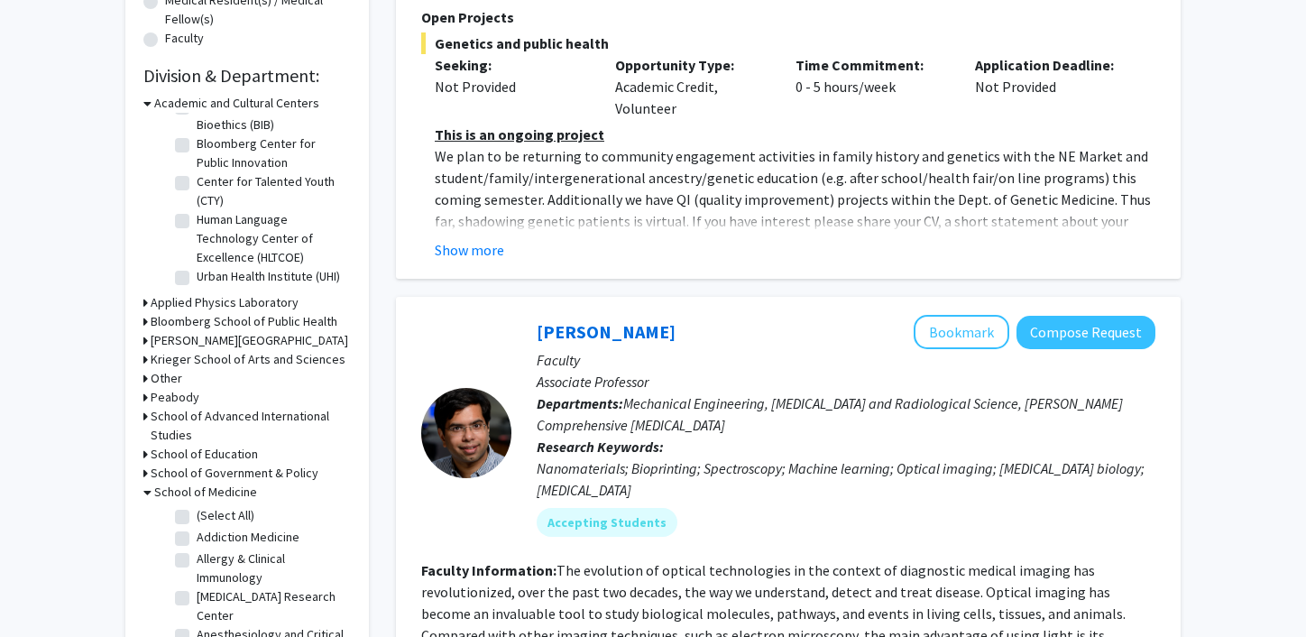
scroll to position [380, 0]
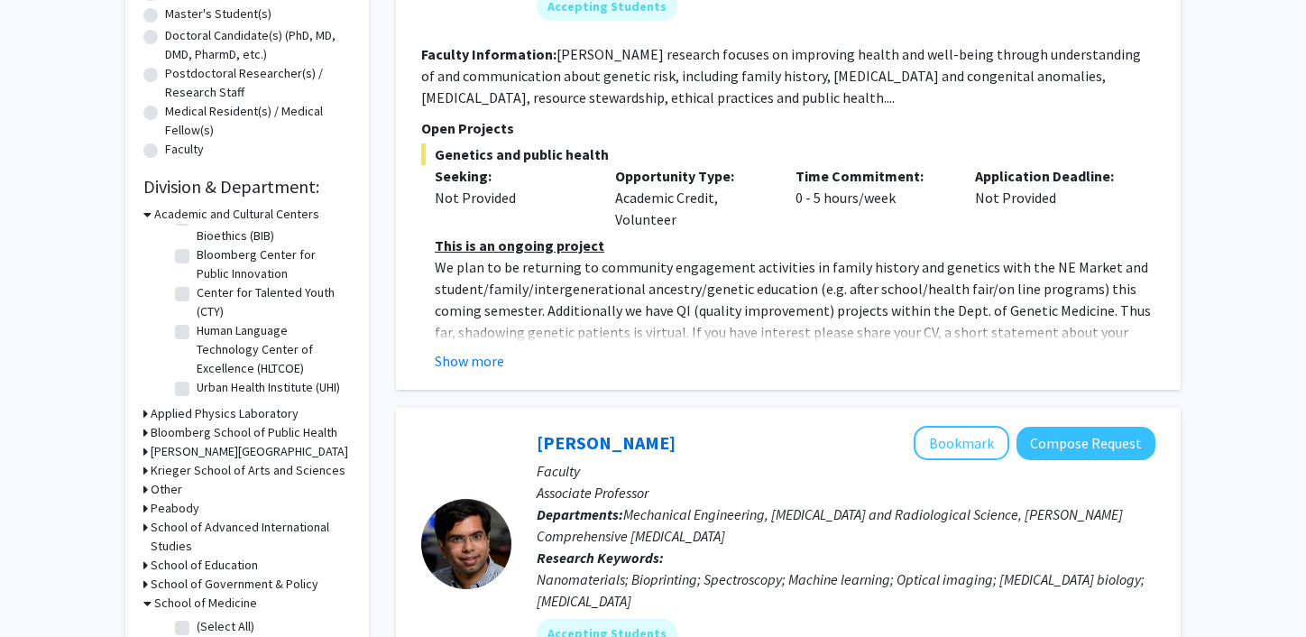
click at [171, 214] on h3 "Academic and Cultural Centers" at bounding box center [236, 214] width 165 height 19
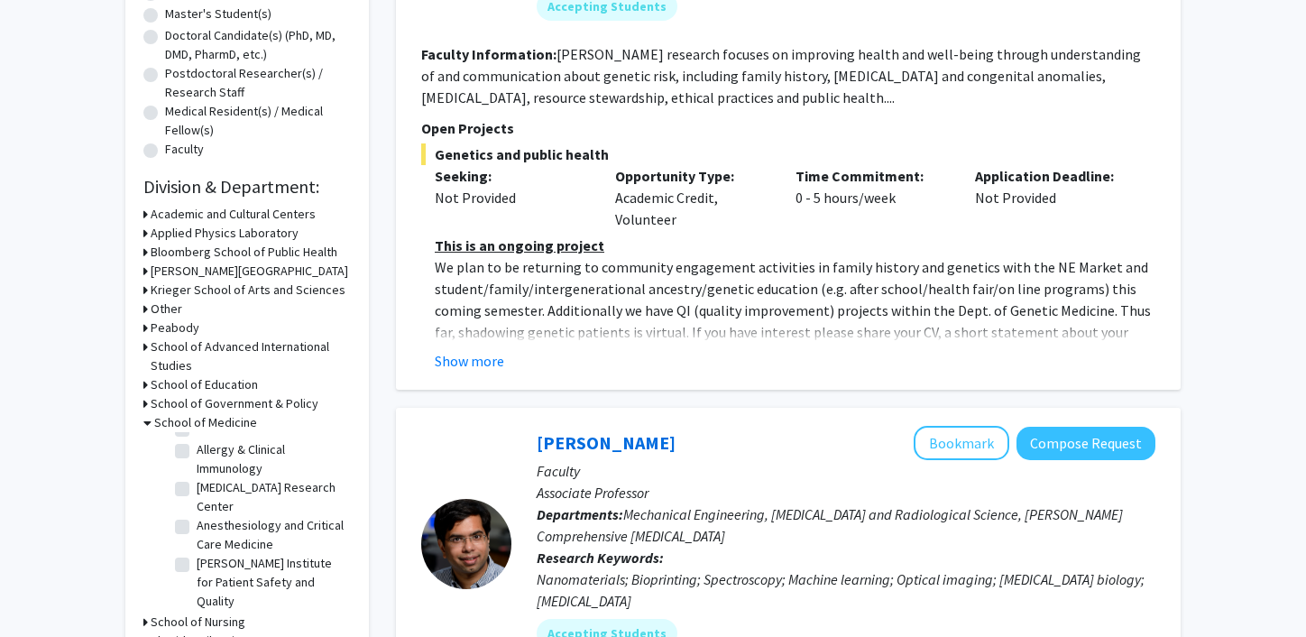
scroll to position [0, 0]
click at [197, 447] on label "(Select All)" at bounding box center [226, 446] width 58 height 19
click at [197, 447] on input "(Select All)" at bounding box center [203, 443] width 12 height 12
checkbox input "true"
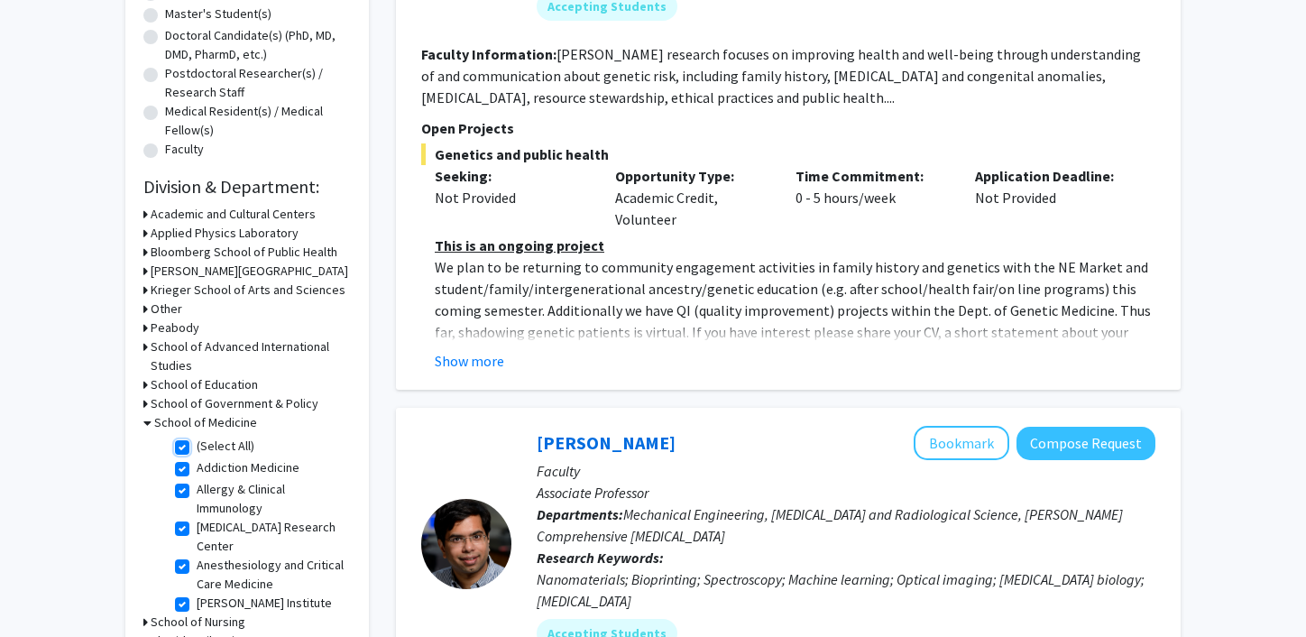
checkbox input "true"
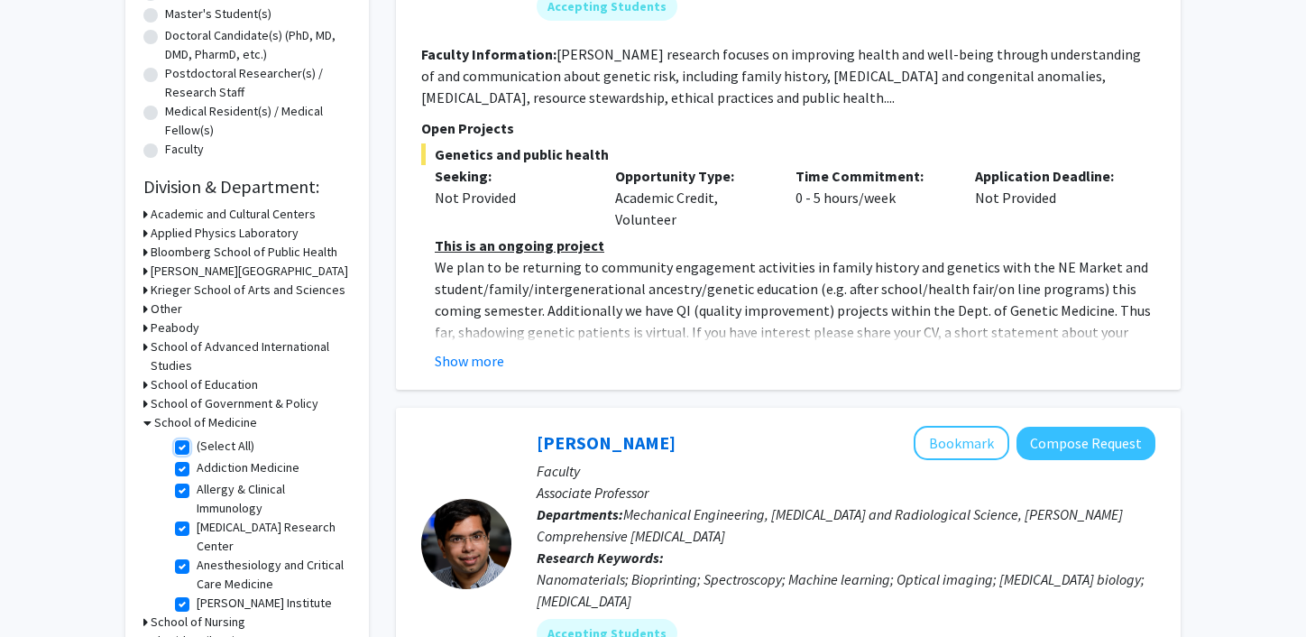
checkbox input "true"
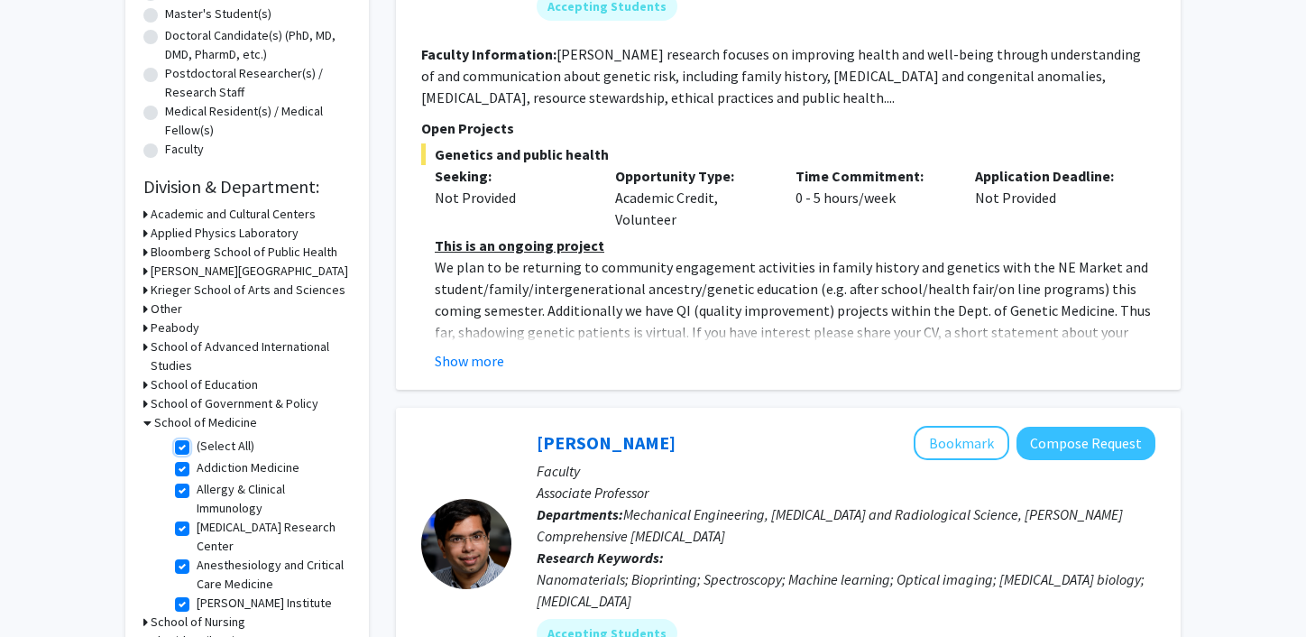
checkbox input "true"
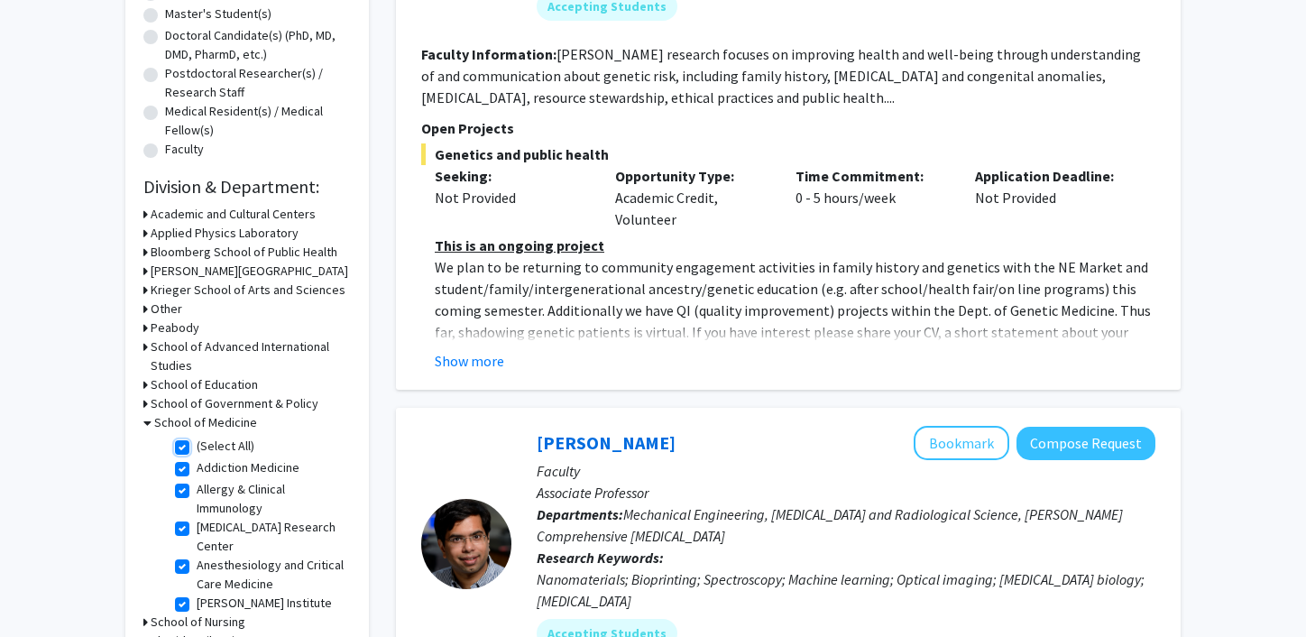
checkbox input "true"
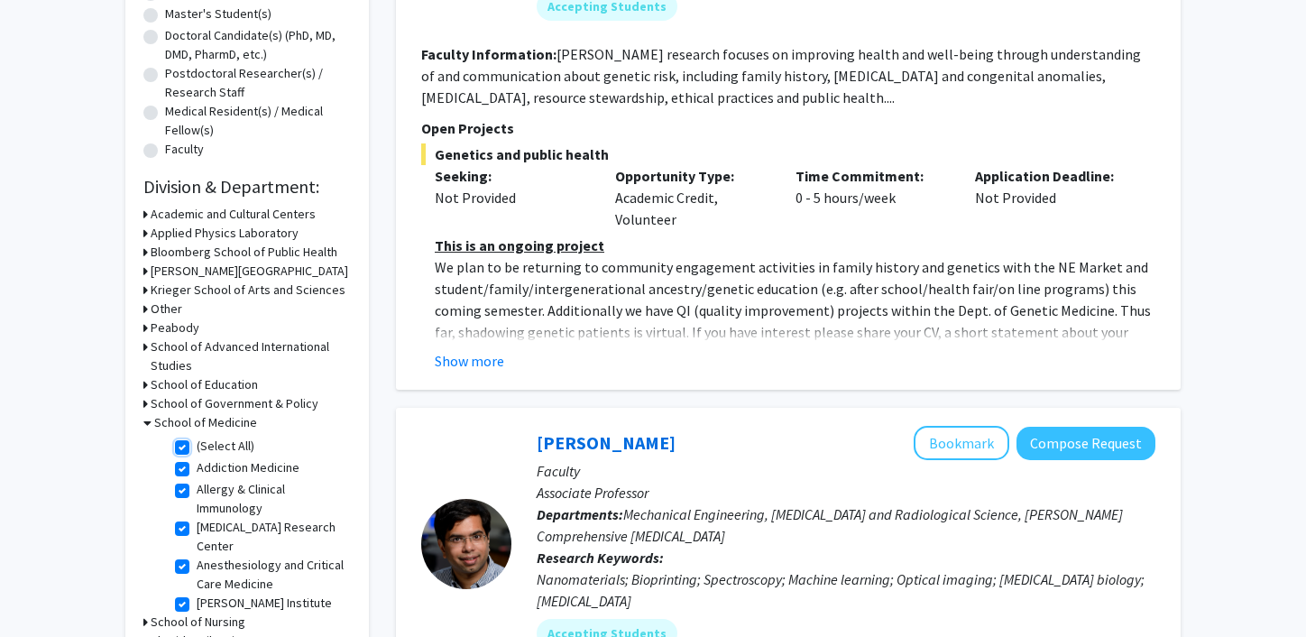
checkbox input "true"
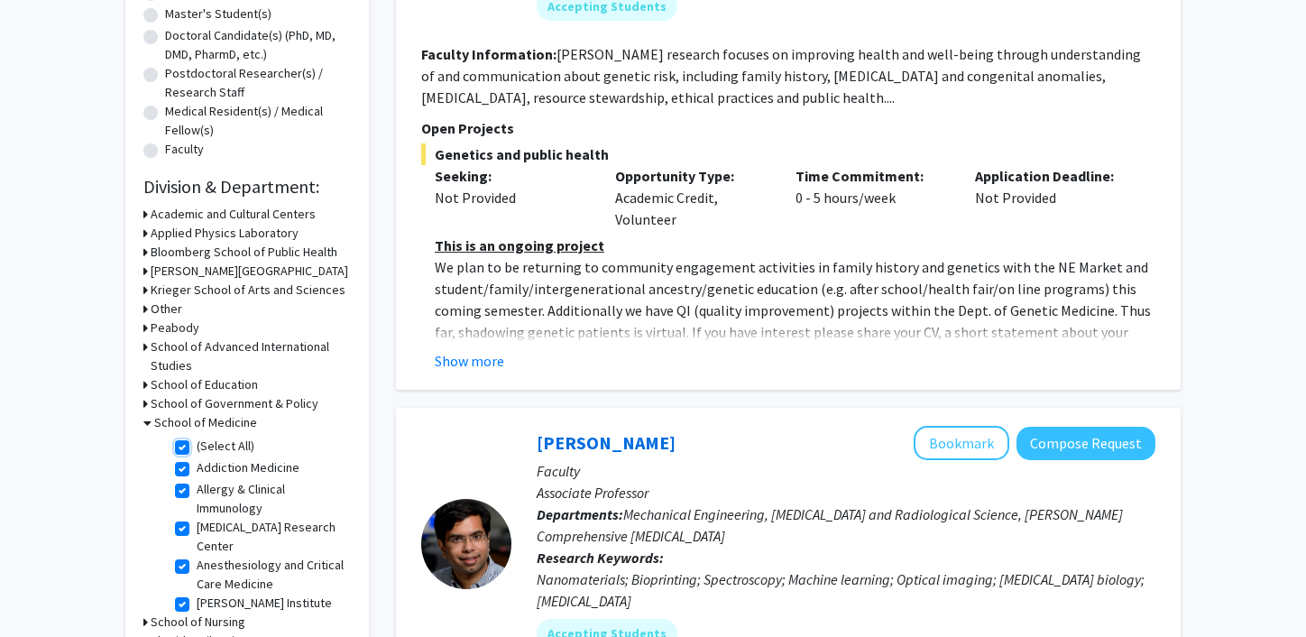
checkbox input "true"
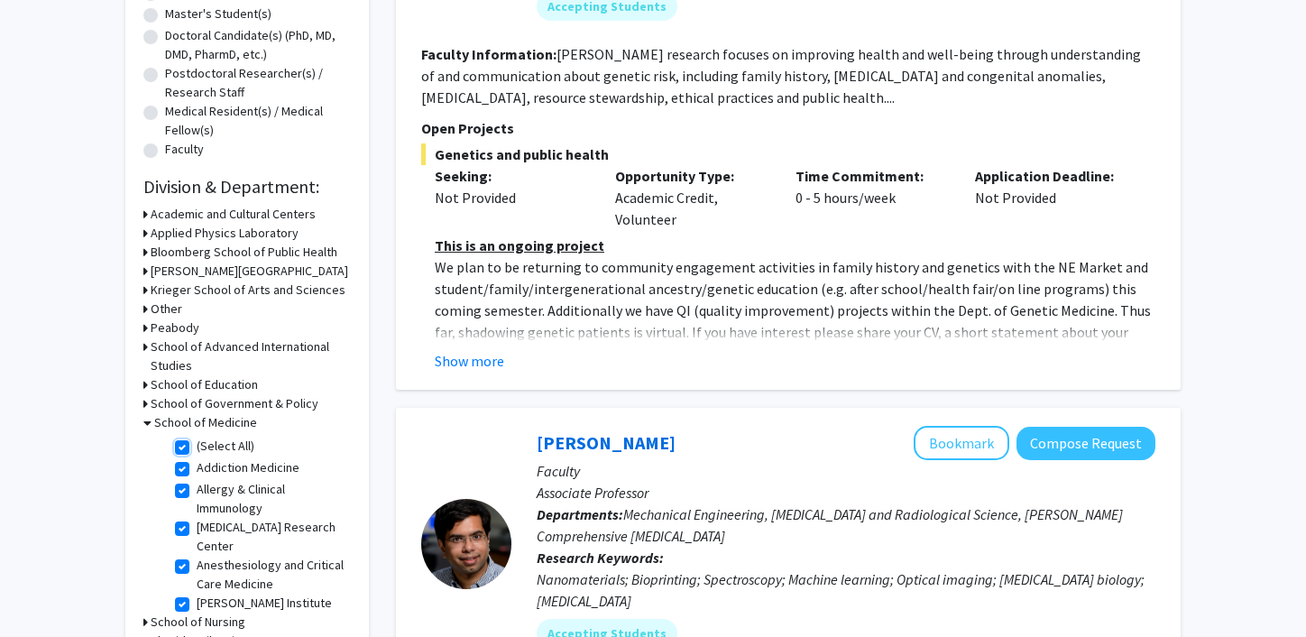
checkbox input "true"
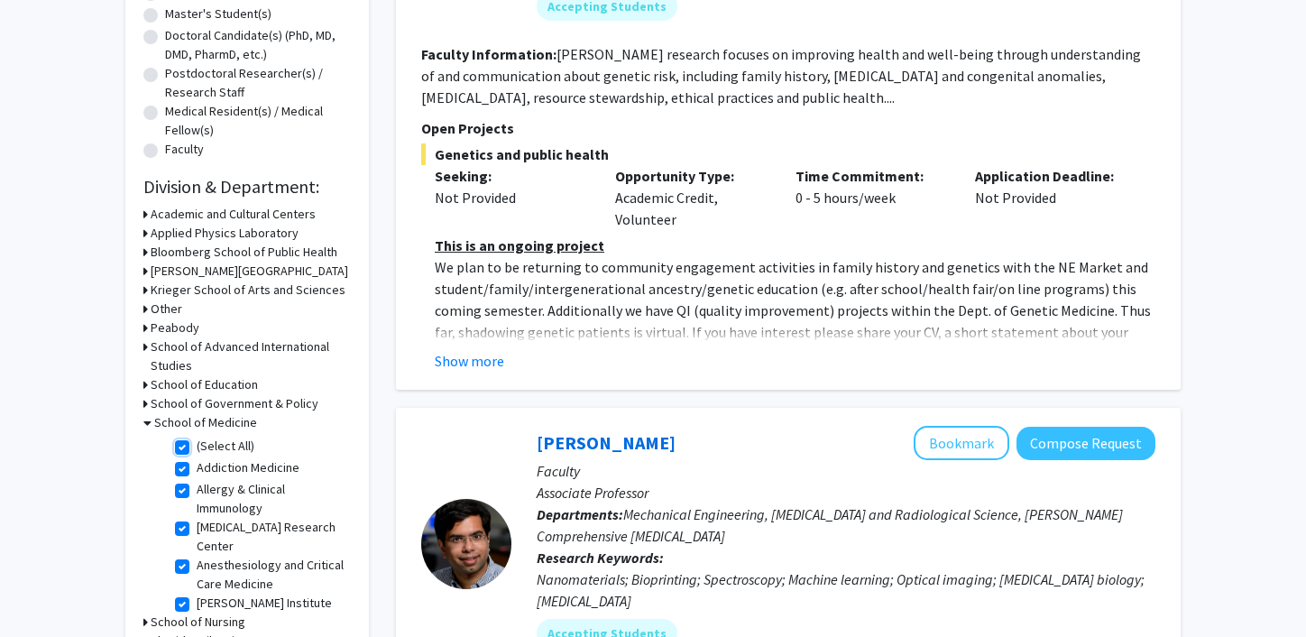
checkbox input "true"
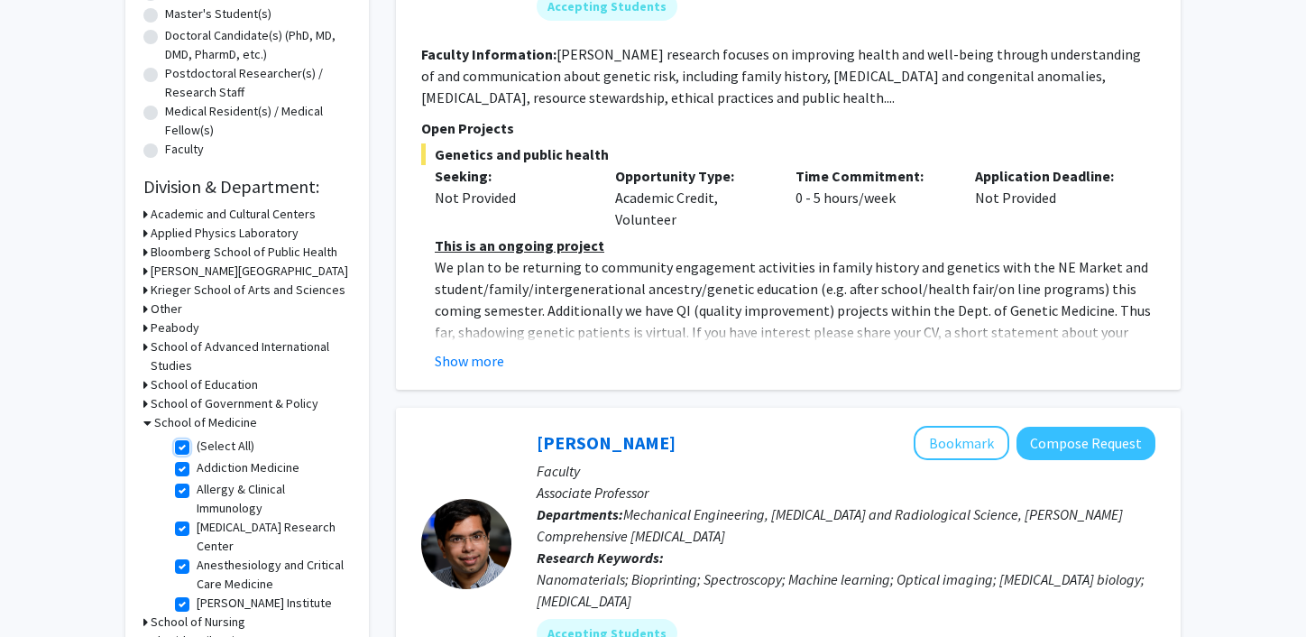
checkbox input "true"
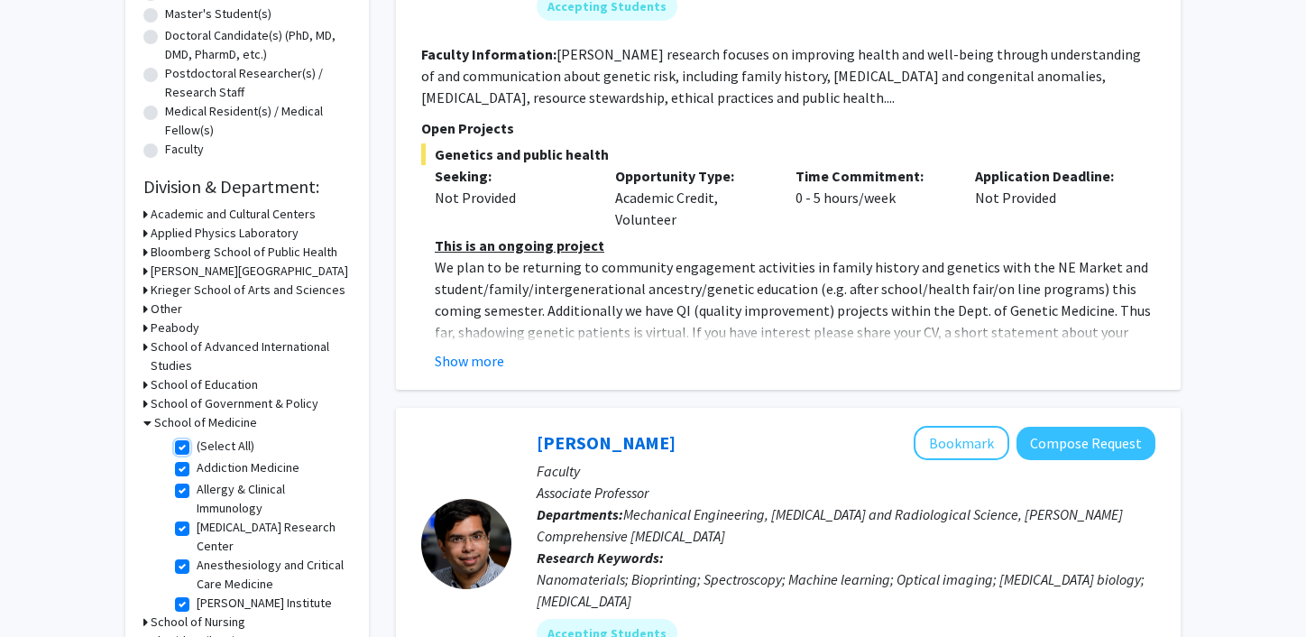
checkbox input "true"
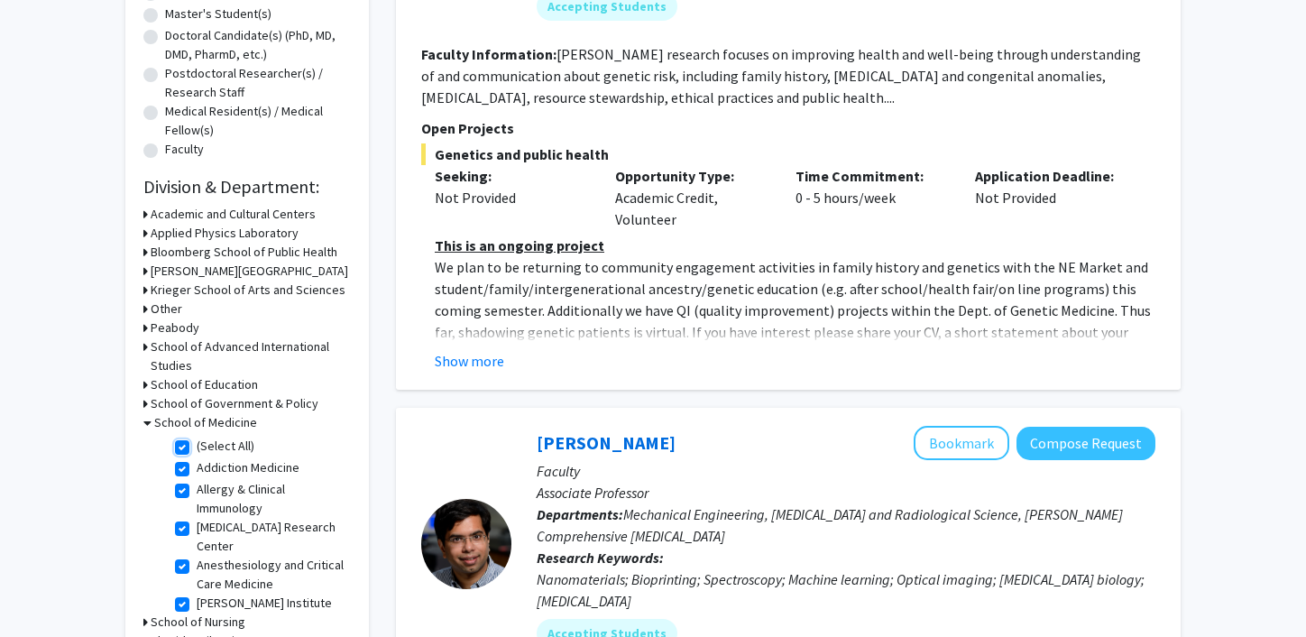
checkbox input "true"
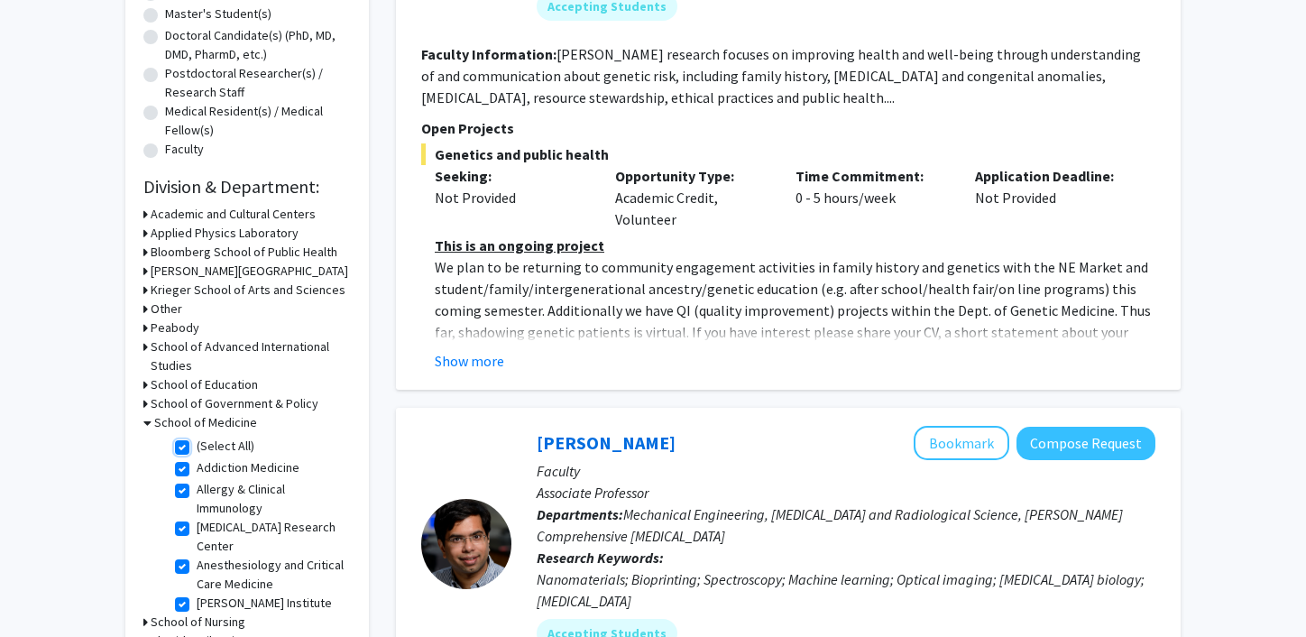
checkbox input "true"
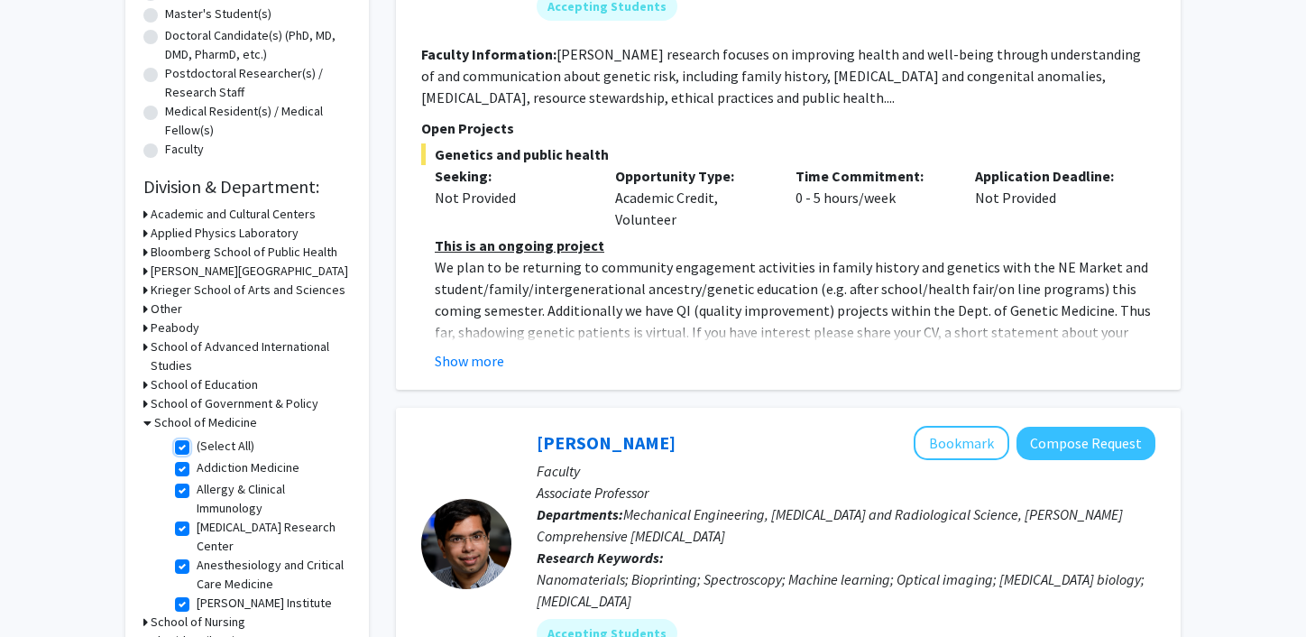
checkbox input "true"
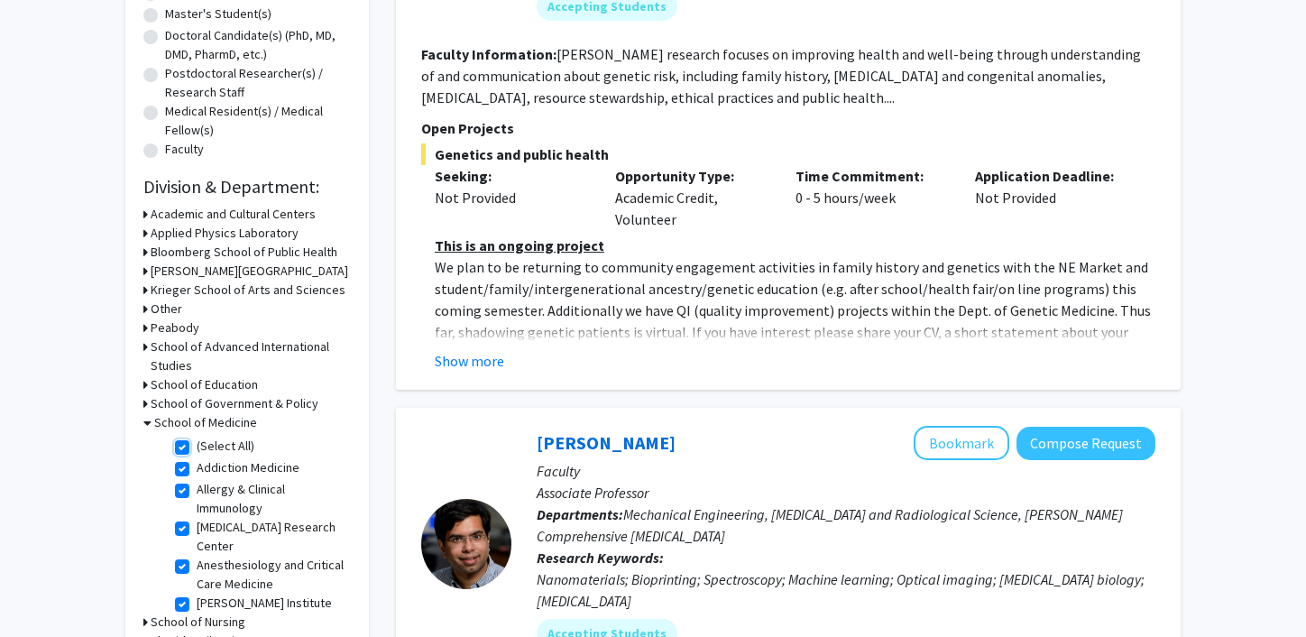
checkbox input "true"
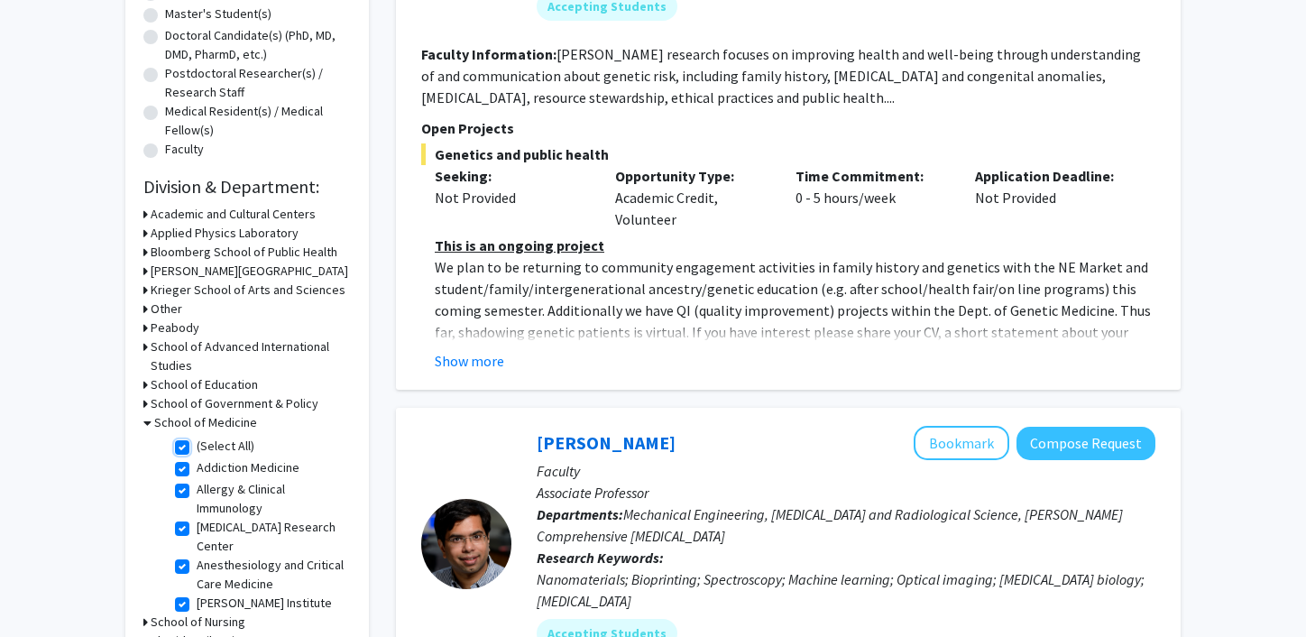
checkbox input "true"
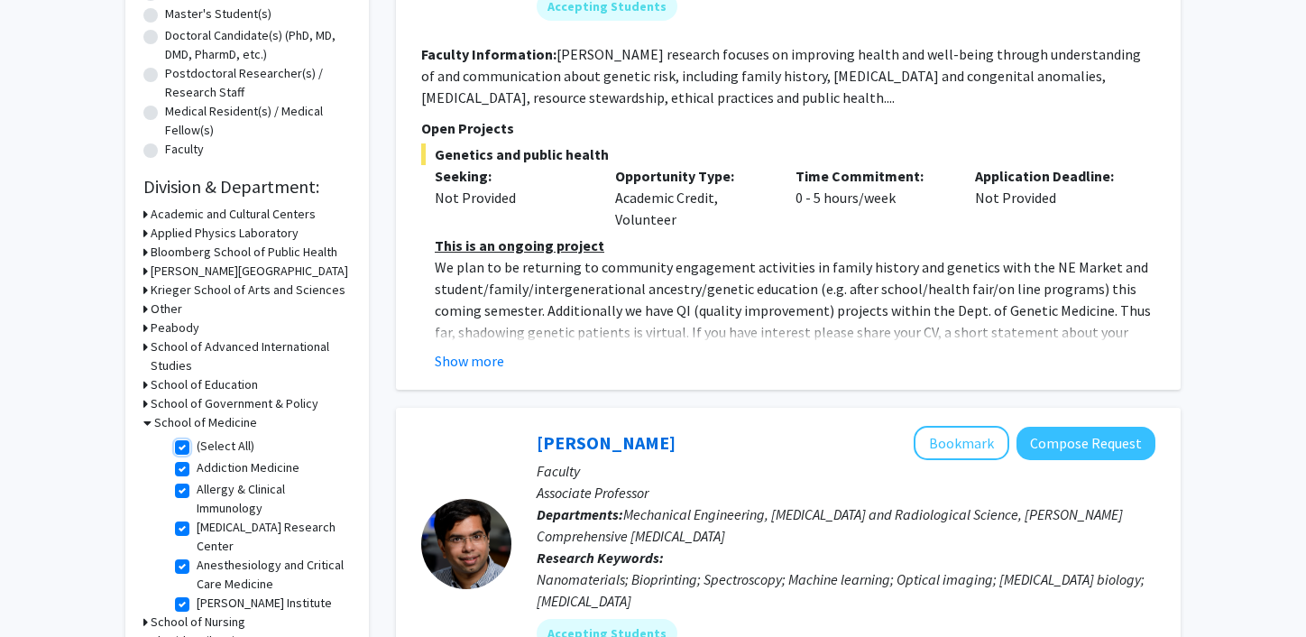
checkbox input "true"
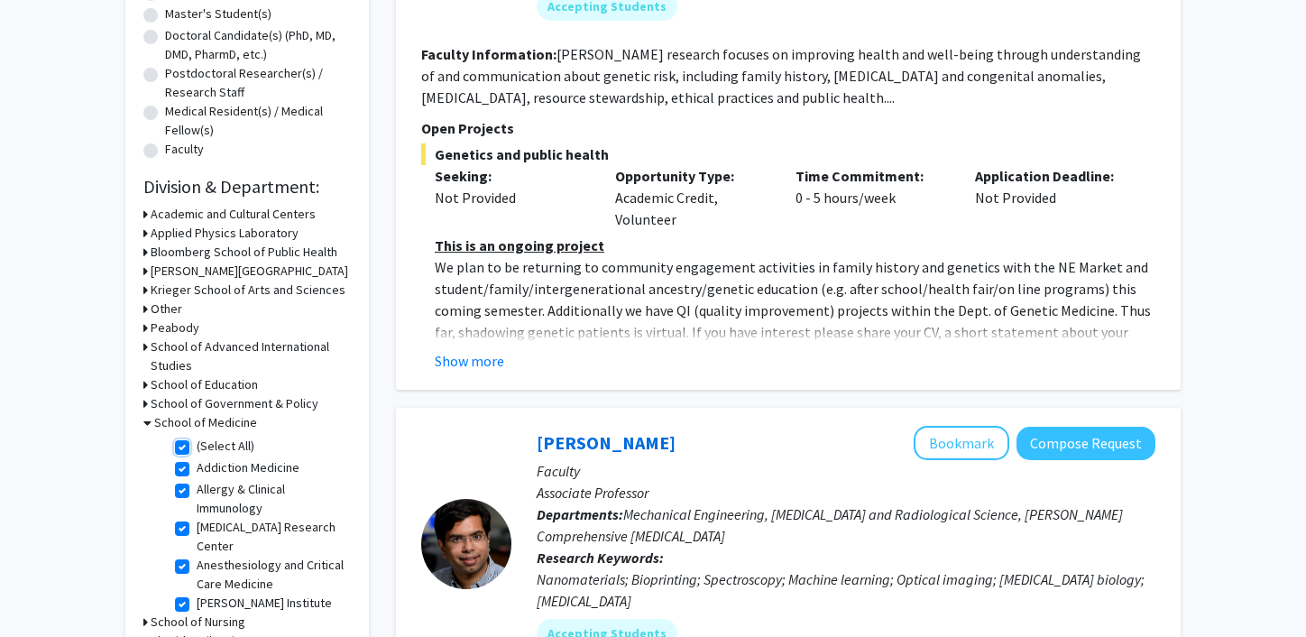
checkbox input "true"
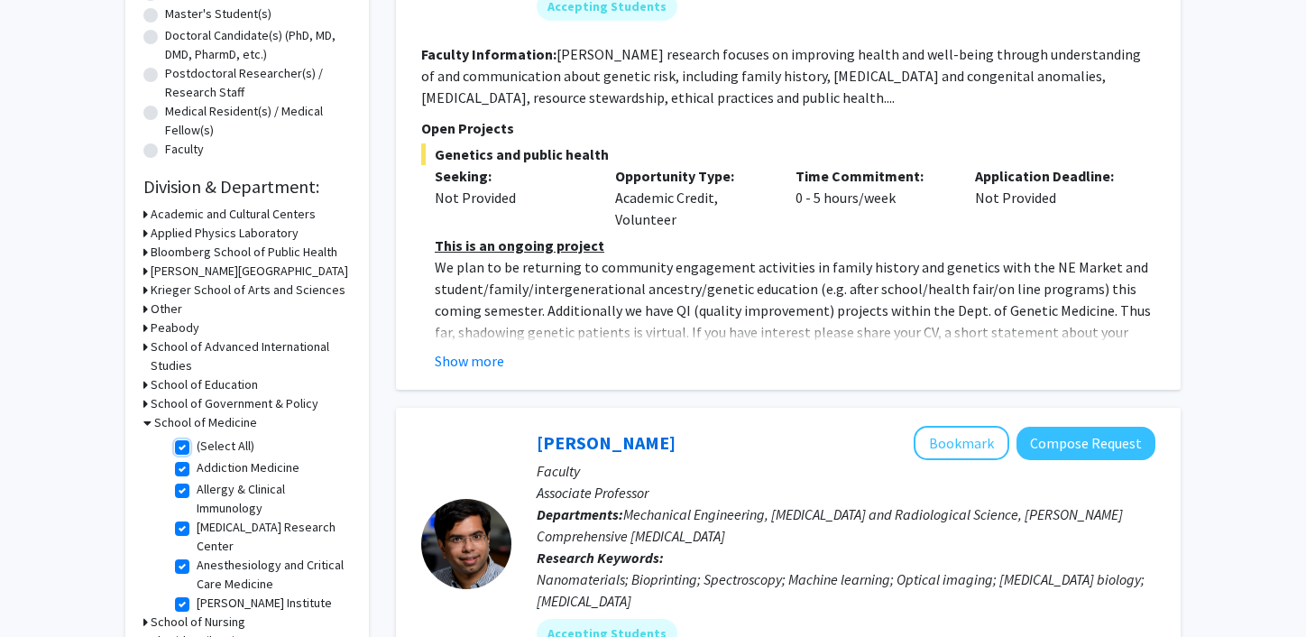
checkbox input "true"
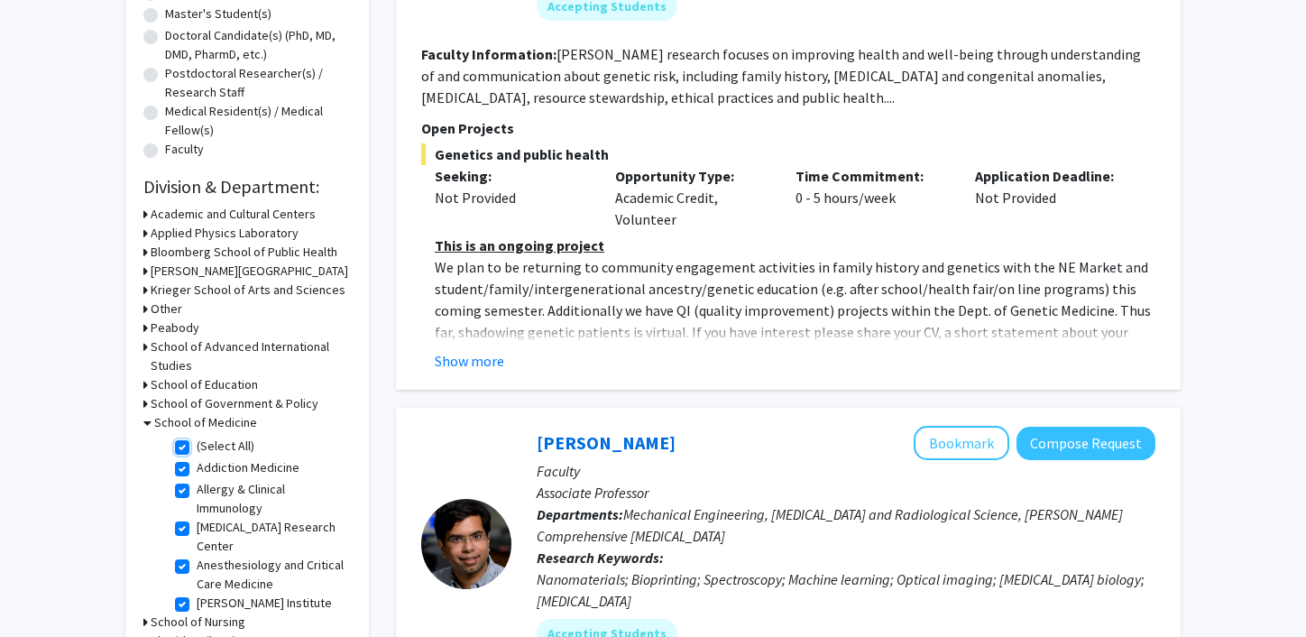
checkbox input "true"
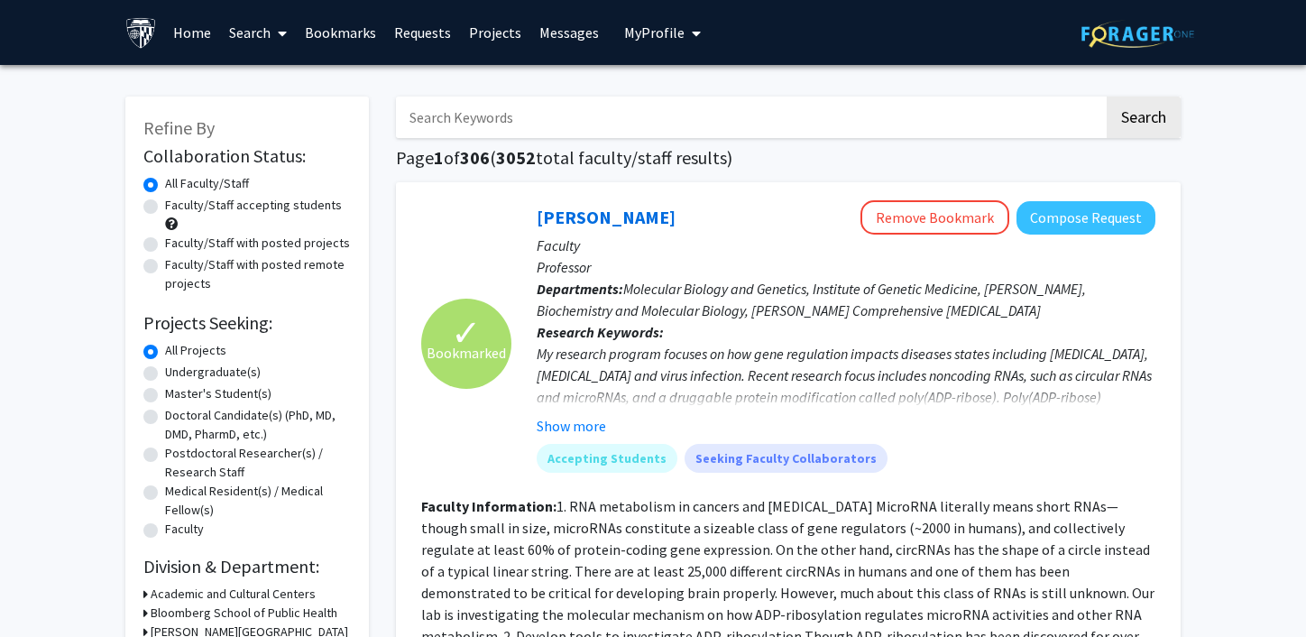
click at [540, 120] on input "Search Keywords" at bounding box center [750, 117] width 708 height 41
type input "research"
click at [1107, 97] on button "Search" at bounding box center [1144, 117] width 74 height 41
checkbox input "false"
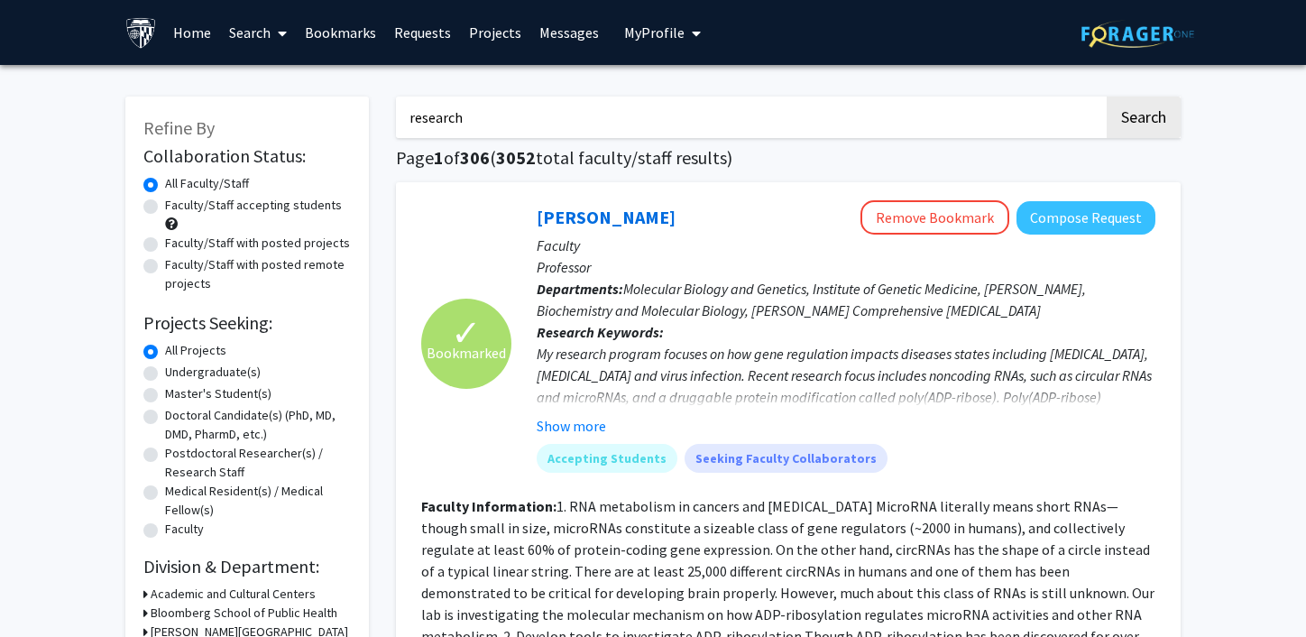
checkbox input "false"
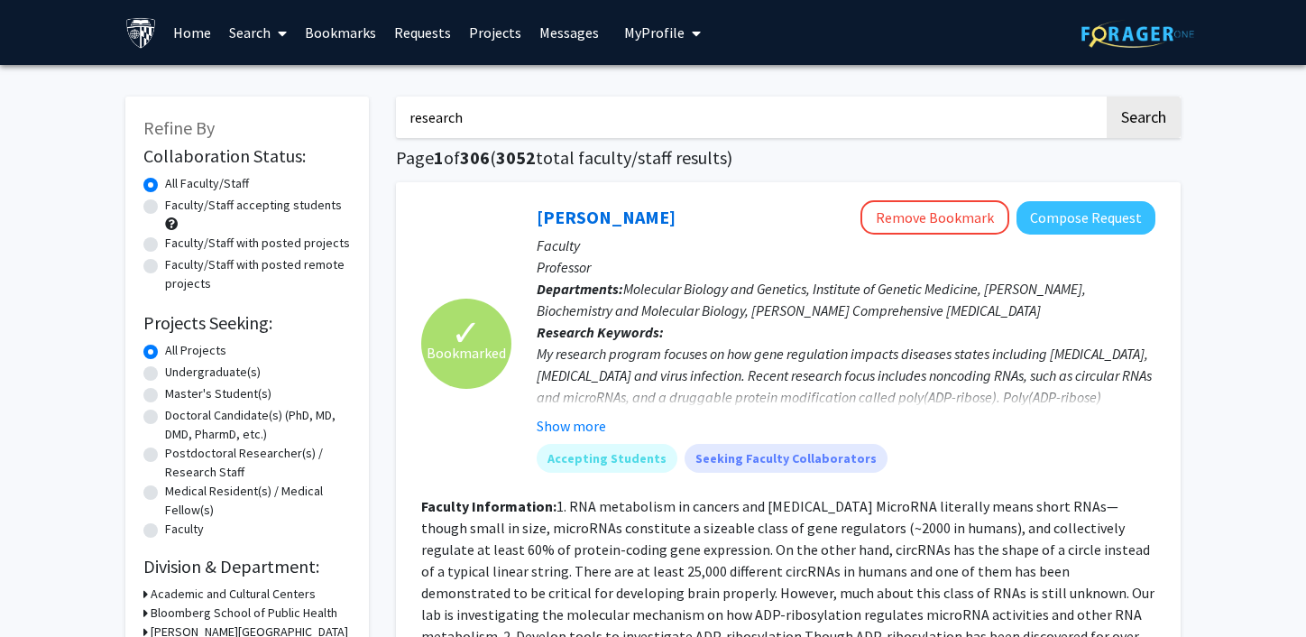
checkbox input "false"
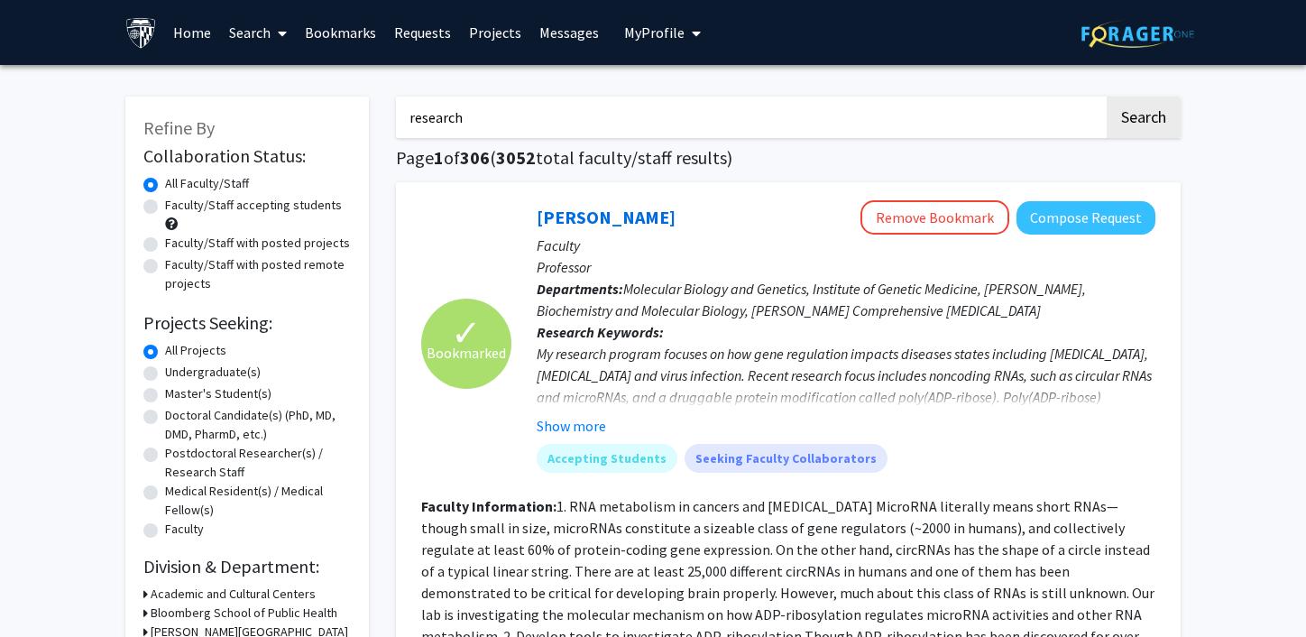
checkbox input "false"
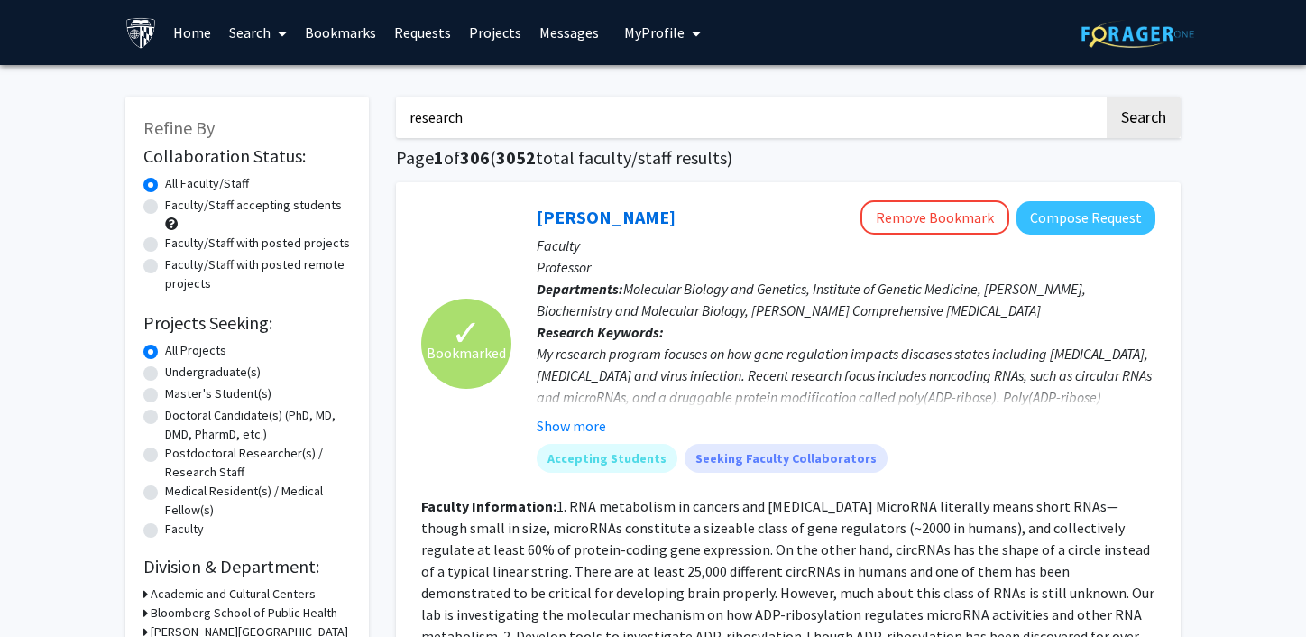
checkbox input "false"
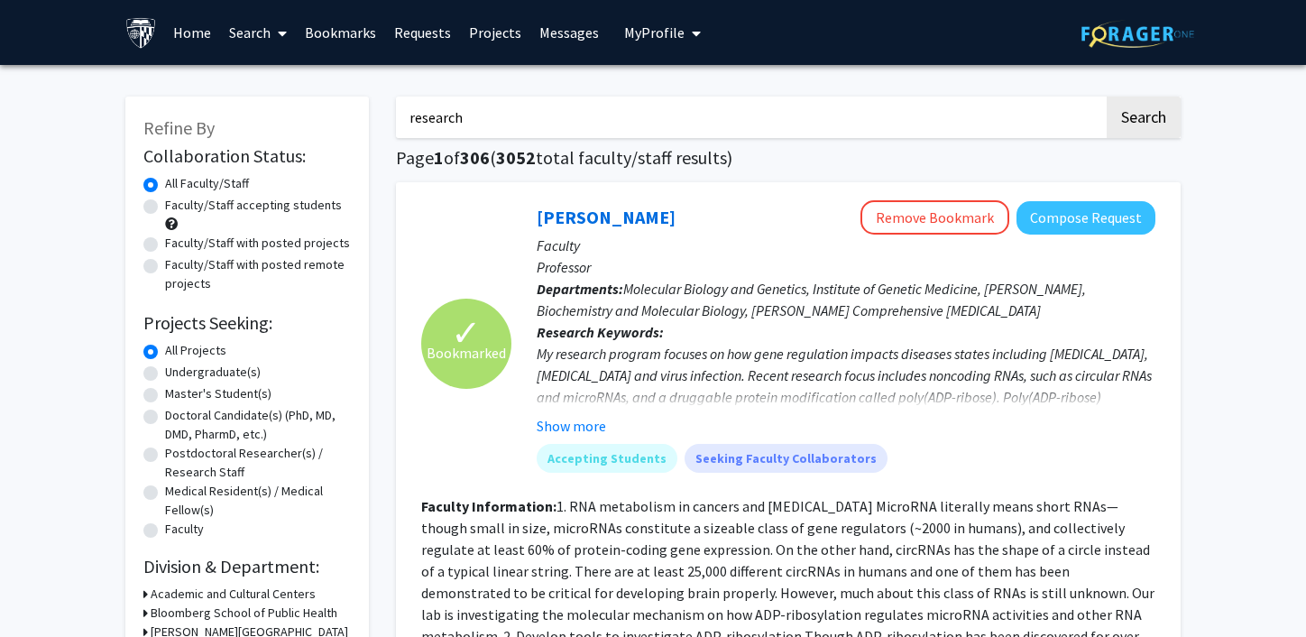
checkbox input "false"
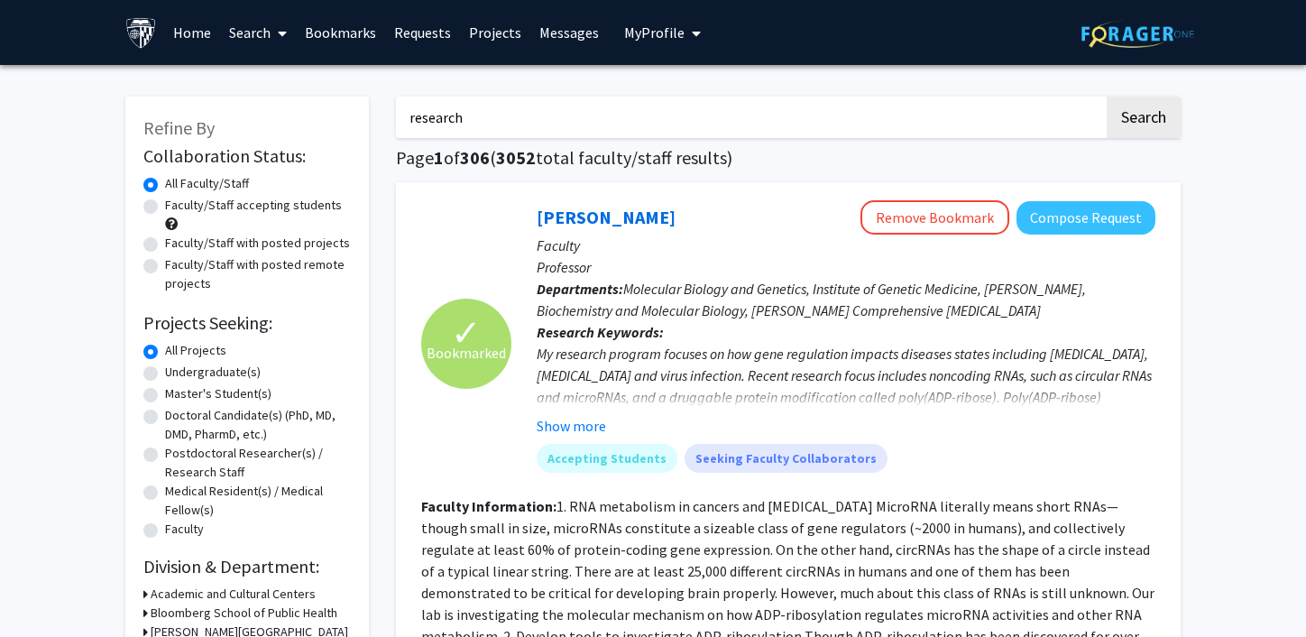
checkbox input "false"
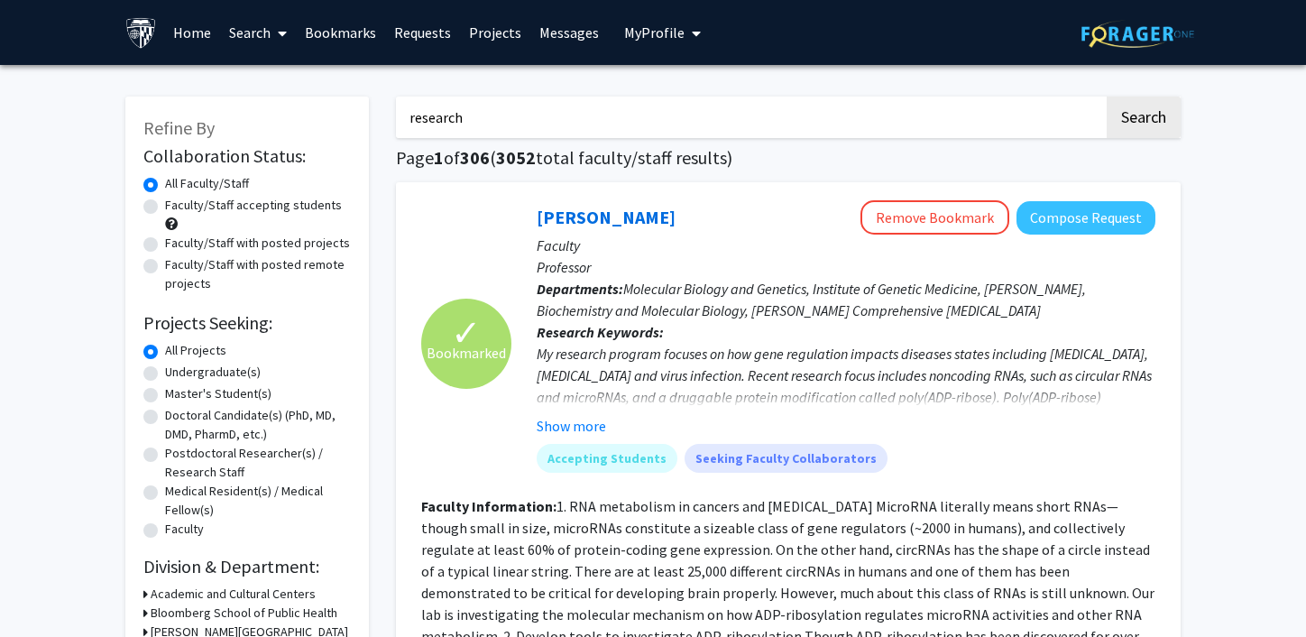
checkbox input "false"
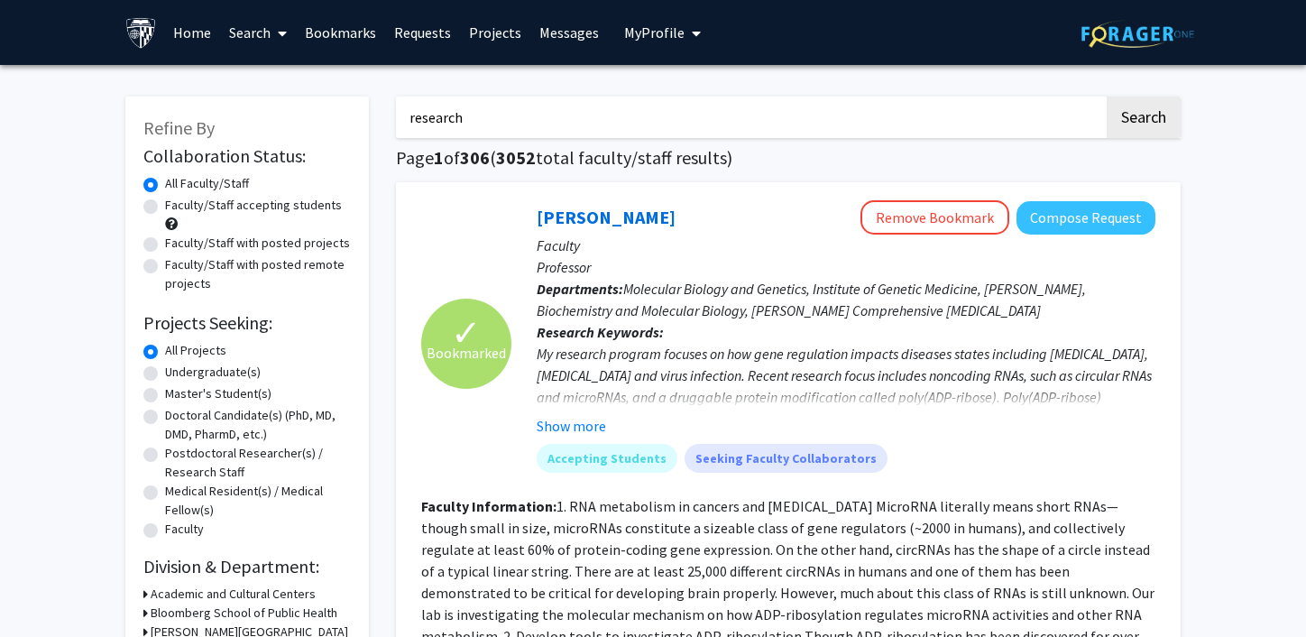
checkbox input "false"
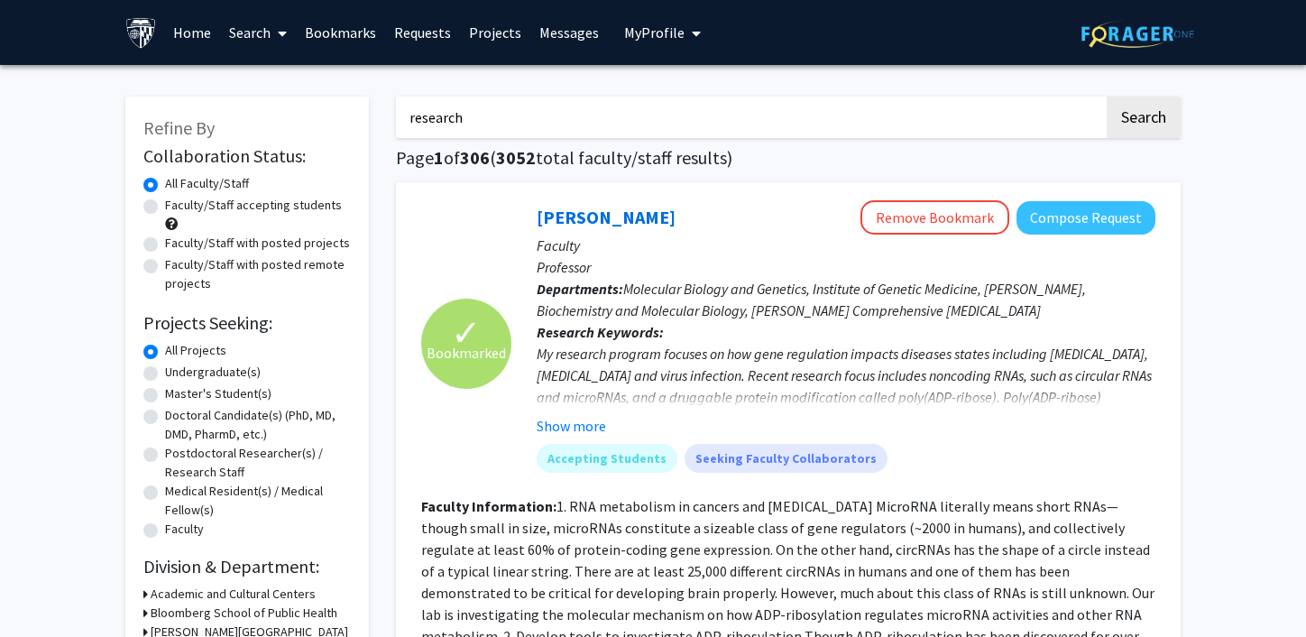
checkbox input "false"
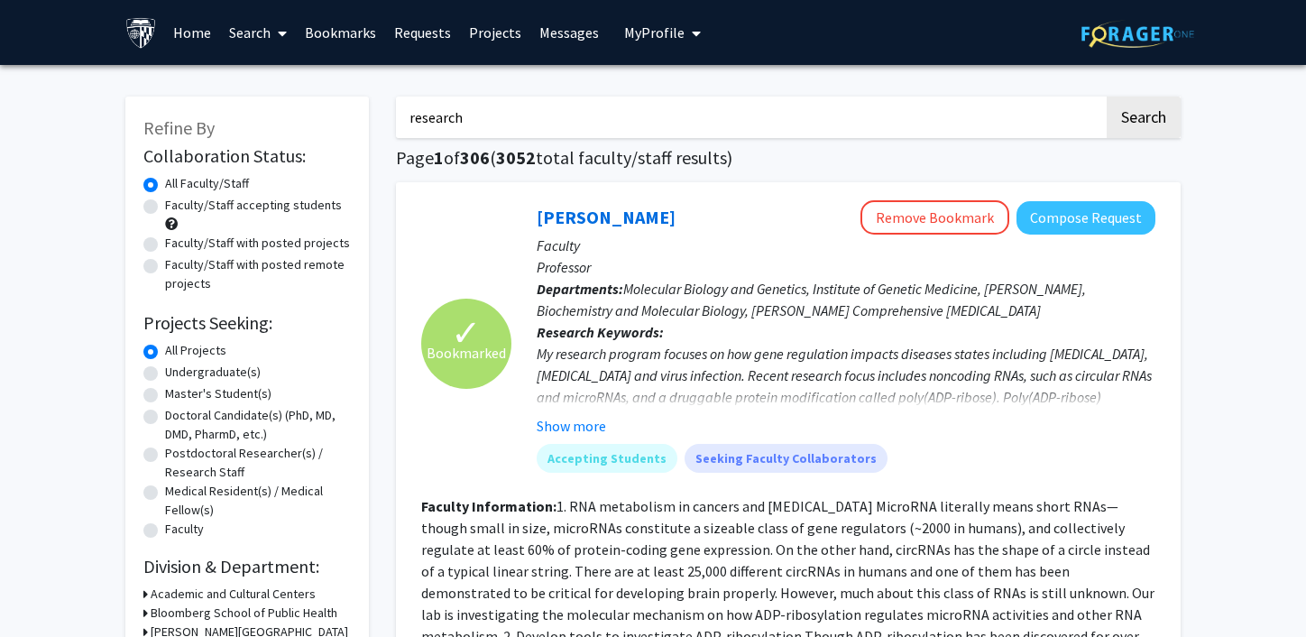
checkbox input "false"
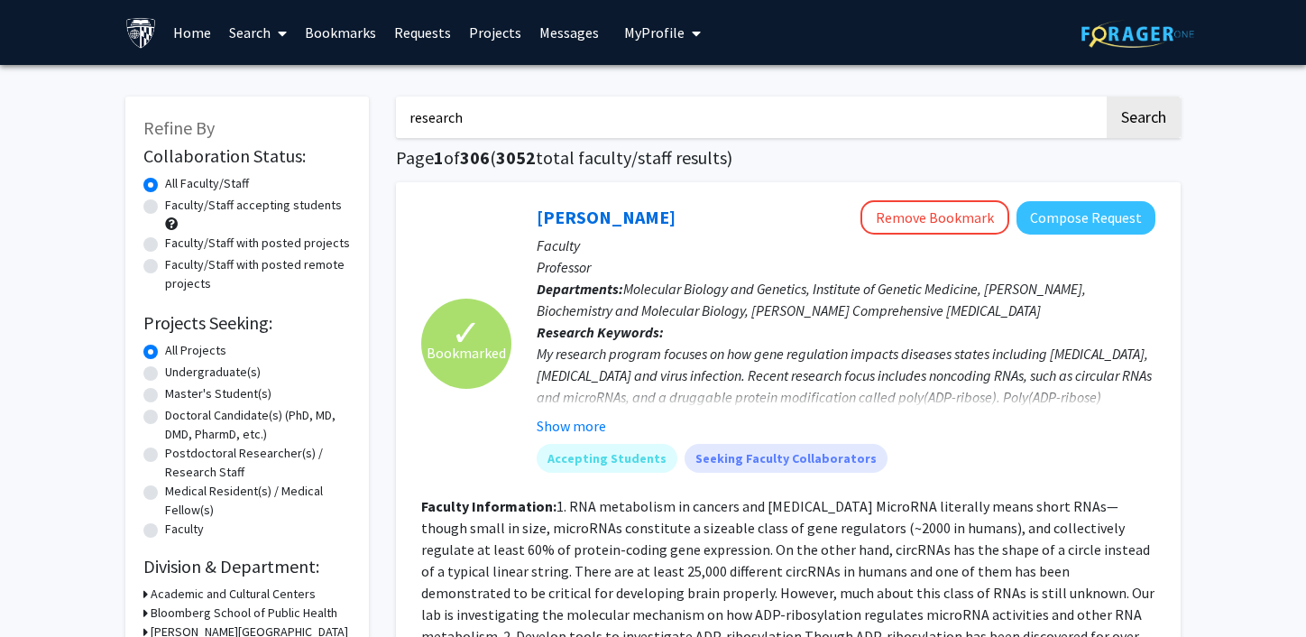
checkbox input "false"
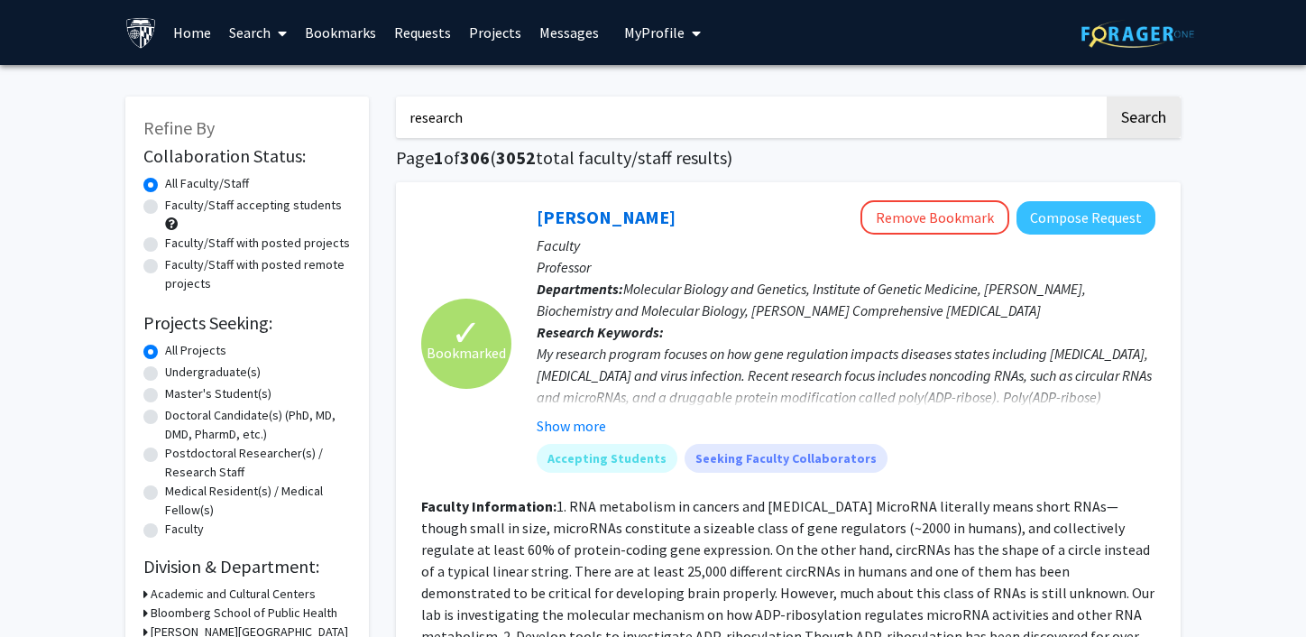
checkbox input "false"
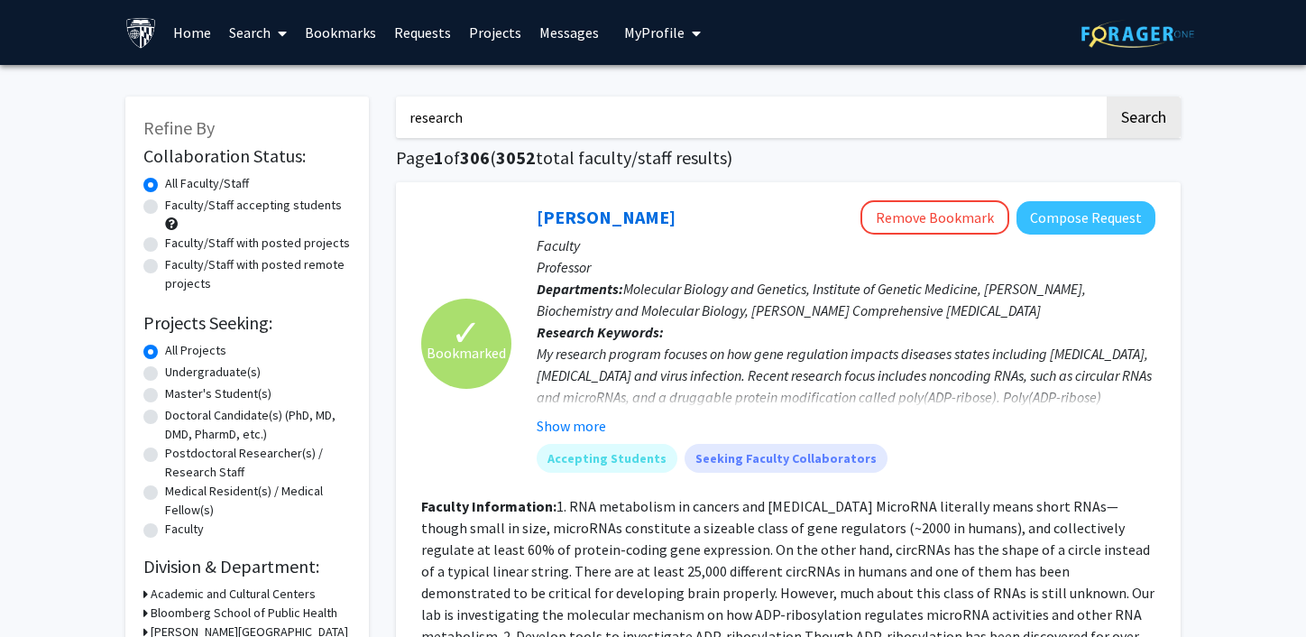
checkbox input "false"
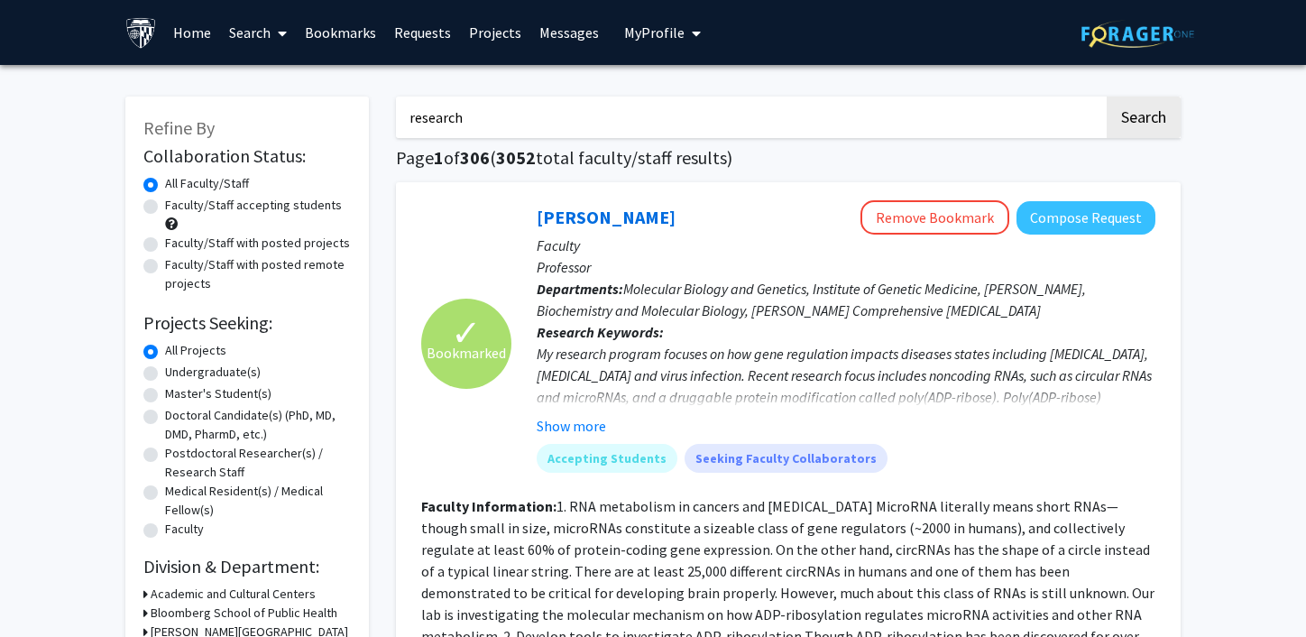
checkbox input "false"
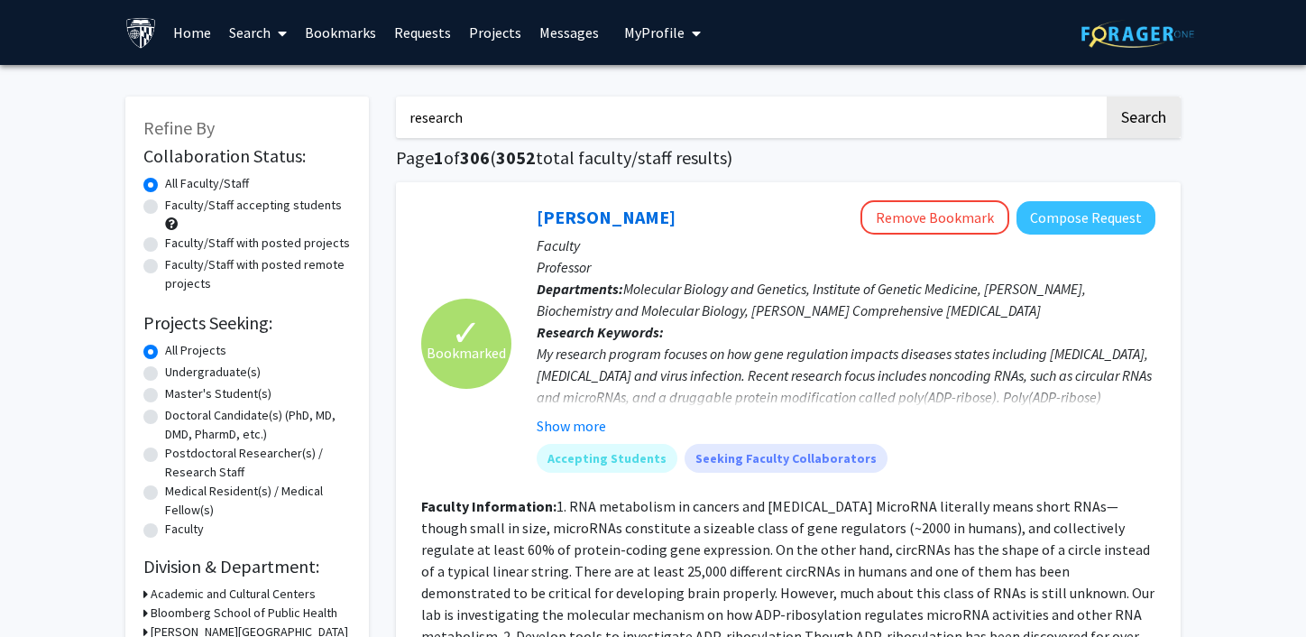
checkbox input "false"
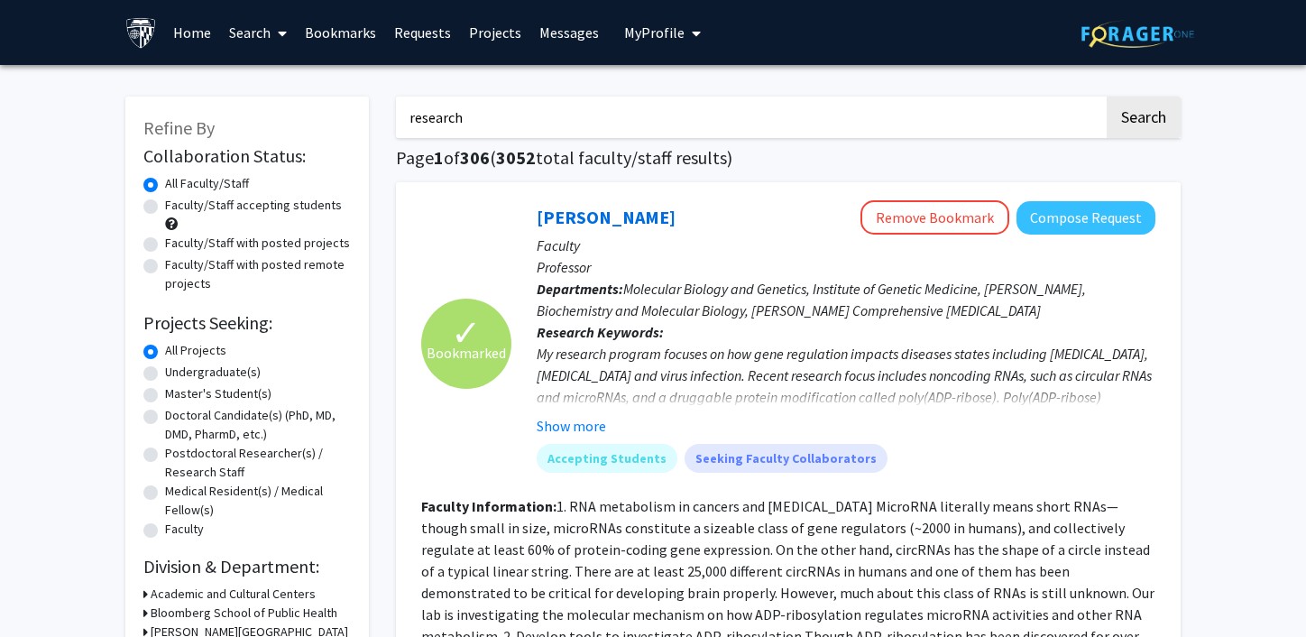
checkbox input "false"
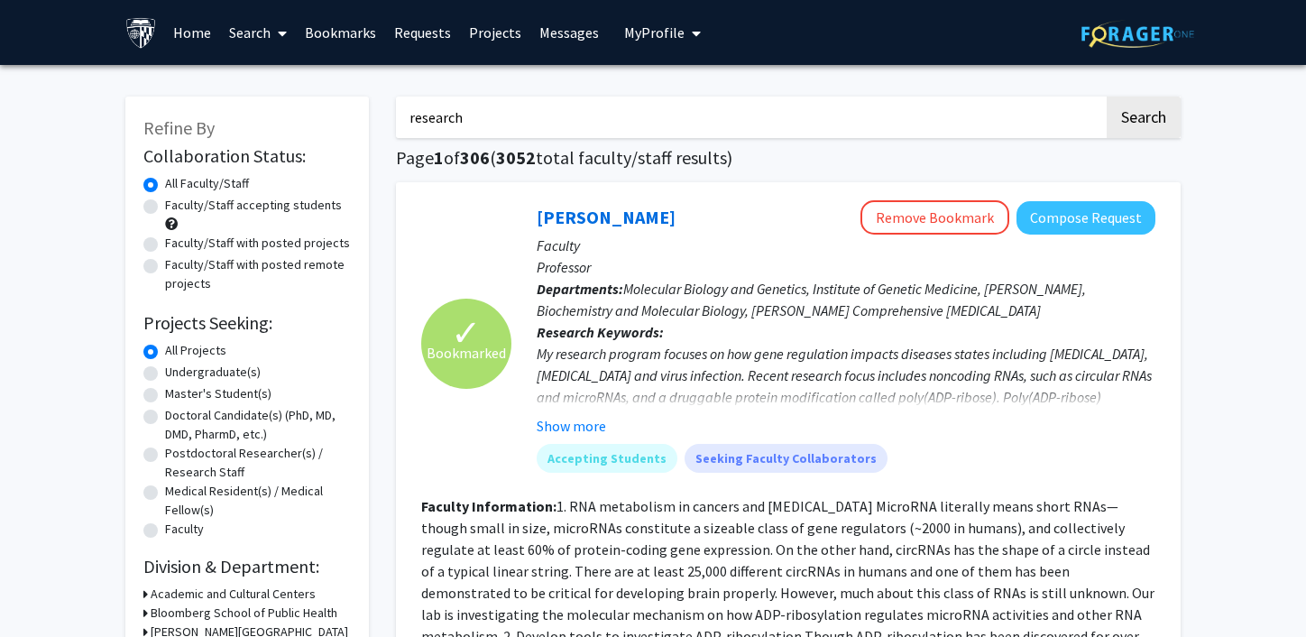
checkbox input "false"
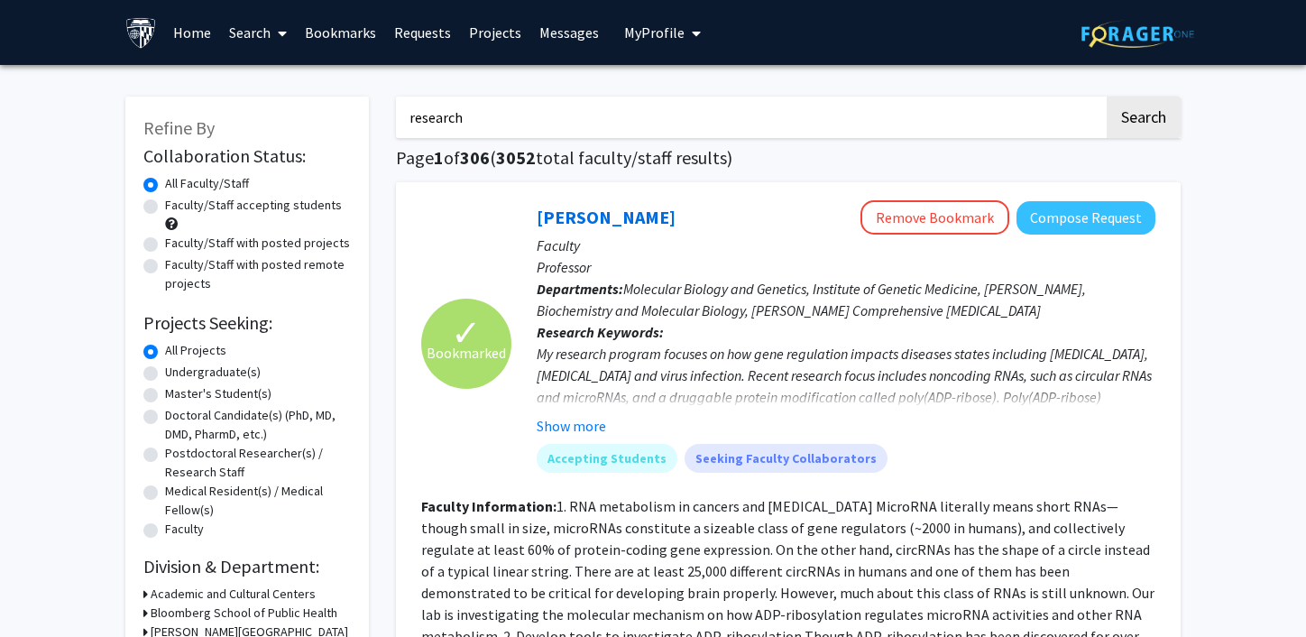
checkbox input "false"
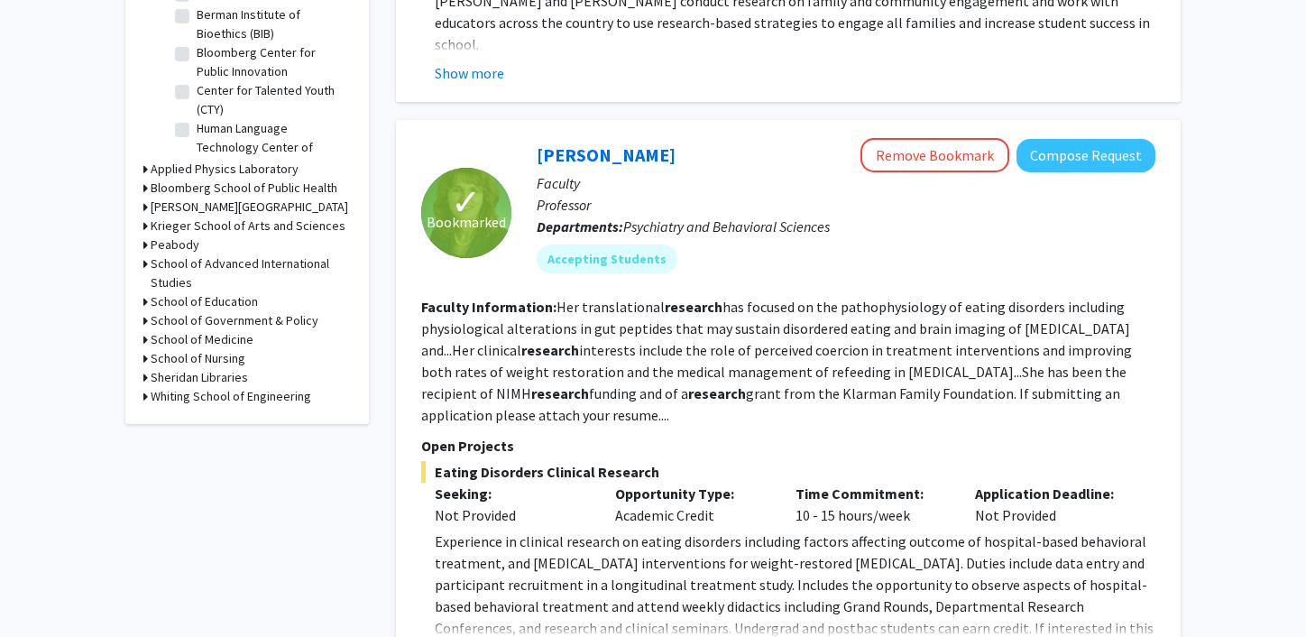
scroll to position [614, 0]
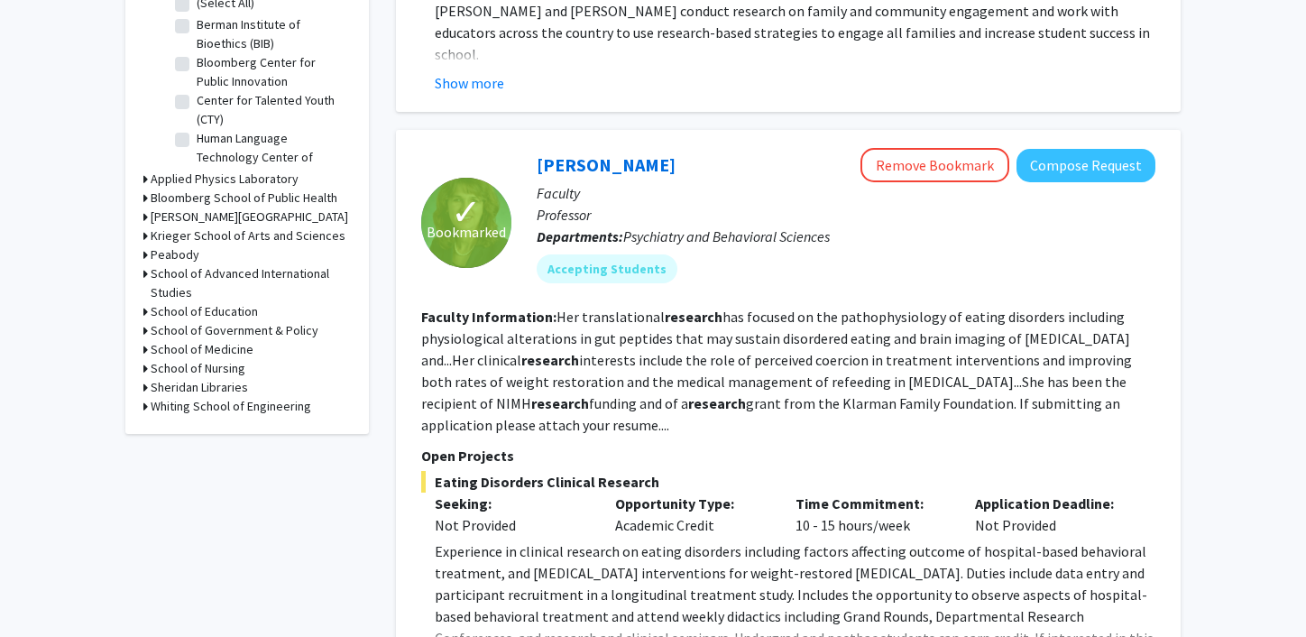
click at [215, 349] on h3 "School of Medicine" at bounding box center [202, 349] width 103 height 19
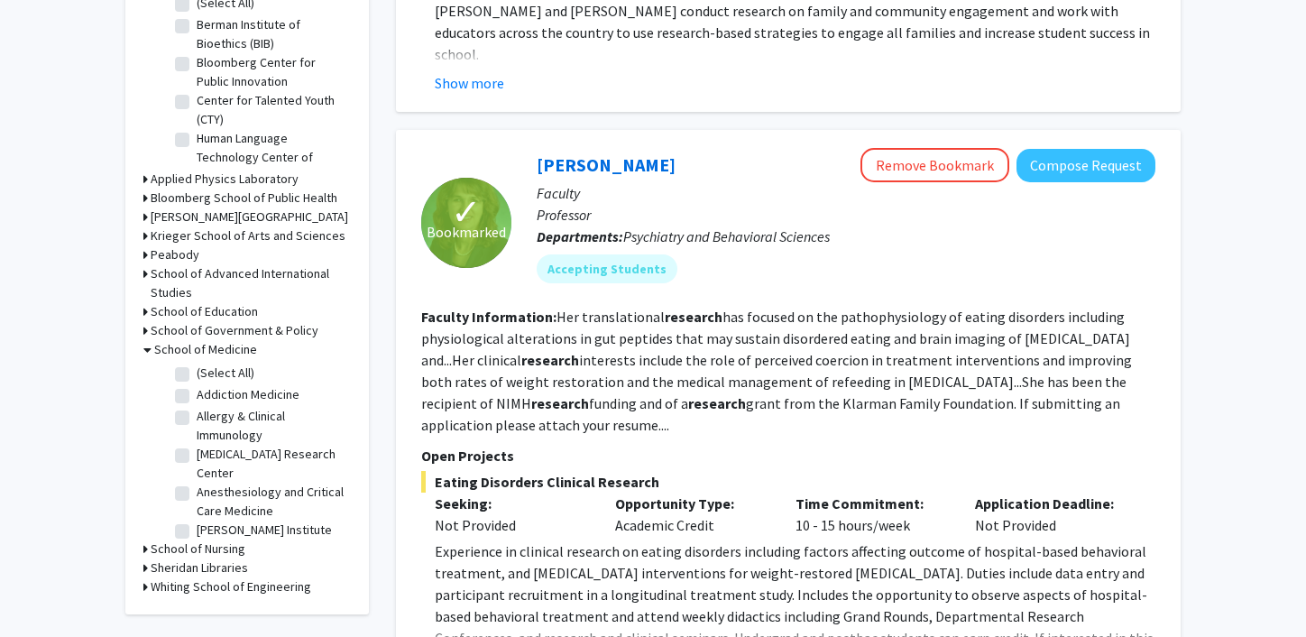
click at [203, 381] on label "(Select All)" at bounding box center [226, 373] width 58 height 19
click at [203, 375] on input "(Select All)" at bounding box center [203, 370] width 12 height 12
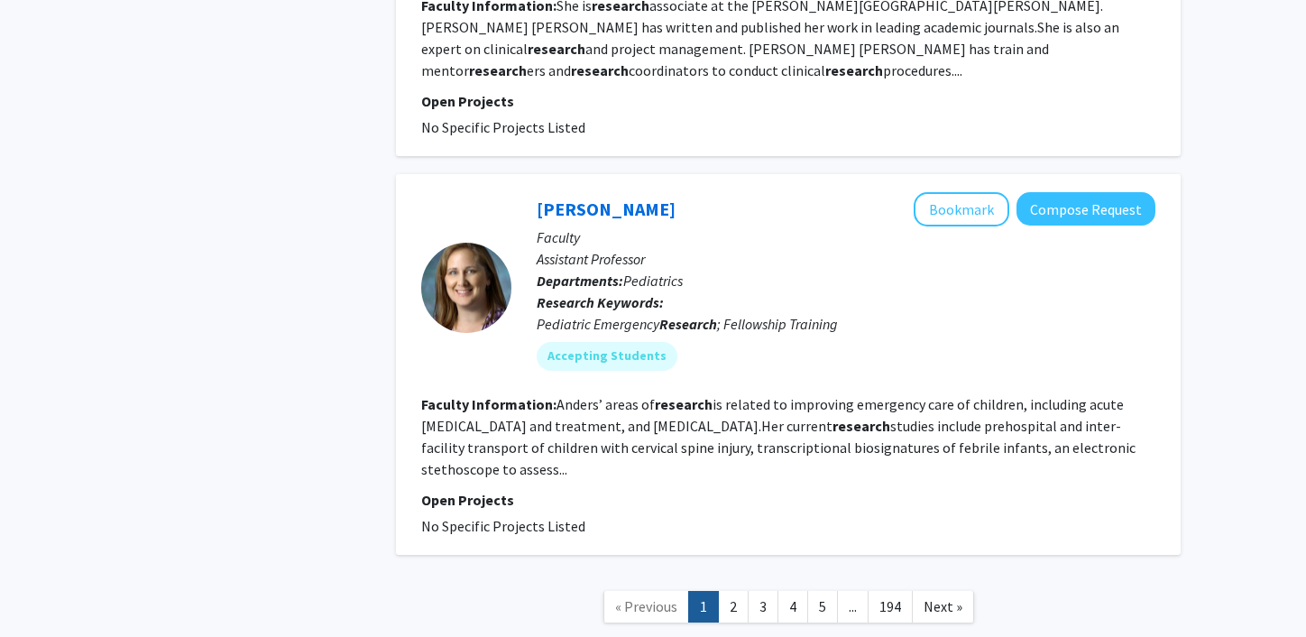
scroll to position [5029, 0]
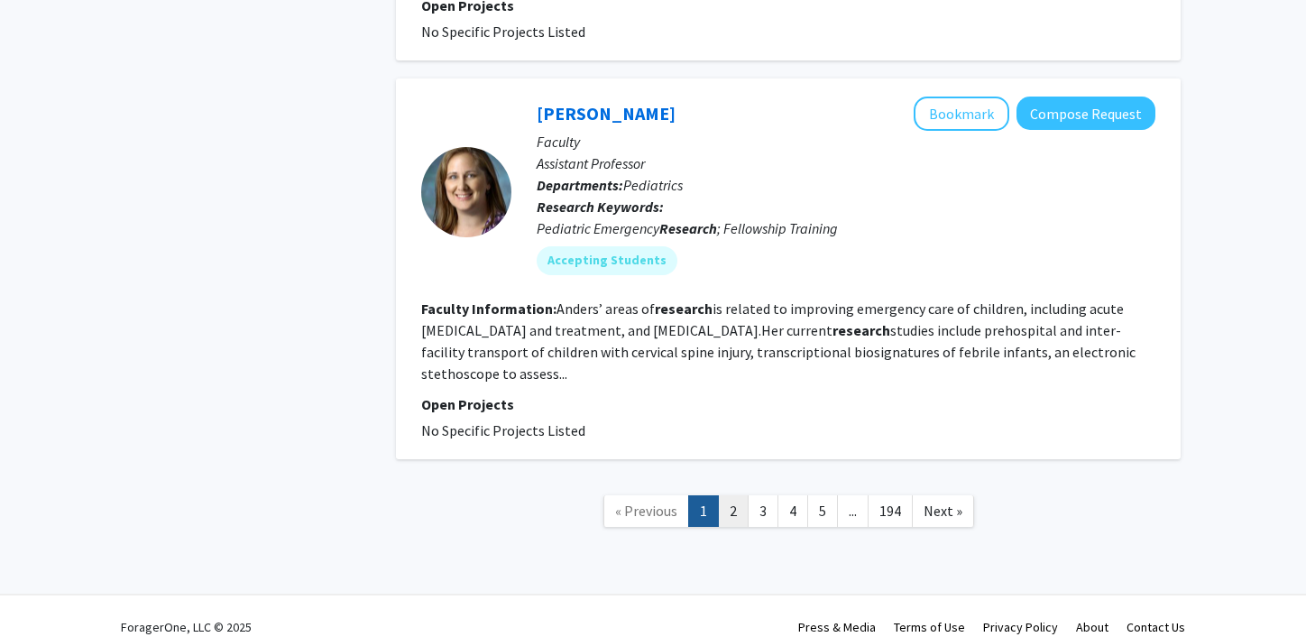
click at [732, 495] on link "2" at bounding box center [733, 511] width 31 height 32
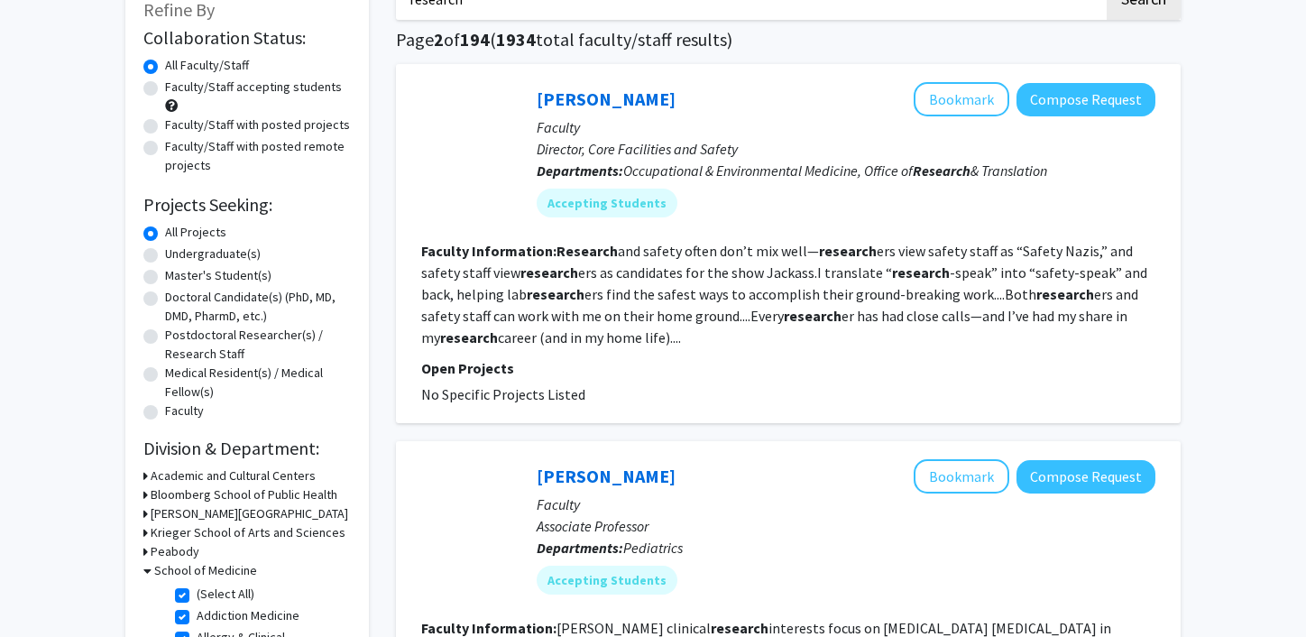
scroll to position [314, 0]
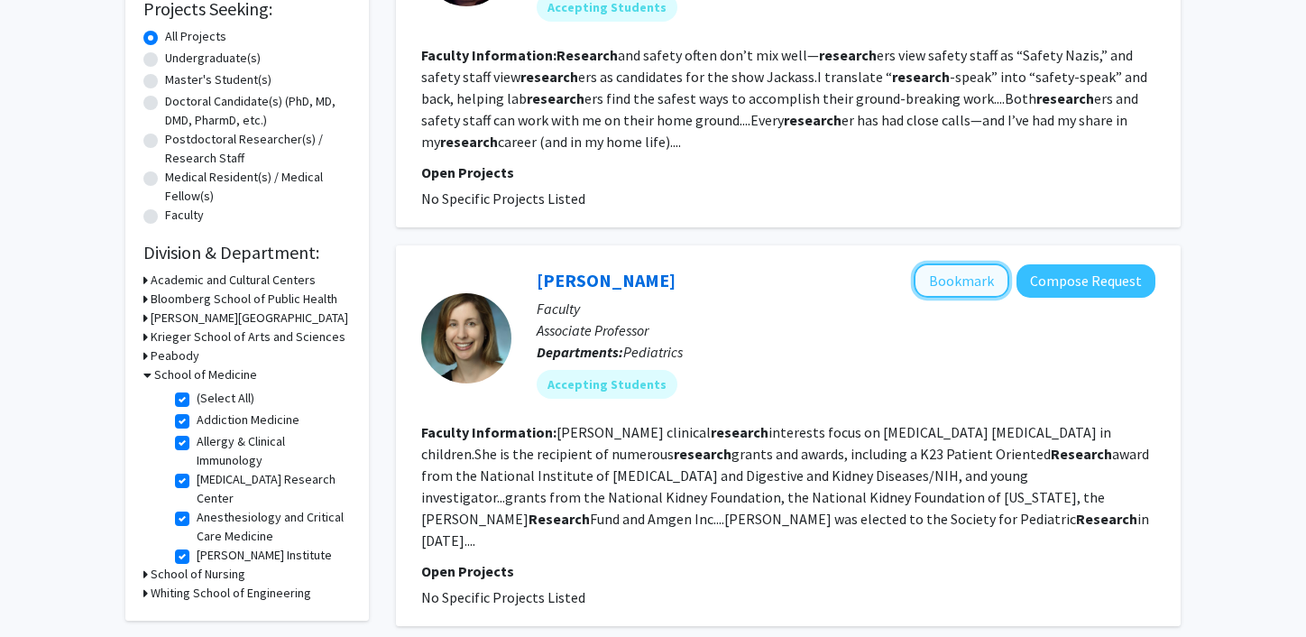
click at [968, 280] on button "Bookmark" at bounding box center [962, 280] width 96 height 34
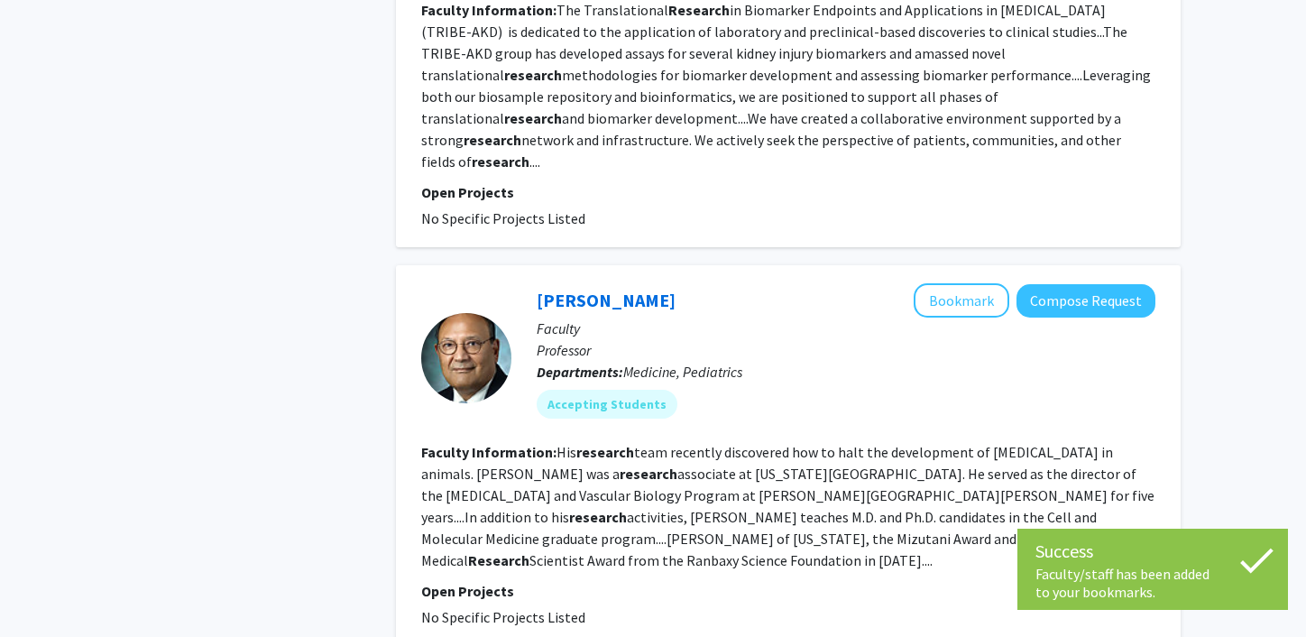
scroll to position [1137, 0]
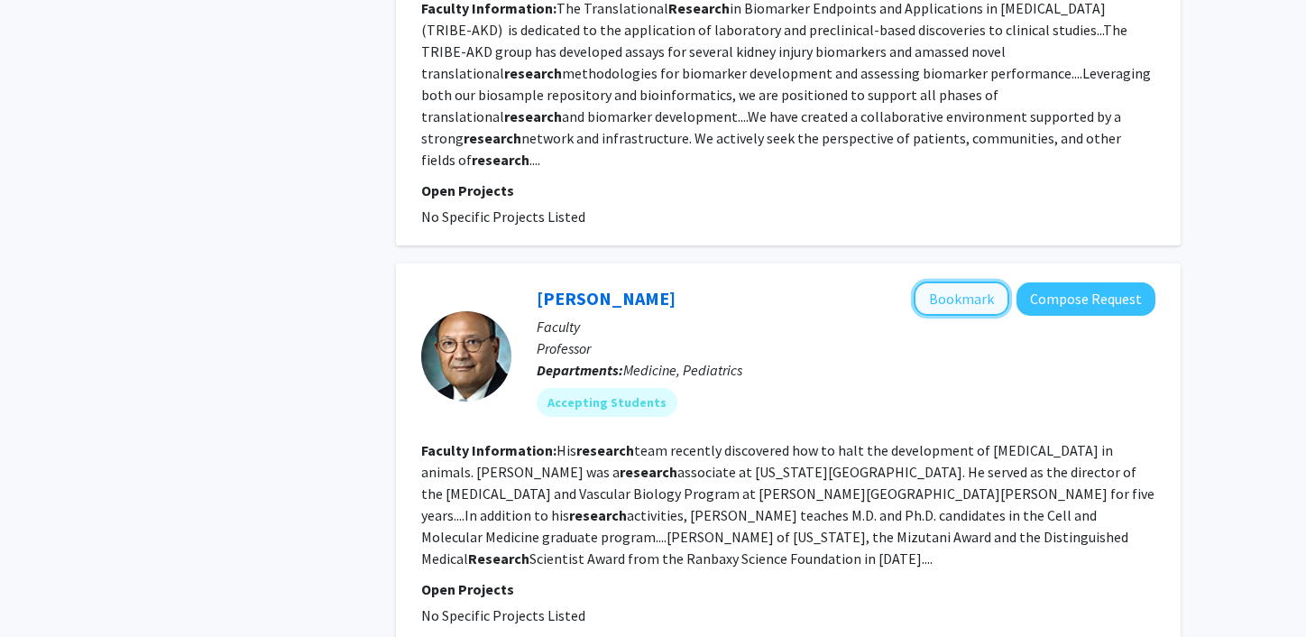
click at [927, 281] on button "Bookmark" at bounding box center [962, 298] width 96 height 34
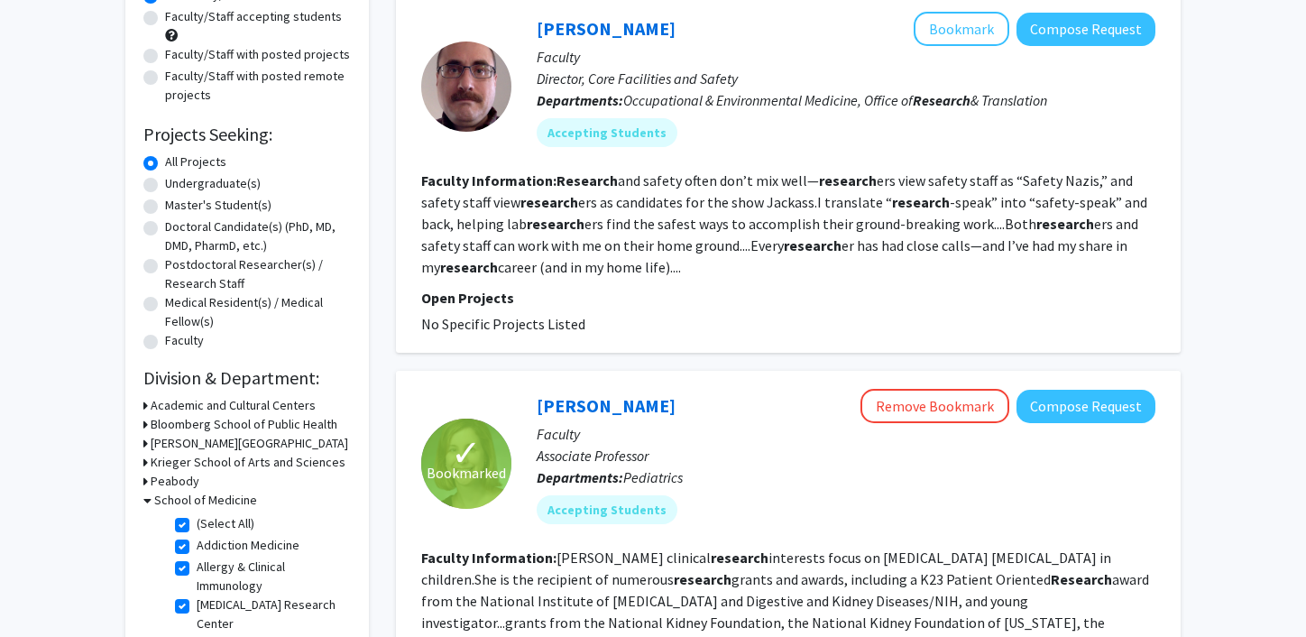
scroll to position [0, 0]
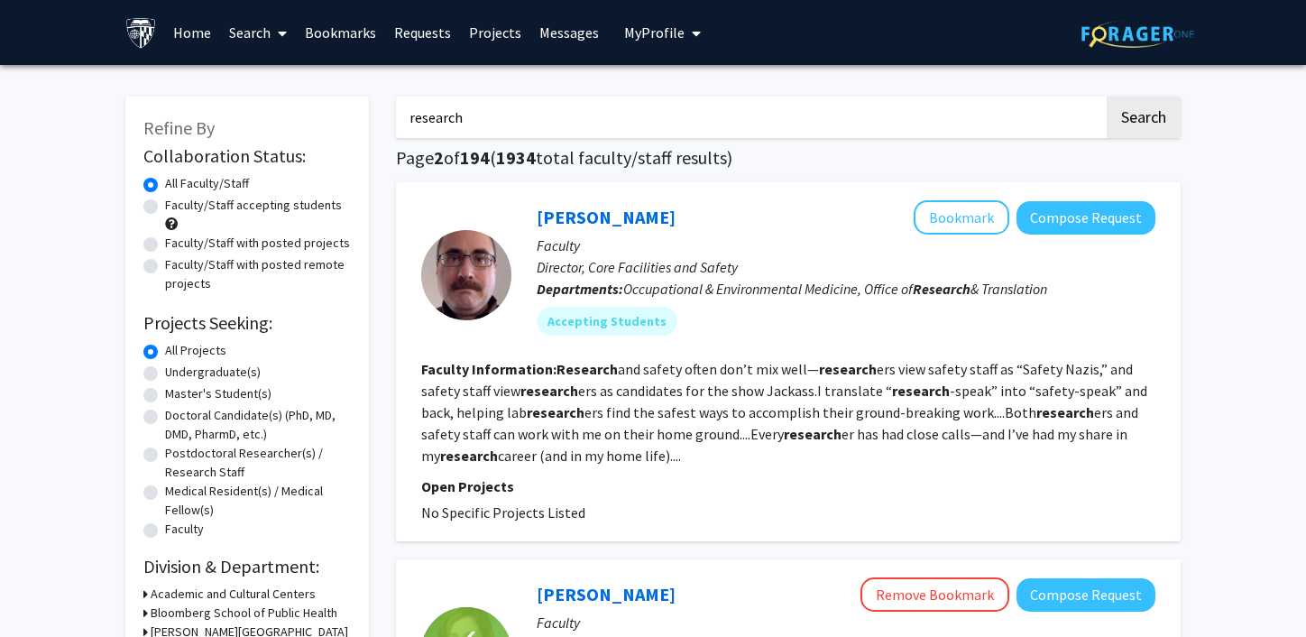
click at [603, 128] on input "research" at bounding box center [750, 117] width 708 height 41
click at [1107, 97] on button "Search" at bounding box center [1144, 117] width 74 height 41
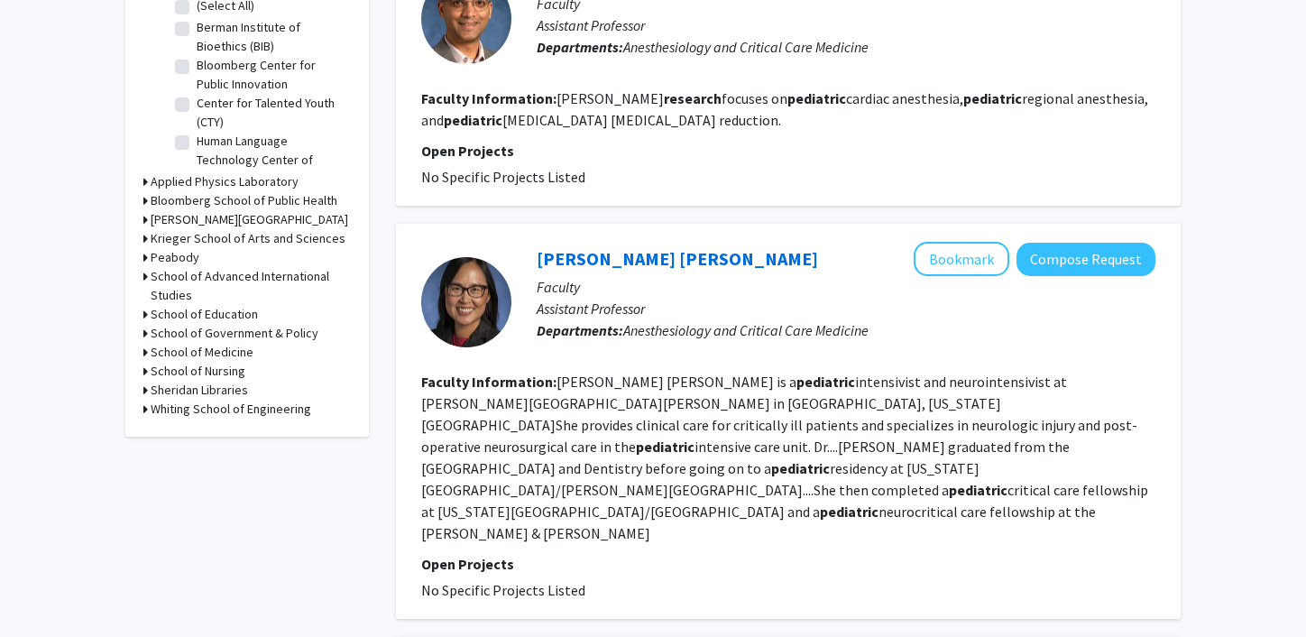
scroll to position [623, 0]
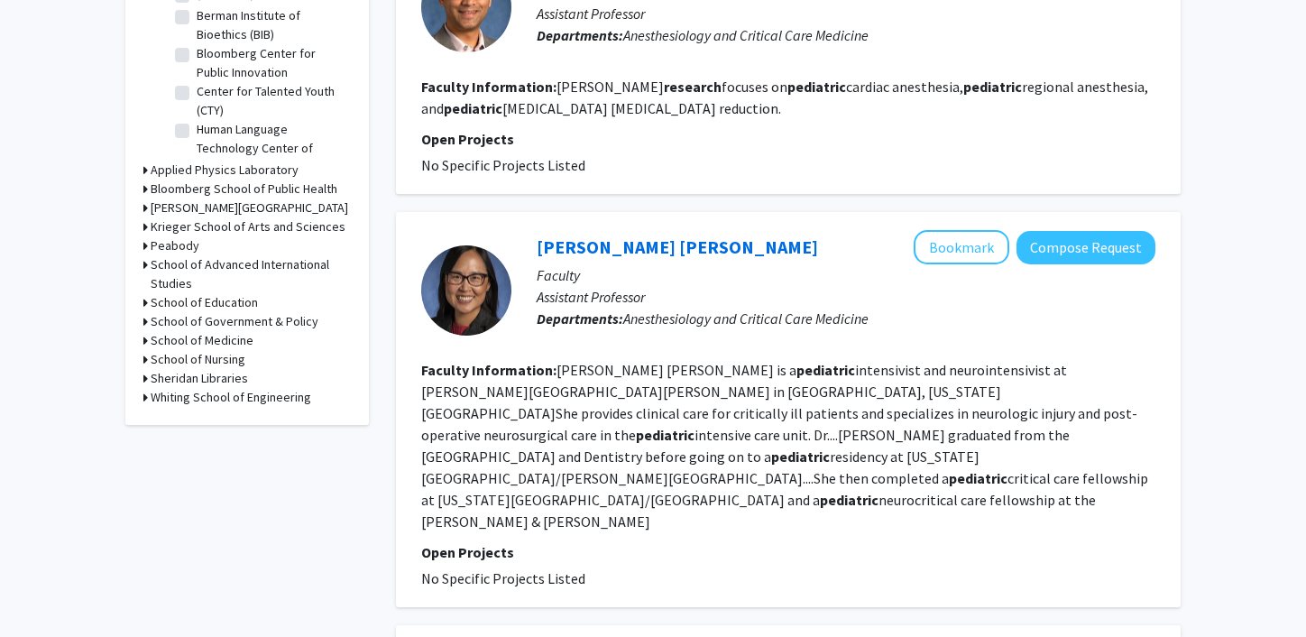
click at [211, 344] on h3 "School of Medicine" at bounding box center [202, 340] width 103 height 19
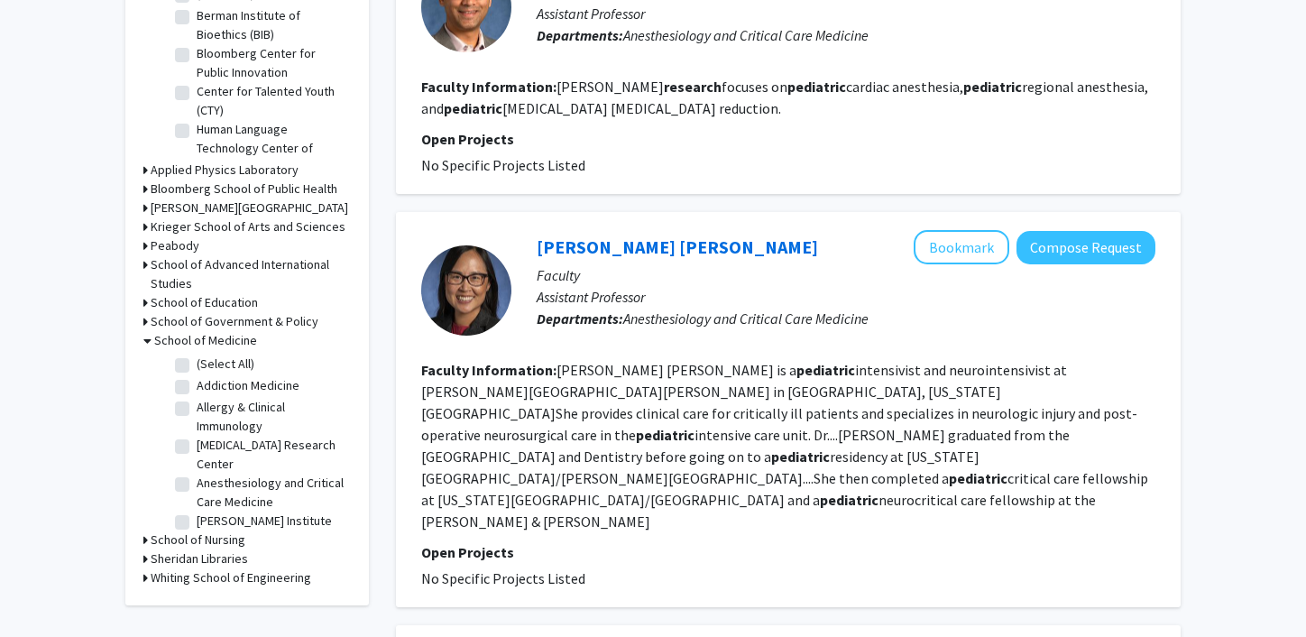
click at [197, 367] on label "(Select All)" at bounding box center [226, 364] width 58 height 19
click at [197, 366] on input "(Select All)" at bounding box center [203, 361] width 12 height 12
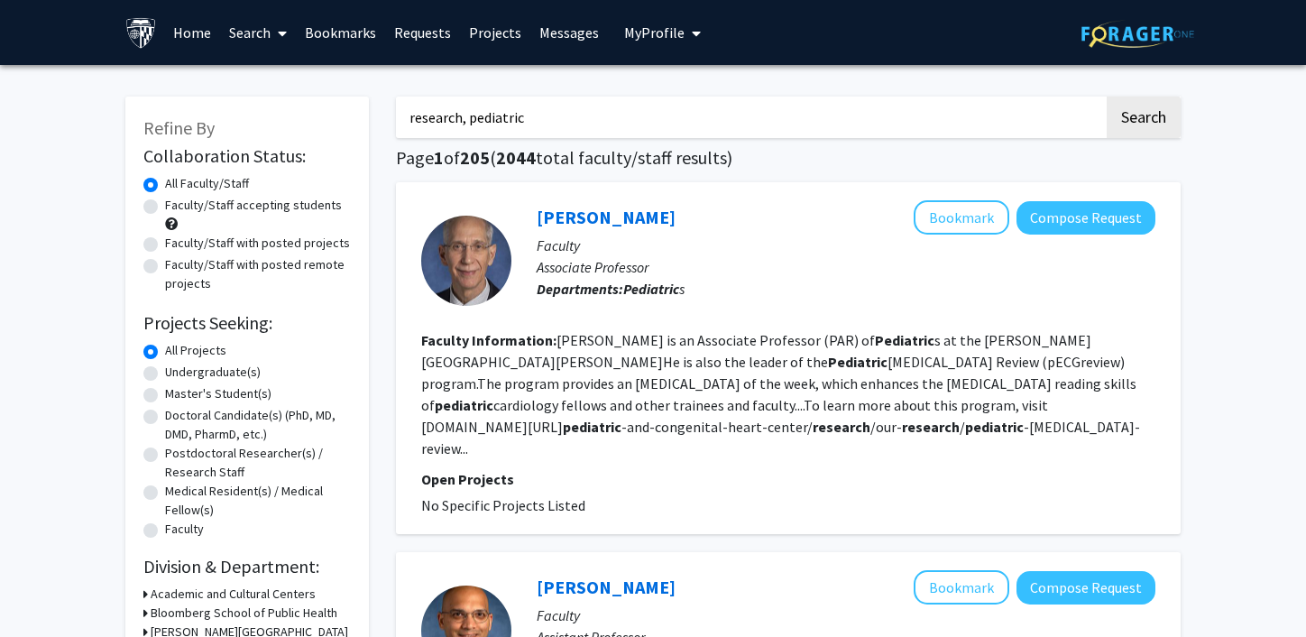
click at [408, 119] on input "research, pediatric" at bounding box center [750, 117] width 708 height 41
click at [469, 114] on input ""research, pediatric" at bounding box center [750, 117] width 708 height 41
click at [477, 117] on input ""research" pediatric" at bounding box center [750, 117] width 708 height 41
click at [538, 120] on input ""research" "pediatric" at bounding box center [750, 117] width 708 height 41
click at [1107, 97] on button "Search" at bounding box center [1144, 117] width 74 height 41
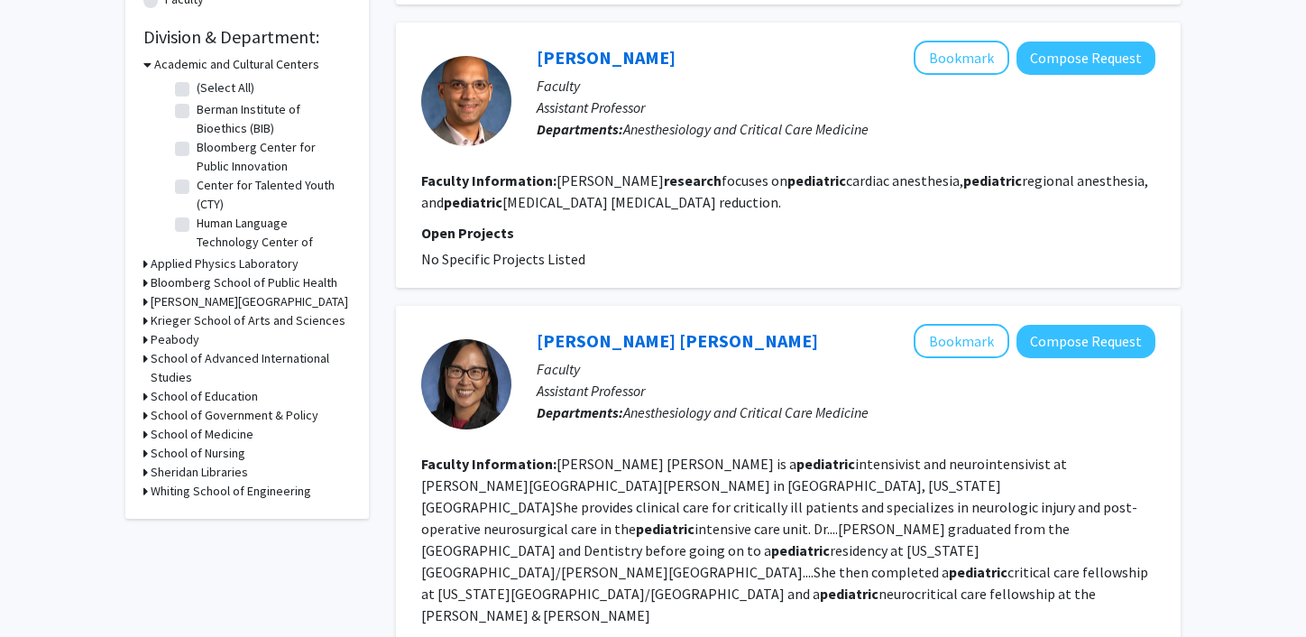
scroll to position [530, 0]
click at [216, 429] on h3 "School of Medicine" at bounding box center [202, 433] width 103 height 19
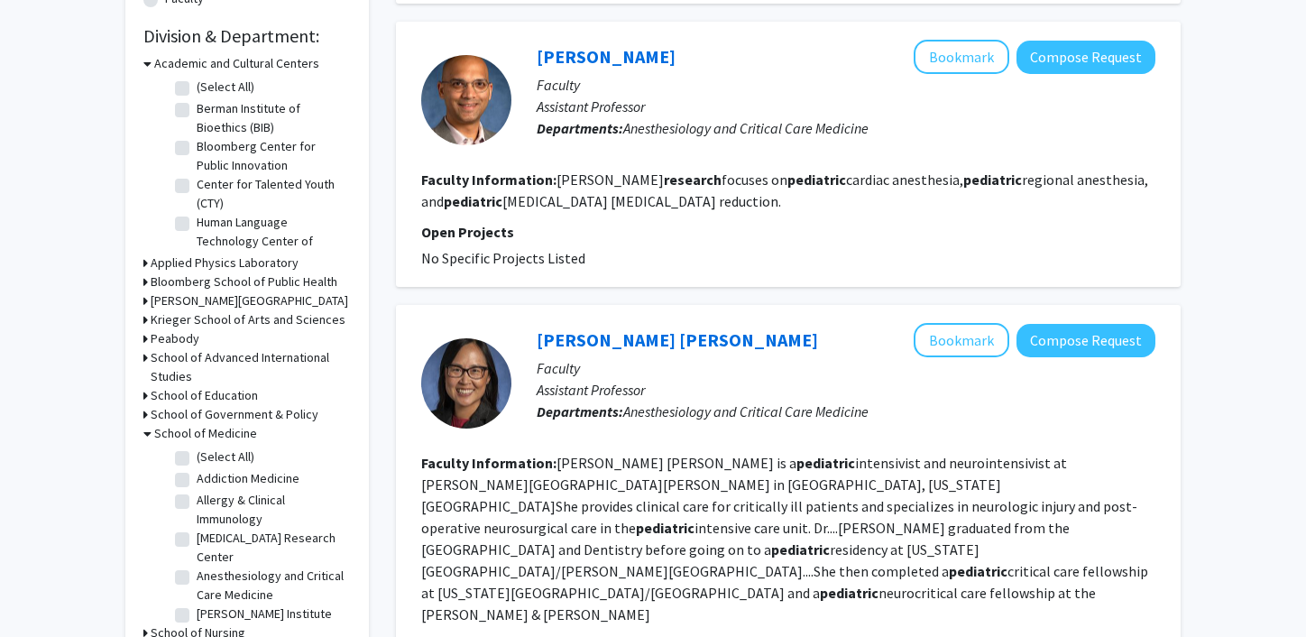
click at [197, 456] on label "(Select All)" at bounding box center [226, 456] width 58 height 19
click at [197, 456] on input "(Select All)" at bounding box center [203, 453] width 12 height 12
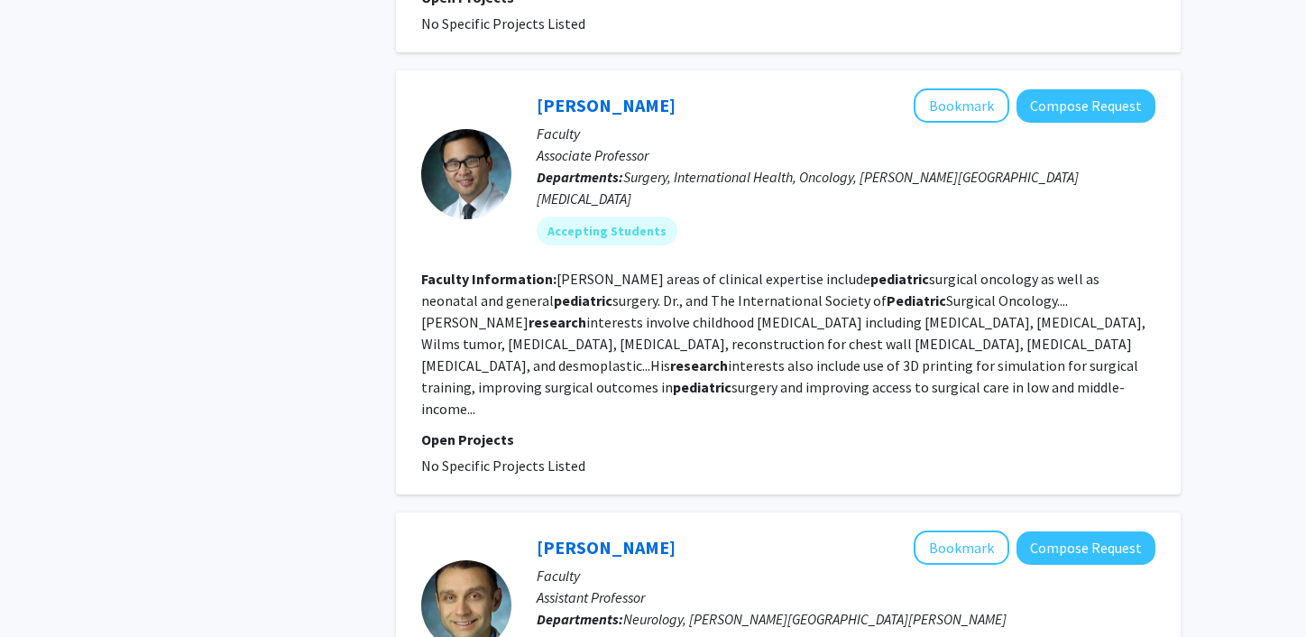
scroll to position [2275, 0]
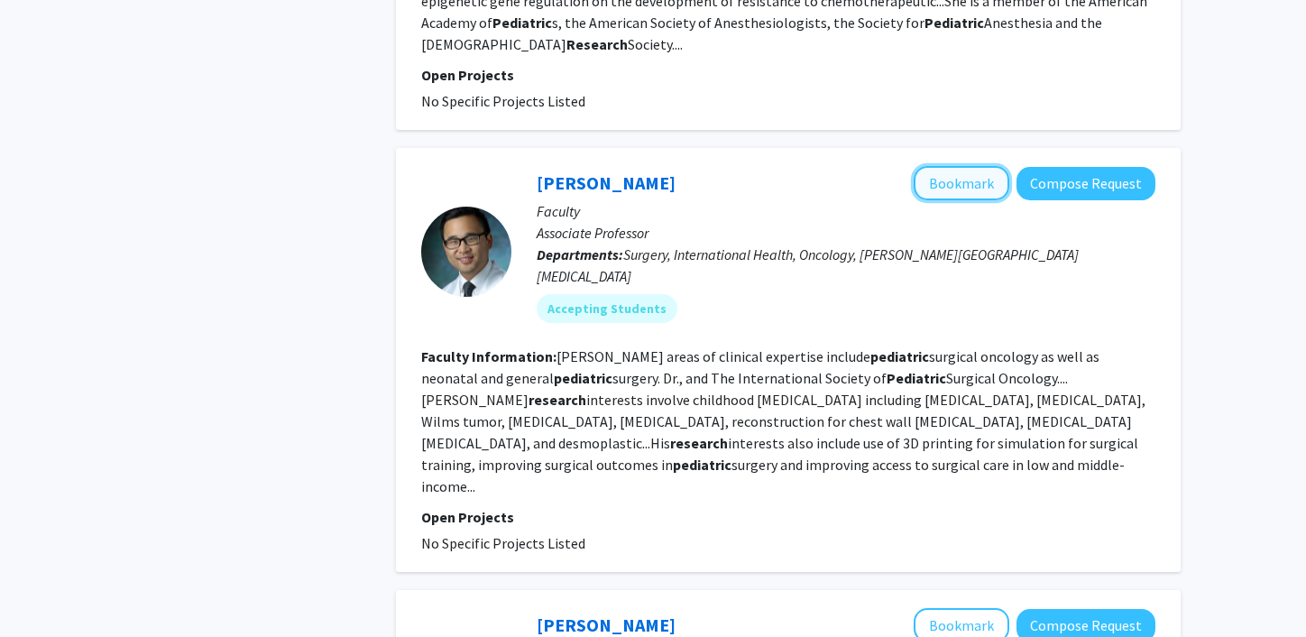
click at [964, 166] on button "Bookmark" at bounding box center [962, 183] width 96 height 34
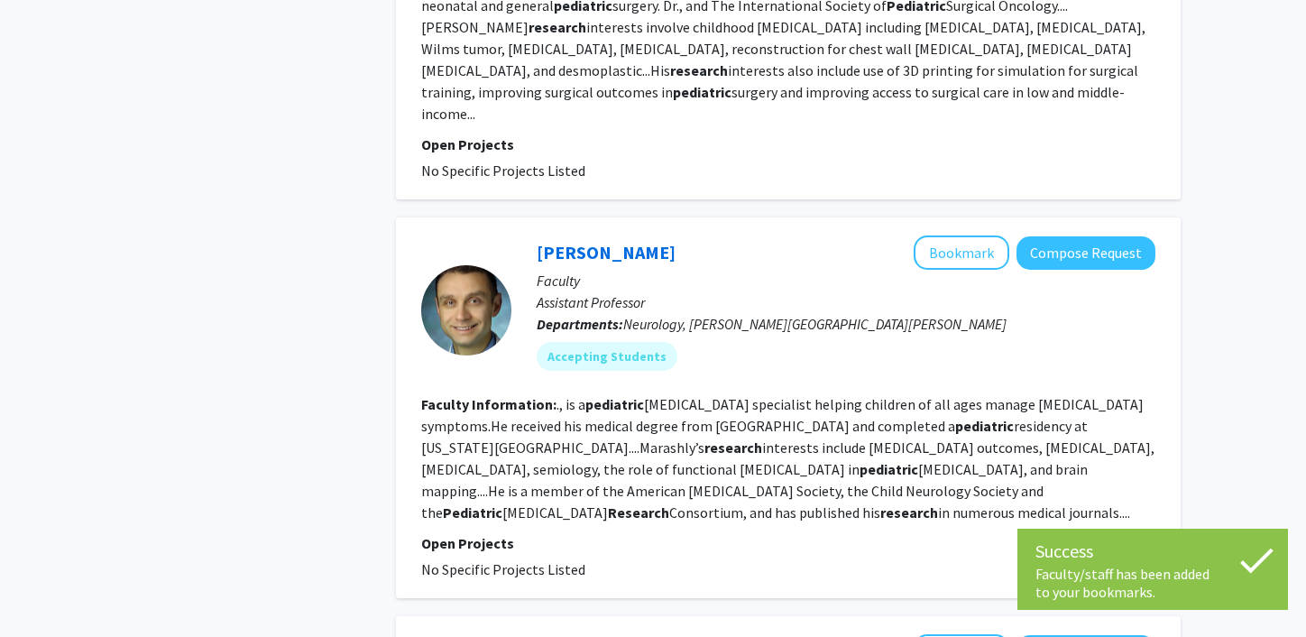
scroll to position [2650, 0]
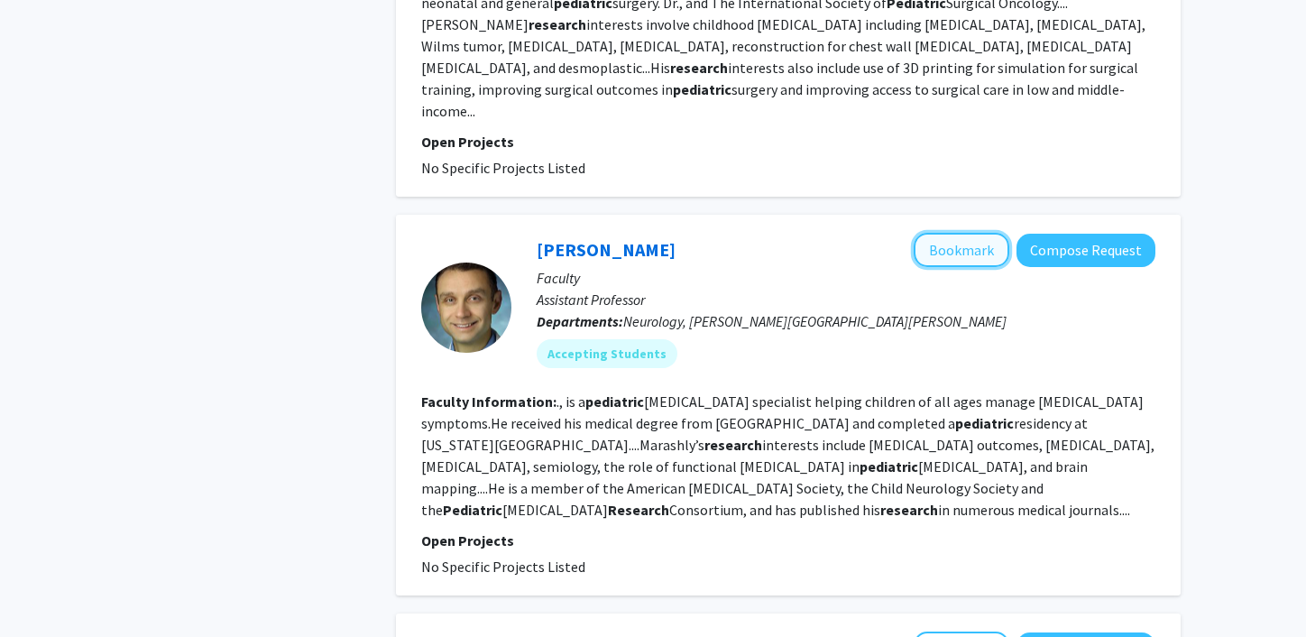
click at [948, 233] on button "Bookmark" at bounding box center [962, 250] width 96 height 34
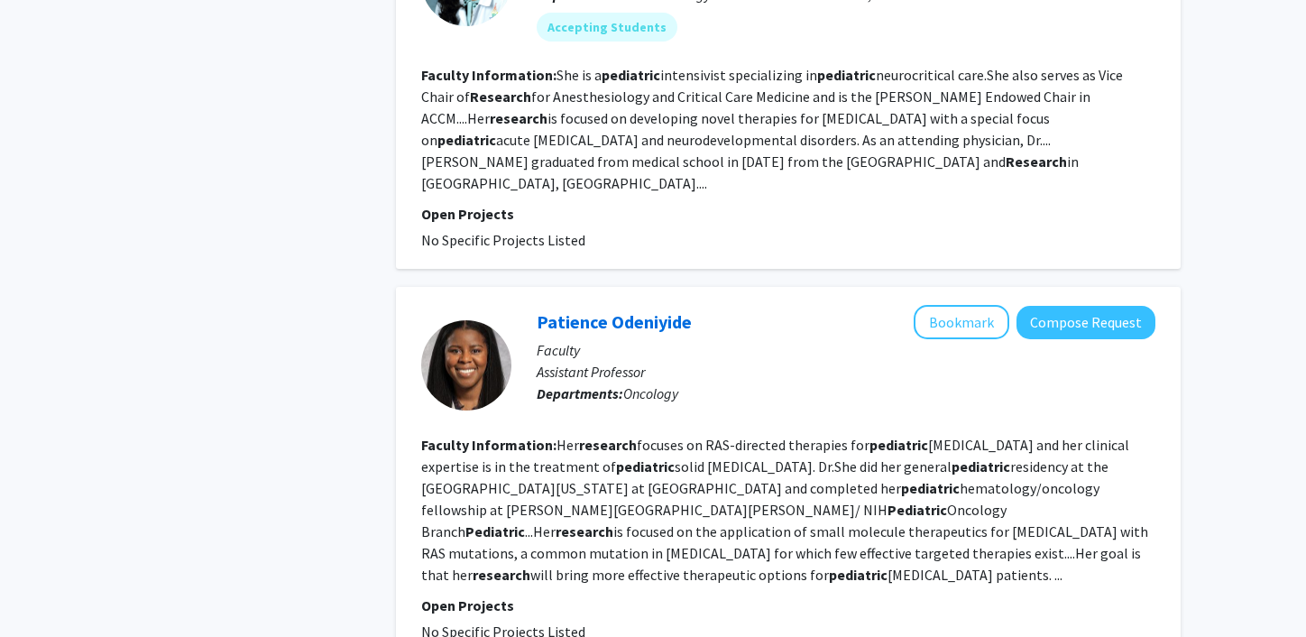
scroll to position [3404, 0]
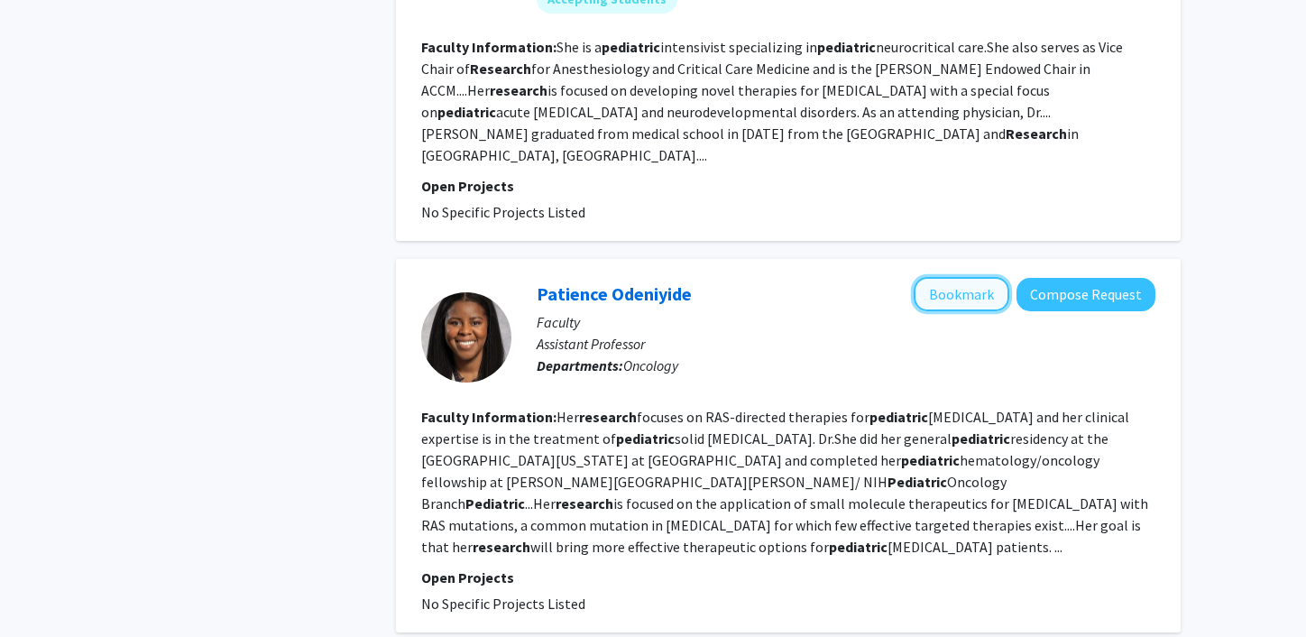
click at [951, 277] on button "Bookmark" at bounding box center [962, 294] width 96 height 34
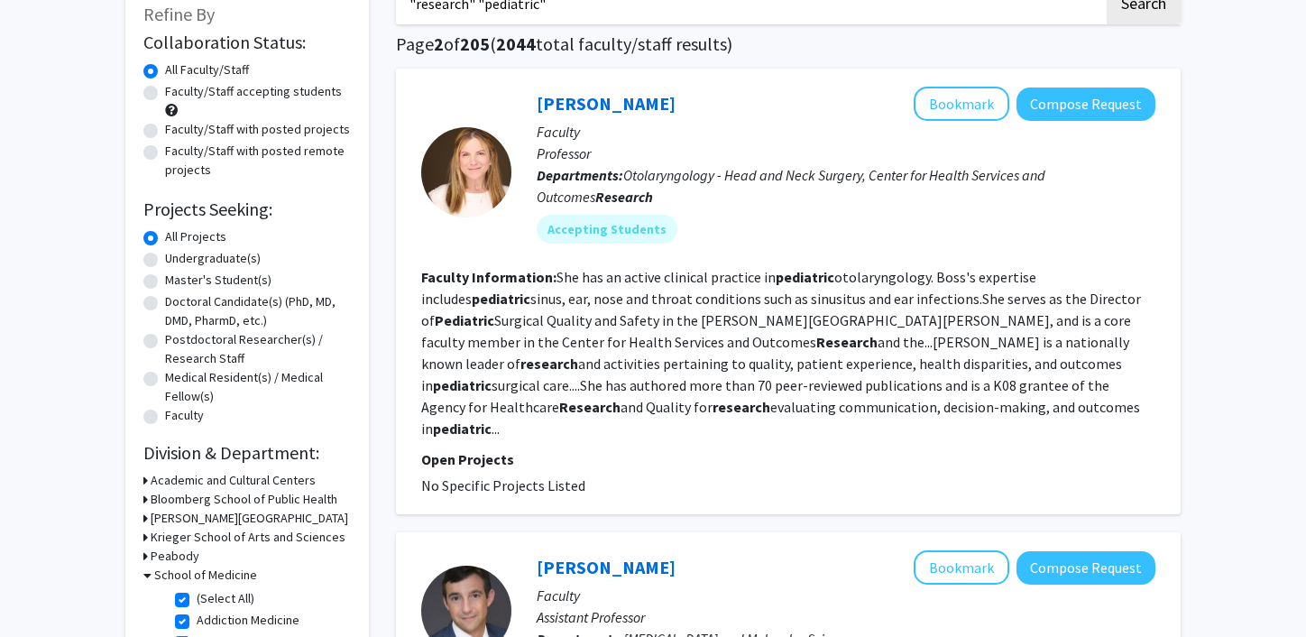
scroll to position [164, 0]
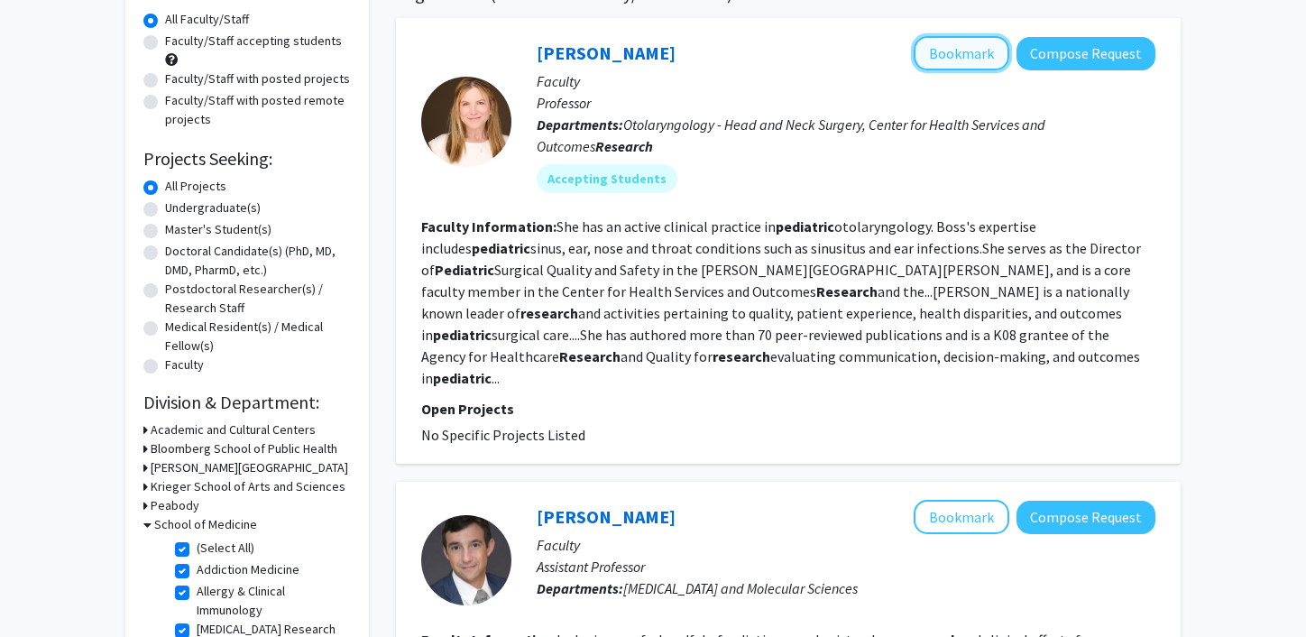
click at [945, 51] on button "Bookmark" at bounding box center [962, 53] width 96 height 34
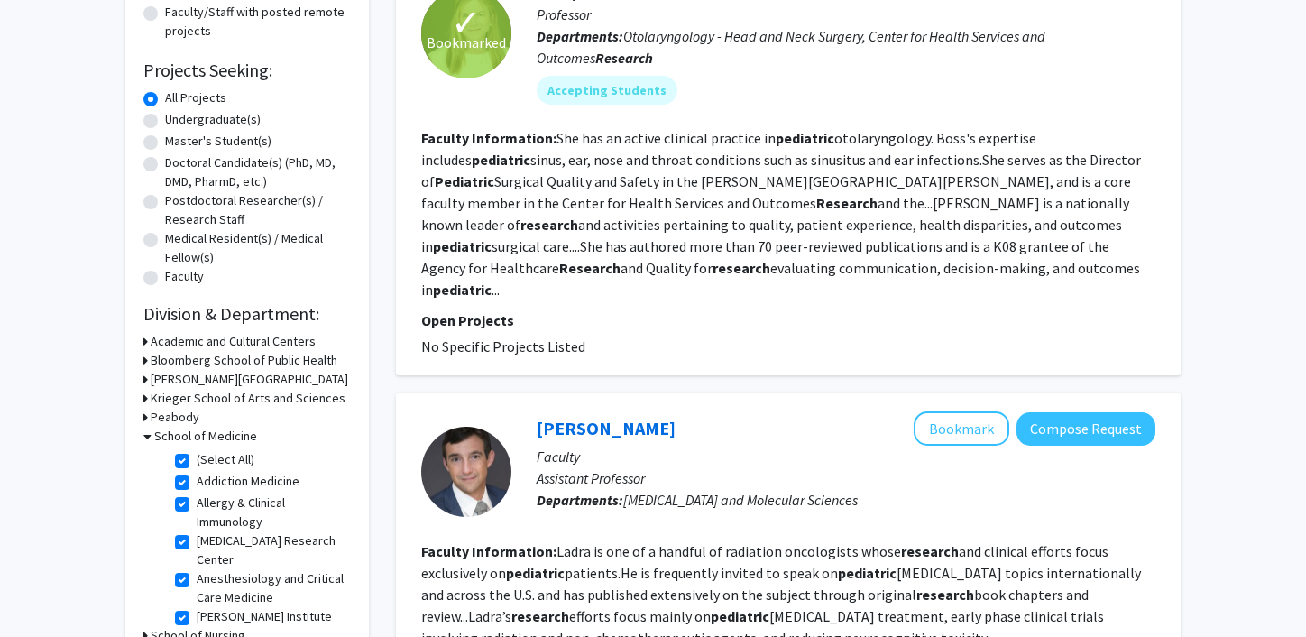
scroll to position [576, 0]
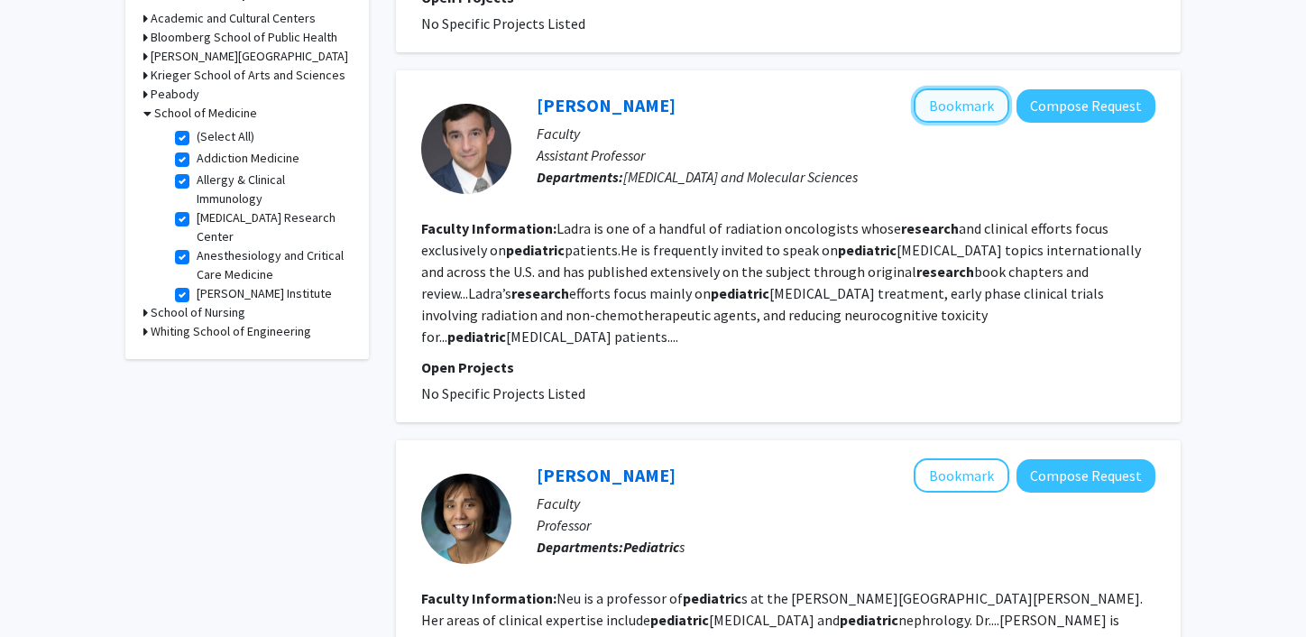
click at [980, 88] on button "Bookmark" at bounding box center [962, 105] width 96 height 34
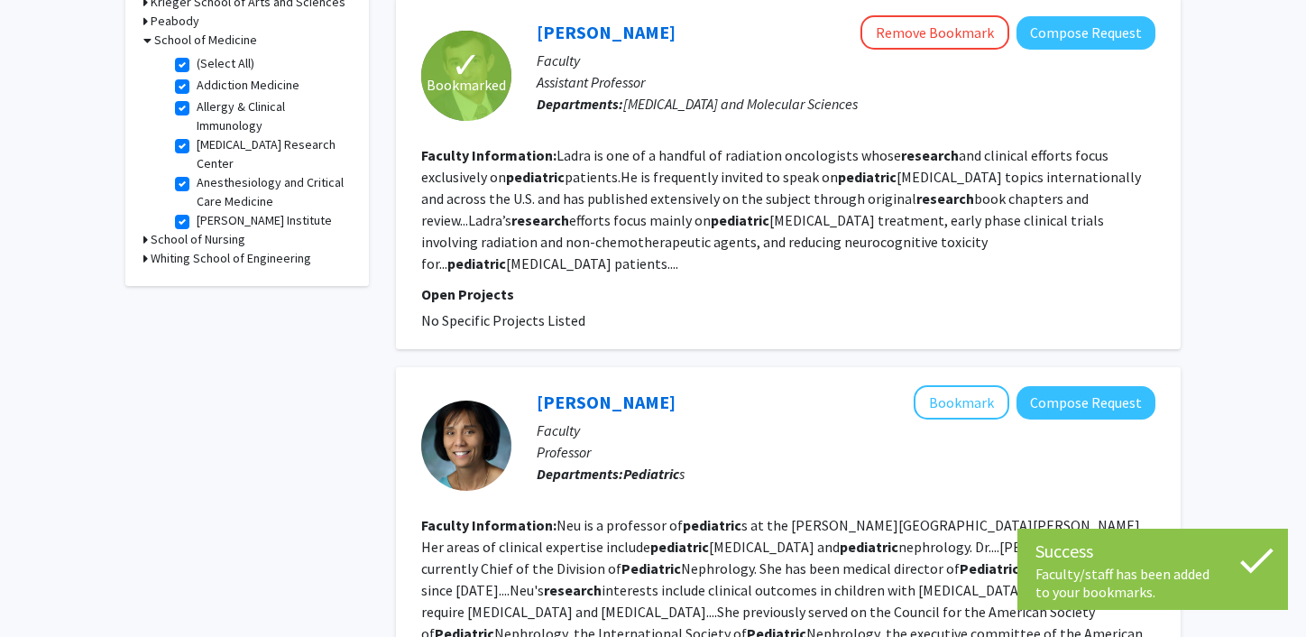
scroll to position [649, 0]
